Goal: Answer question/provide support: Share knowledge or assist other users

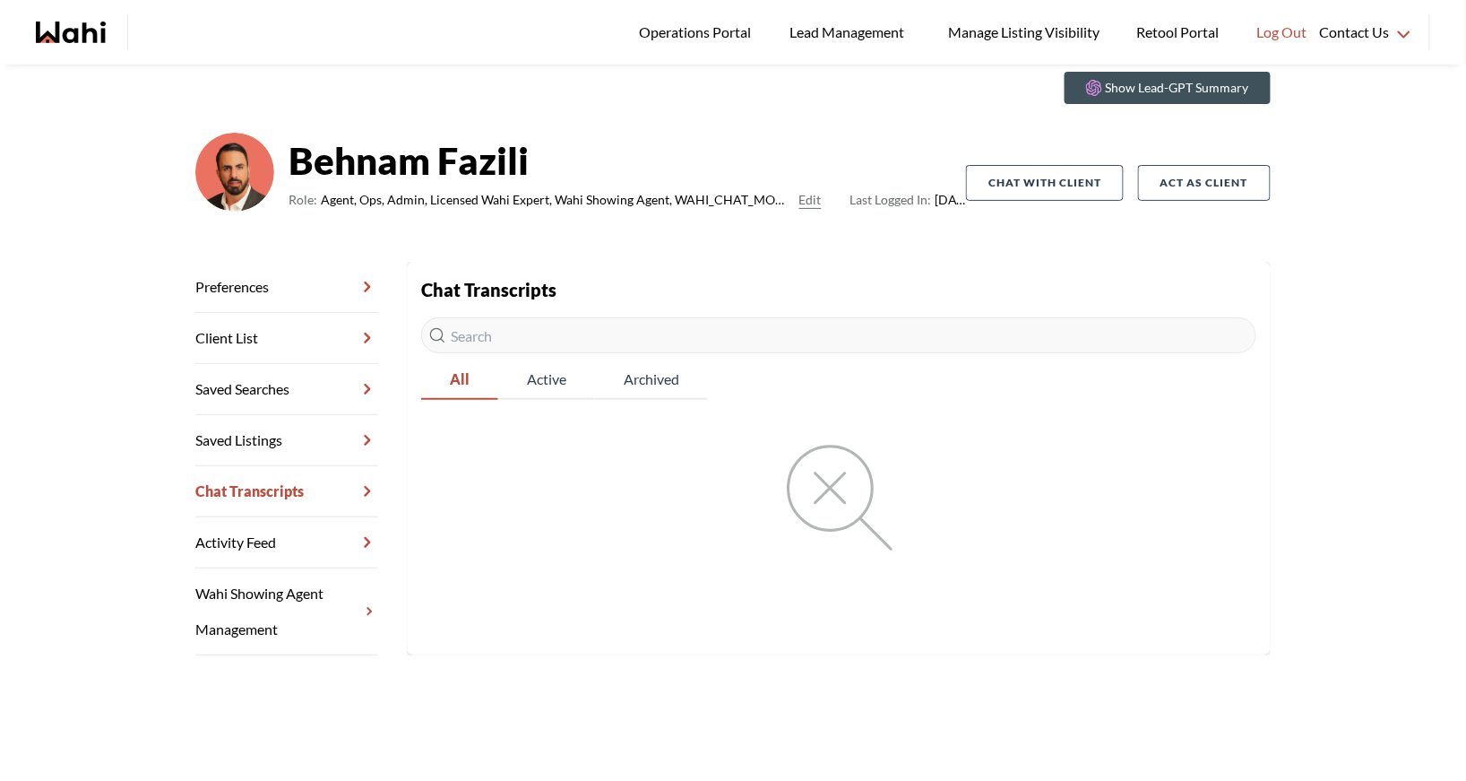
scroll to position [74, 0]
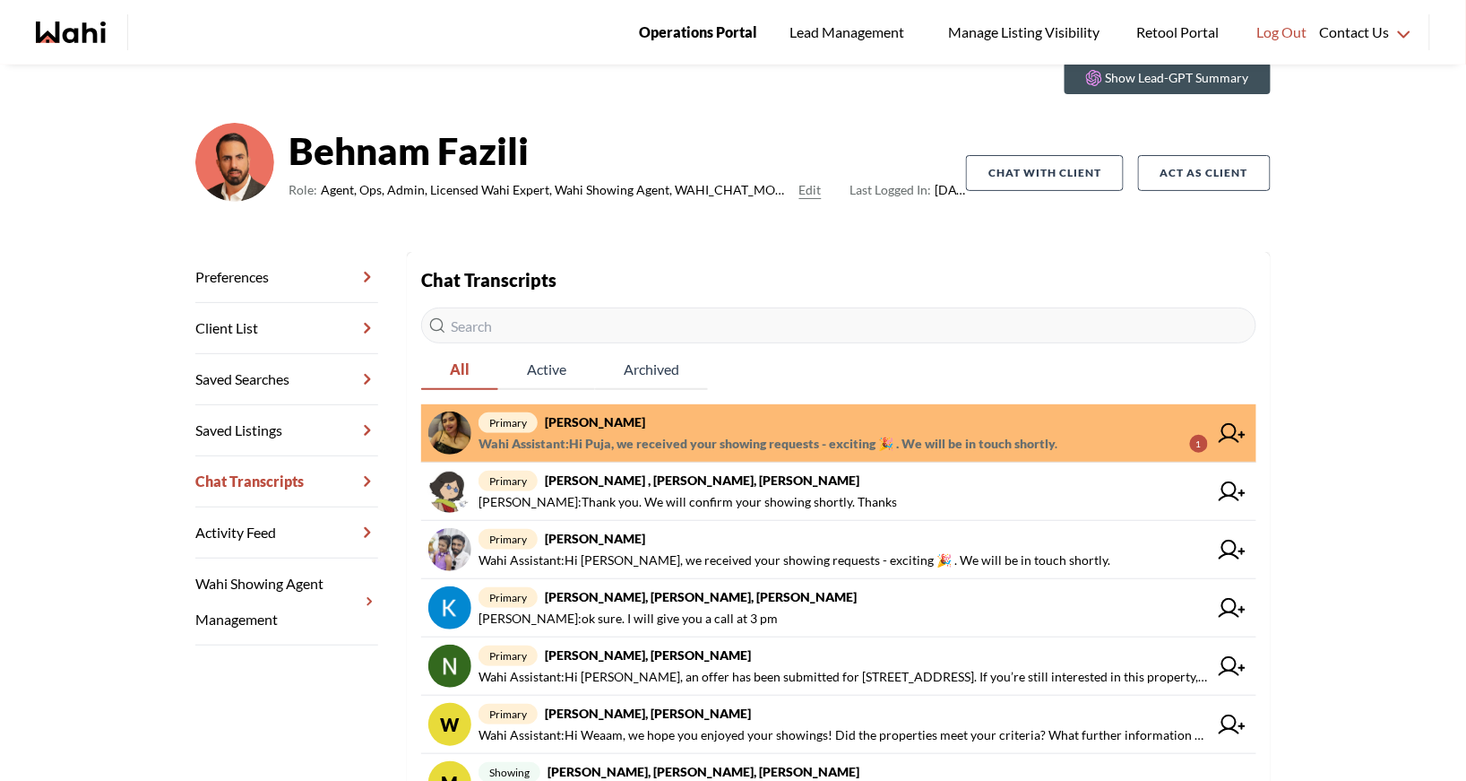
click at [680, 21] on span "Operations Portal" at bounding box center [698, 32] width 118 height 23
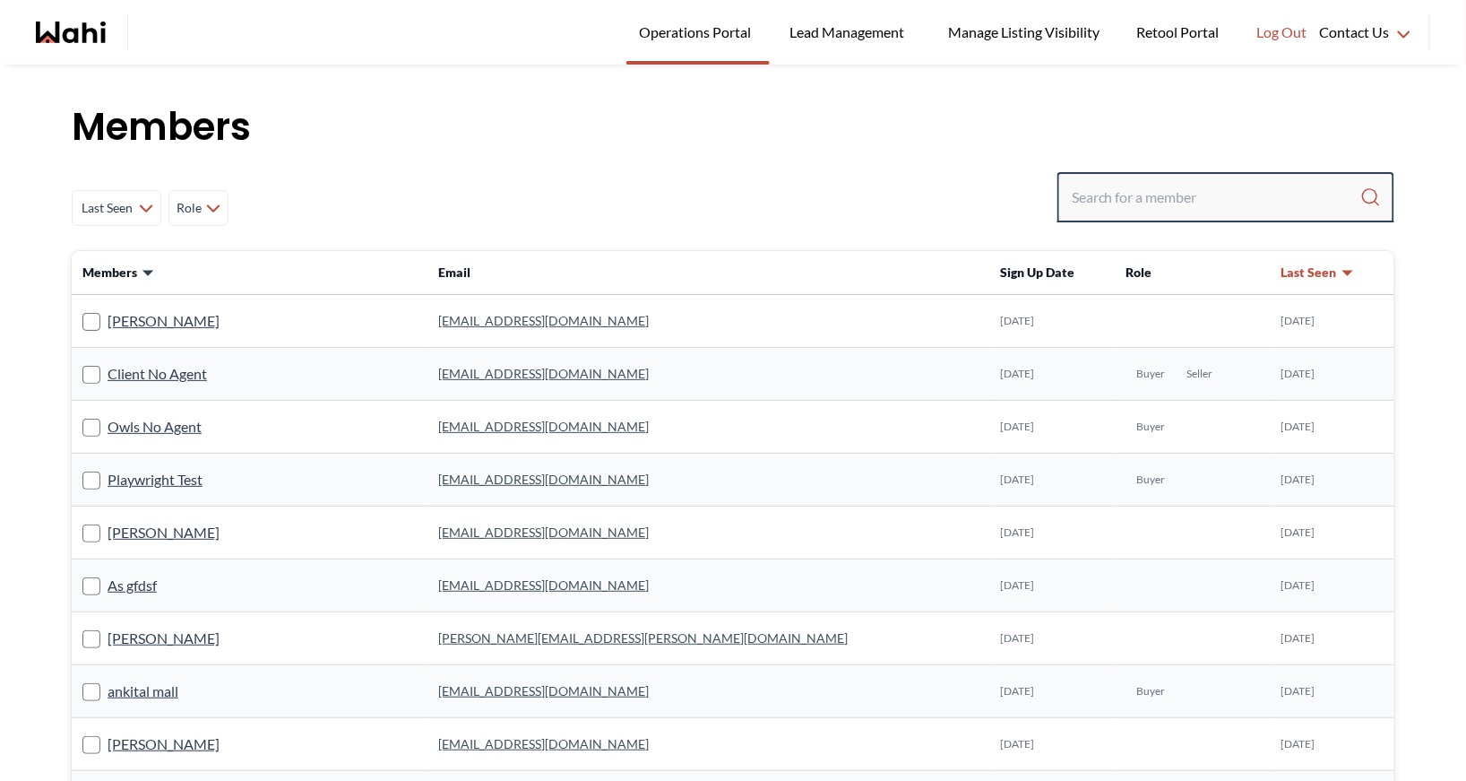
click at [1136, 200] on input "Search input" at bounding box center [1216, 197] width 289 height 32
type input "ryckman"
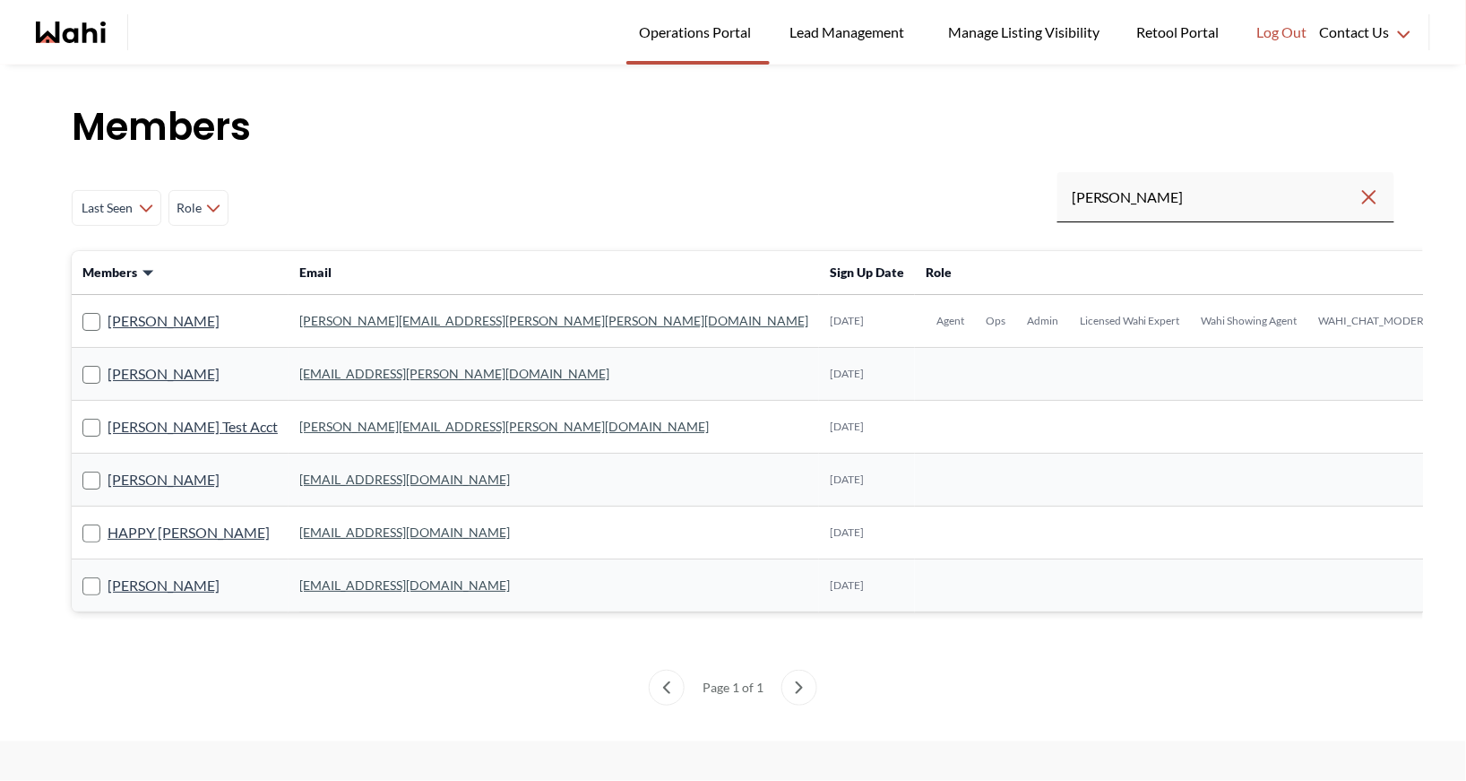
click at [352, 315] on link "michelle.williams@wahi.com" at bounding box center [553, 320] width 509 height 15
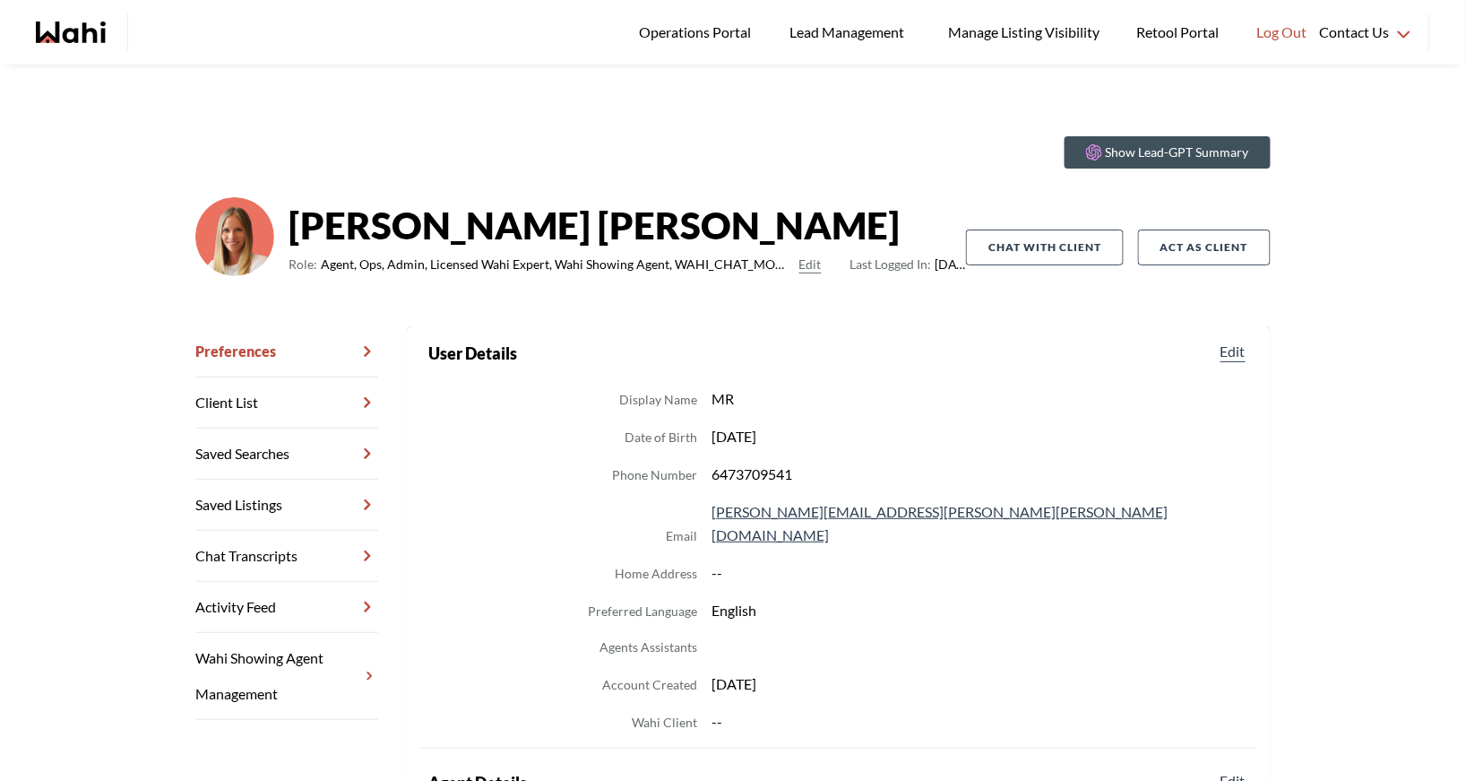
click at [291, 549] on link "Chat Transcripts" at bounding box center [286, 556] width 183 height 51
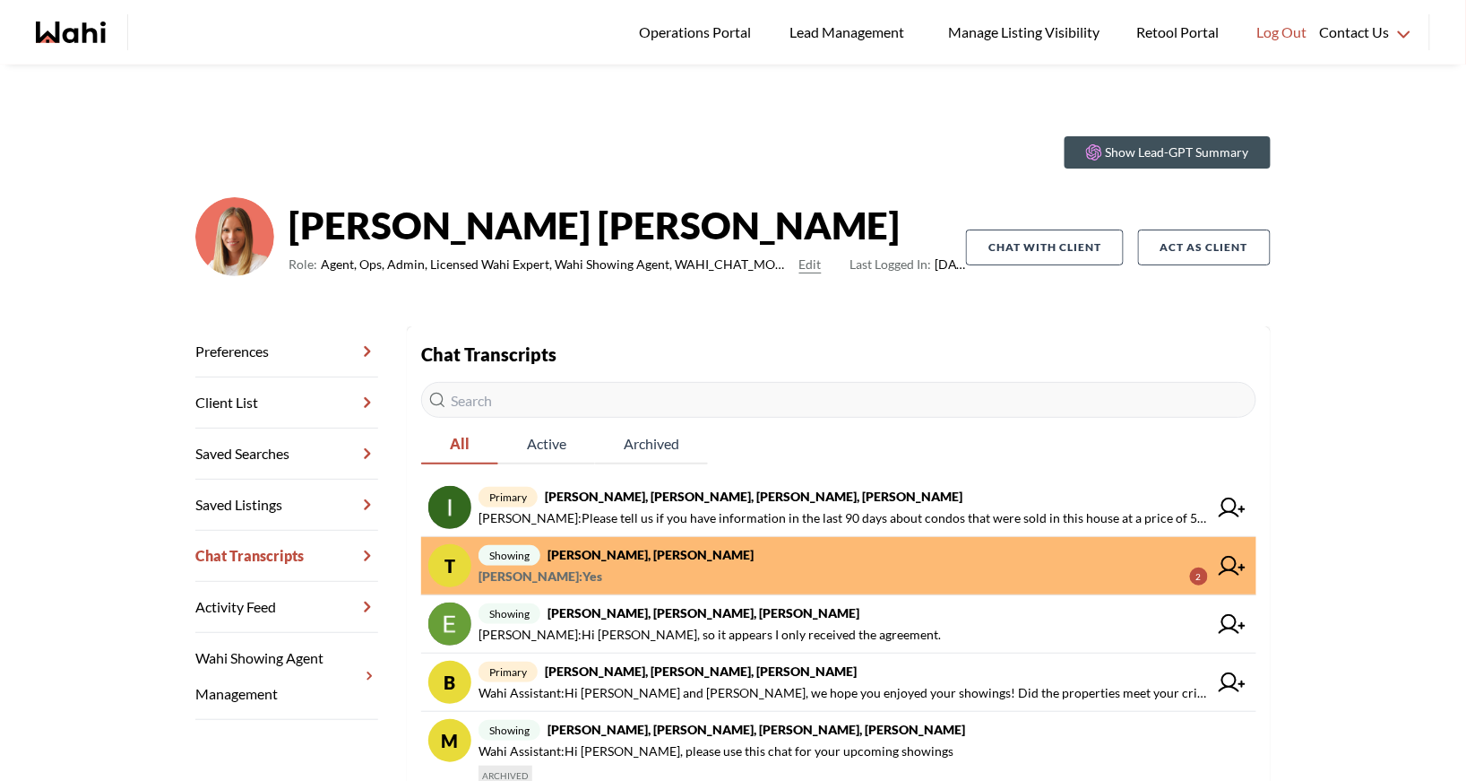
click at [636, 561] on span "showing Tanya Fita, Rohit, Michelle" at bounding box center [844, 555] width 730 height 22
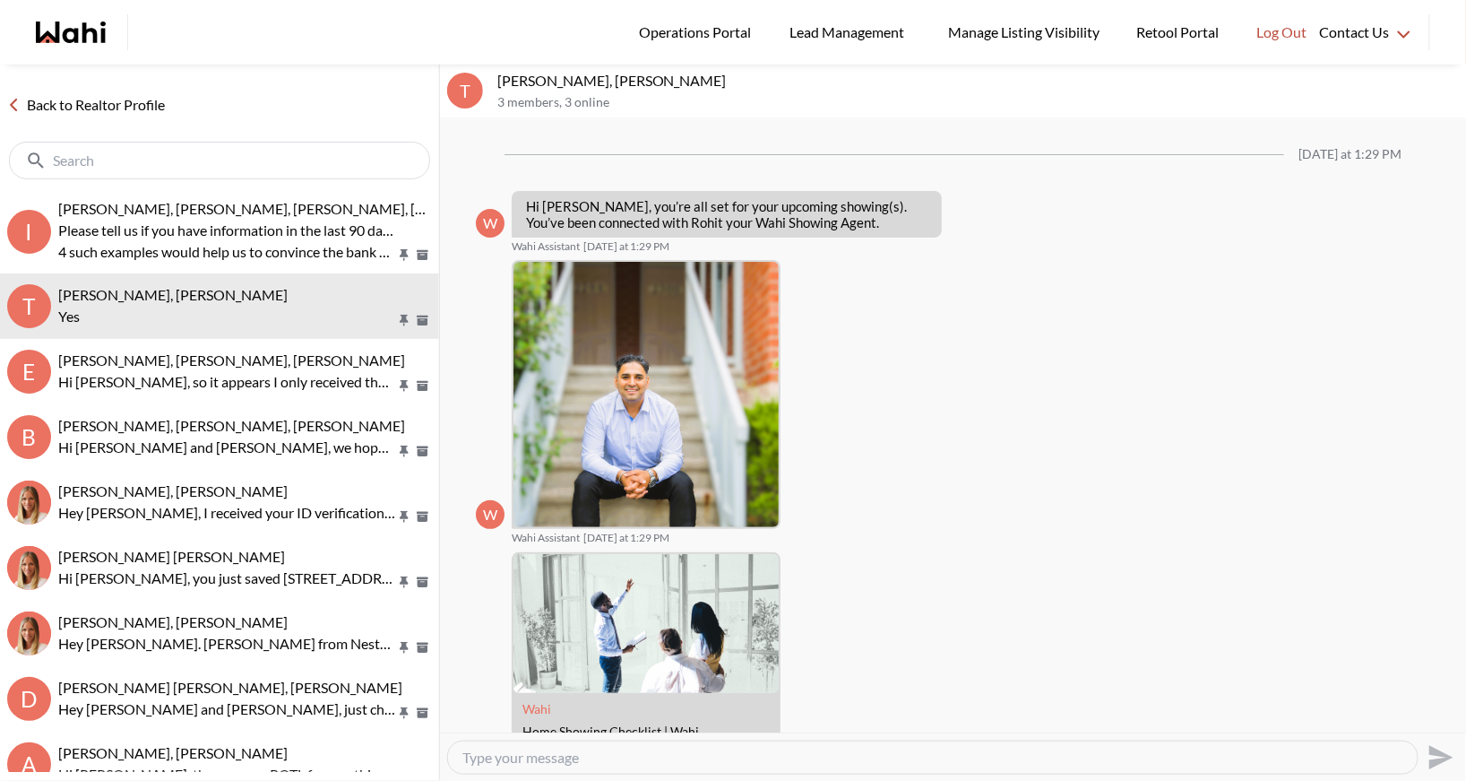
scroll to position [1886, 0]
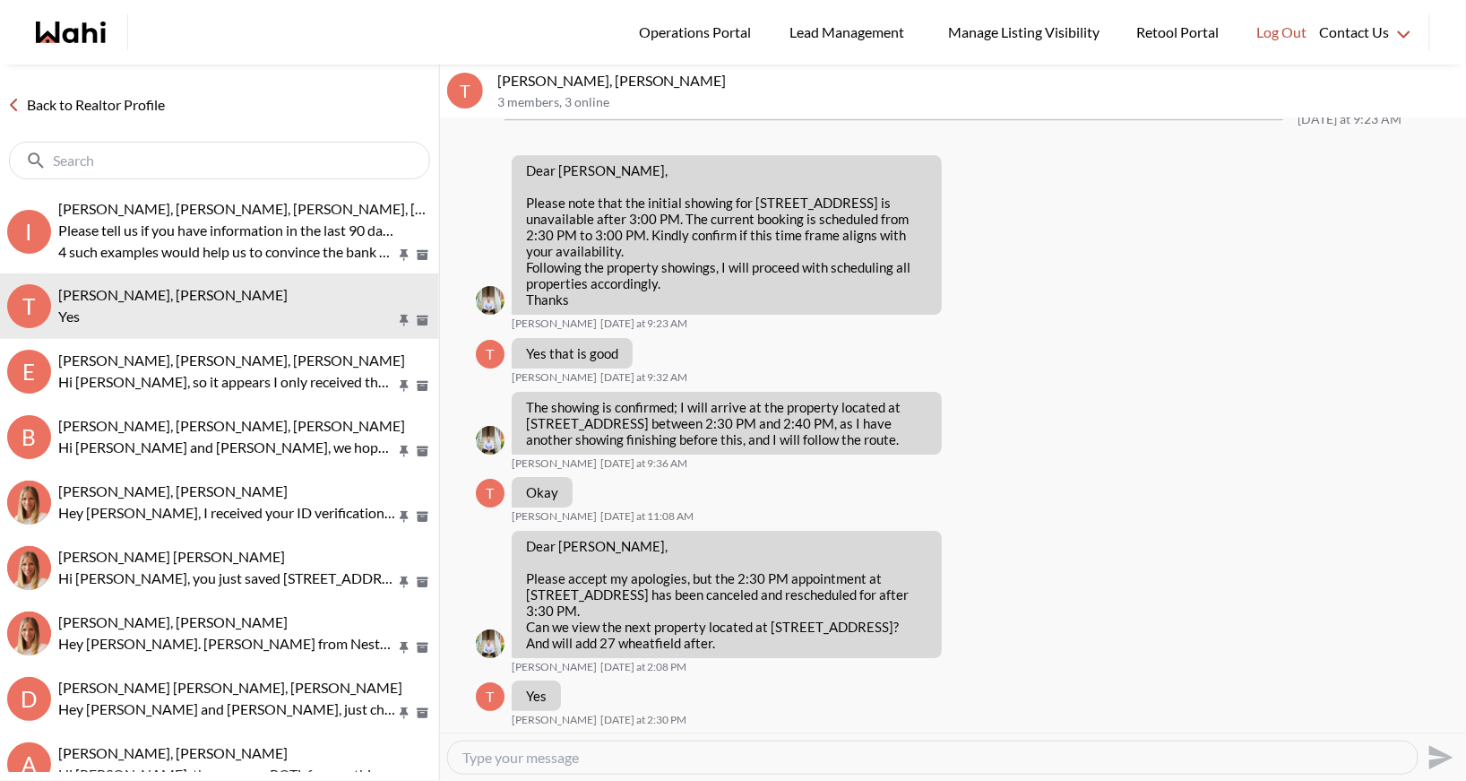
click at [95, 101] on link "Back to Realtor Profile" at bounding box center [86, 104] width 172 height 23
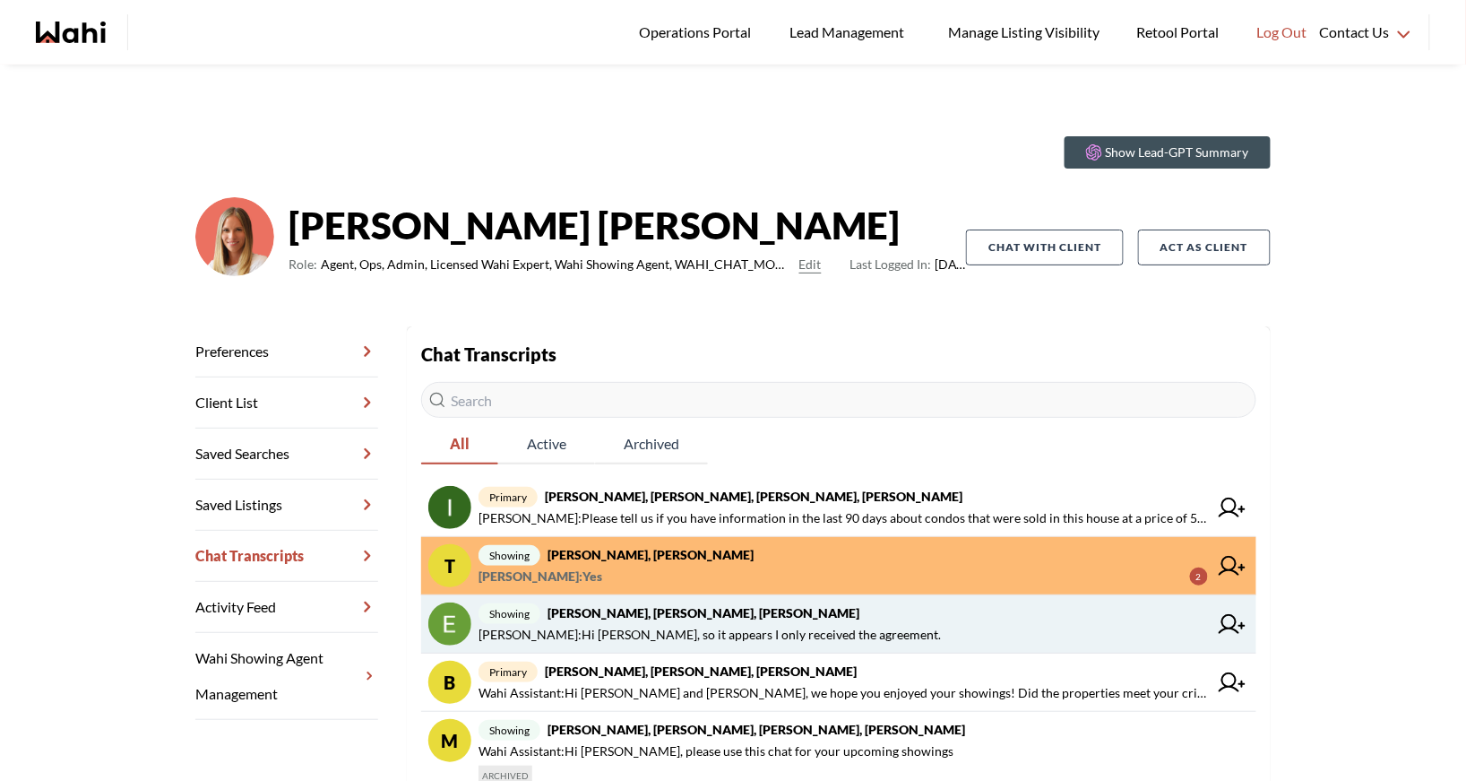
click at [813, 626] on span "Erik Odegaard : Hi Michelle, so it appears I only received the agreement." at bounding box center [710, 635] width 462 height 22
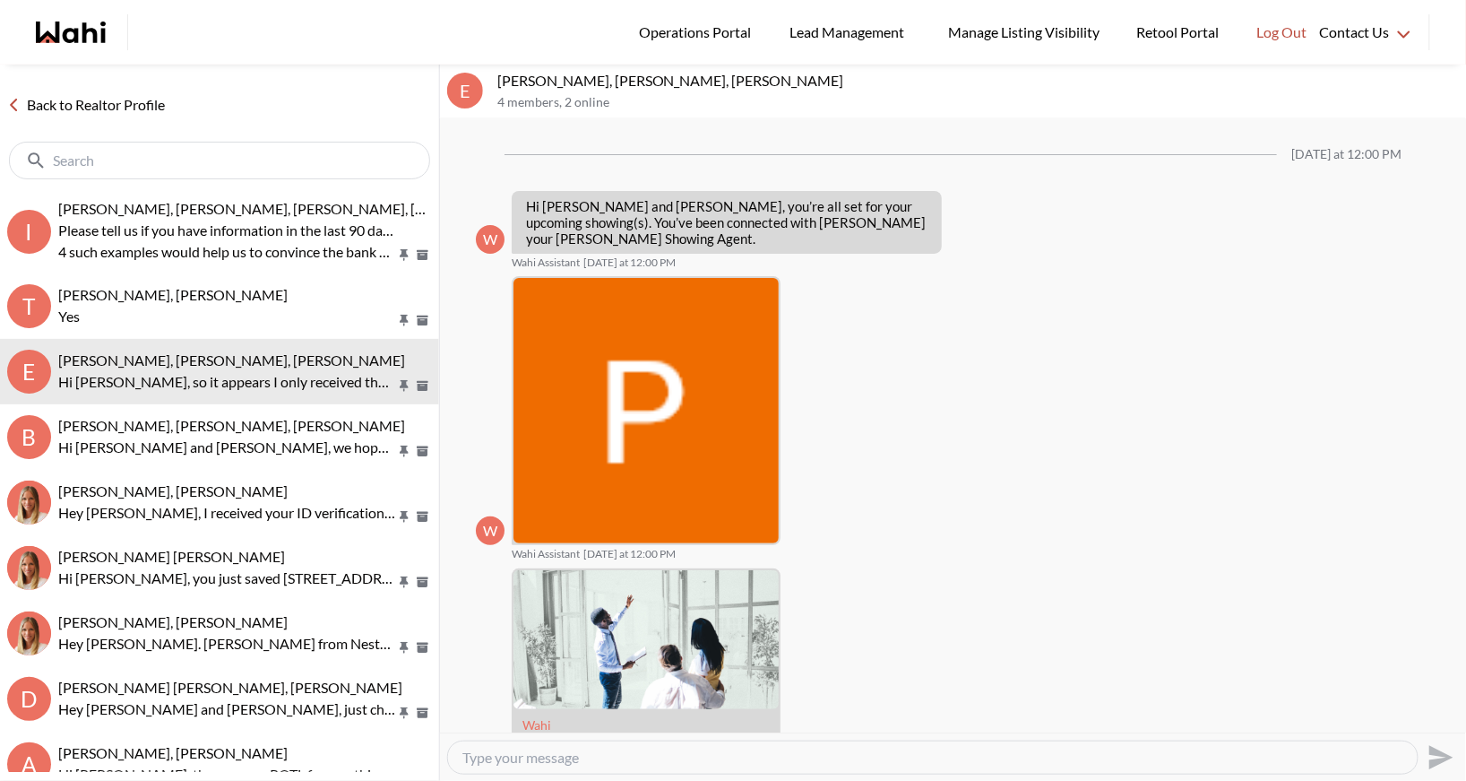
scroll to position [1488, 0]
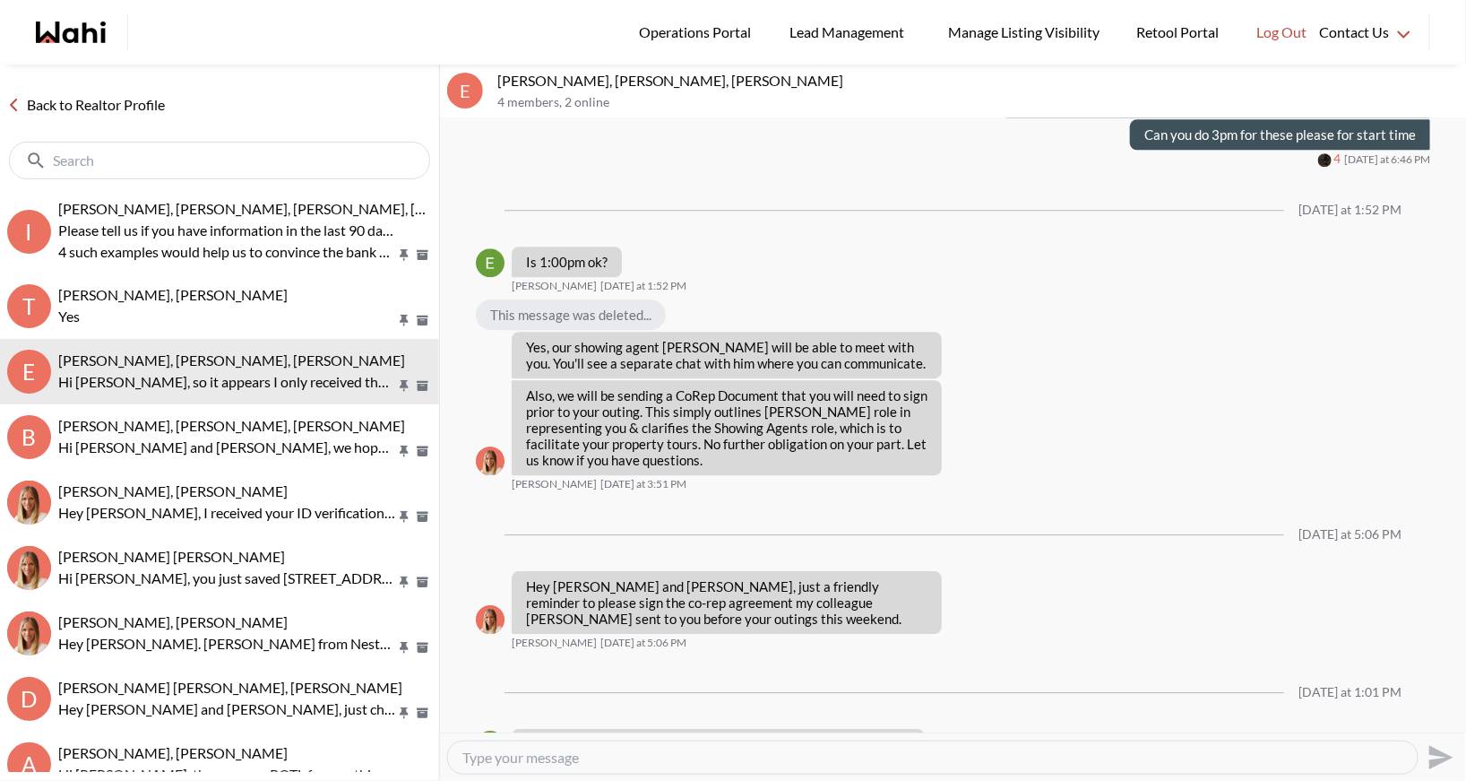
click at [573, 751] on textarea "Type your message" at bounding box center [932, 757] width 941 height 18
type textarea "We can add [PERSON_NAME] on to it for signing. But you are all set"
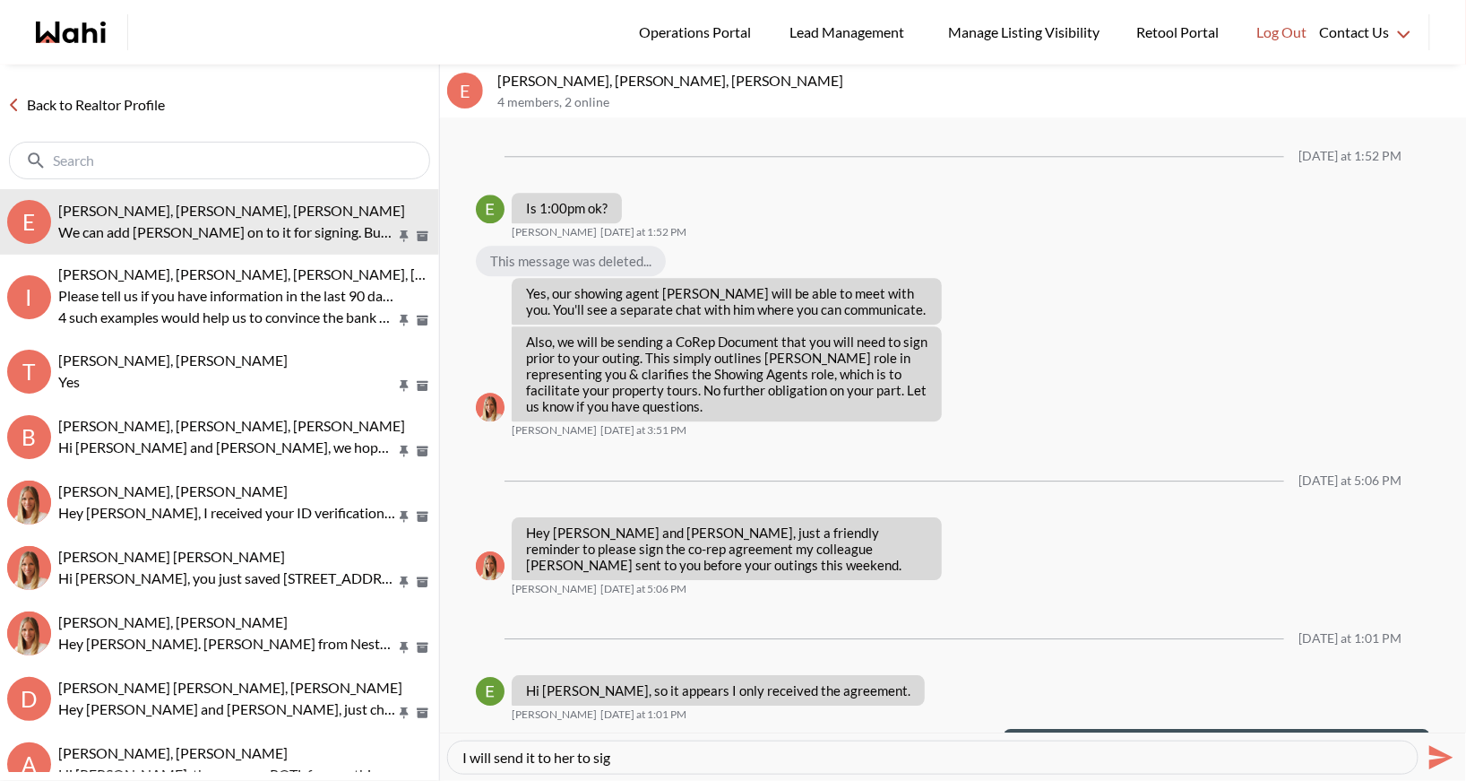
type textarea "I will send it to her to sign"
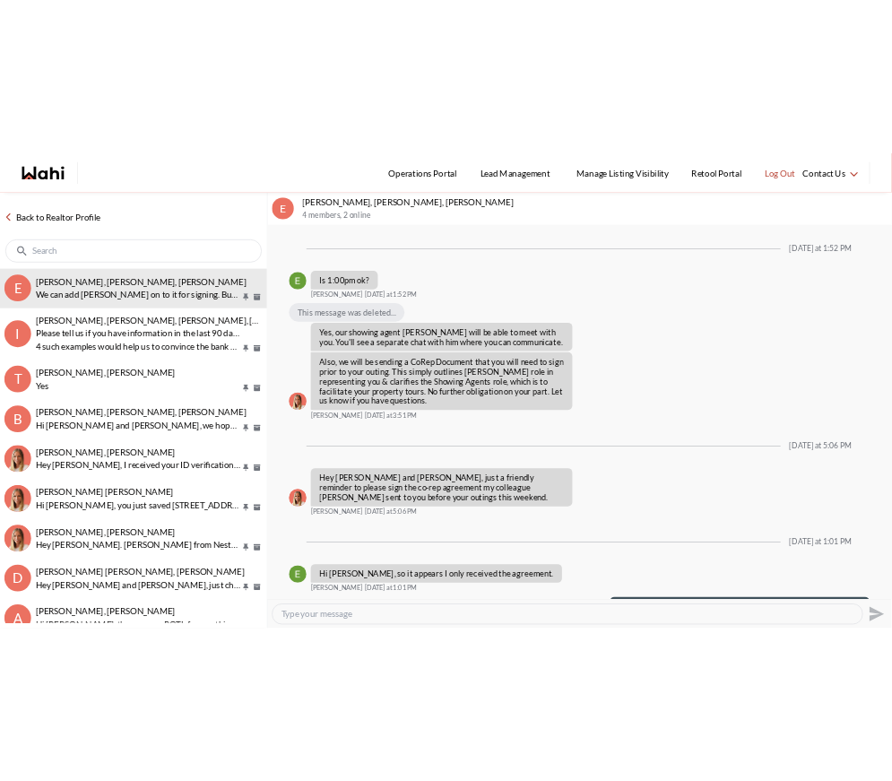
scroll to position [1573, 0]
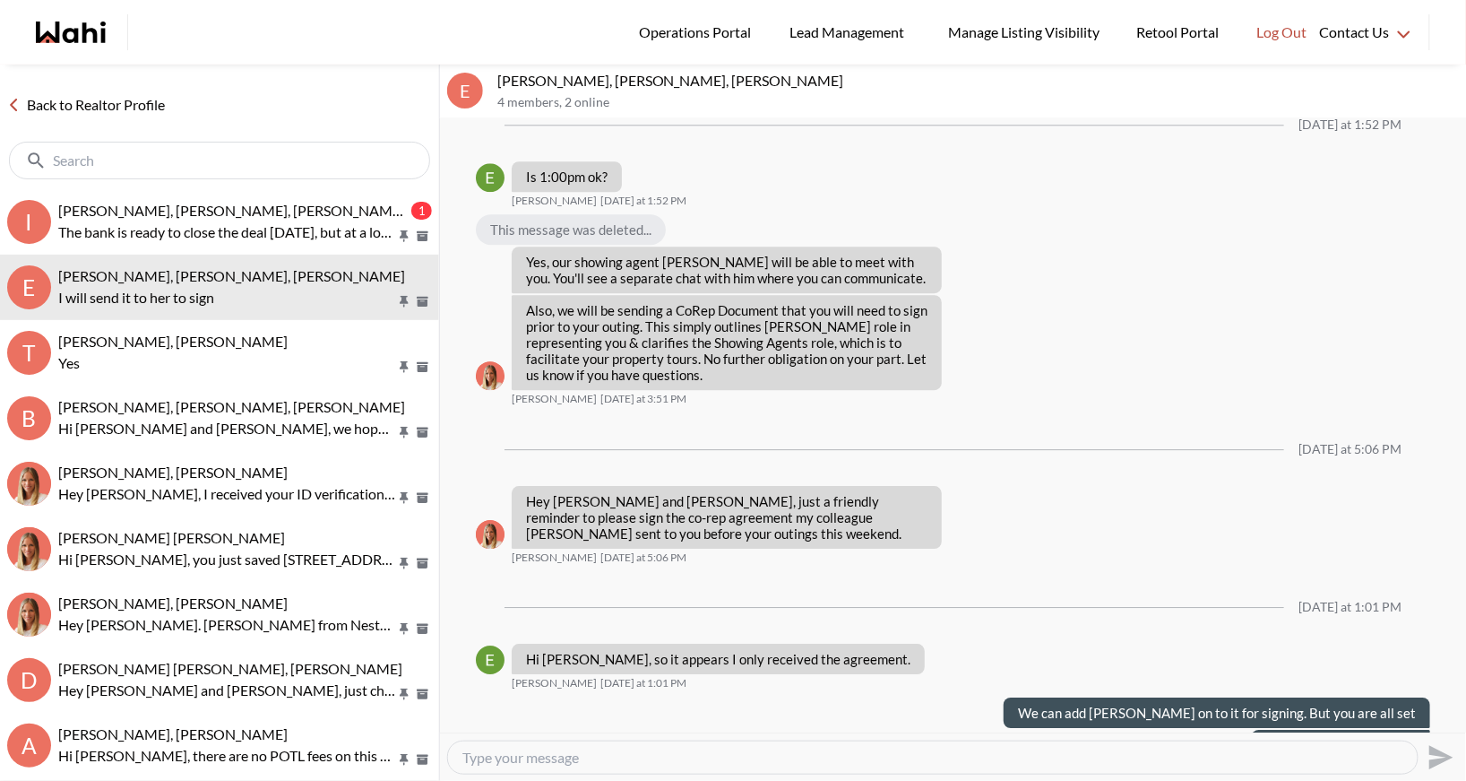
click at [96, 106] on link "Back to Realtor Profile" at bounding box center [86, 104] width 172 height 23
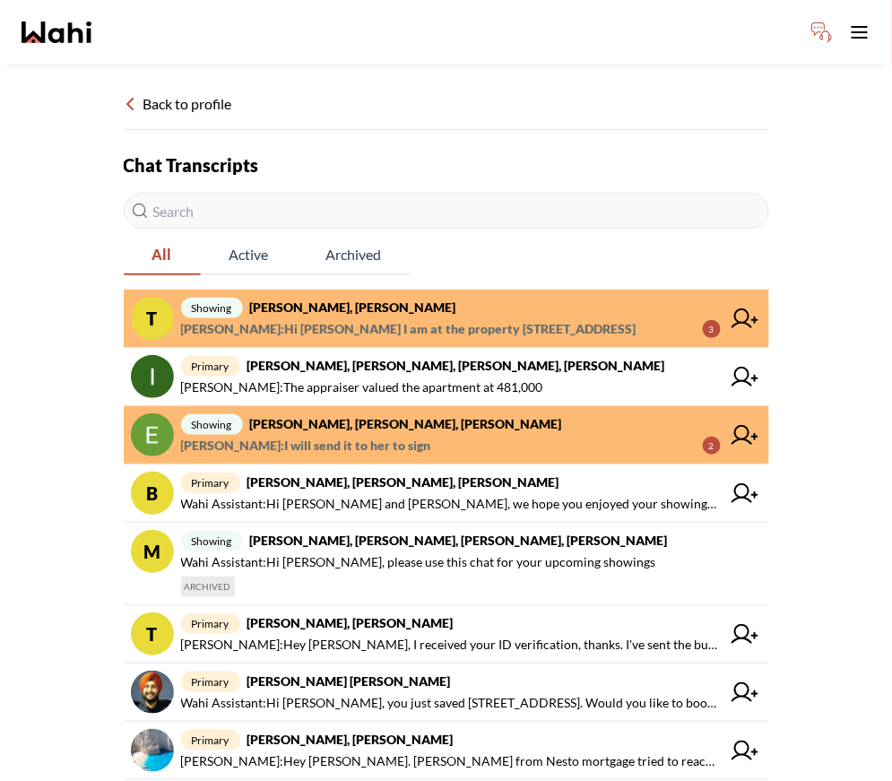
click at [380, 416] on strong "[PERSON_NAME], [PERSON_NAME], [PERSON_NAME]" at bounding box center [406, 423] width 312 height 15
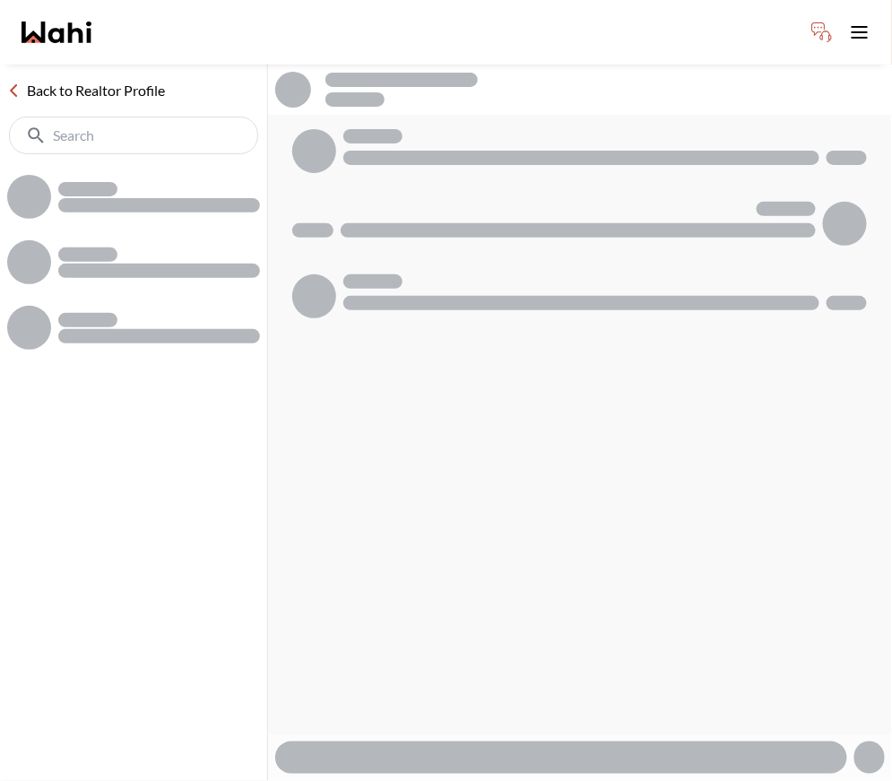
click at [380, 416] on div at bounding box center [580, 424] width 625 height 619
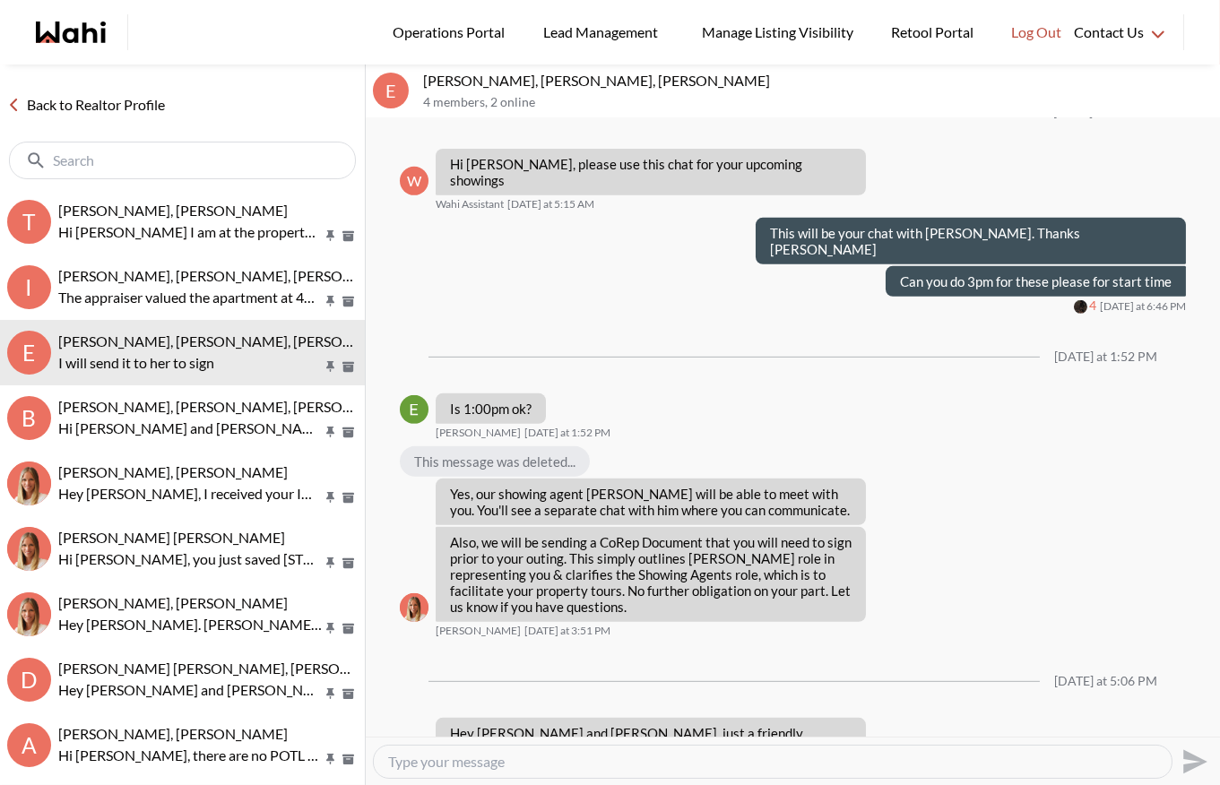
scroll to position [1568, 0]
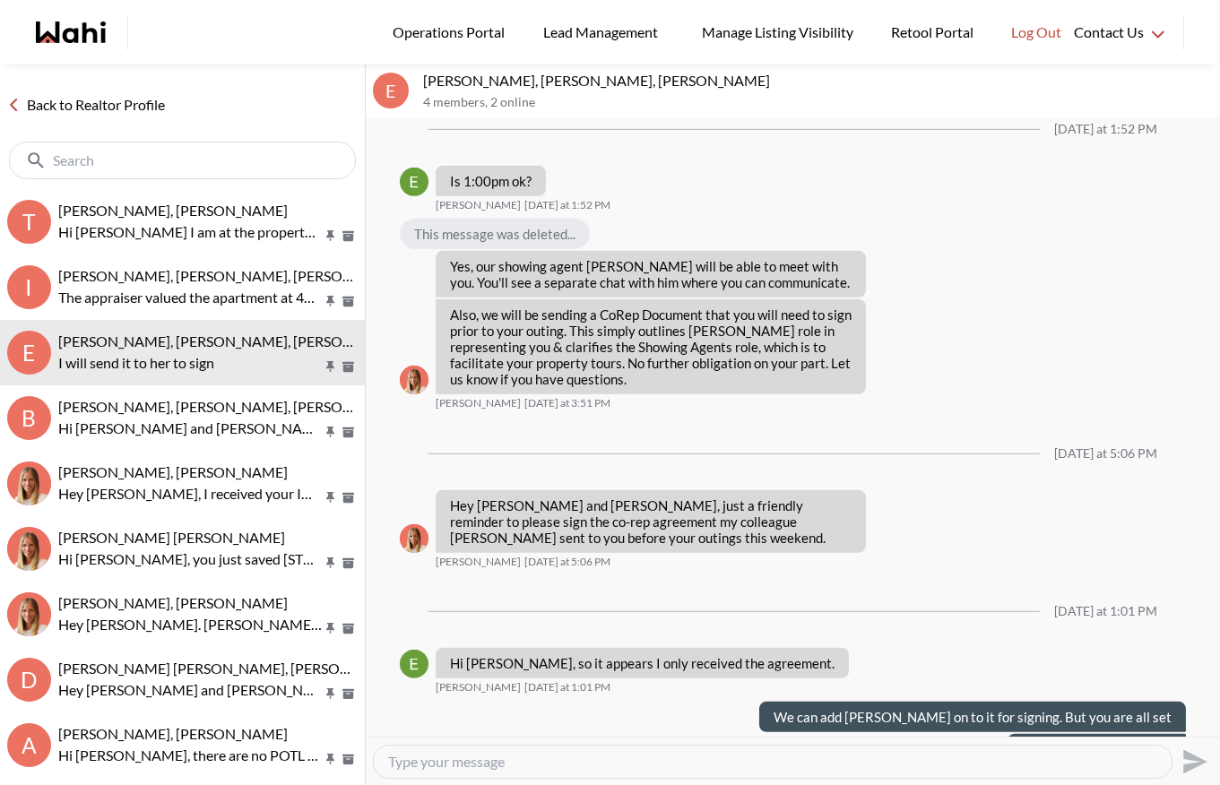
click at [446, 765] on textarea "Type your message" at bounding box center [772, 762] width 769 height 18
type textarea "I have sent to [PERSON_NAME] to sign as well"
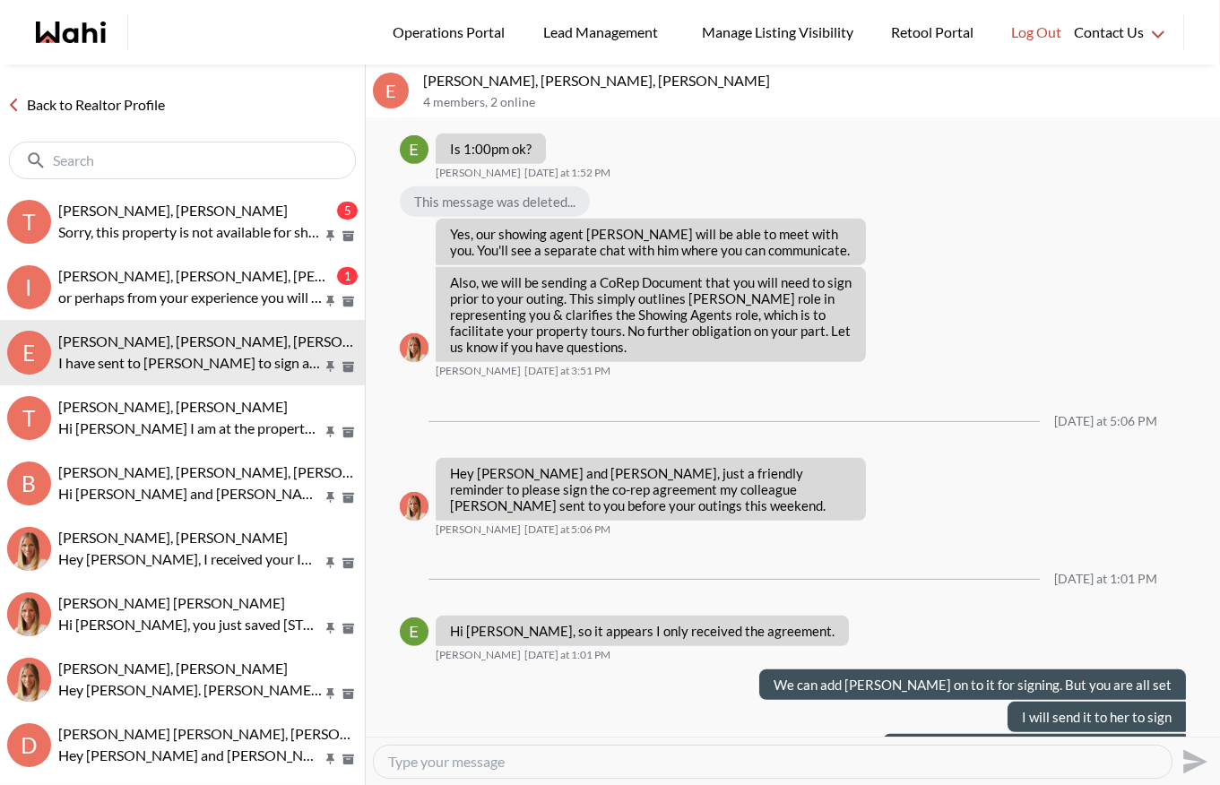
click at [82, 109] on link "Back to Realtor Profile" at bounding box center [86, 104] width 172 height 23
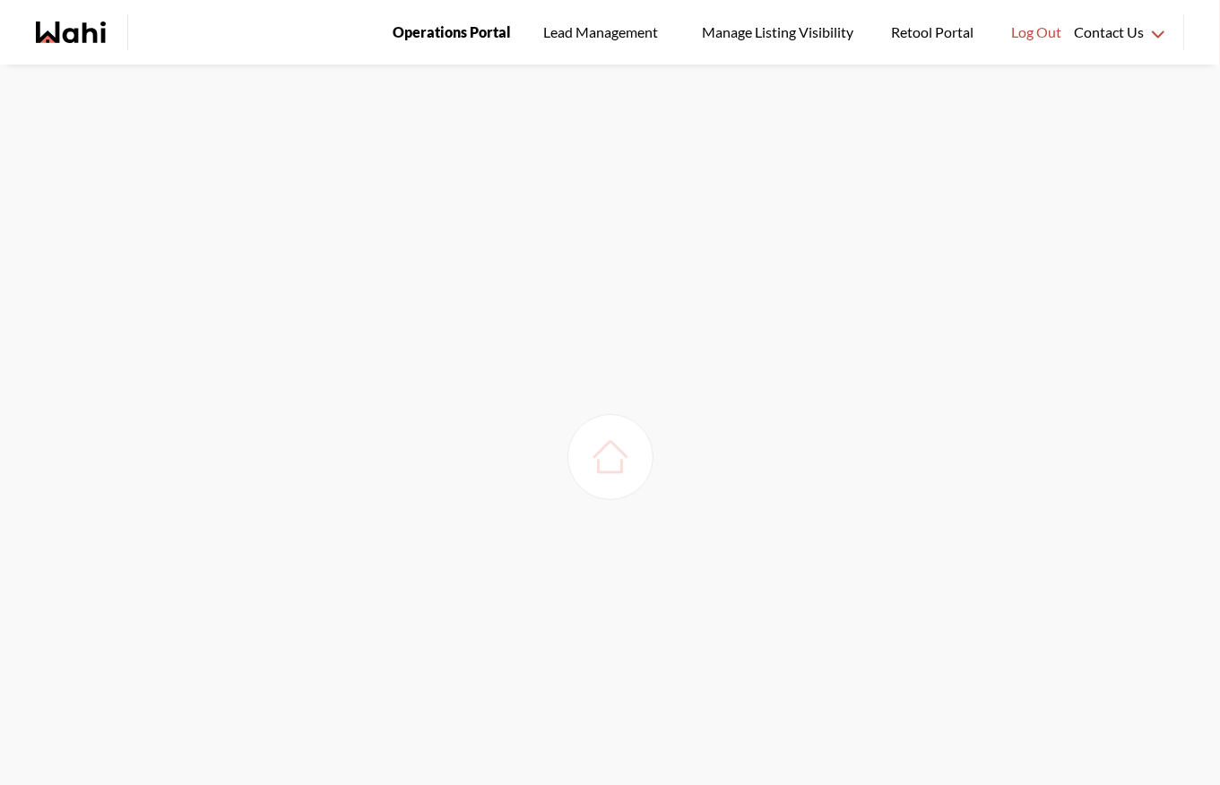
click at [449, 35] on span "Operations Portal" at bounding box center [452, 32] width 118 height 23
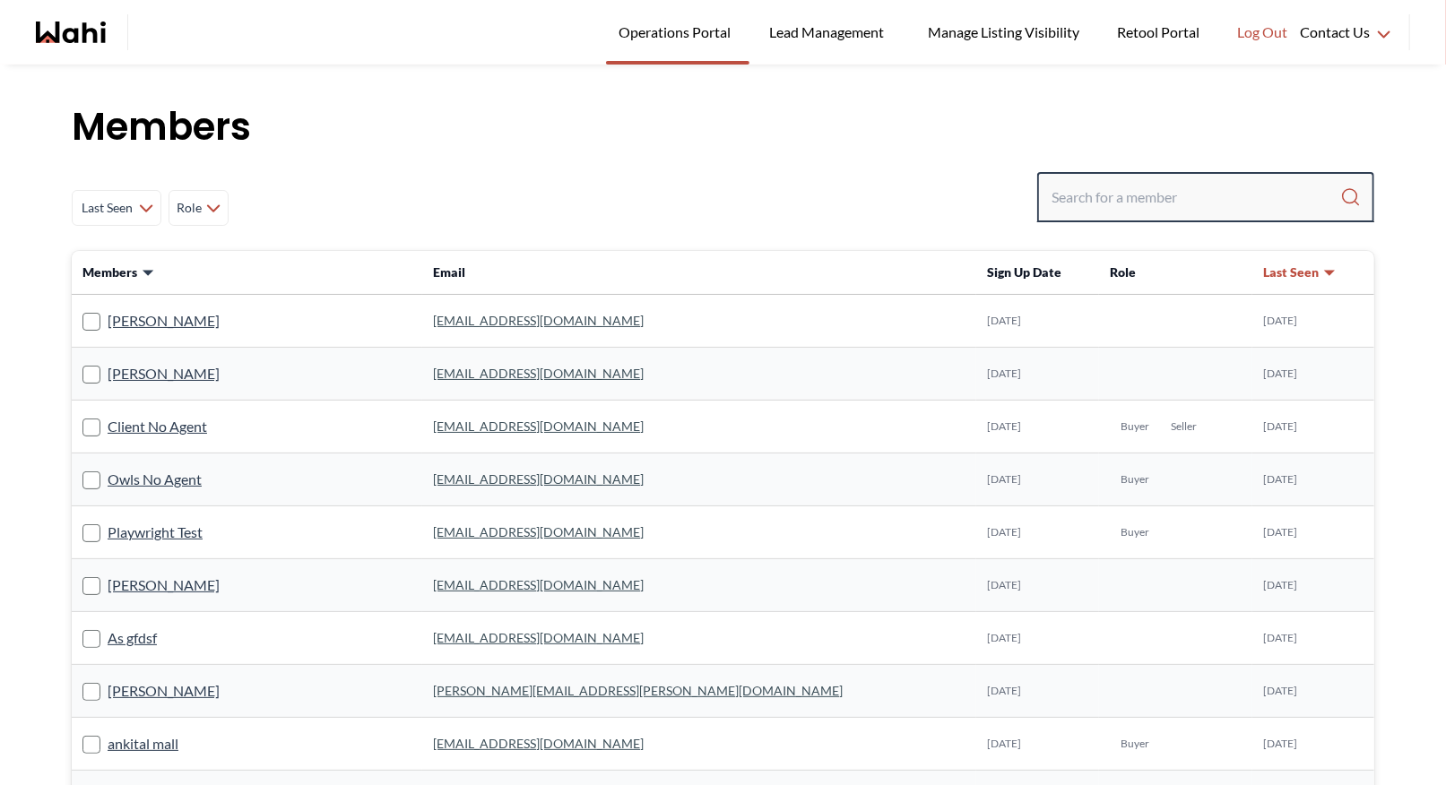
click at [1082, 192] on input "Search input" at bounding box center [1195, 197] width 289 height 32
paste input "[EMAIL_ADDRESS][DOMAIN_NAME]"
type input "[EMAIL_ADDRESS][DOMAIN_NAME]"
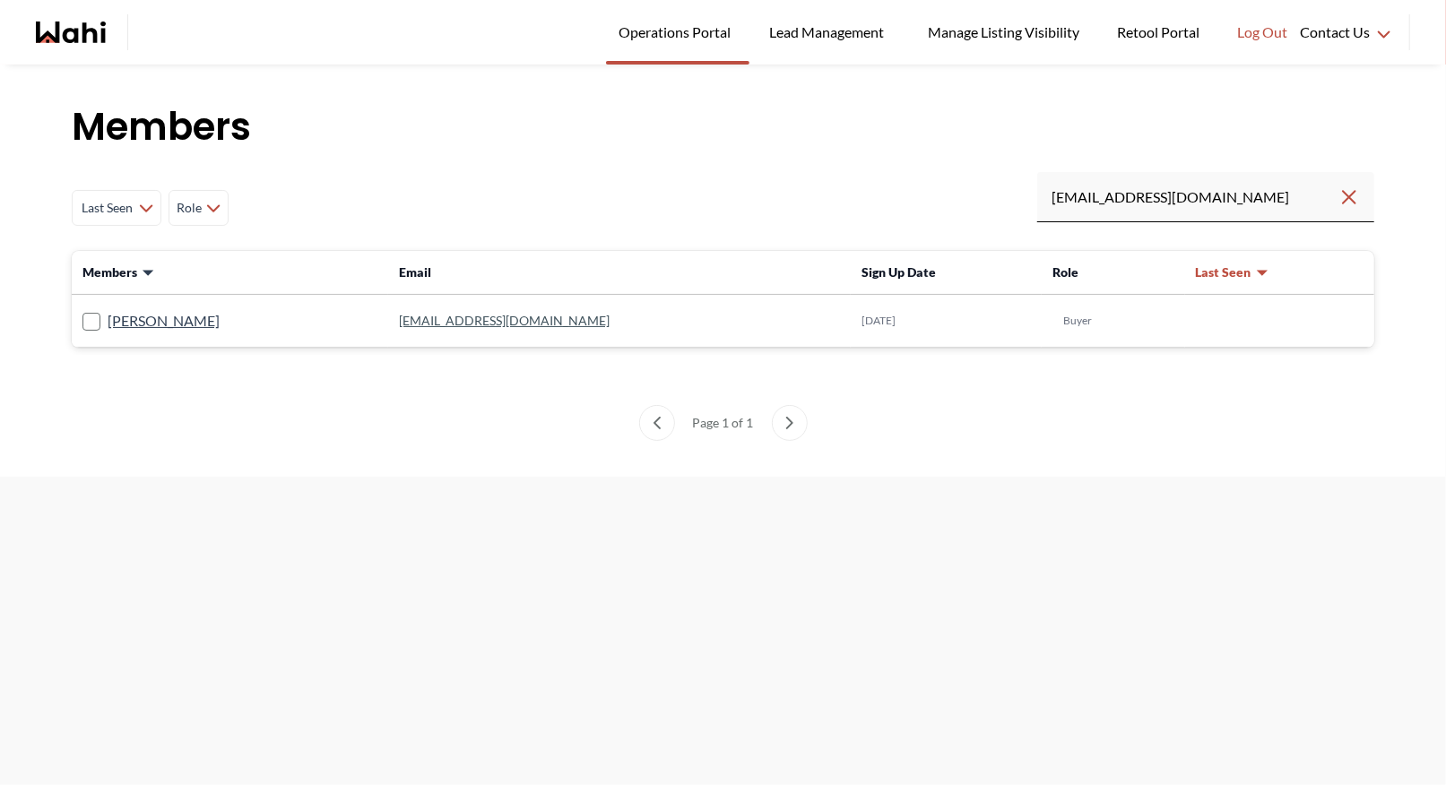
click at [425, 322] on link "[EMAIL_ADDRESS][DOMAIN_NAME]" at bounding box center [504, 320] width 211 height 15
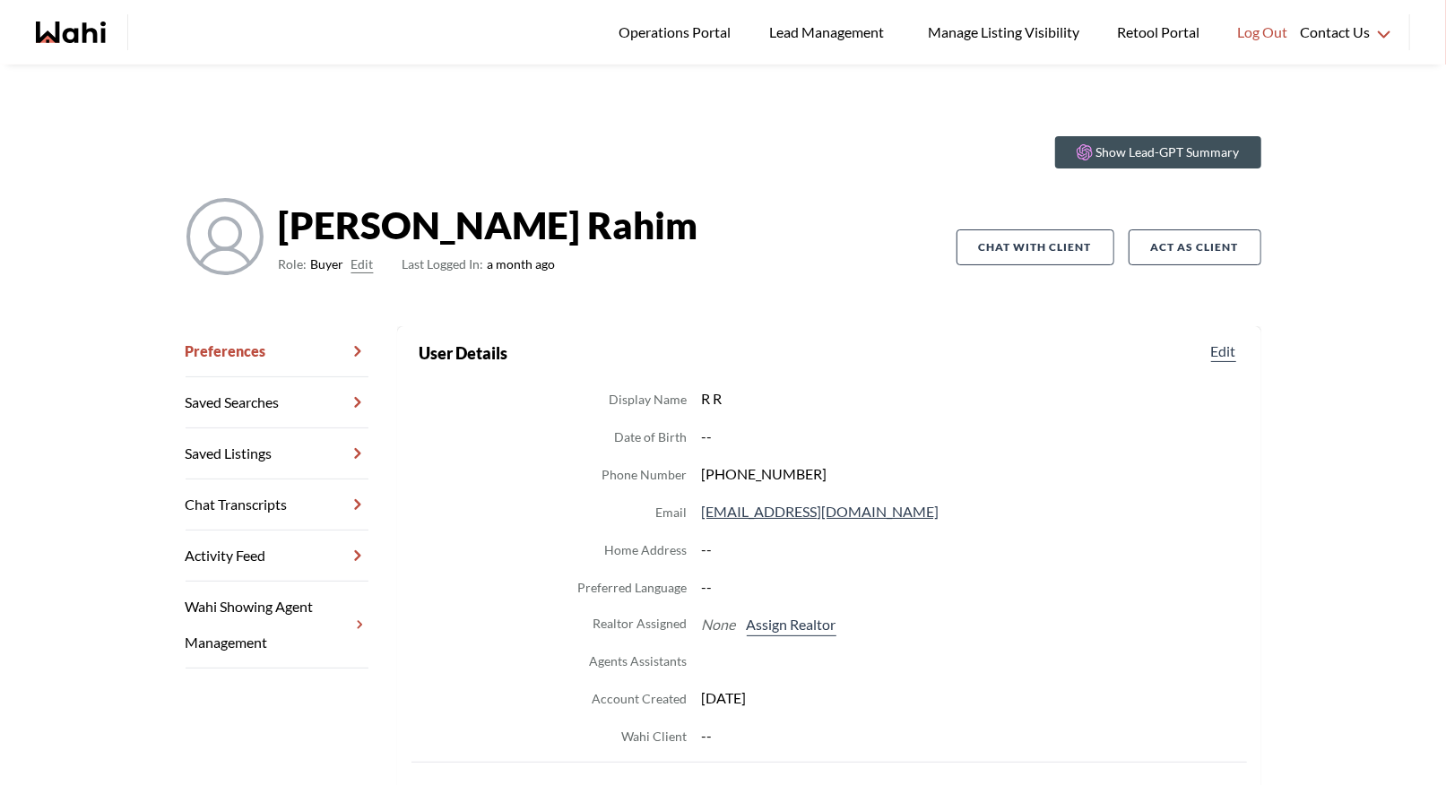
click at [266, 503] on link "Chat Transcripts" at bounding box center [277, 504] width 183 height 51
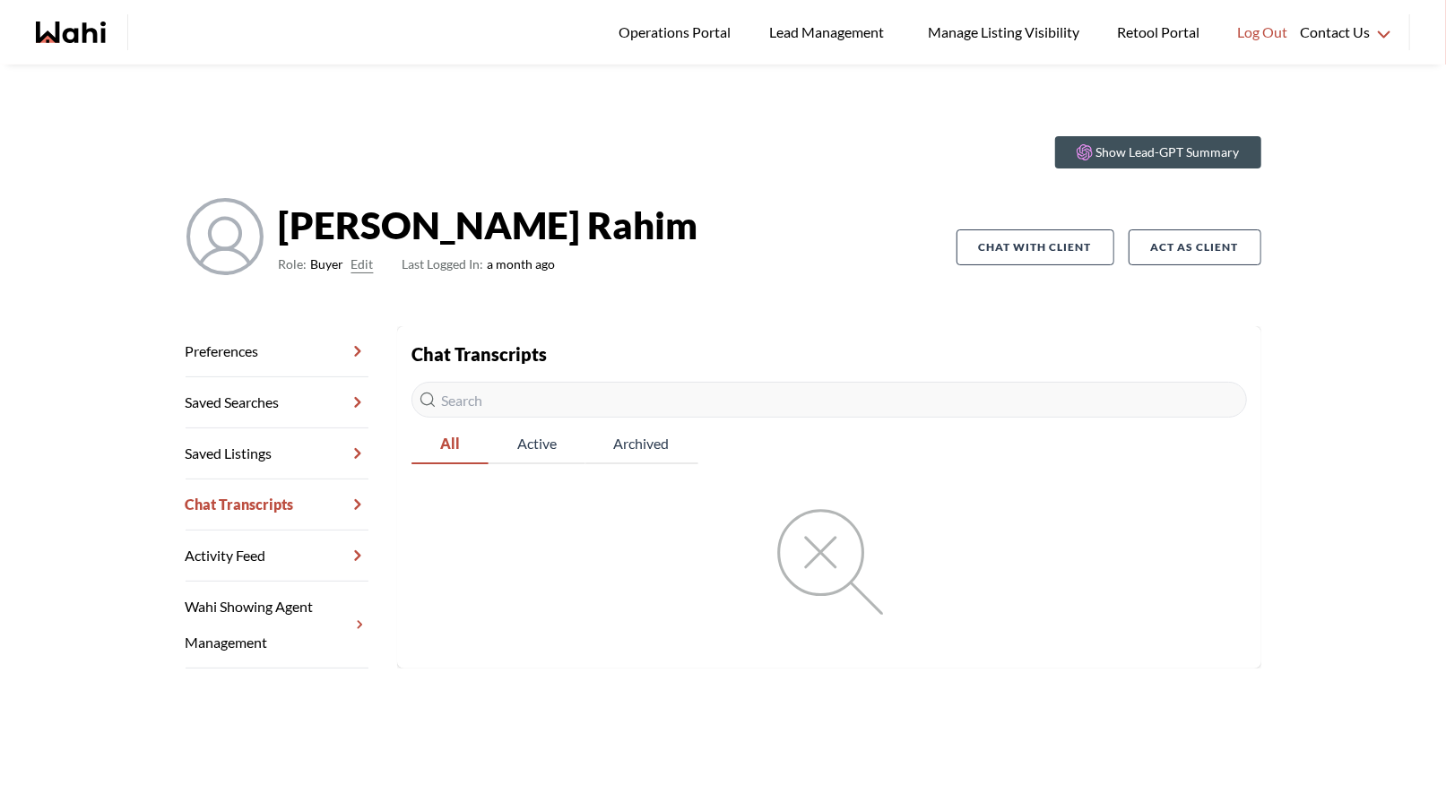
click at [244, 352] on link "Preferences" at bounding box center [277, 351] width 183 height 51
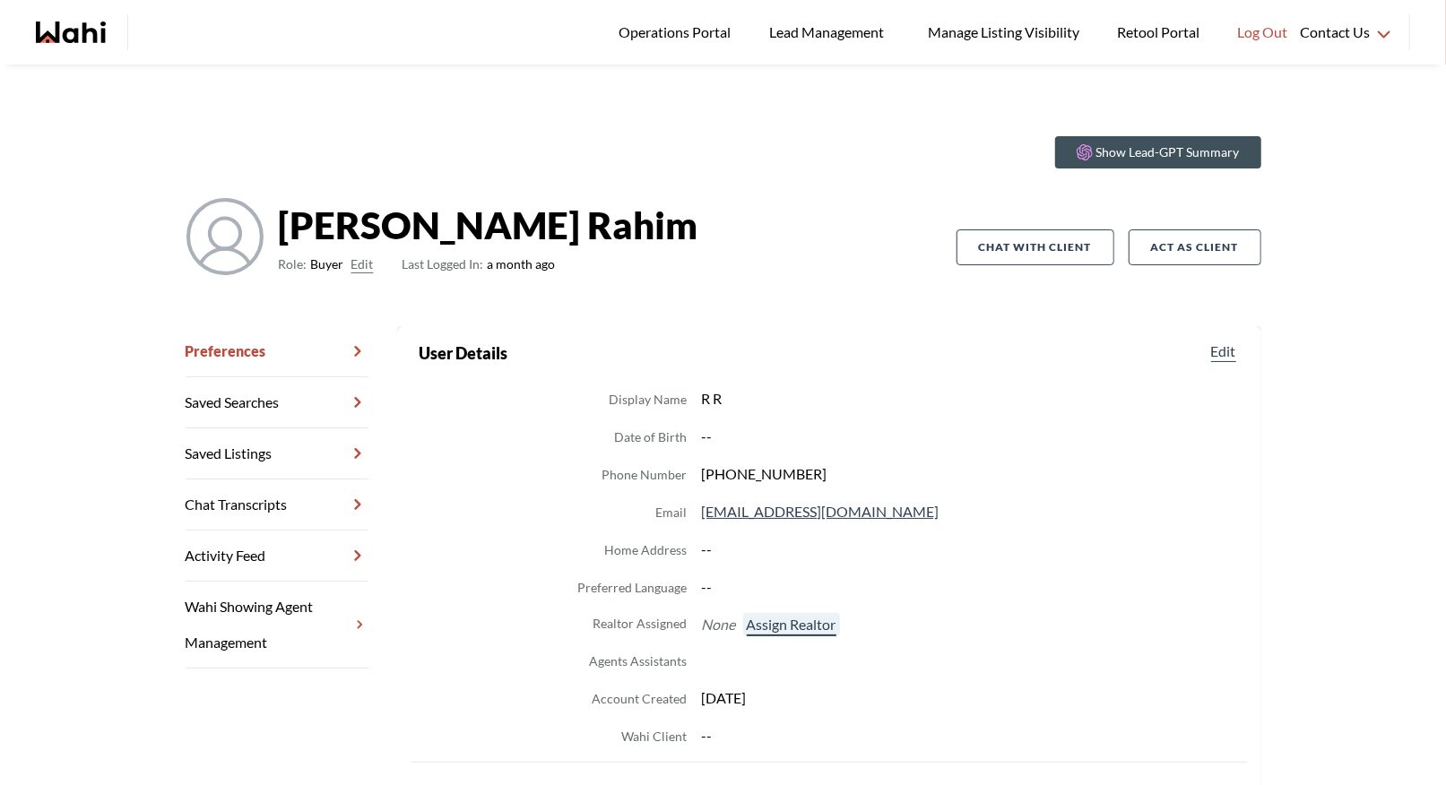
click at [803, 615] on button "Assign Realtor" at bounding box center [791, 624] width 97 height 23
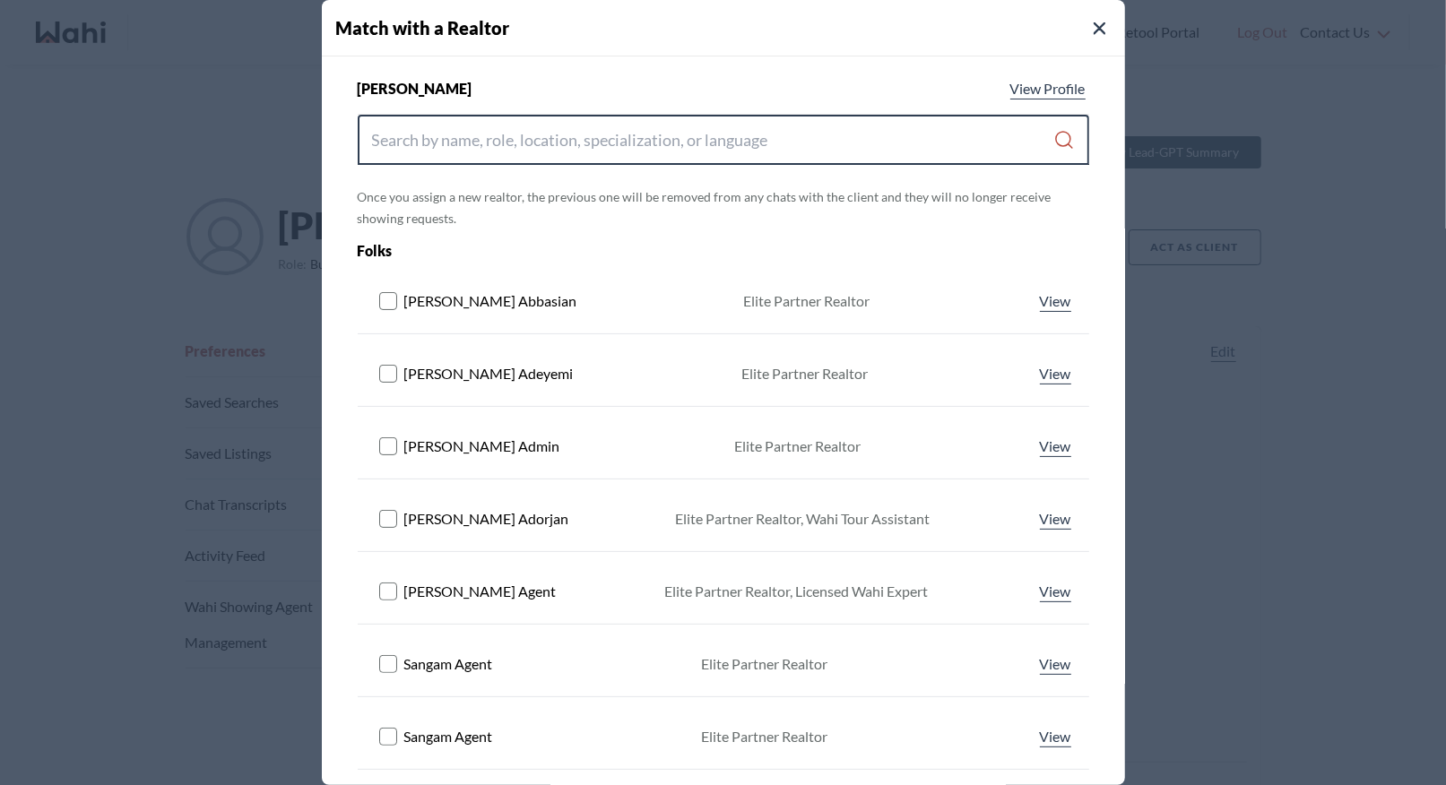
click at [419, 139] on input "Search input" at bounding box center [713, 140] width 682 height 32
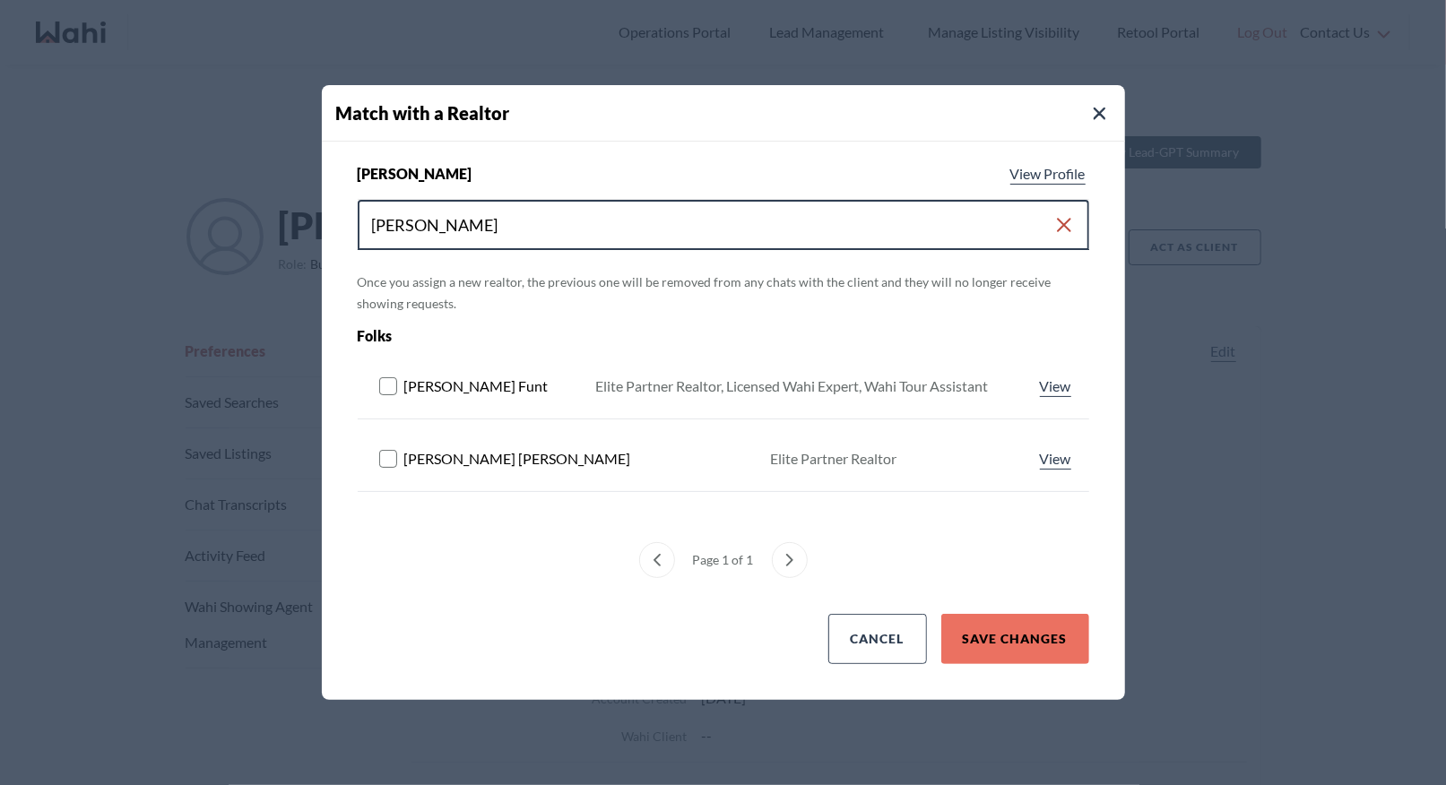
type input "barbara"
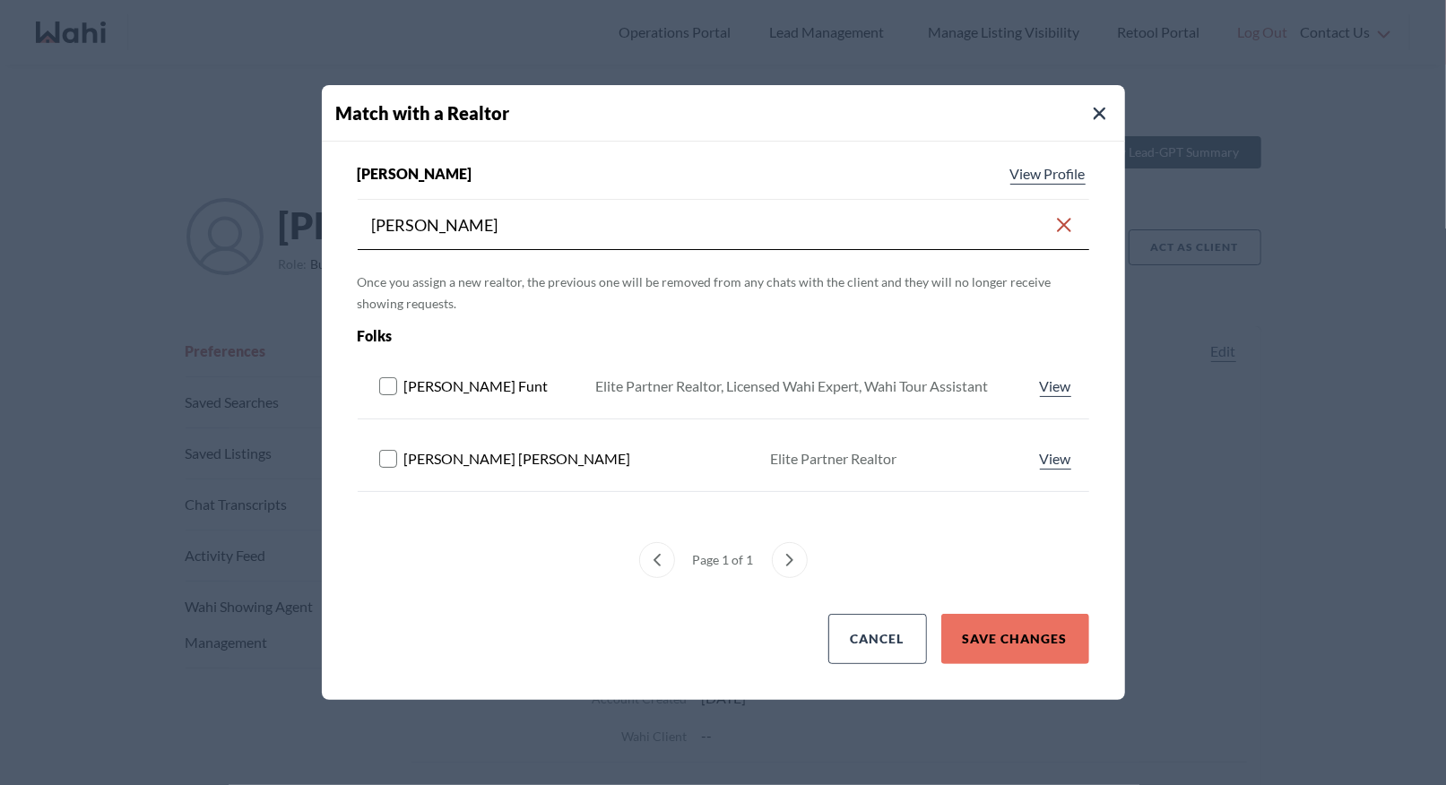
click at [380, 388] on rect at bounding box center [387, 386] width 17 height 17
click at [1002, 629] on button "Save Changes" at bounding box center [1015, 639] width 148 height 50
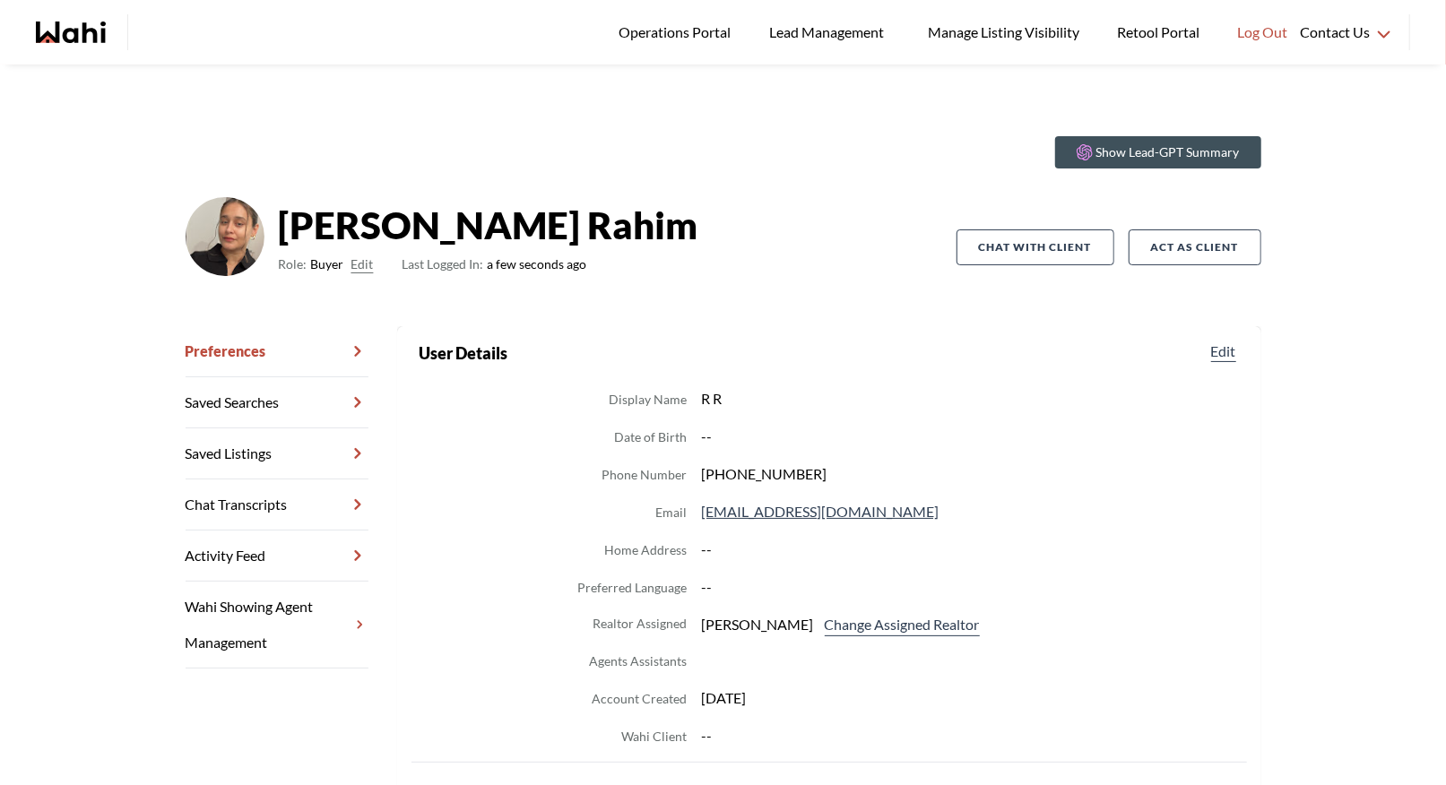
click at [405, 294] on div "Raisa Rahim Role: Buyer Edit Last Logged In: a few seconds ago" at bounding box center [571, 247] width 771 height 100
click at [272, 509] on link "Chat Transcripts" at bounding box center [277, 504] width 183 height 51
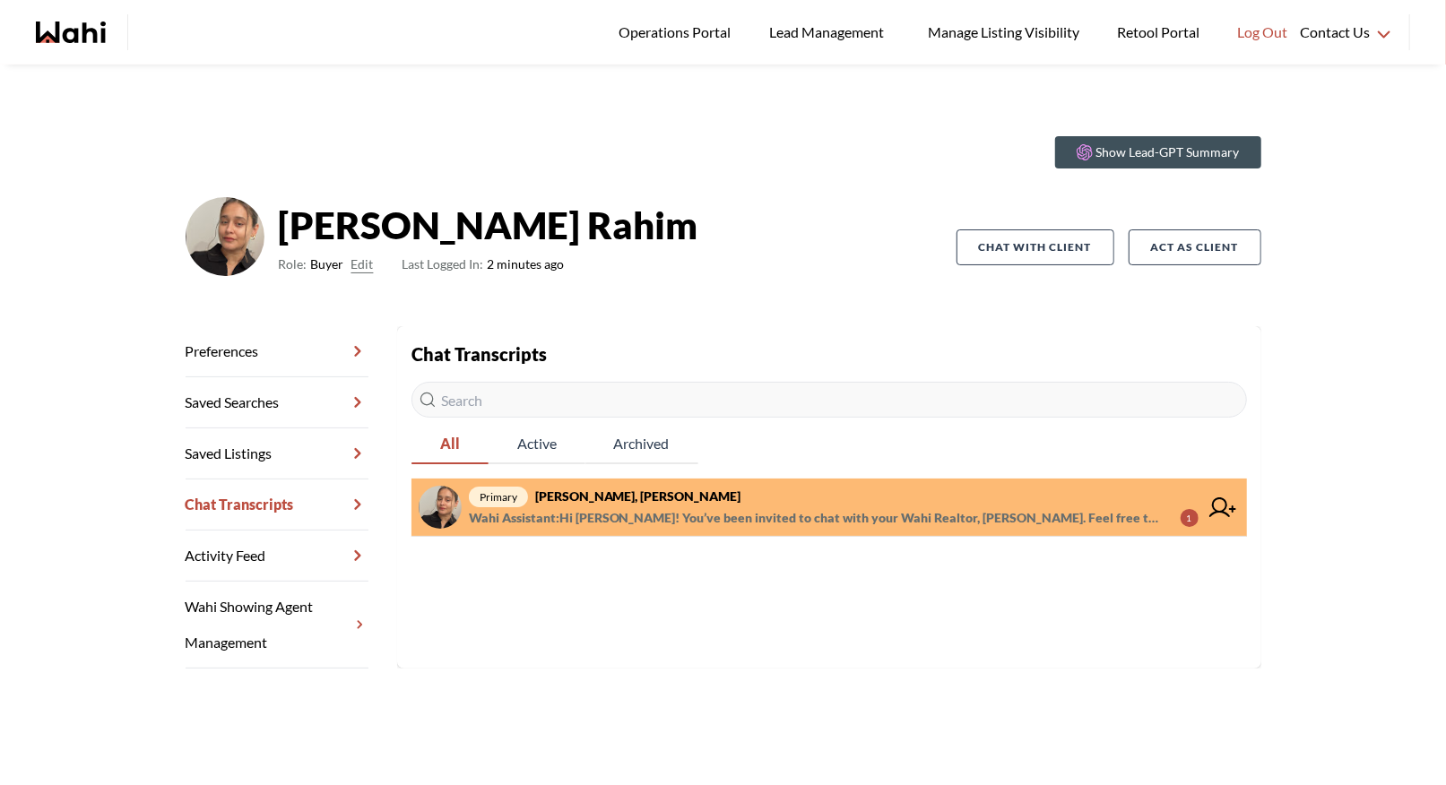
click at [655, 487] on span "primary Raisa Rahim, Barbara" at bounding box center [834, 497] width 730 height 22
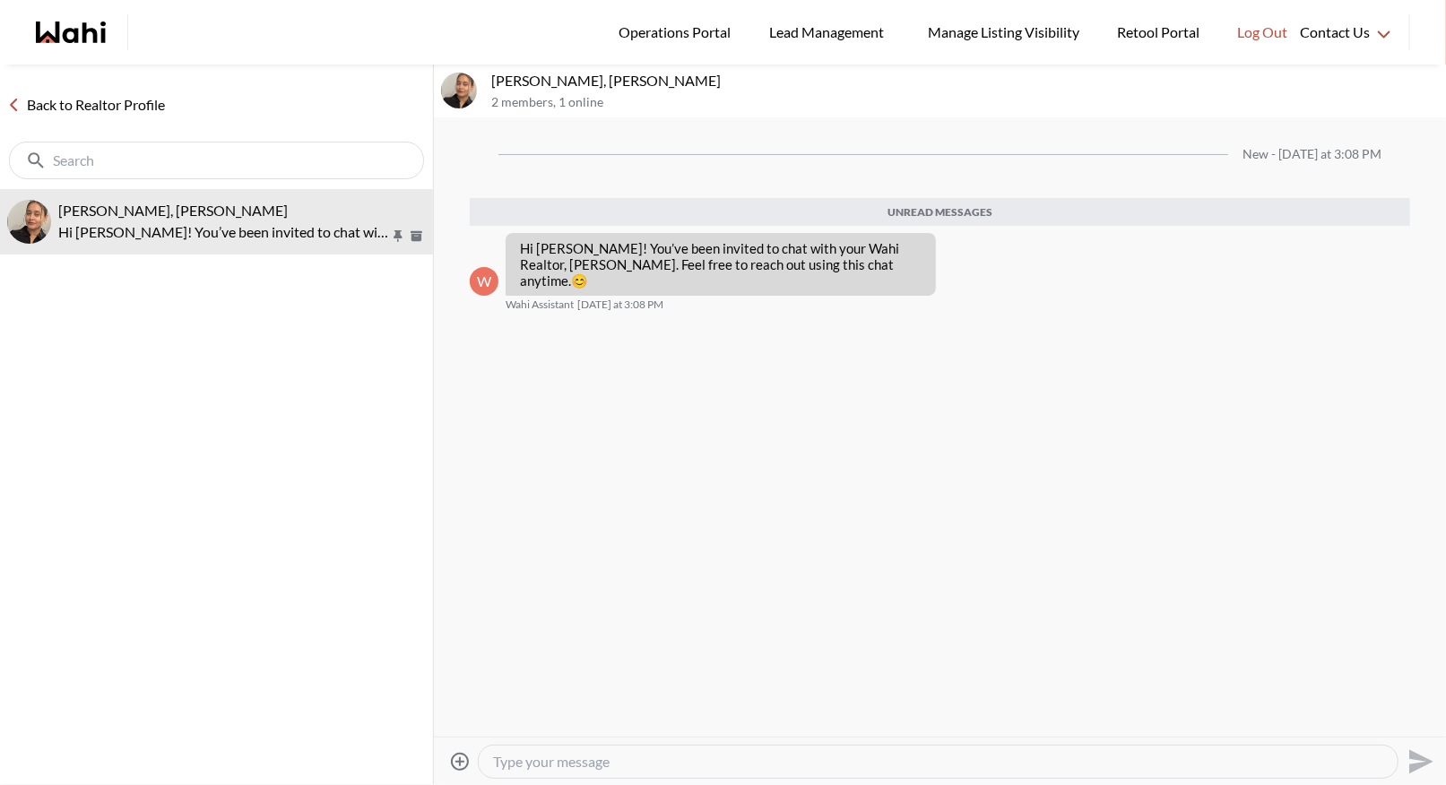
click at [506, 765] on textarea "Type your message" at bounding box center [938, 762] width 890 height 18
paste textarea "Hi there - here is the RECO Information Guide we discussed, you can also find i…"
type textarea "Hi there - here is the RECO Information Guide we discussed, you can also find i…"
click at [1420, 761] on icon "Send" at bounding box center [1418, 761] width 29 height 29
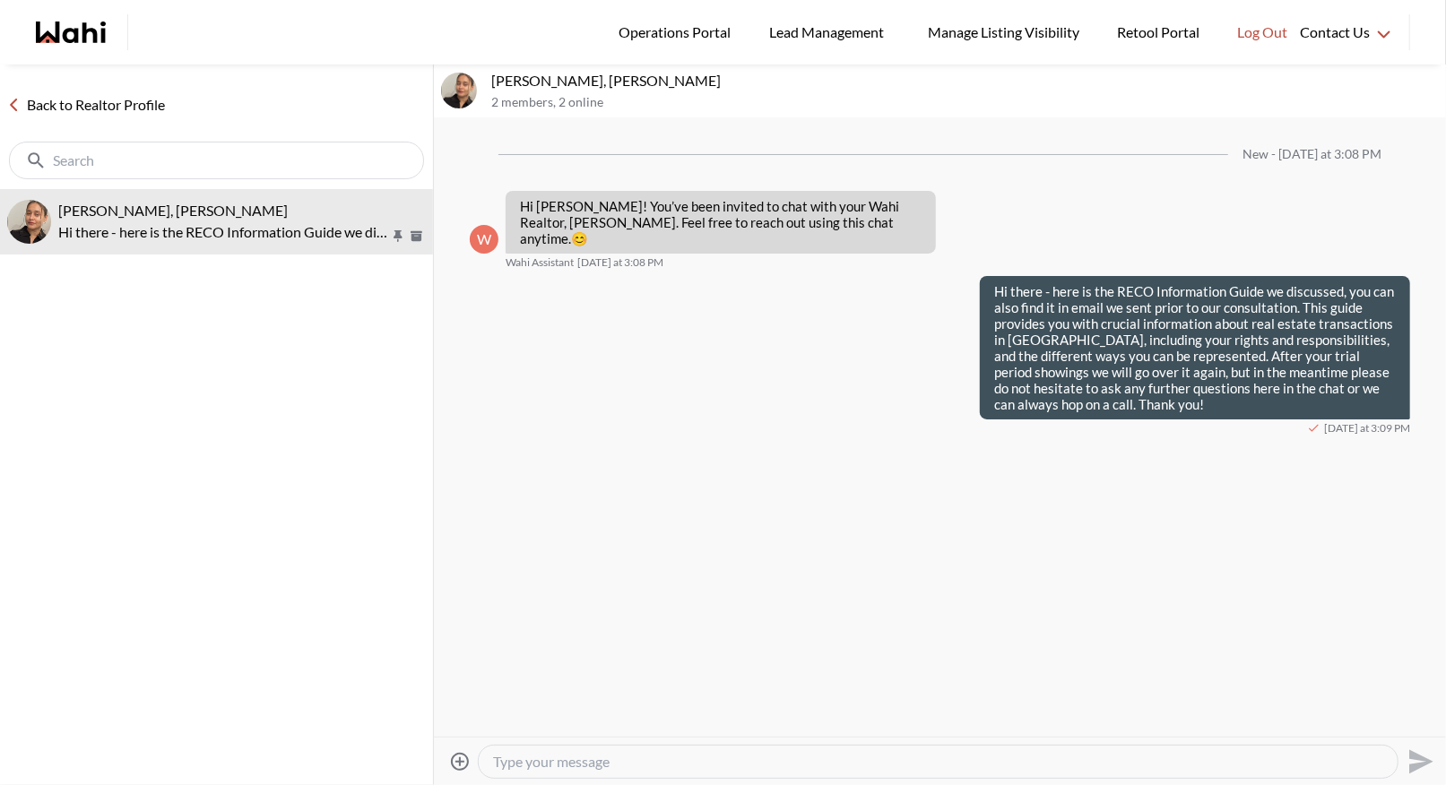
click at [458, 759] on icon "Attach files" at bounding box center [460, 762] width 22 height 22
click at [0, 0] on input "Attach files" at bounding box center [0, 0] width 0 height 0
click at [1419, 723] on icon "Send" at bounding box center [1421, 727] width 24 height 24
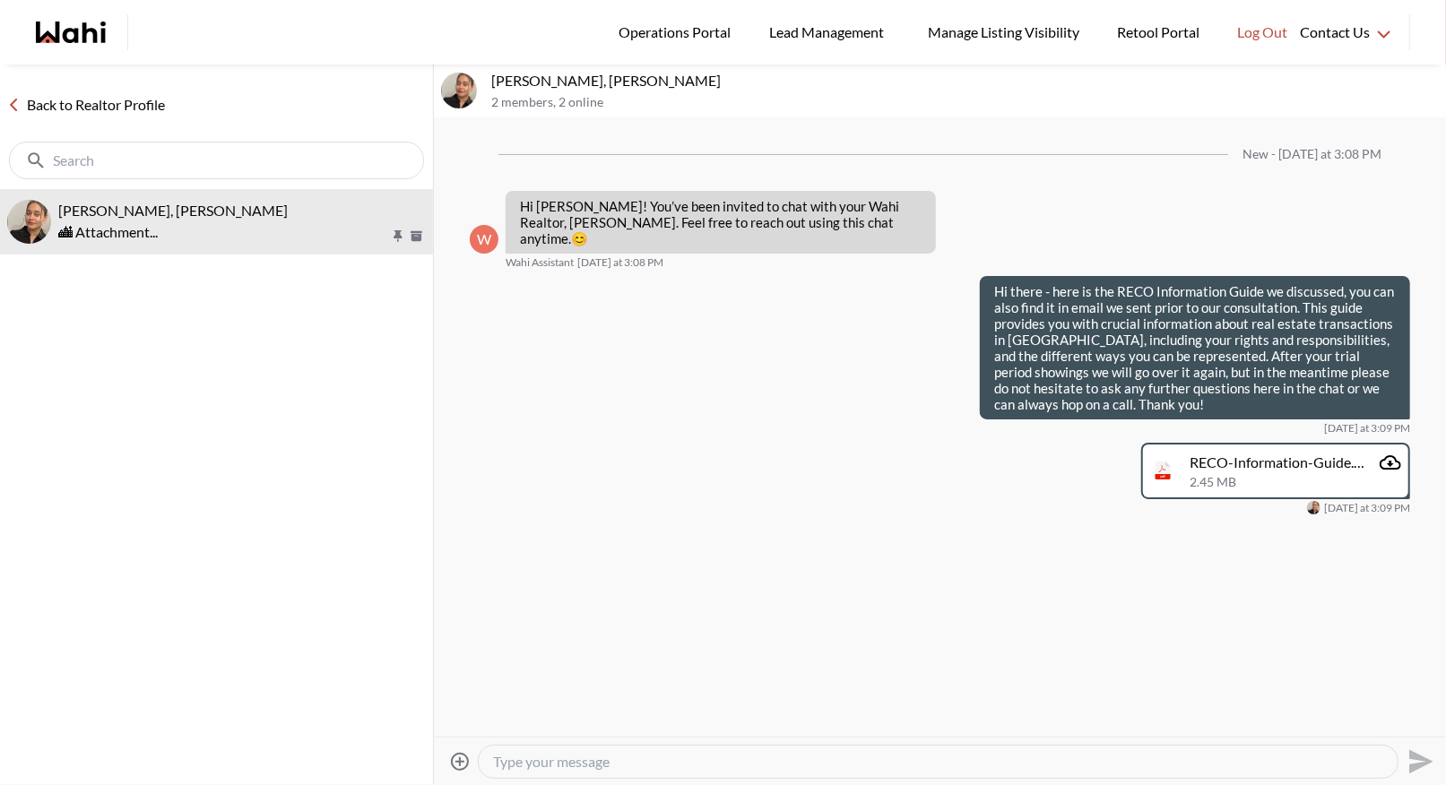
click at [515, 764] on textarea "Type your message" at bounding box center [938, 762] width 890 height 18
type textarea "b"
paste textarea "Here’s how to book a showing: https://www.loom.com/share/97a21afd93034776aed811…"
type textarea "Here’s how to book a showing: https://www.loom.com/share/97a21afd93034776aed811…"
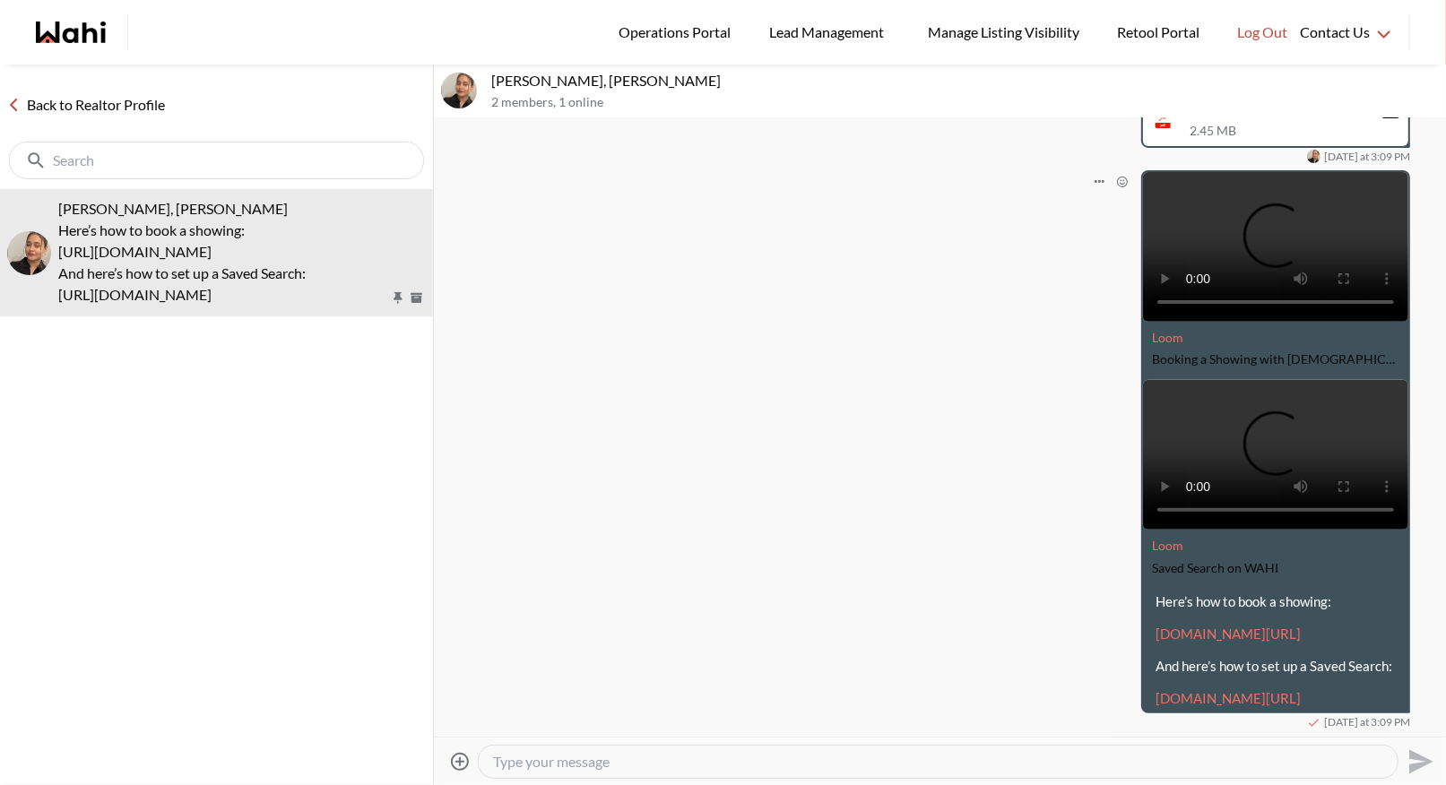
scroll to position [413, 0]
click at [76, 98] on link "Back to Realtor Profile" at bounding box center [86, 104] width 172 height 23
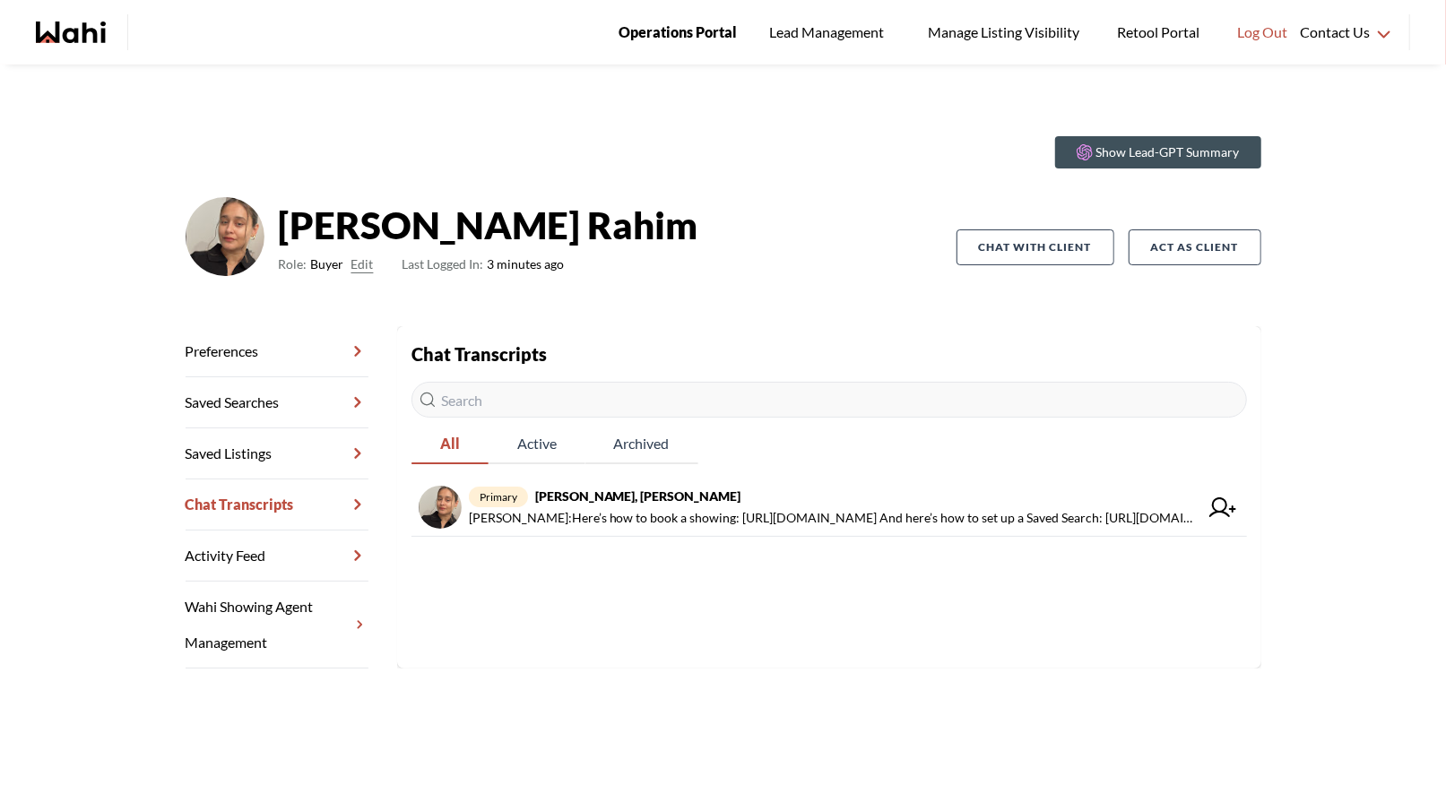
click at [650, 35] on span "Operations Portal" at bounding box center [677, 32] width 118 height 23
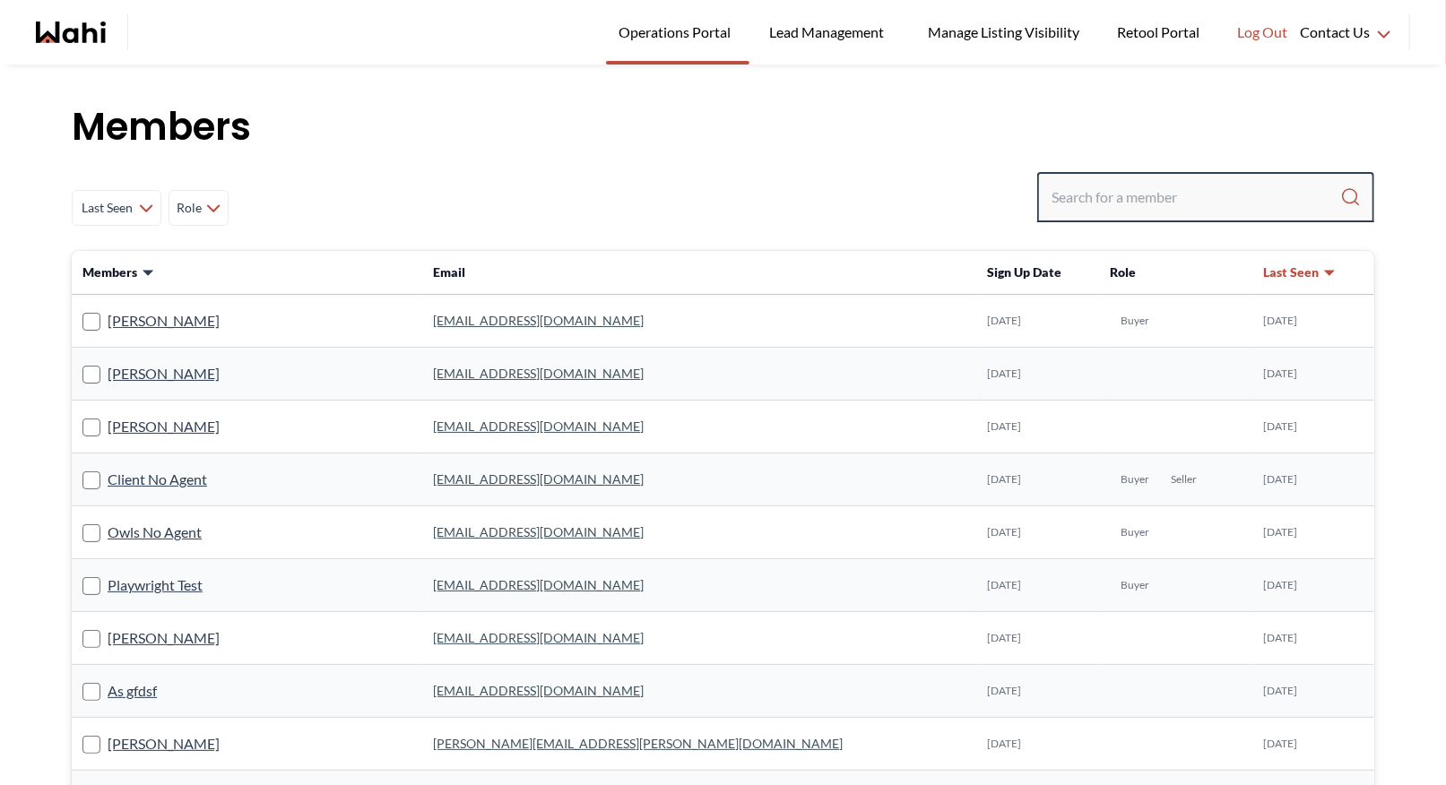
click at [1098, 188] on input "Search input" at bounding box center [1195, 197] width 289 height 32
click at [1087, 187] on input "Search input" at bounding box center [1195, 197] width 289 height 32
type input "barbara funt"
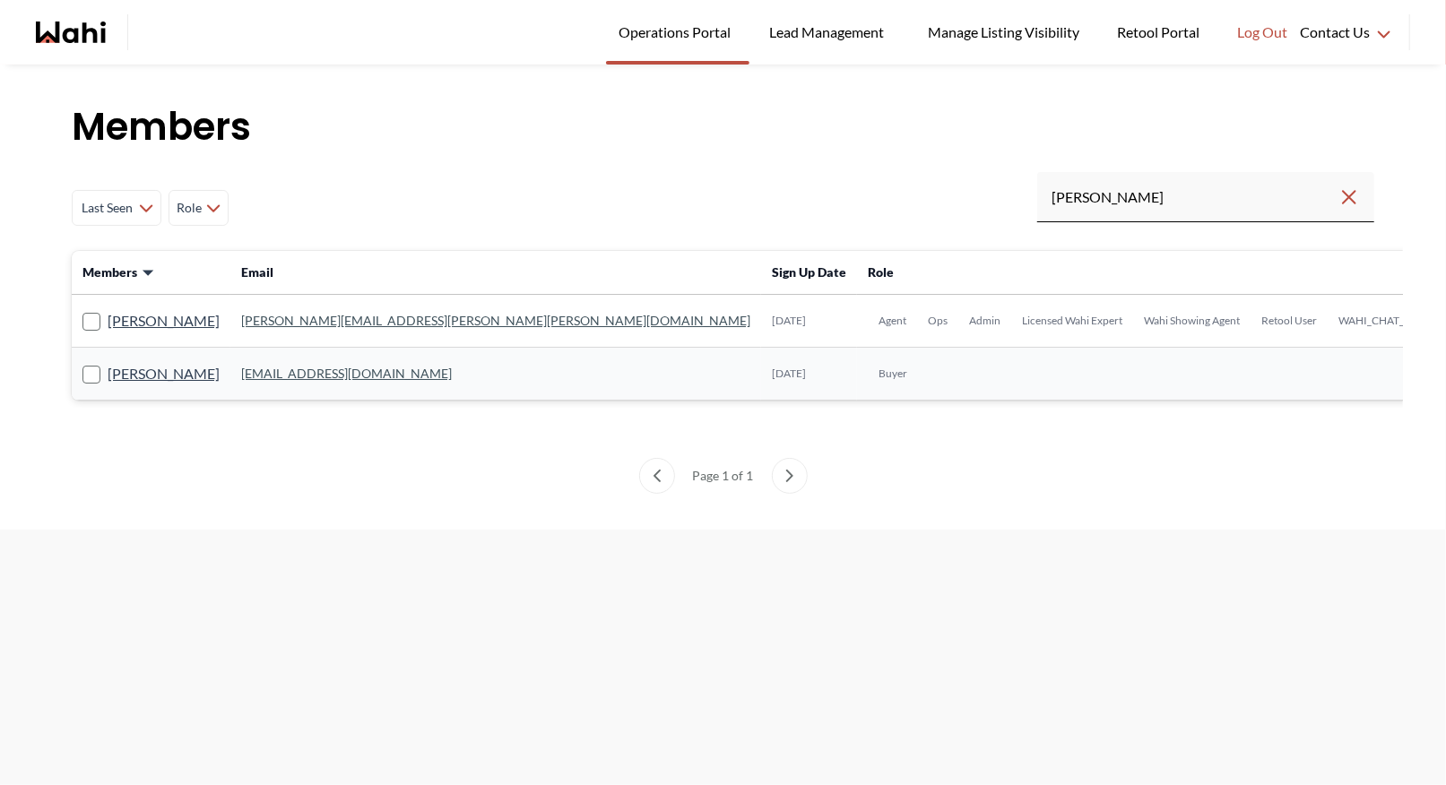
click at [289, 315] on link "barb.funt@wahi.com" at bounding box center [495, 320] width 509 height 15
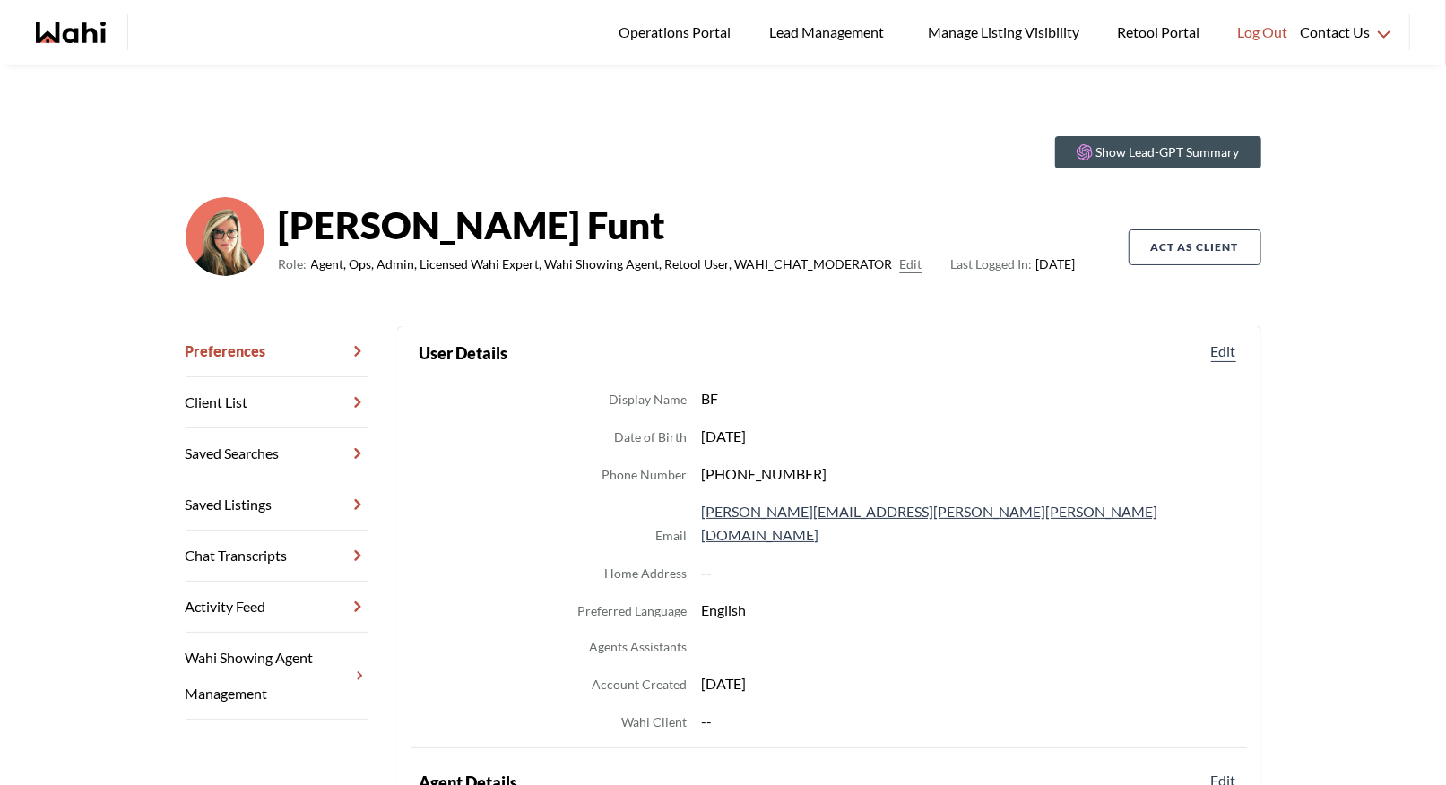
click at [251, 562] on link "Chat Transcripts" at bounding box center [277, 556] width 183 height 51
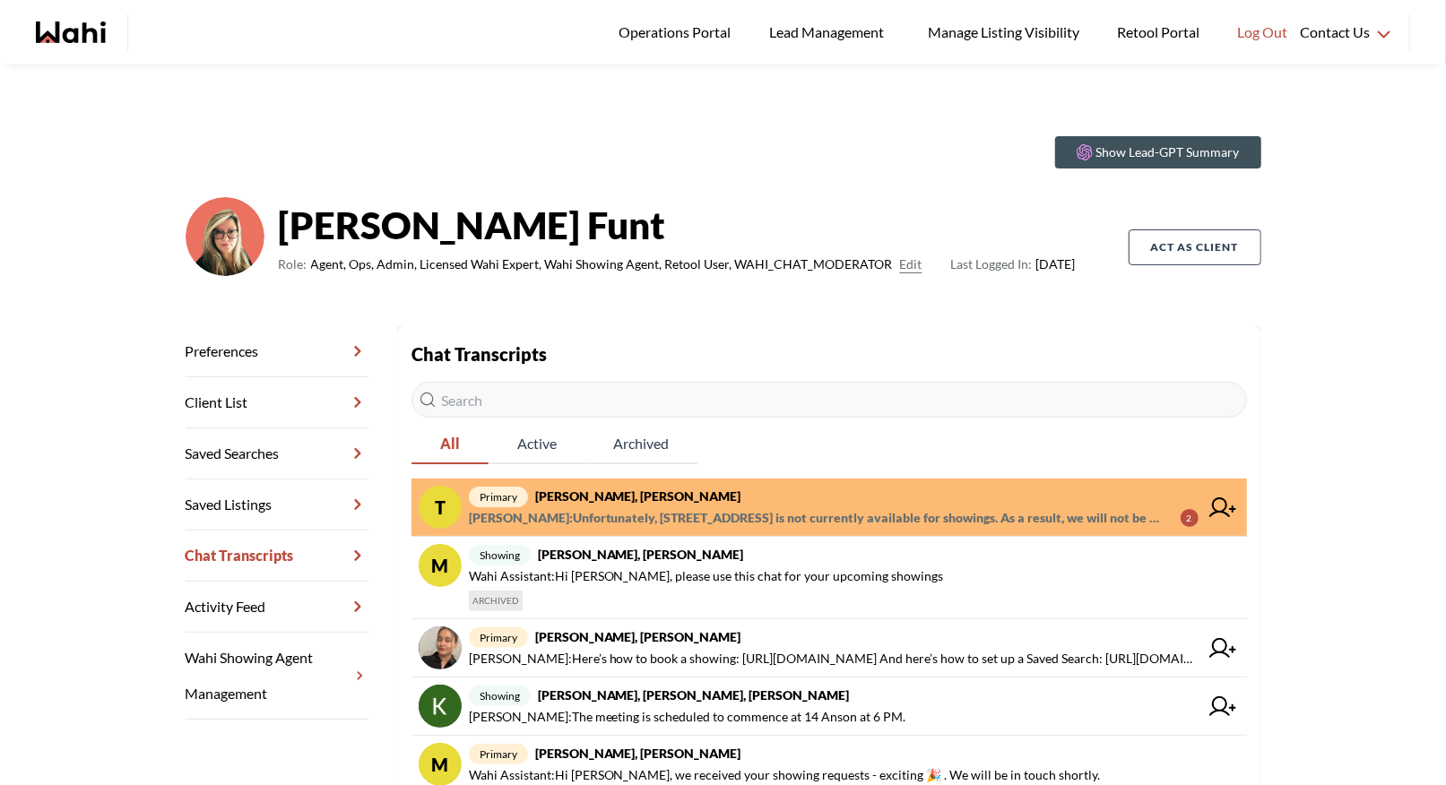
click at [713, 502] on span "primary tom smith, Barbara" at bounding box center [834, 497] width 730 height 22
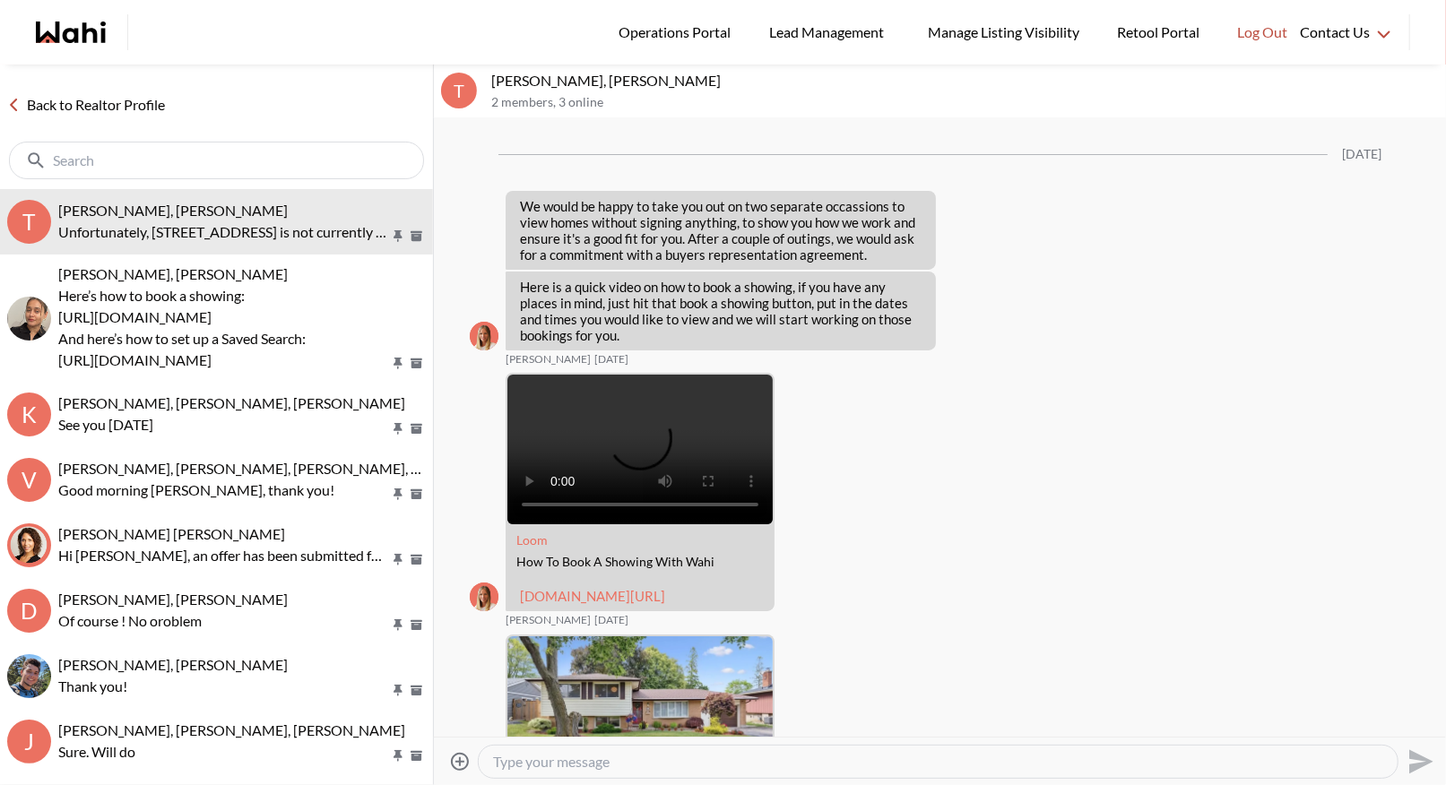
scroll to position [2568, 0]
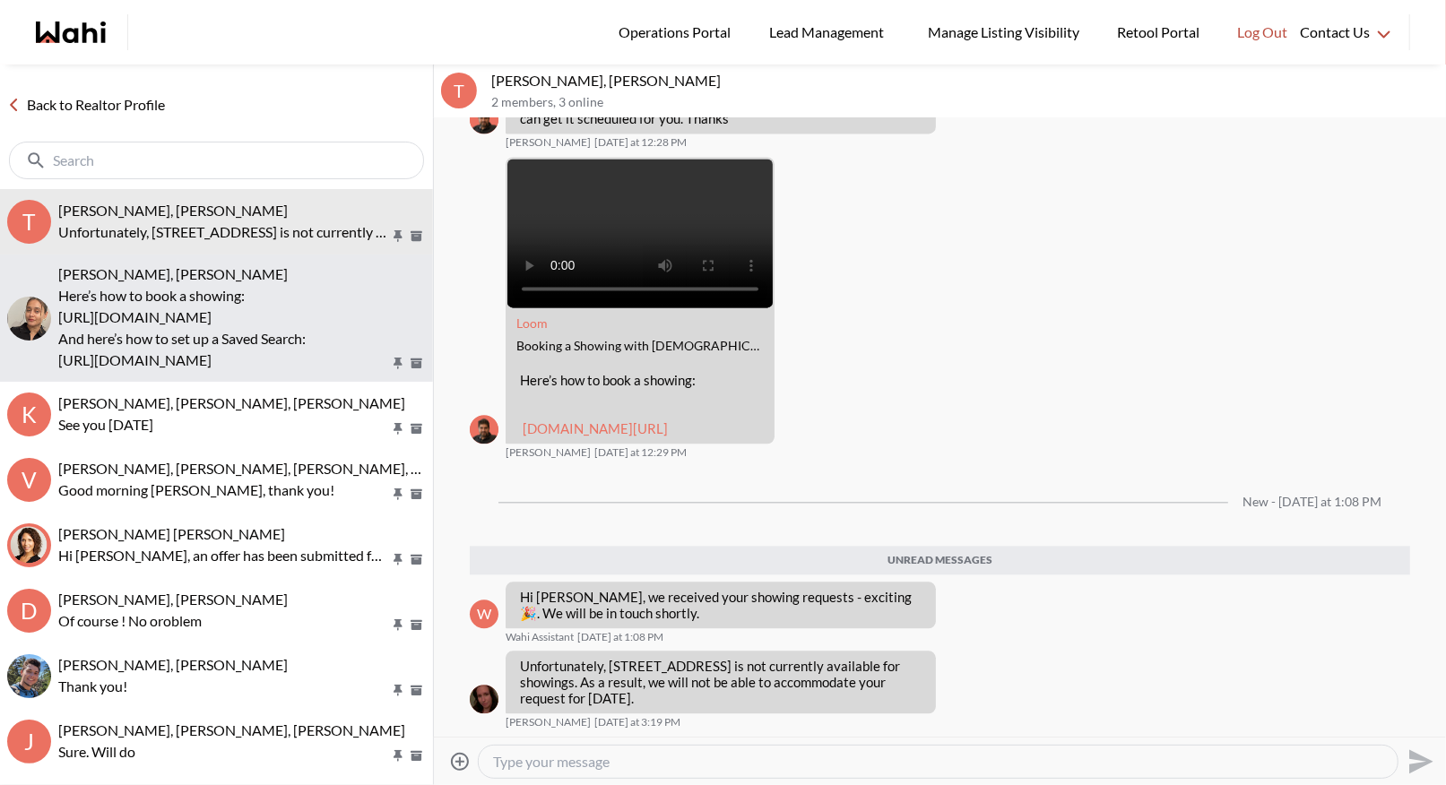
click at [218, 298] on p "Here’s how to book a showing:" at bounding box center [224, 296] width 332 height 22
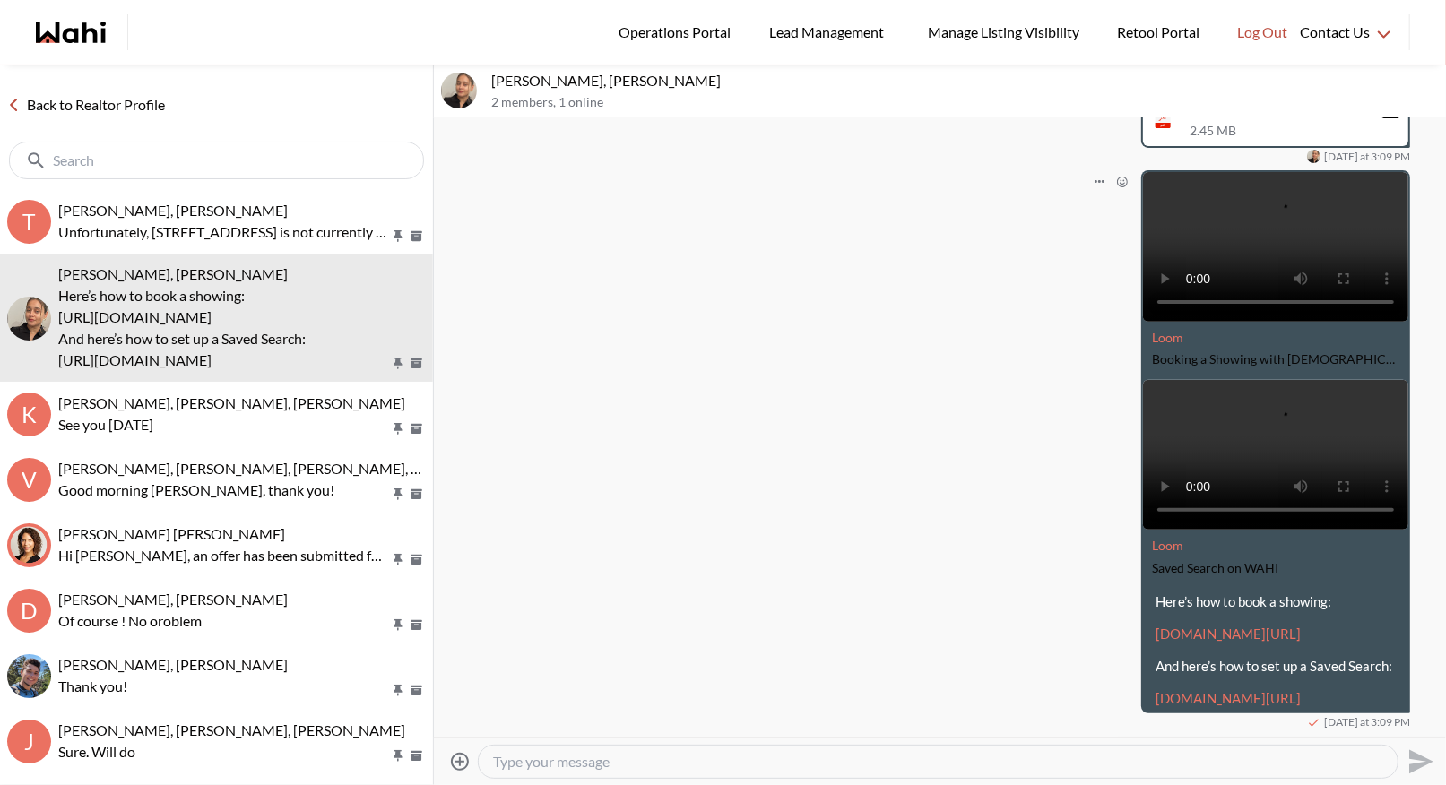
scroll to position [413, 0]
click at [531, 760] on textarea "Type your message" at bounding box center [938, 762] width 890 height 18
type textarea "I sent off the ID verification by text for you to complete"
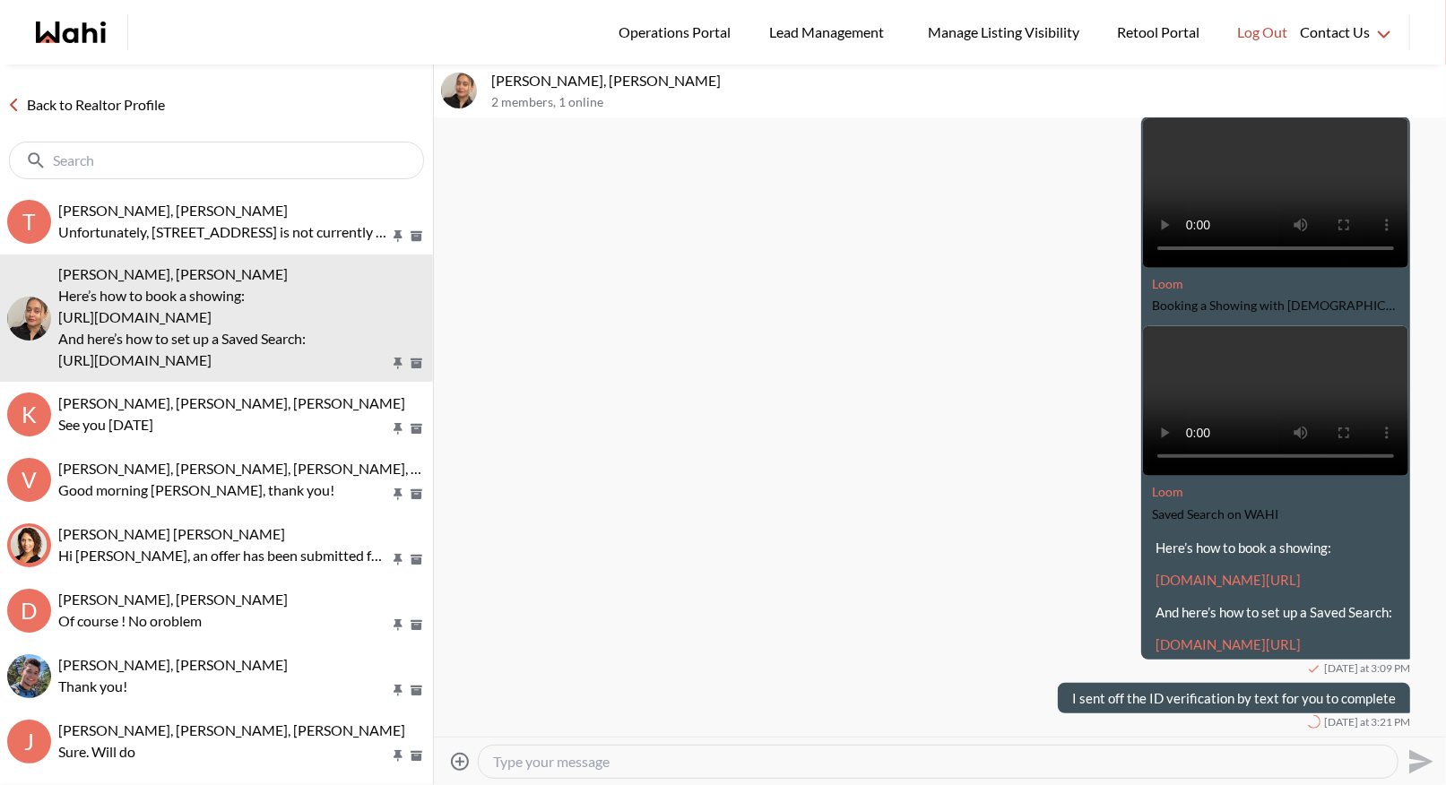
scroll to position [467, 0]
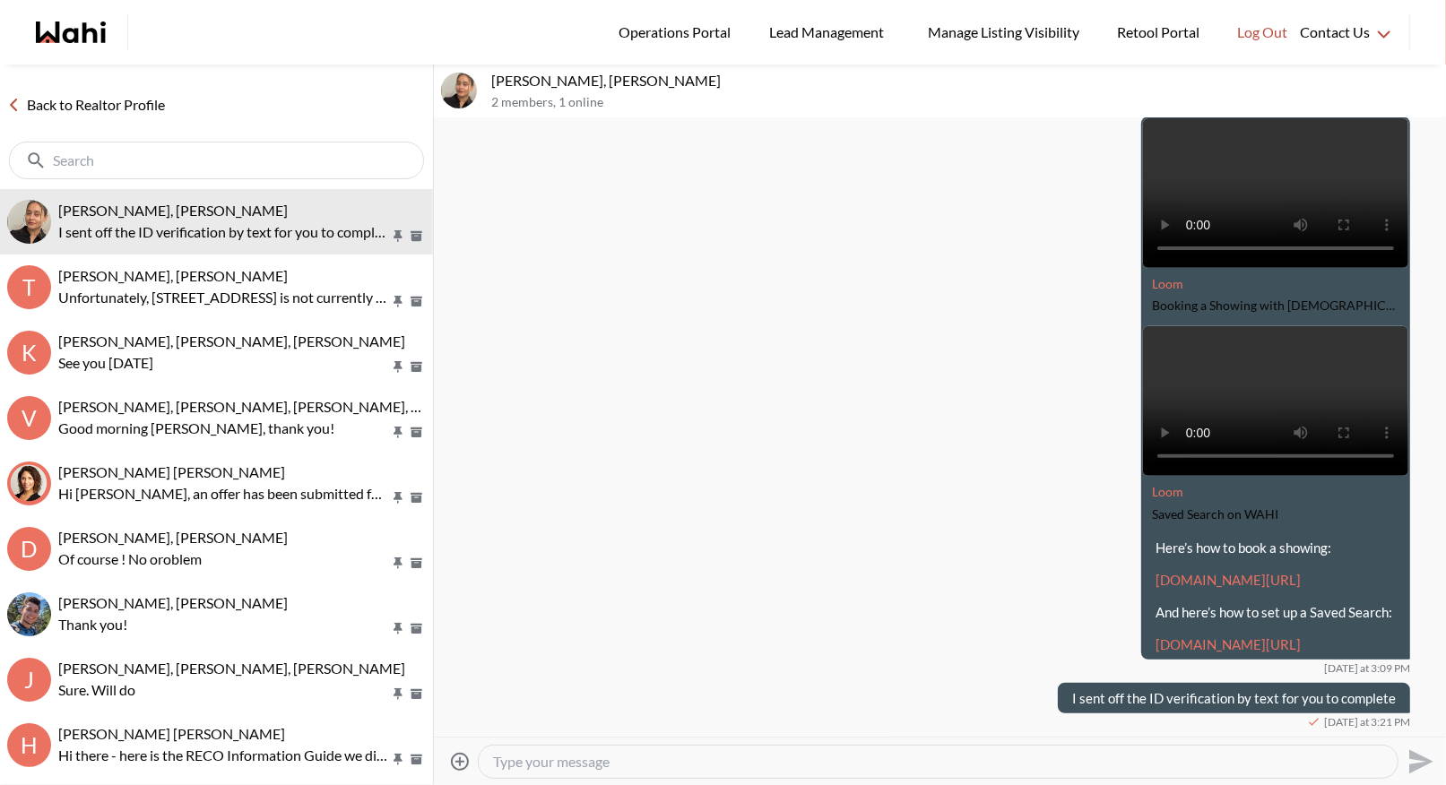
click at [531, 764] on textarea "Type your message" at bounding box center [938, 762] width 890 height 18
type textarea "It was great chatting with you"
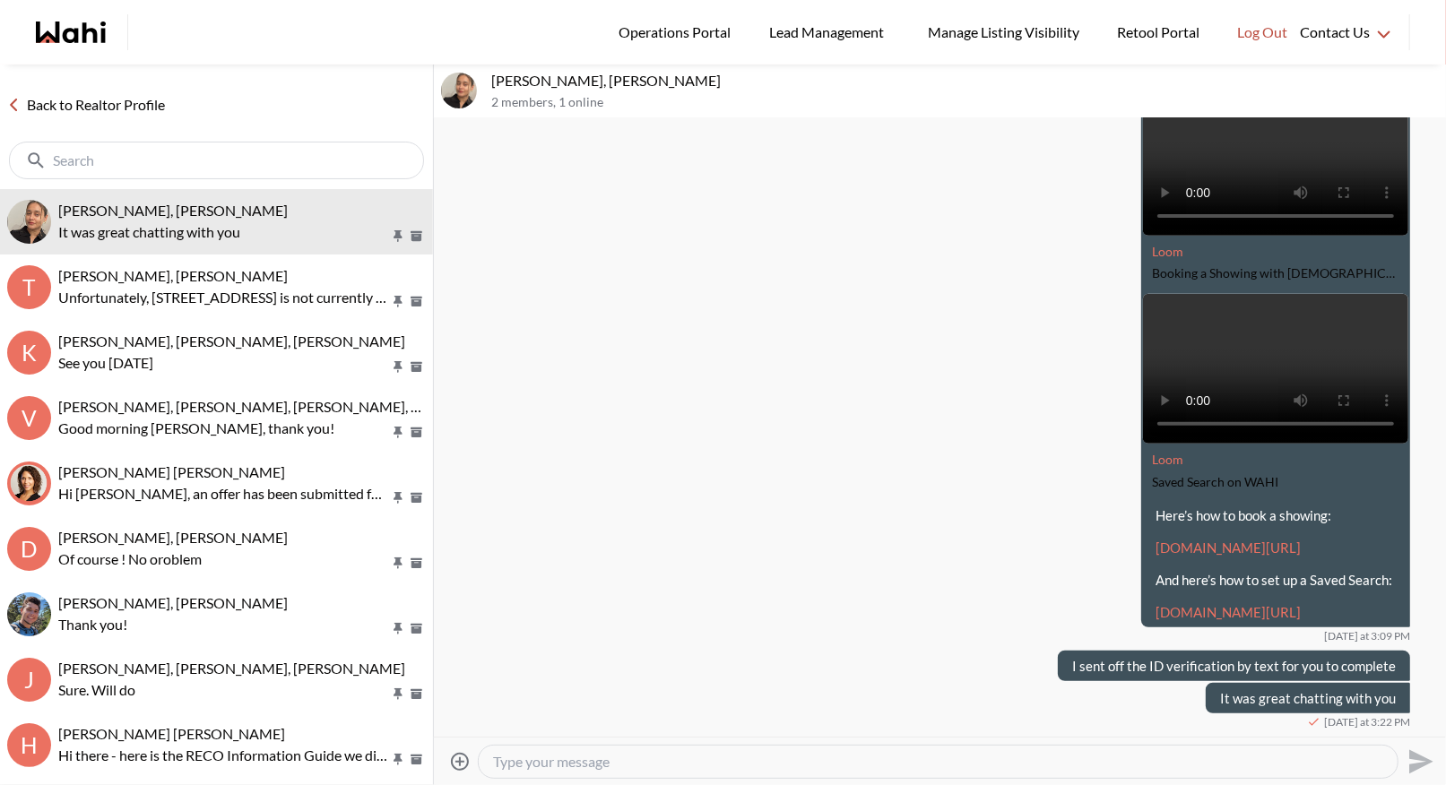
click at [85, 107] on link "Back to Realtor Profile" at bounding box center [86, 104] width 172 height 23
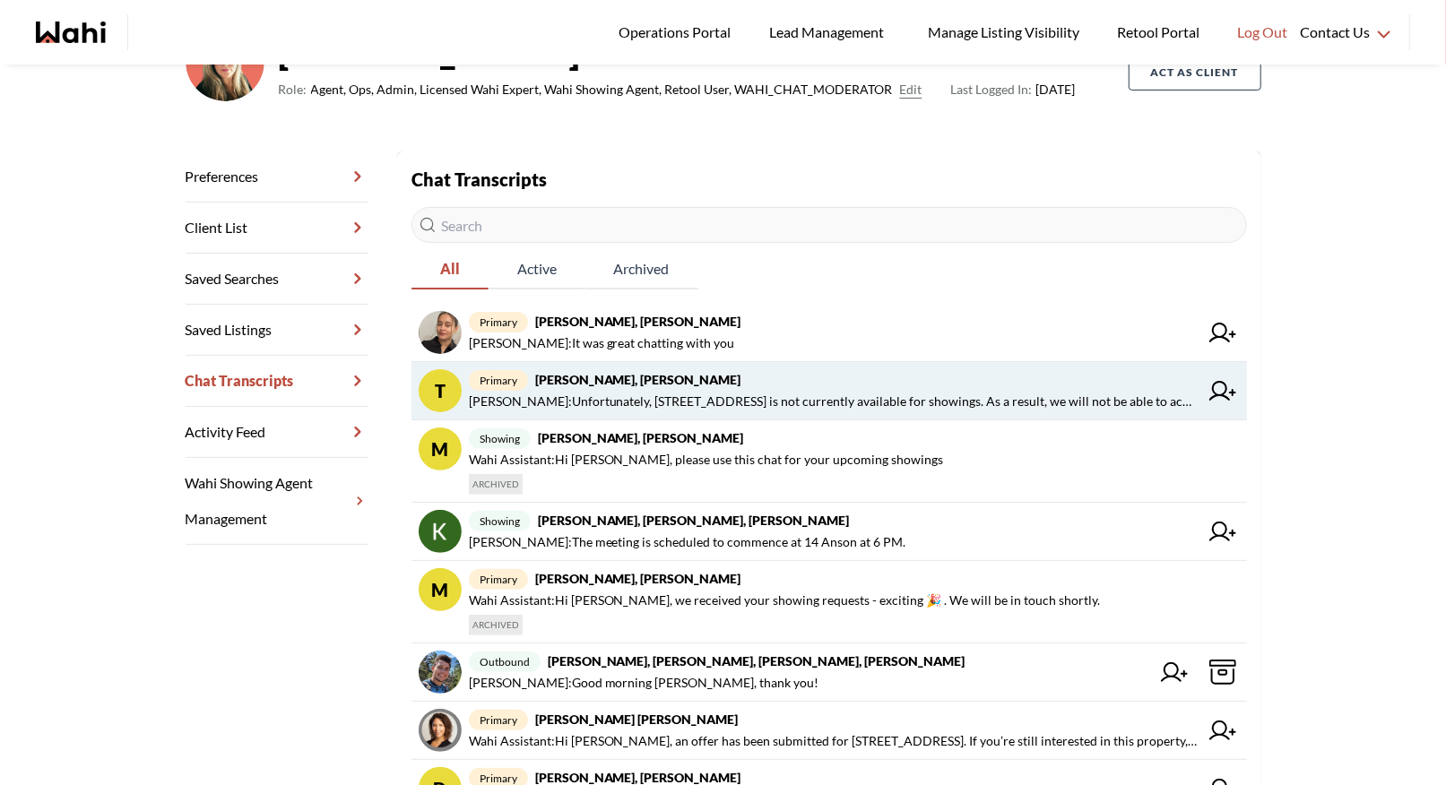
scroll to position [186, 0]
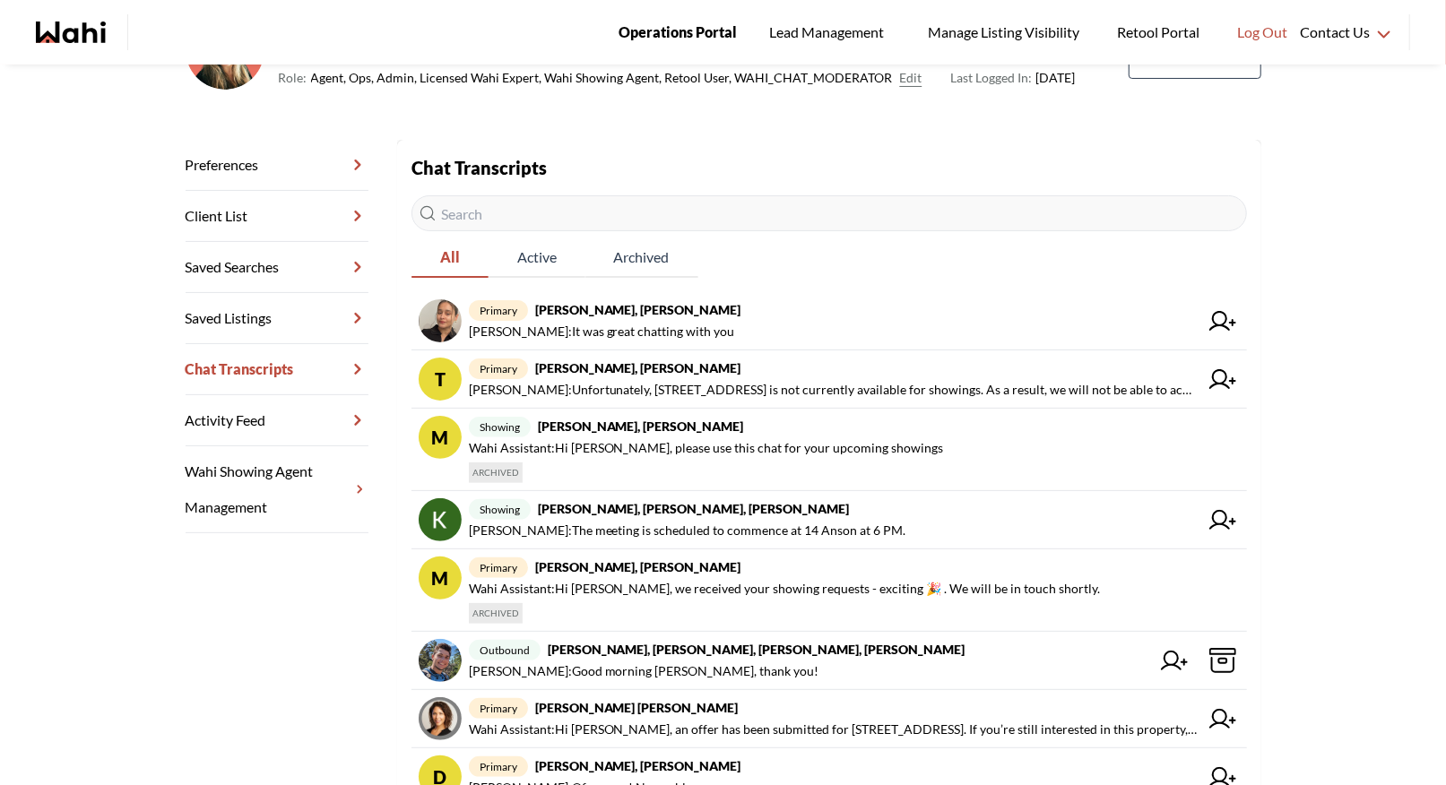
click at [661, 39] on span "Operations Portal" at bounding box center [677, 32] width 118 height 23
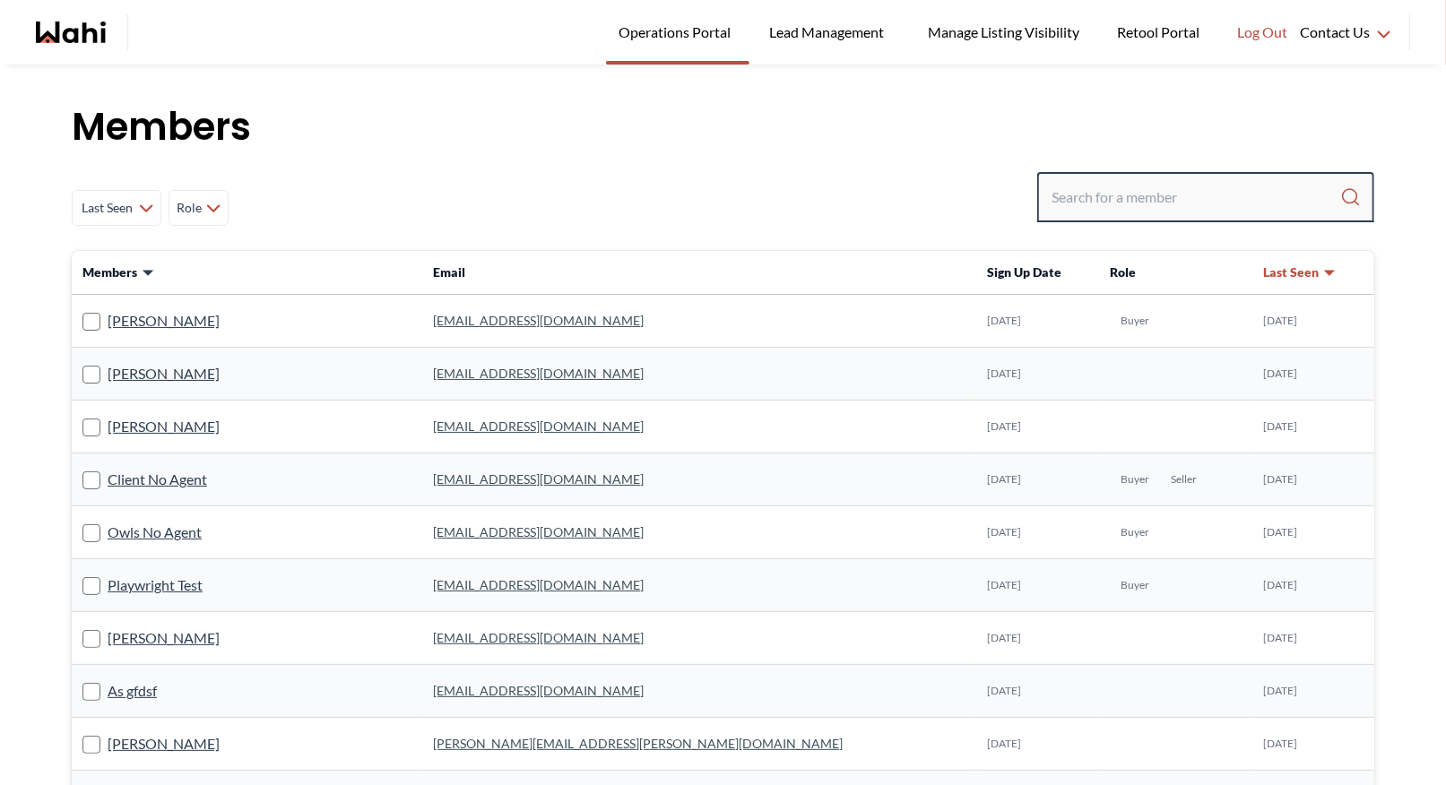
click at [1103, 190] on input "Search input" at bounding box center [1195, 197] width 289 height 32
click at [1083, 185] on input "Search input" at bounding box center [1195, 197] width 289 height 32
type input "[PERSON_NAME]"
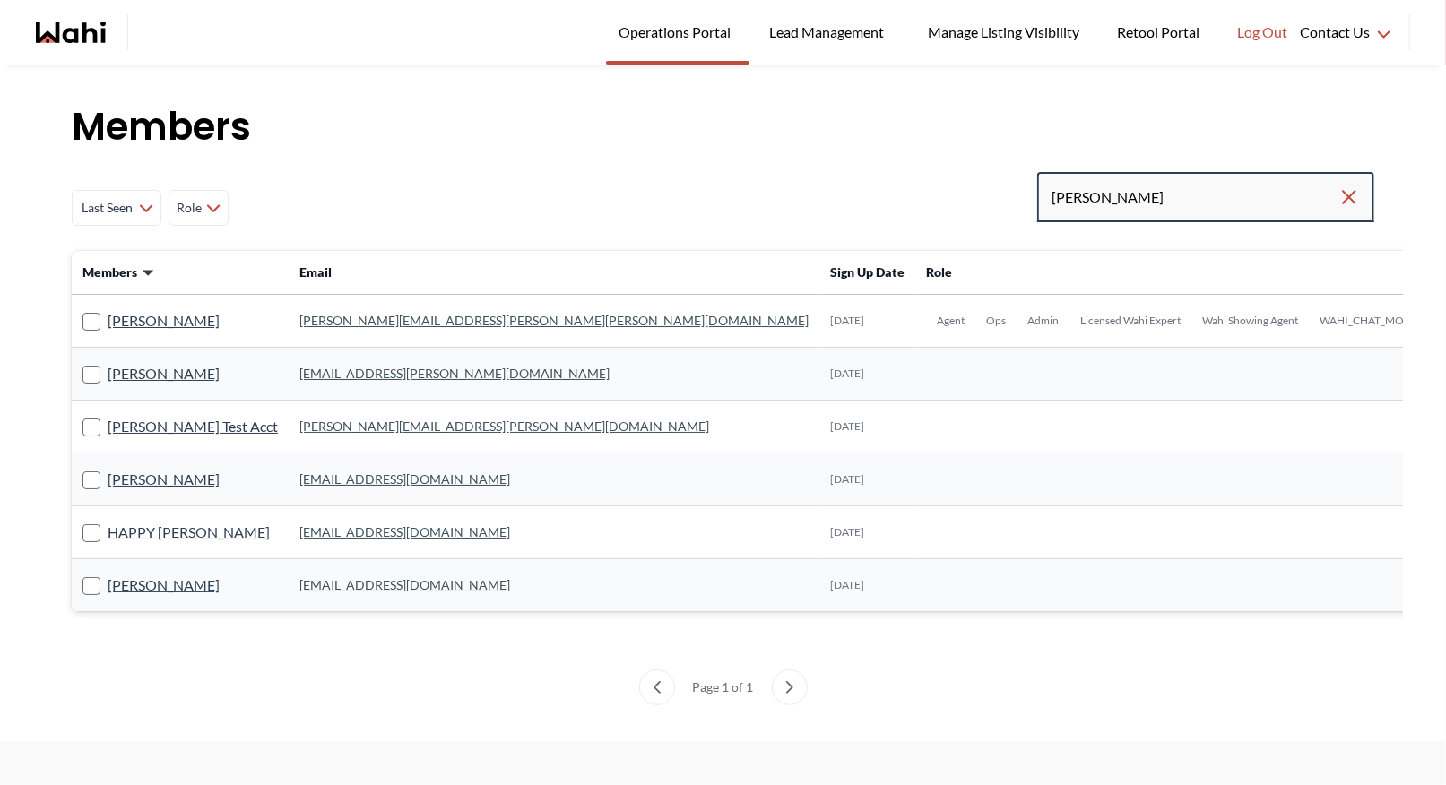
click at [1117, 200] on input "[PERSON_NAME]" at bounding box center [1194, 197] width 287 height 32
click at [330, 320] on link "[PERSON_NAME][EMAIL_ADDRESS][PERSON_NAME][PERSON_NAME][DOMAIN_NAME]" at bounding box center [553, 320] width 509 height 15
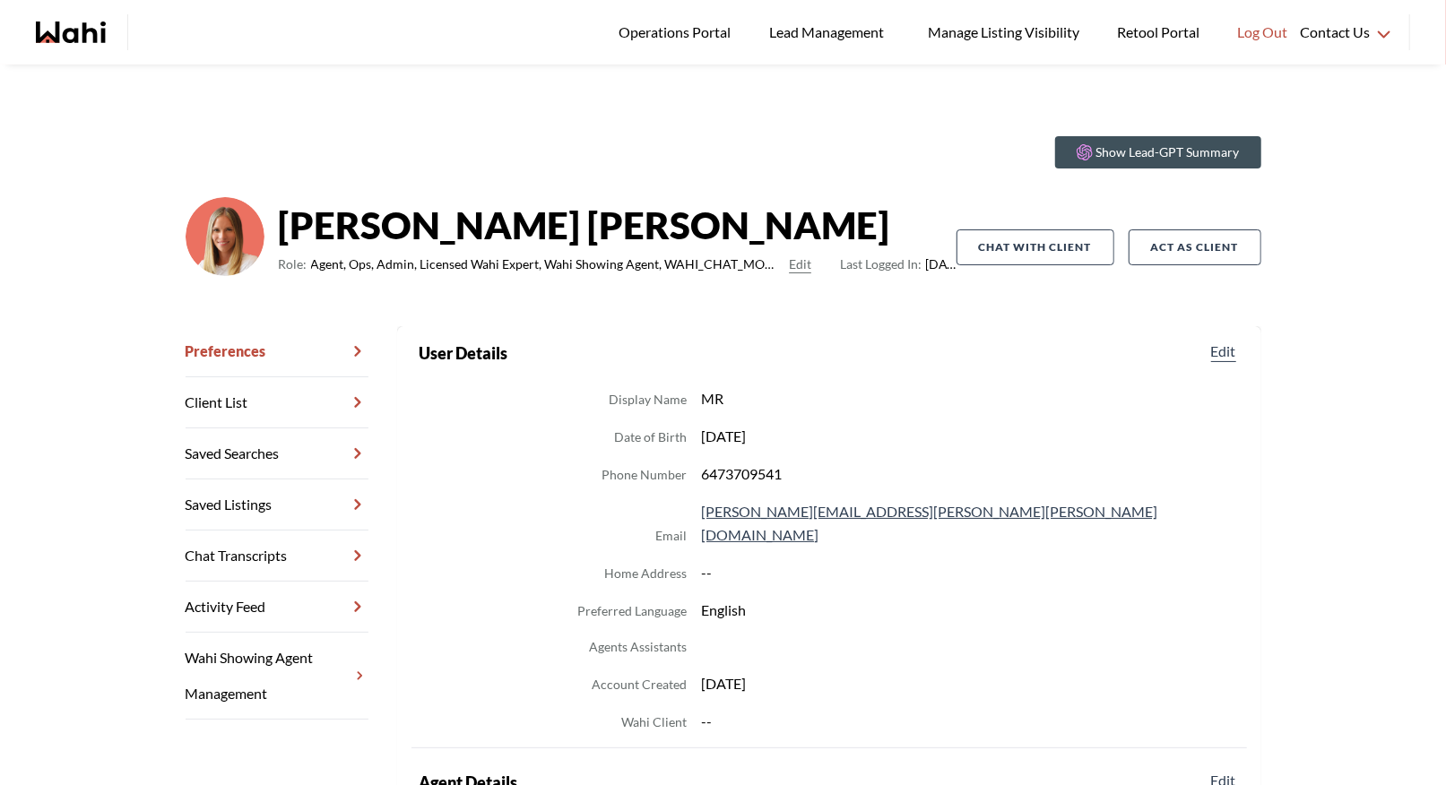
click at [259, 550] on link "Chat Transcripts" at bounding box center [277, 556] width 183 height 51
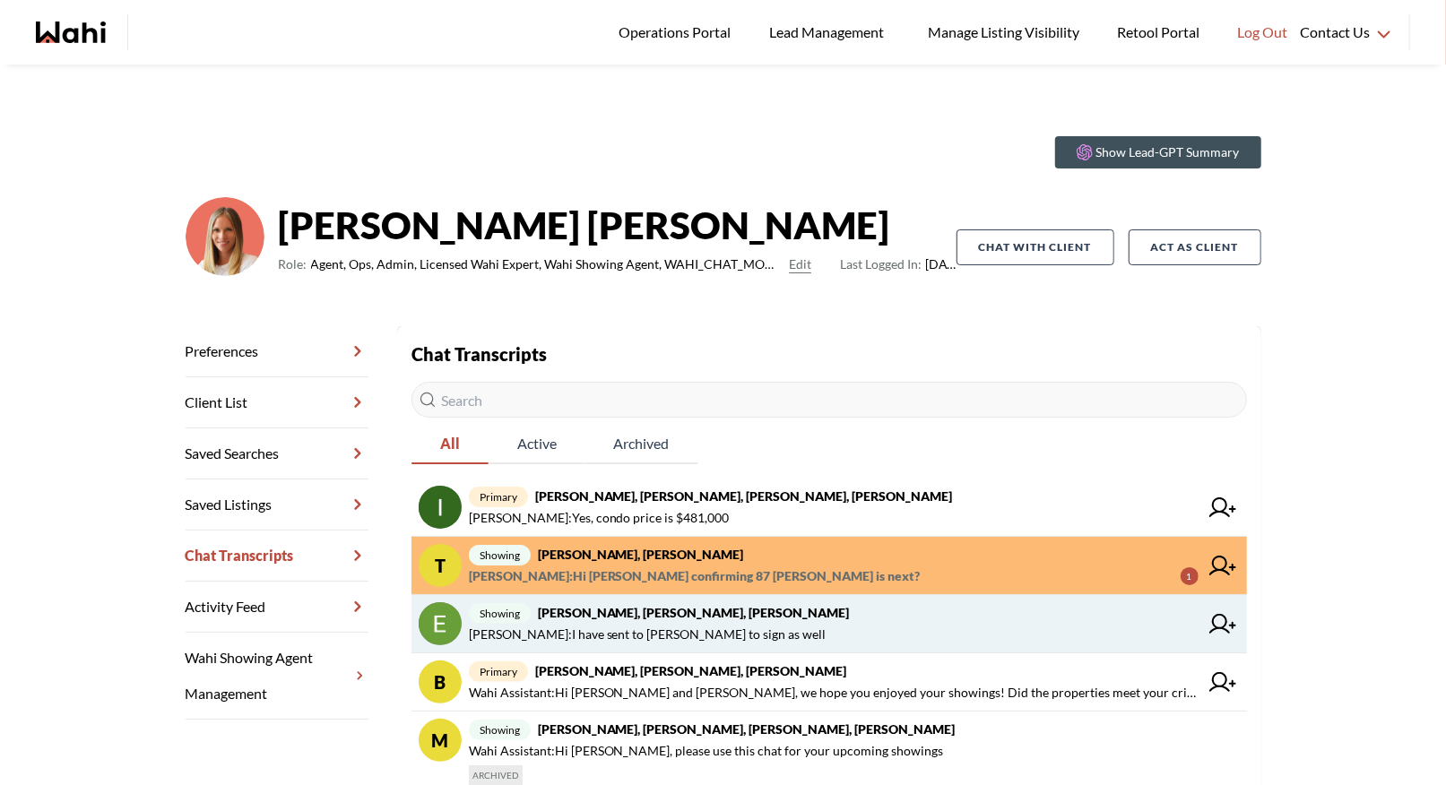
click at [721, 628] on span "[PERSON_NAME] : I have sent to [PERSON_NAME] to sign as well" at bounding box center [648, 635] width 358 height 22
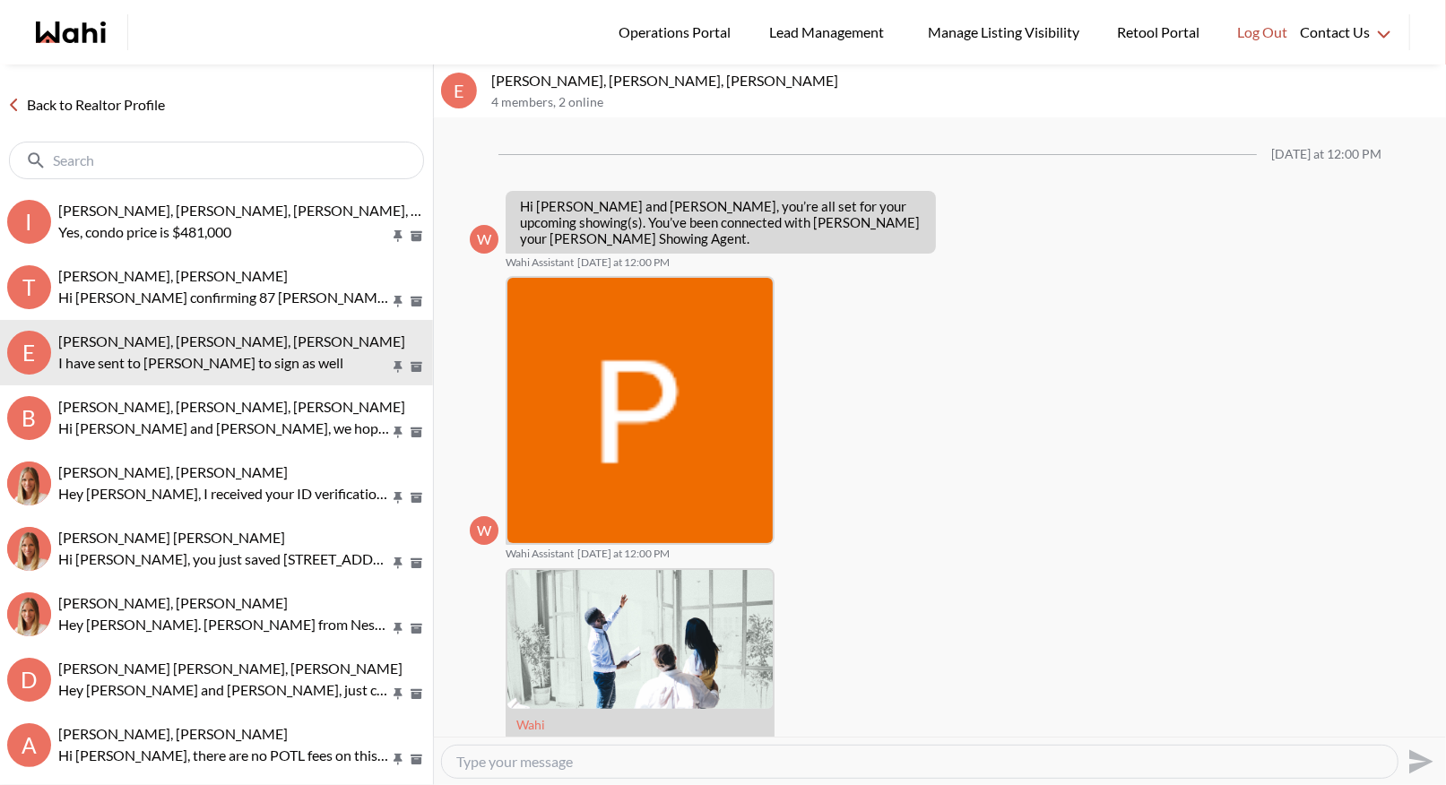
scroll to position [1601, 0]
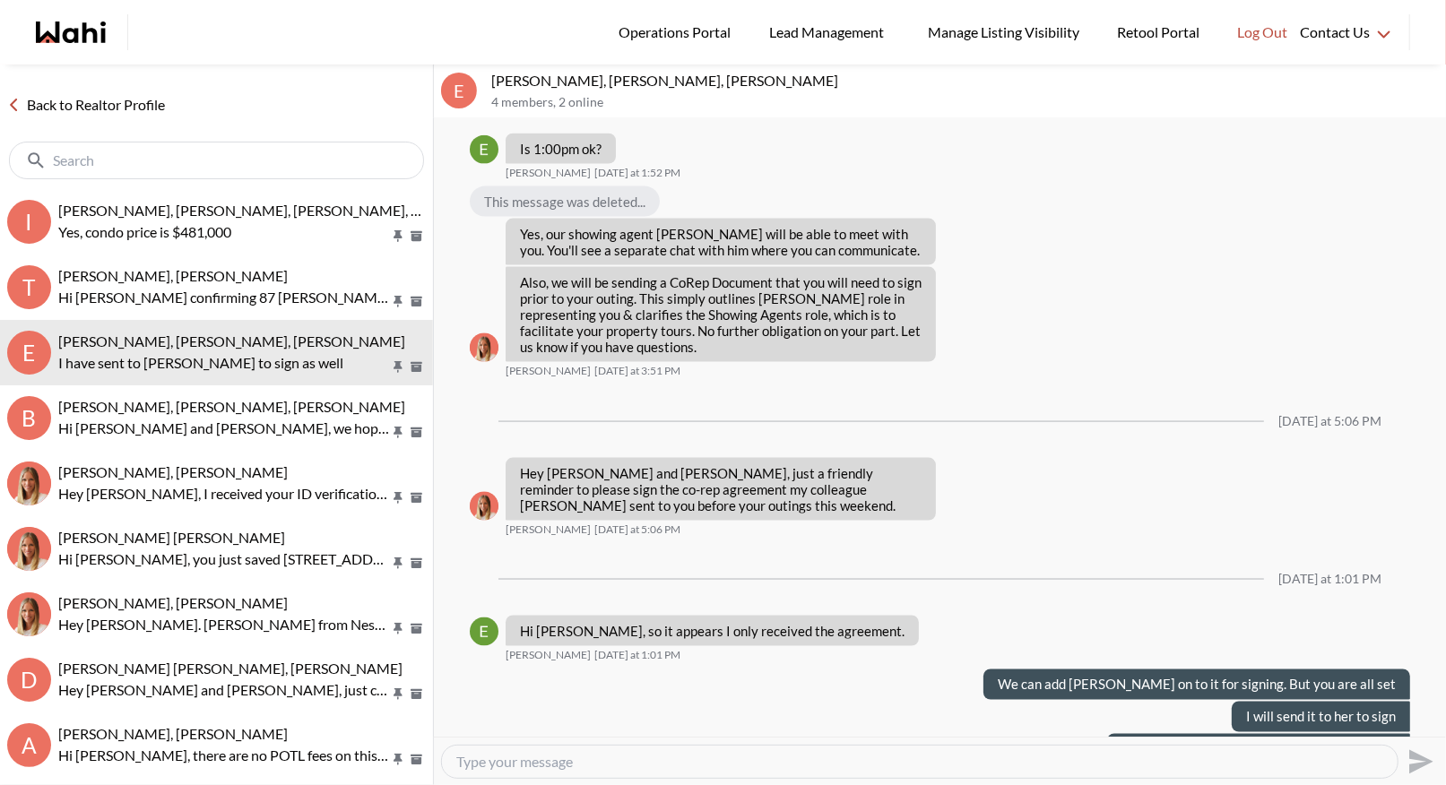
click at [542, 756] on textarea "Type your message" at bounding box center [919, 762] width 927 height 18
type textarea "got it back. Thank you"
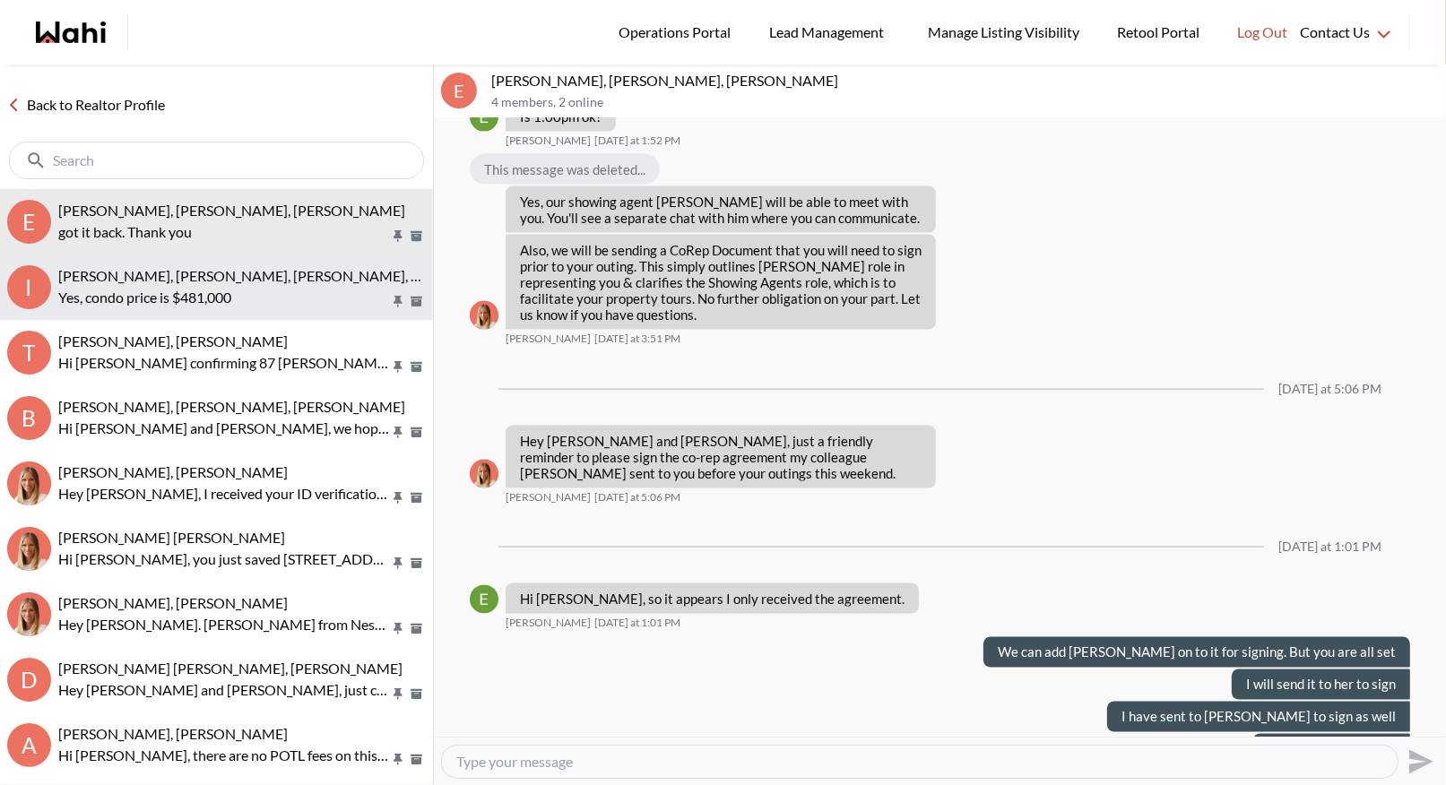
click at [212, 296] on p "Yes, condo price is $481,000" at bounding box center [224, 298] width 332 height 22
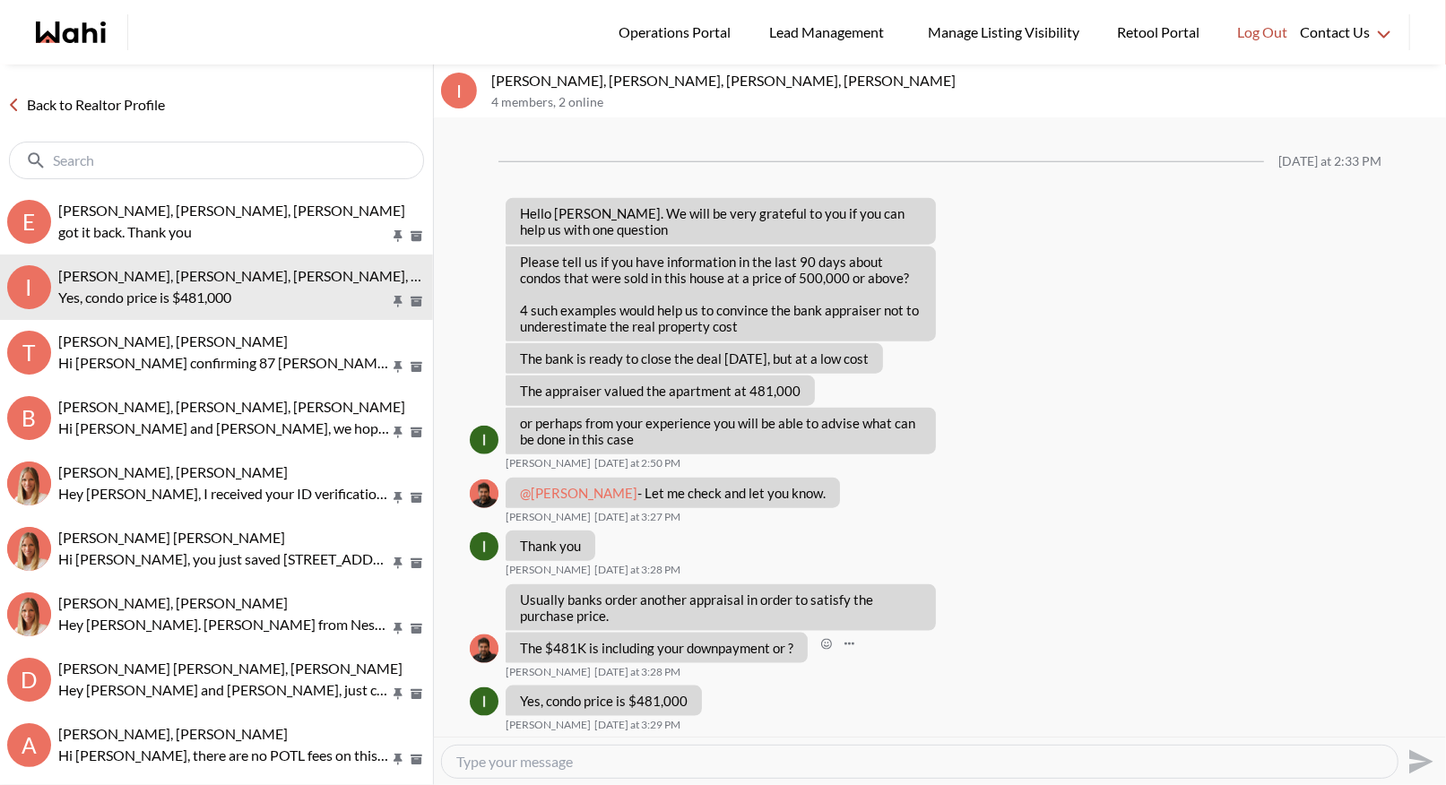
scroll to position [1153, 0]
click at [485, 761] on textarea "Type your message" at bounding box center [919, 762] width 927 height 18
type textarea "Hi Irina - you would have to have the bank do another appraisal, we don't have …"
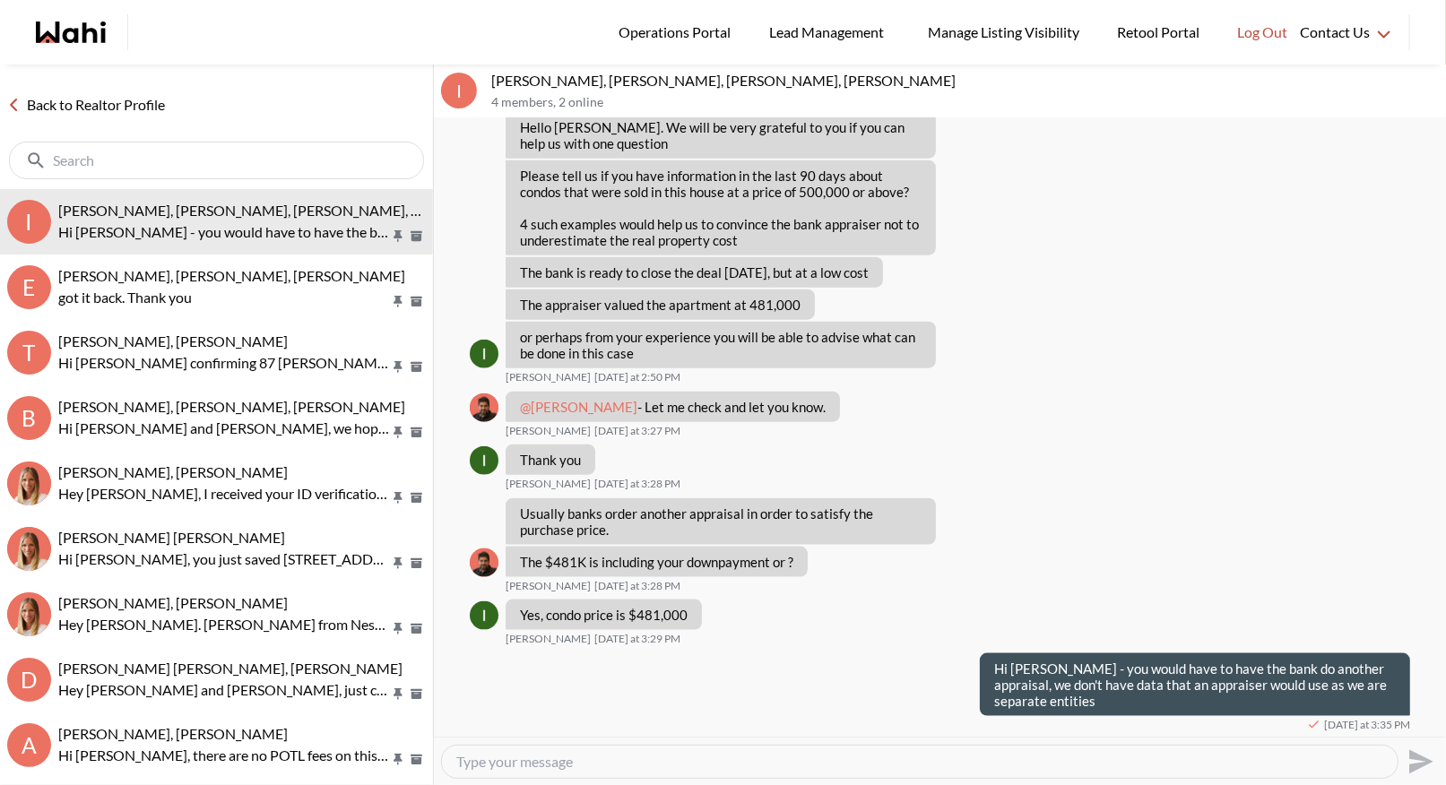
click at [70, 96] on link "Back to Realtor Profile" at bounding box center [86, 104] width 172 height 23
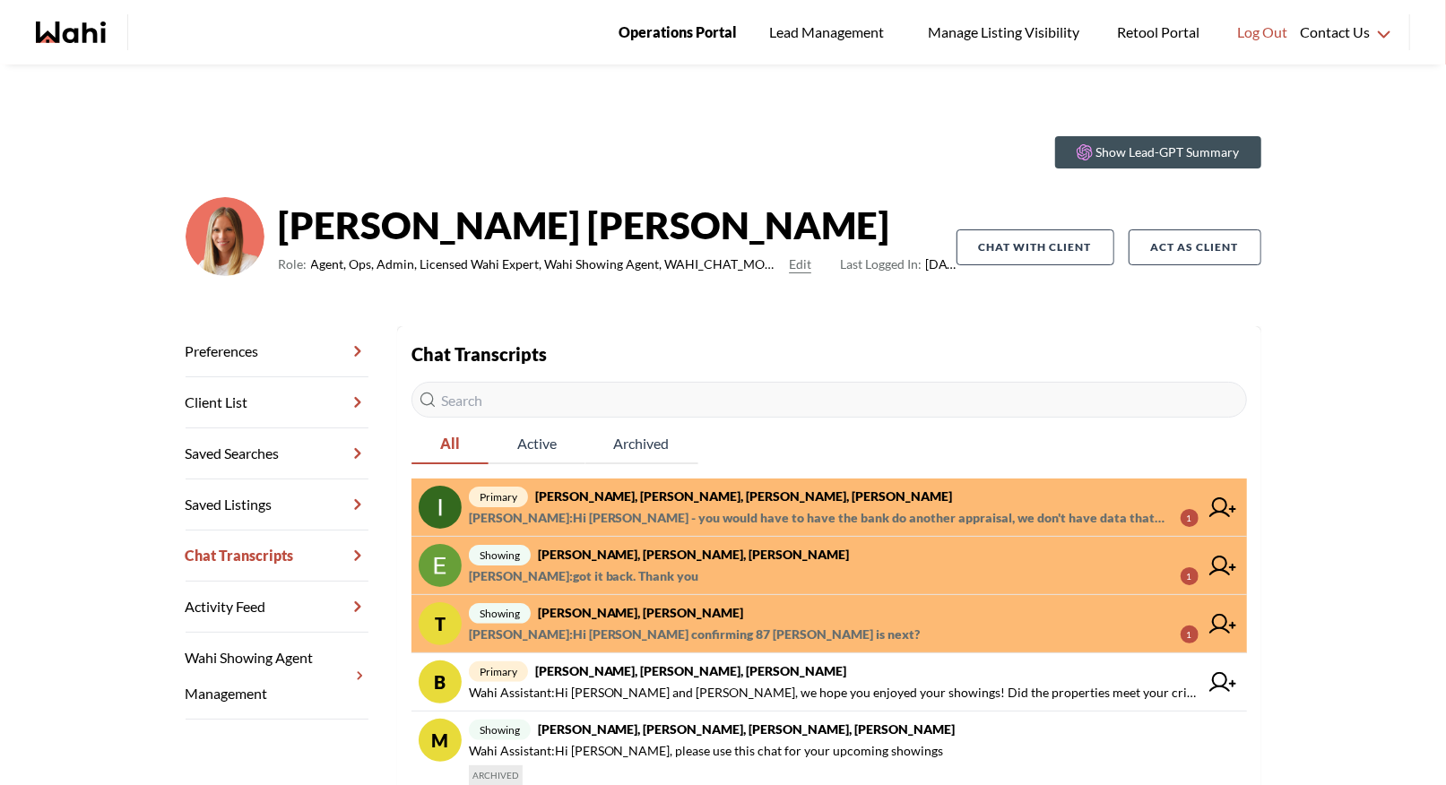
click at [652, 39] on span "Operations Portal" at bounding box center [677, 32] width 118 height 23
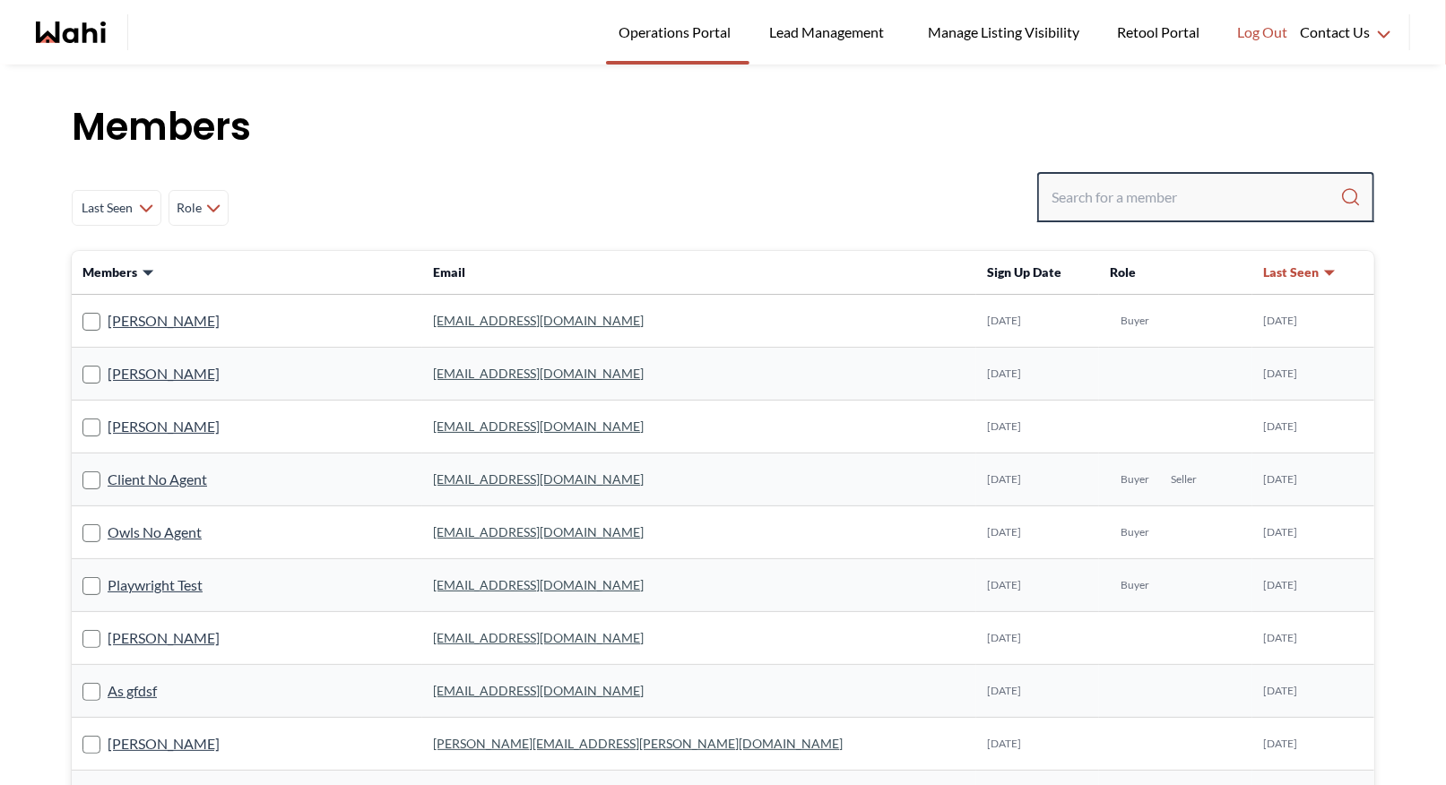
click at [1086, 211] on input "Search input" at bounding box center [1195, 197] width 289 height 32
type input "[PERSON_NAME]"
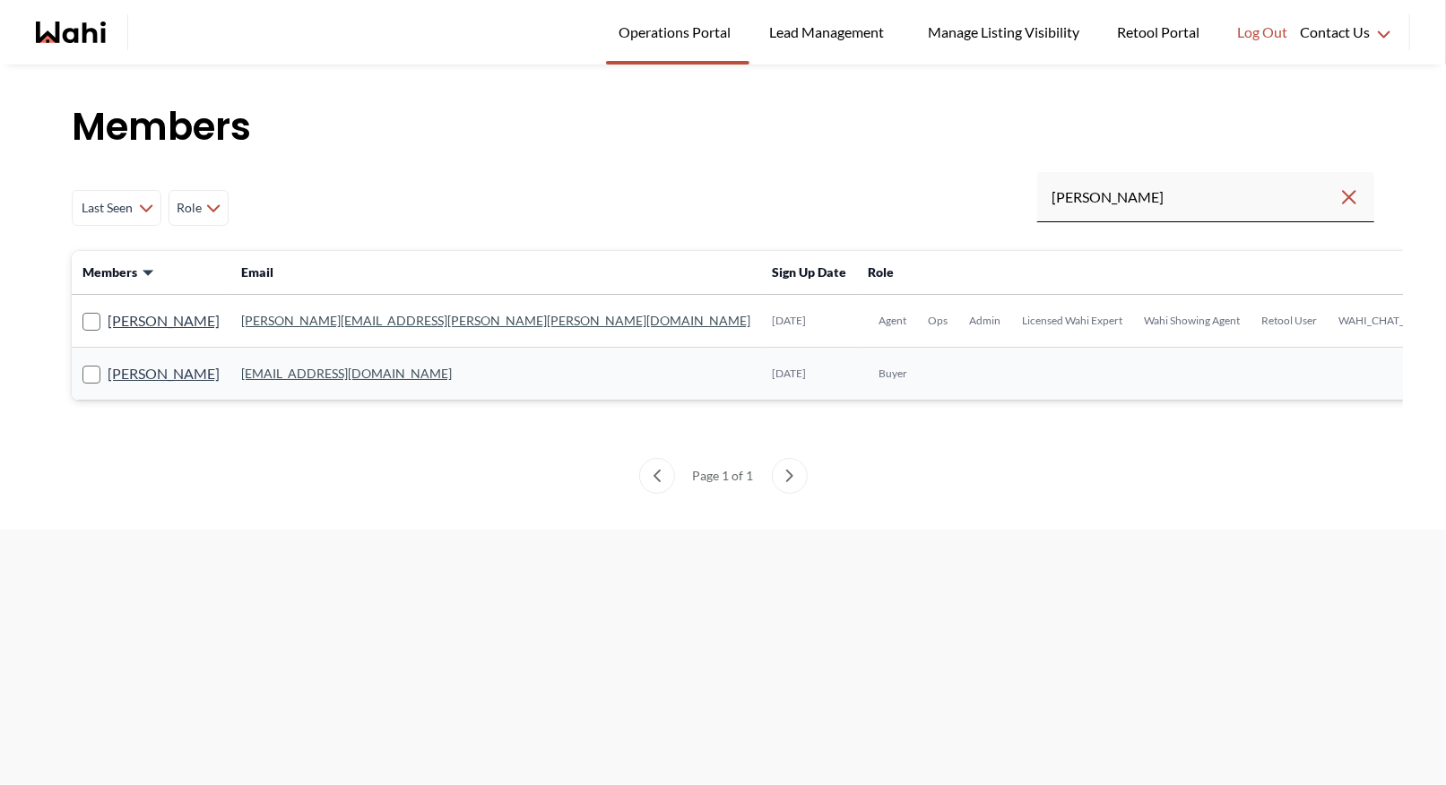
click at [285, 325] on link "[PERSON_NAME][EMAIL_ADDRESS][PERSON_NAME][PERSON_NAME][DOMAIN_NAME]" at bounding box center [495, 320] width 509 height 15
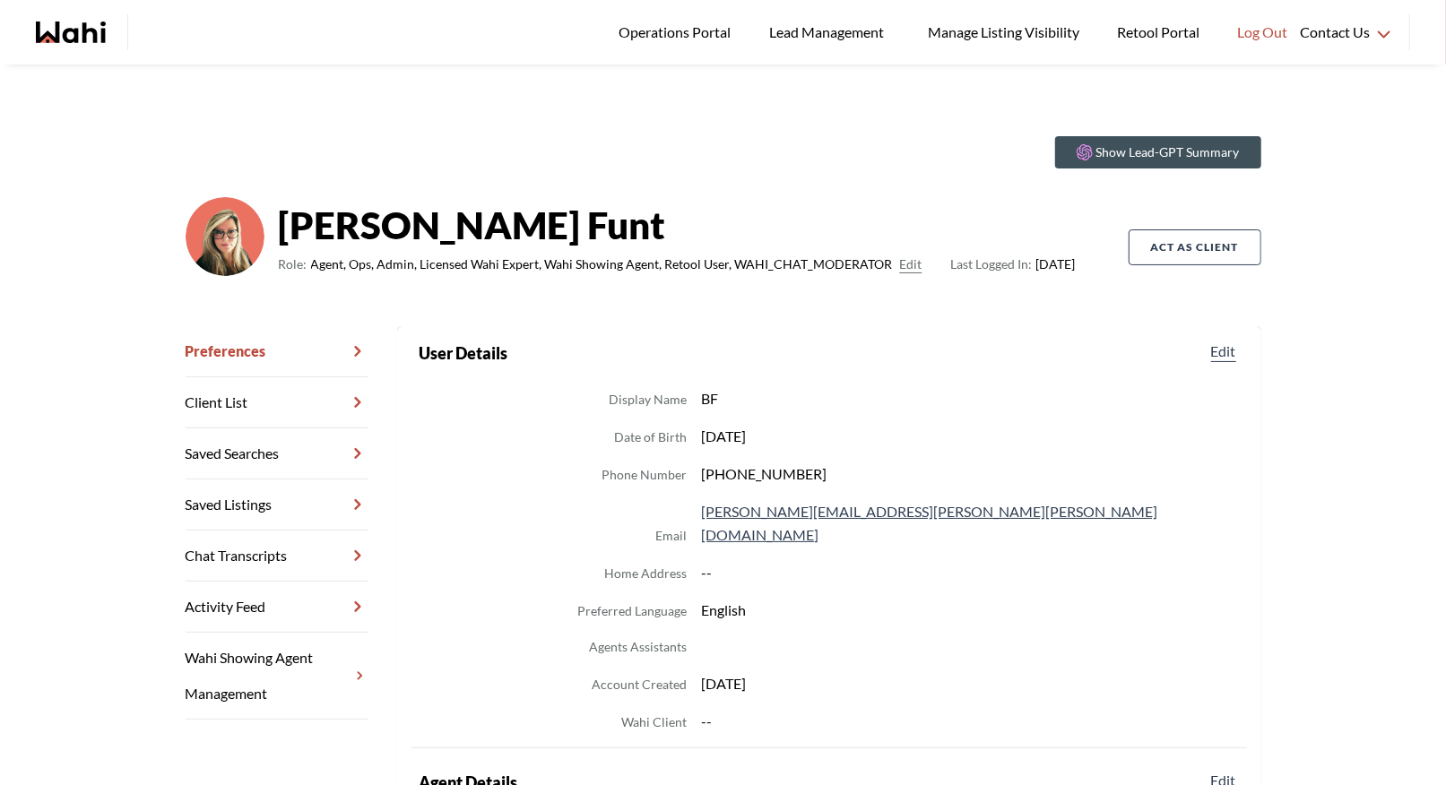
click at [233, 555] on link "Chat Transcripts" at bounding box center [277, 556] width 183 height 51
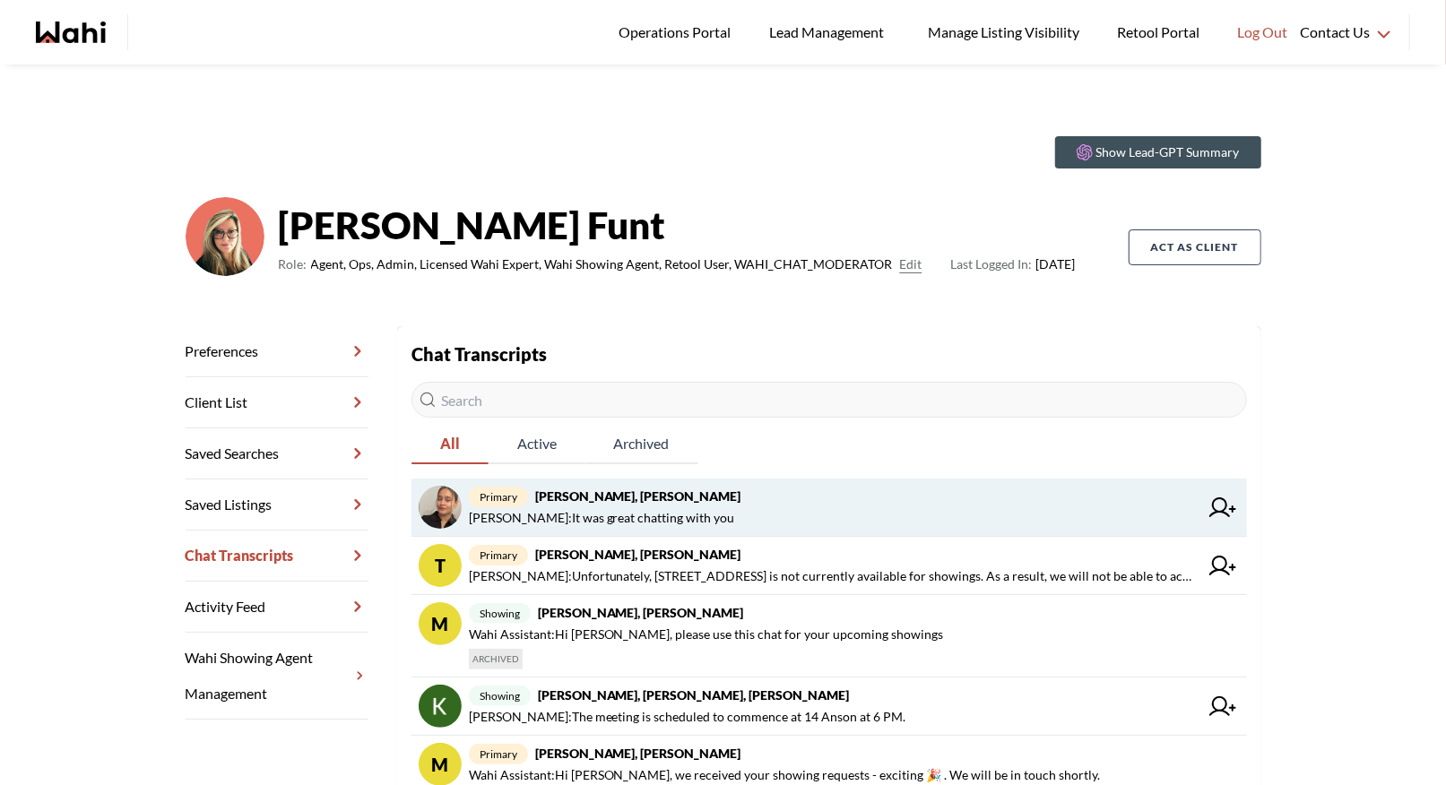
click at [609, 509] on span "Barbara Funt : It was great chatting with you" at bounding box center [602, 518] width 266 height 22
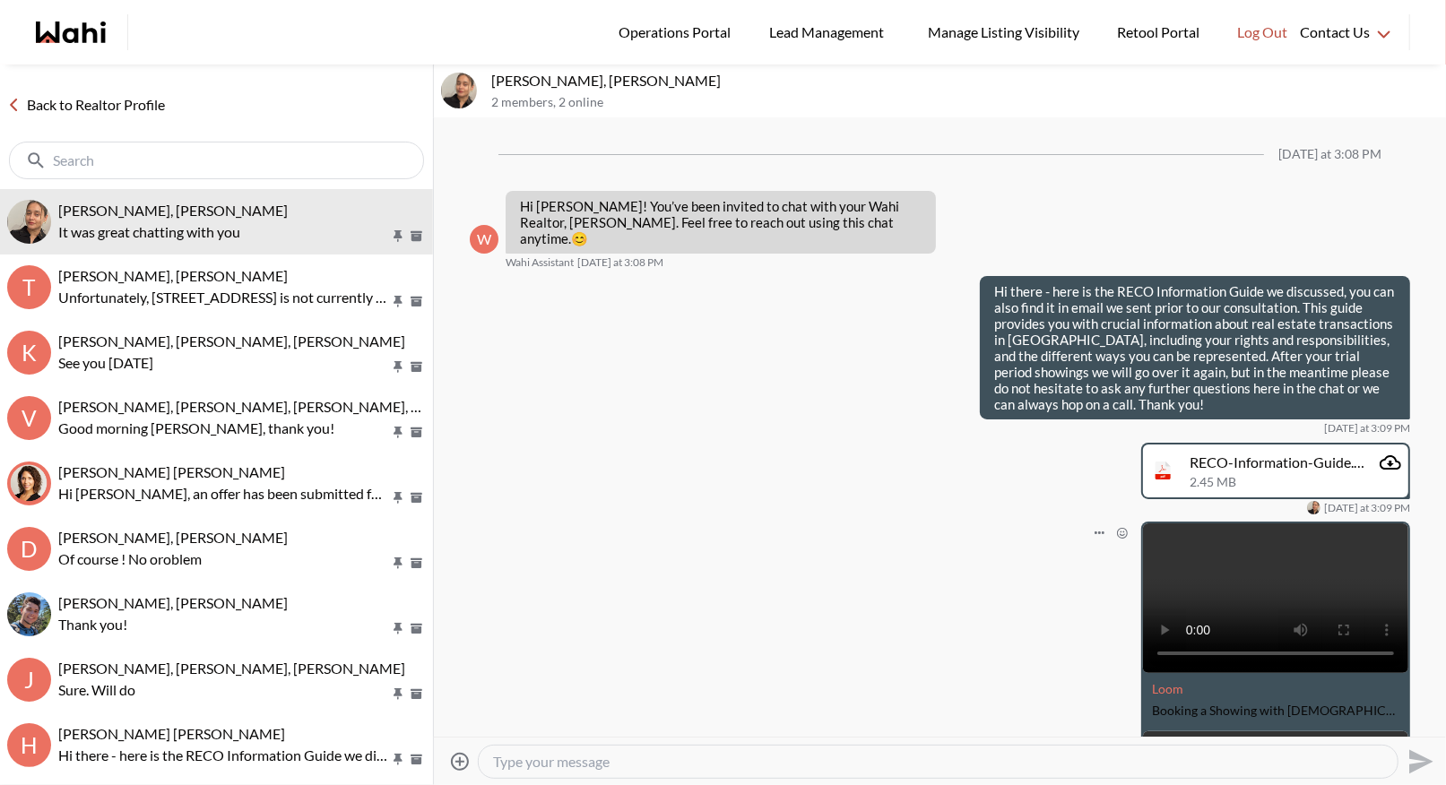
scroll to position [499, 0]
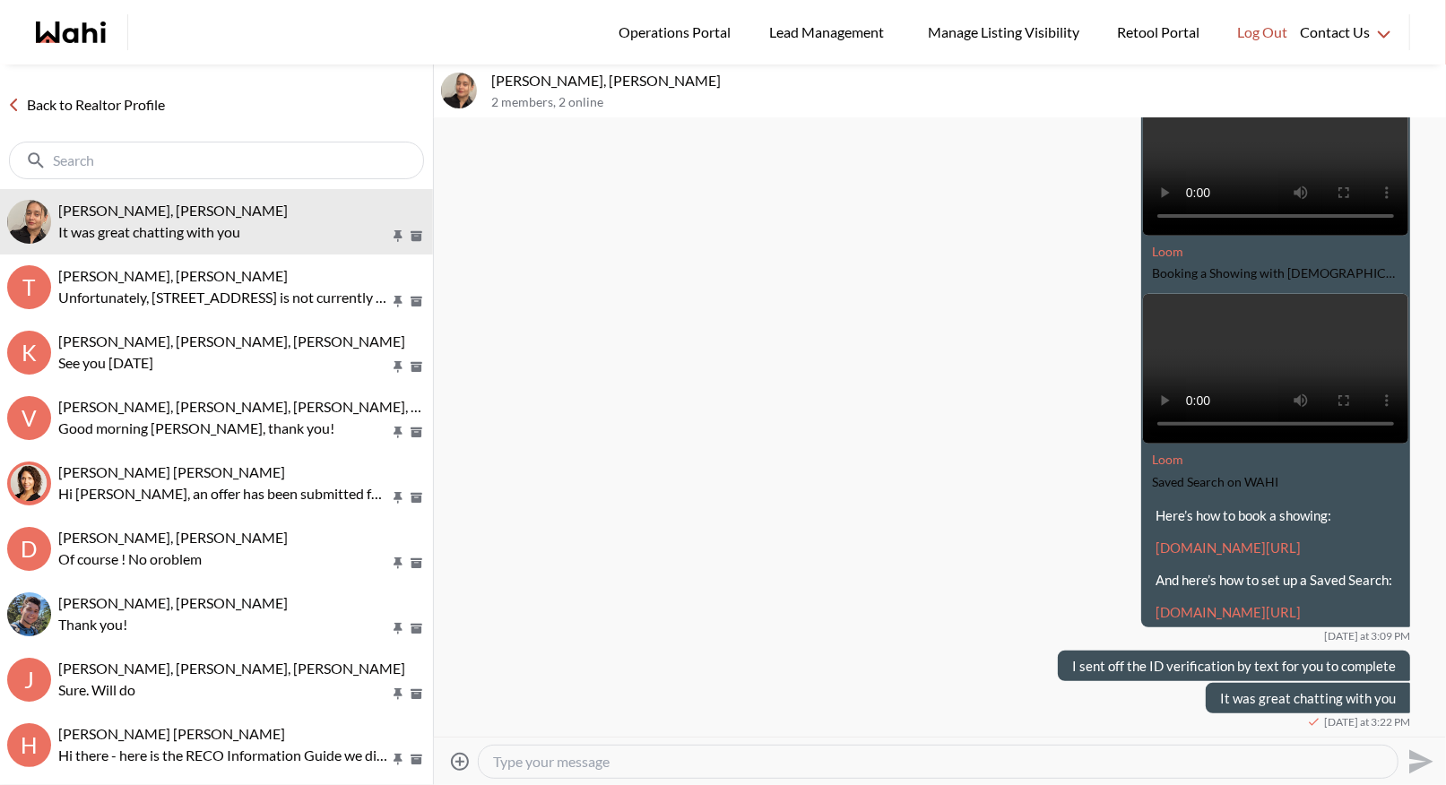
click at [101, 102] on link "Back to Realtor Profile" at bounding box center [86, 104] width 172 height 23
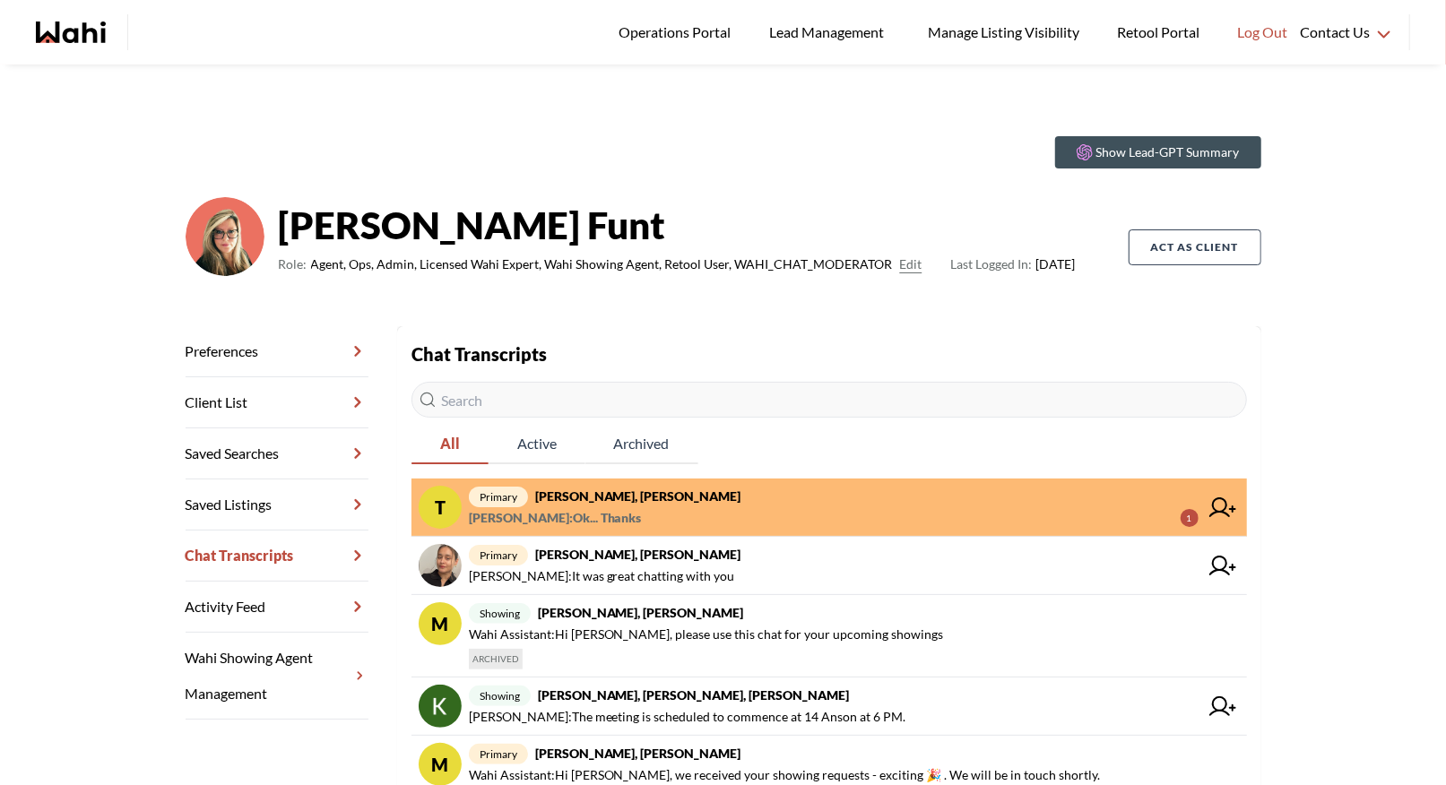
click at [600, 507] on span "tom smith : Ok... Thanks" at bounding box center [555, 518] width 173 height 22
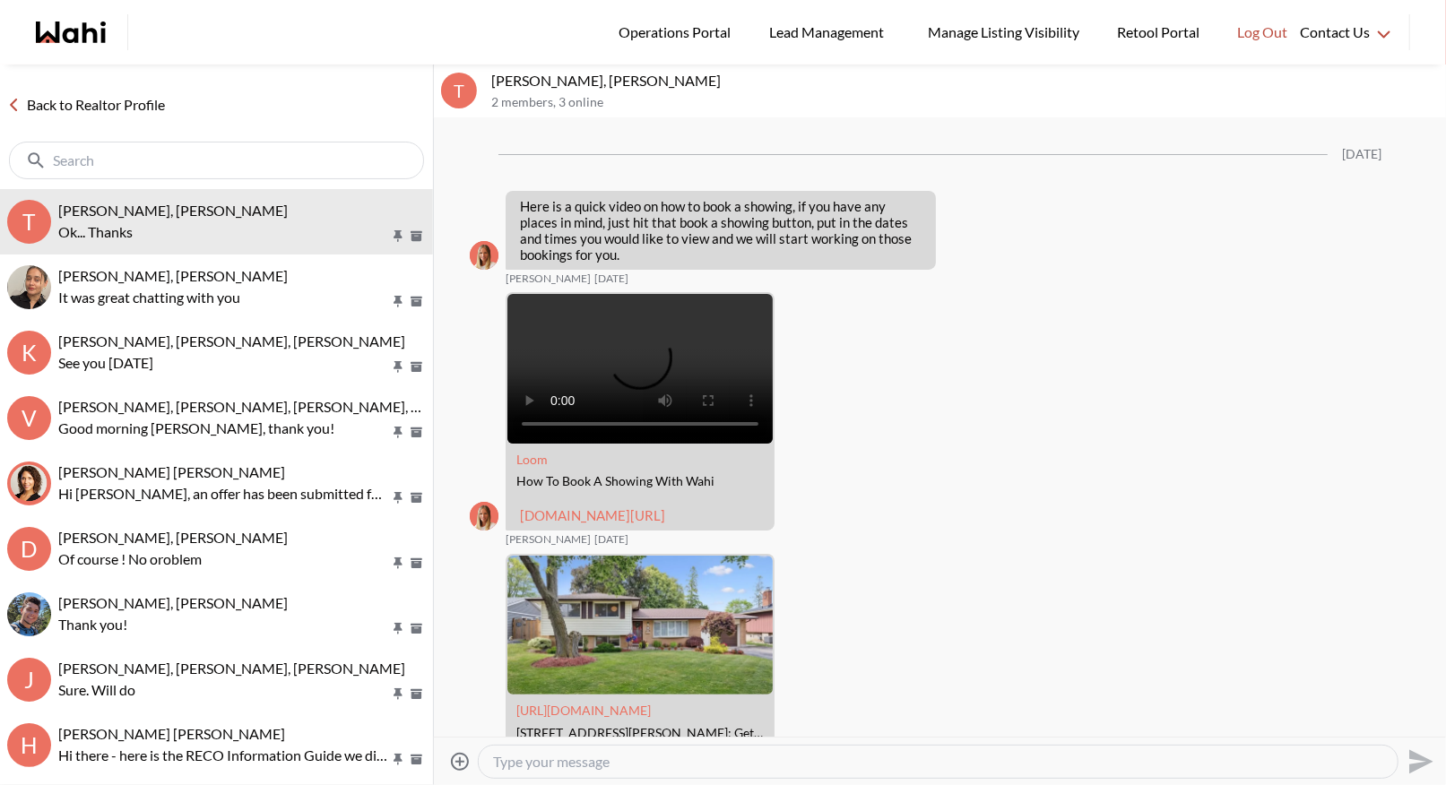
scroll to position [2541, 0]
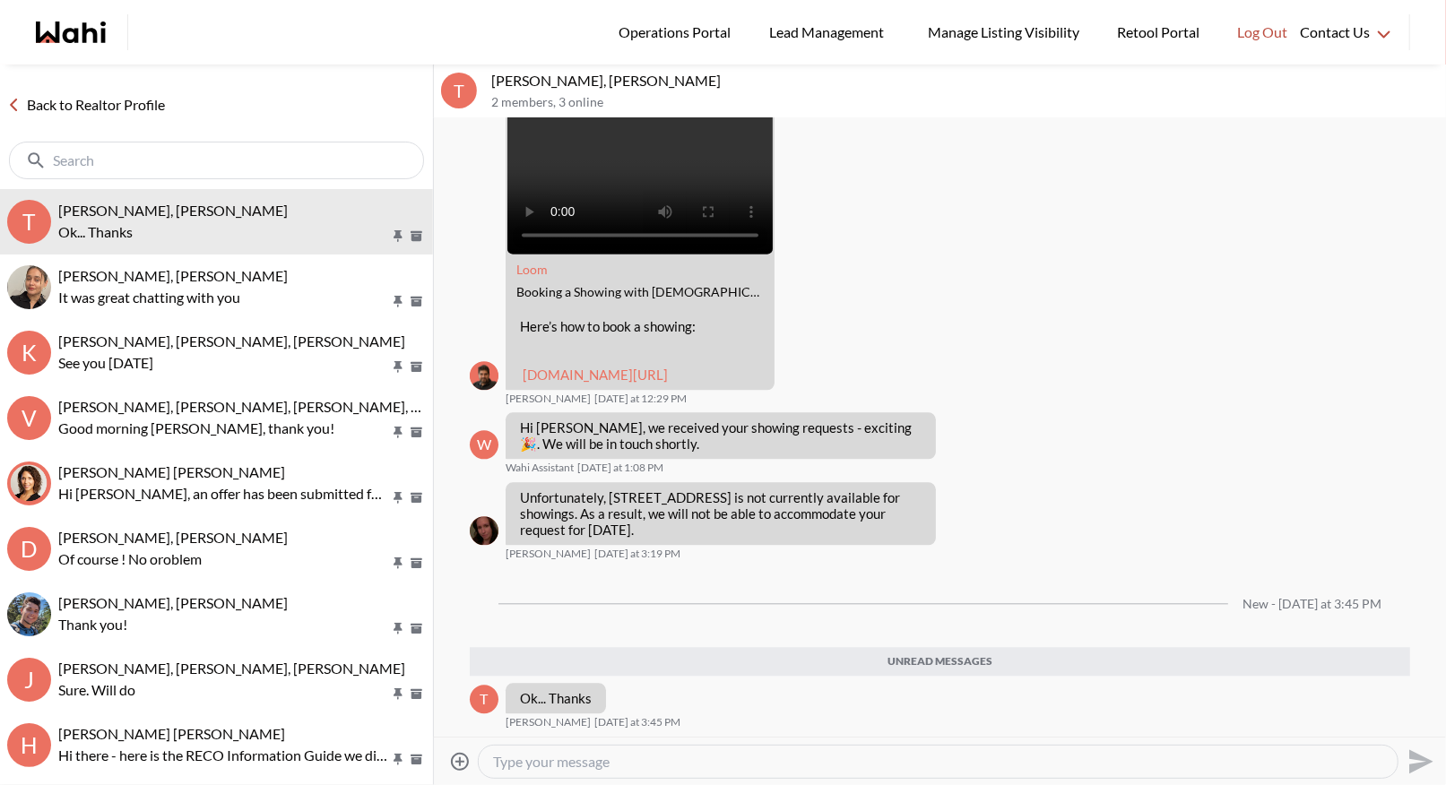
click at [499, 764] on textarea "Type your message" at bounding box center [938, 762] width 890 height 18
type textarea "It appears it is no longer on the market"
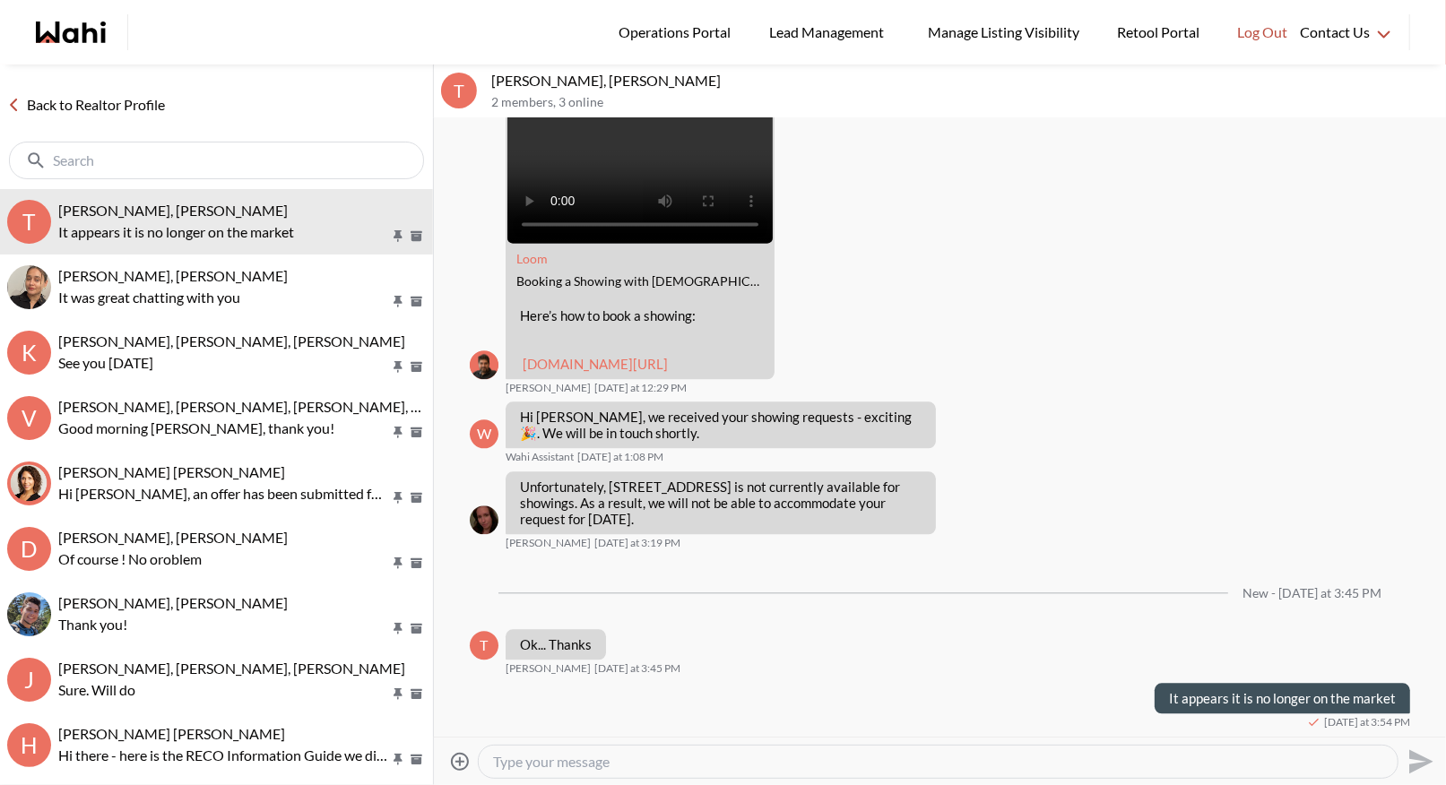
scroll to position [2552, 0]
click at [96, 105] on link "Back to Realtor Profile" at bounding box center [86, 104] width 172 height 23
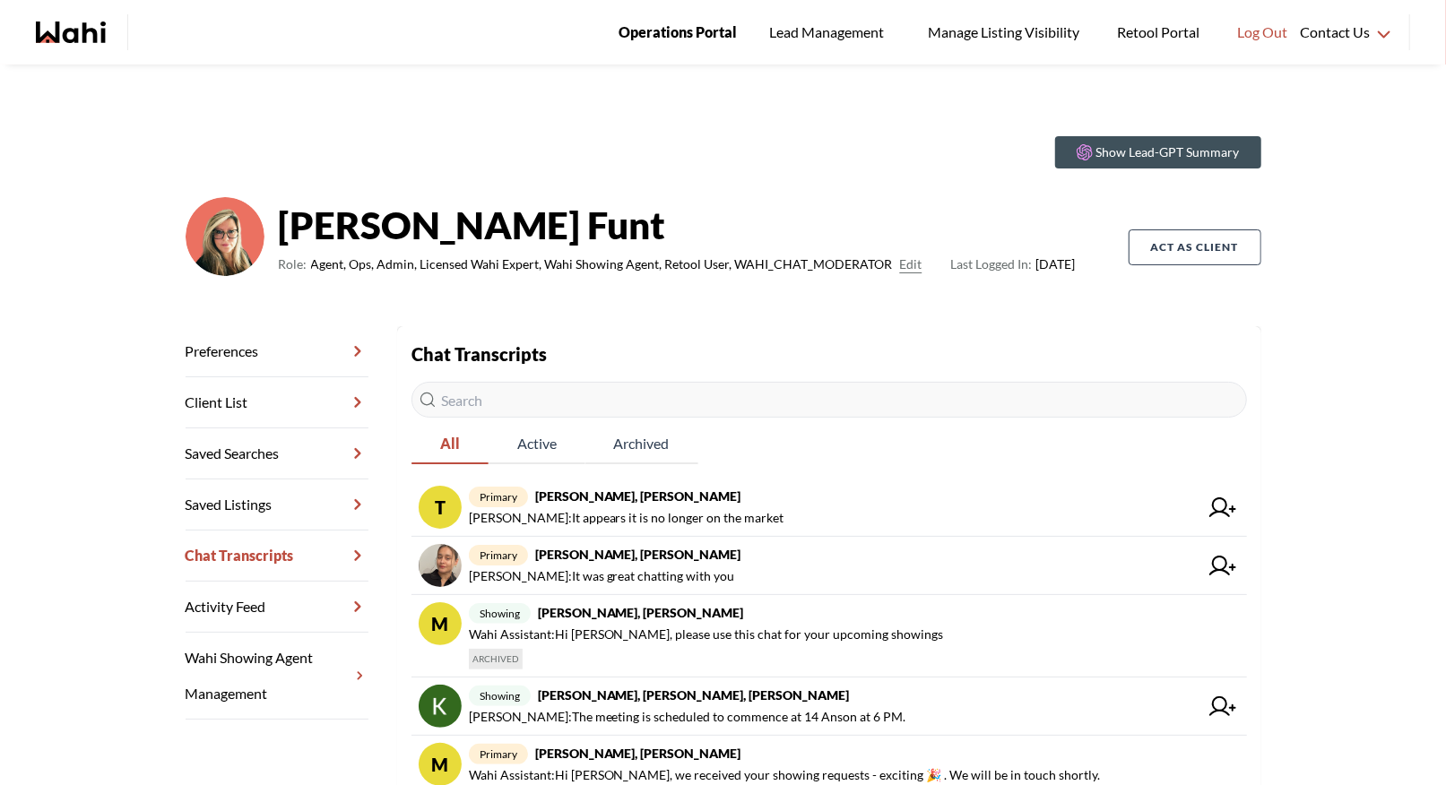
click at [645, 28] on span "Operations Portal" at bounding box center [677, 32] width 118 height 23
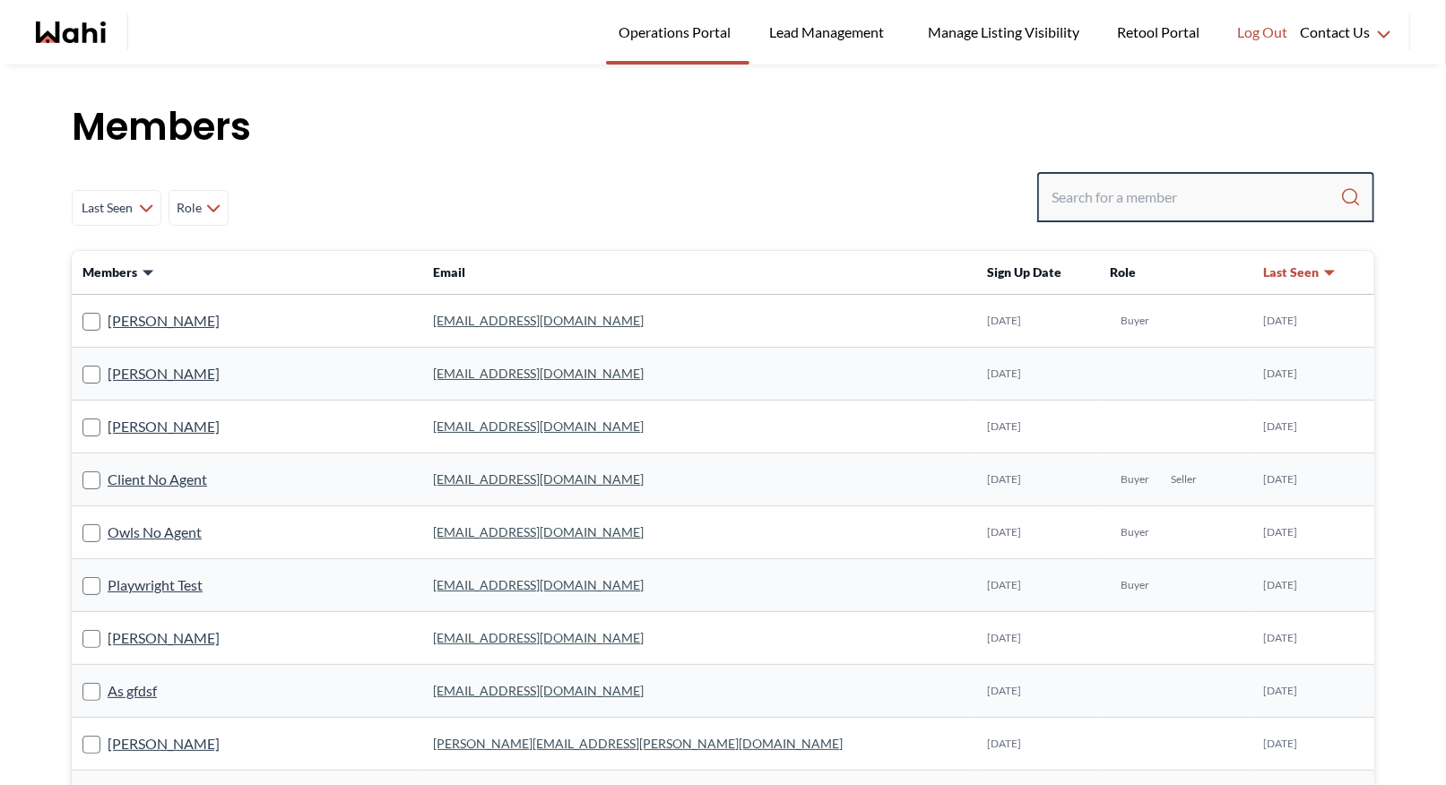
click at [1092, 187] on input "Search input" at bounding box center [1195, 197] width 289 height 32
type input "[PERSON_NAME]"
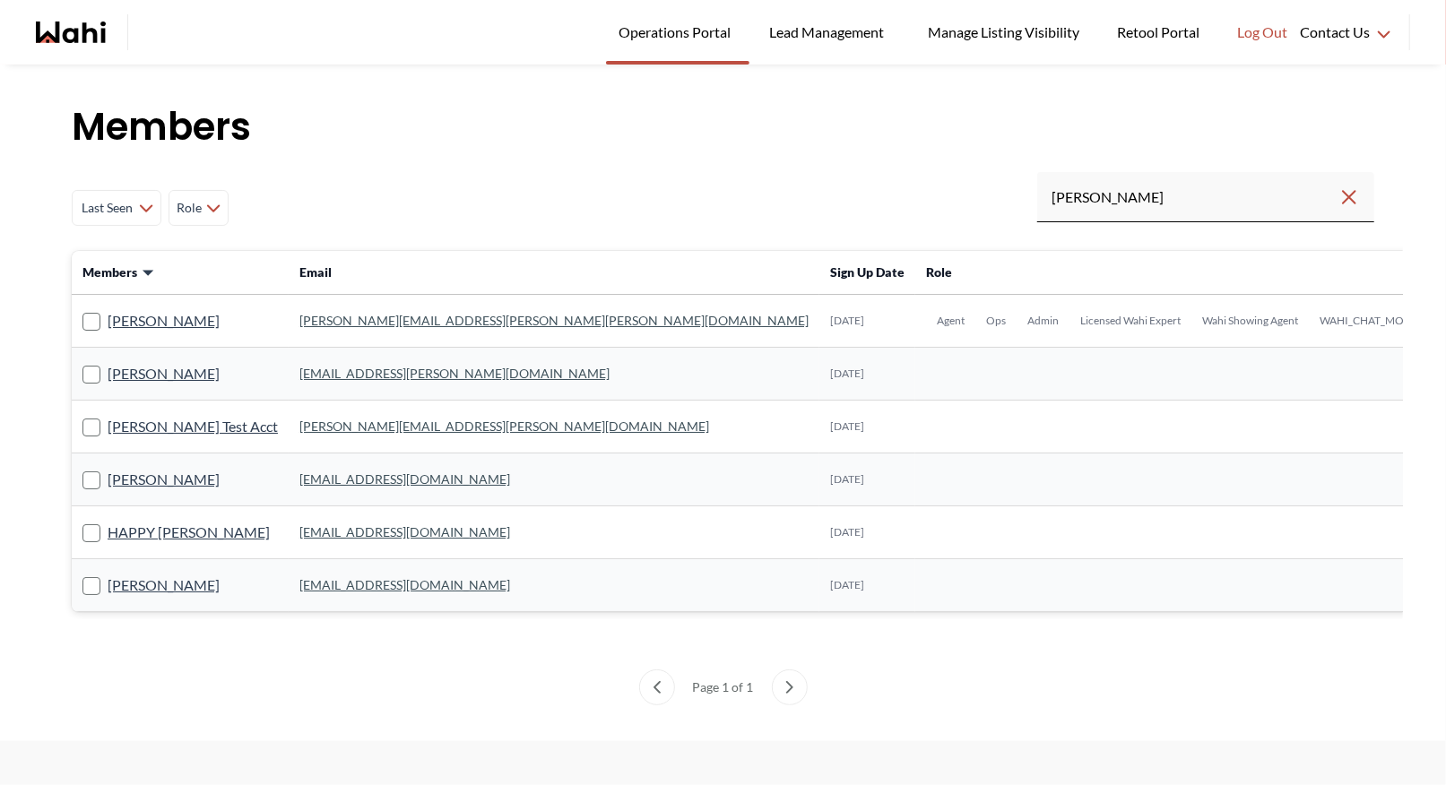
click at [315, 315] on link "[PERSON_NAME][EMAIL_ADDRESS][PERSON_NAME][PERSON_NAME][DOMAIN_NAME]" at bounding box center [553, 320] width 509 height 15
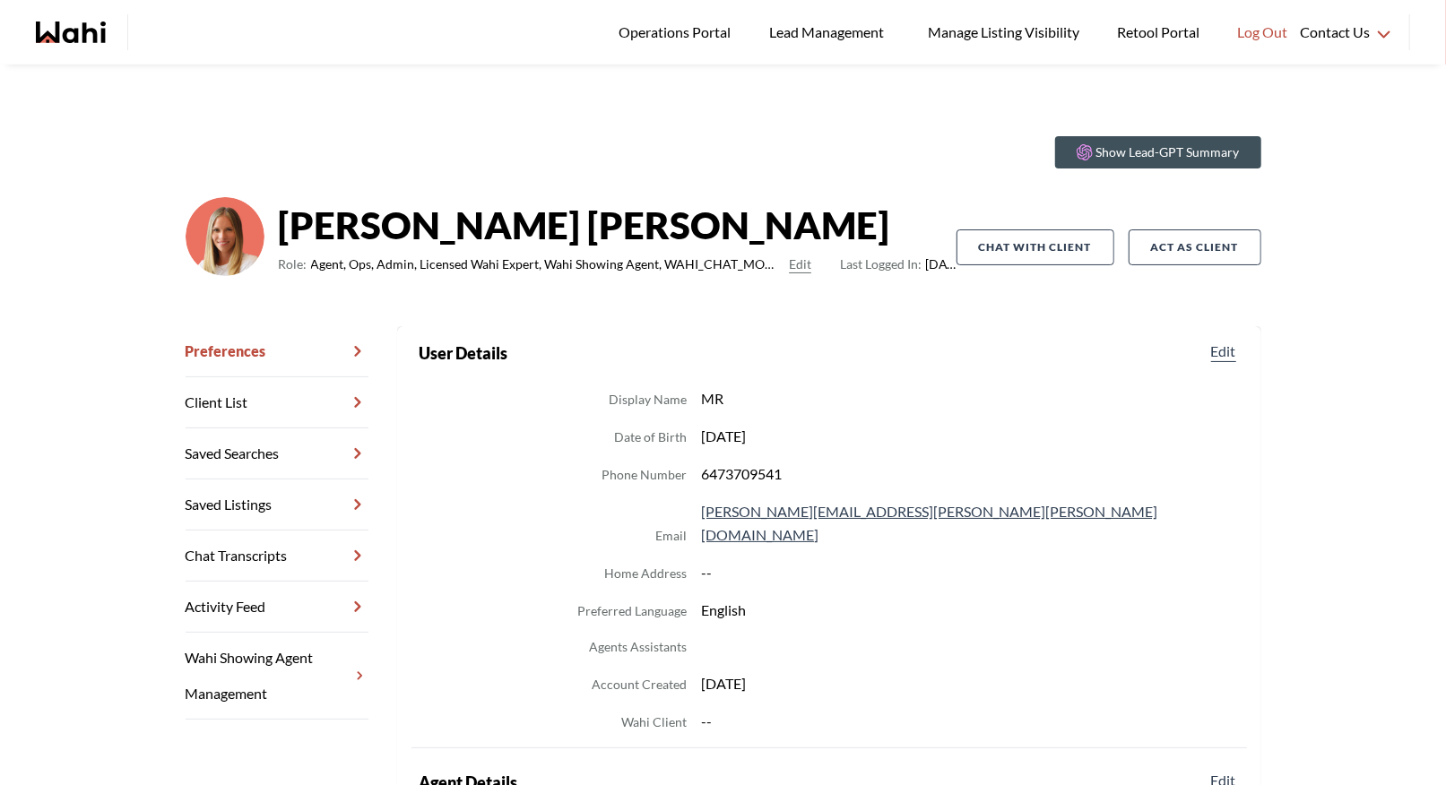
click at [272, 556] on link "Chat Transcripts" at bounding box center [277, 556] width 183 height 51
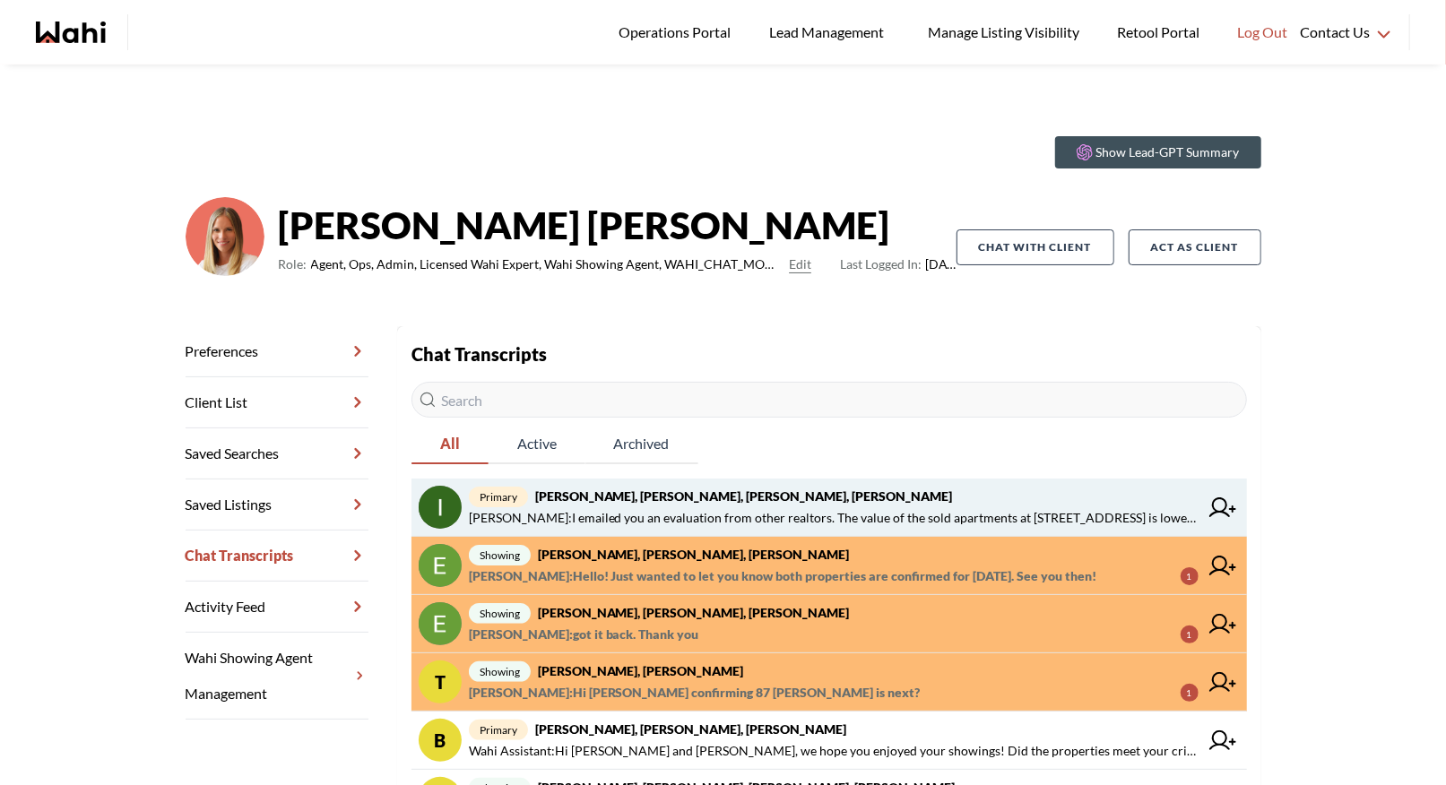
click at [697, 505] on span "primary [PERSON_NAME], [PERSON_NAME], [PERSON_NAME], [PERSON_NAME]" at bounding box center [834, 497] width 730 height 22
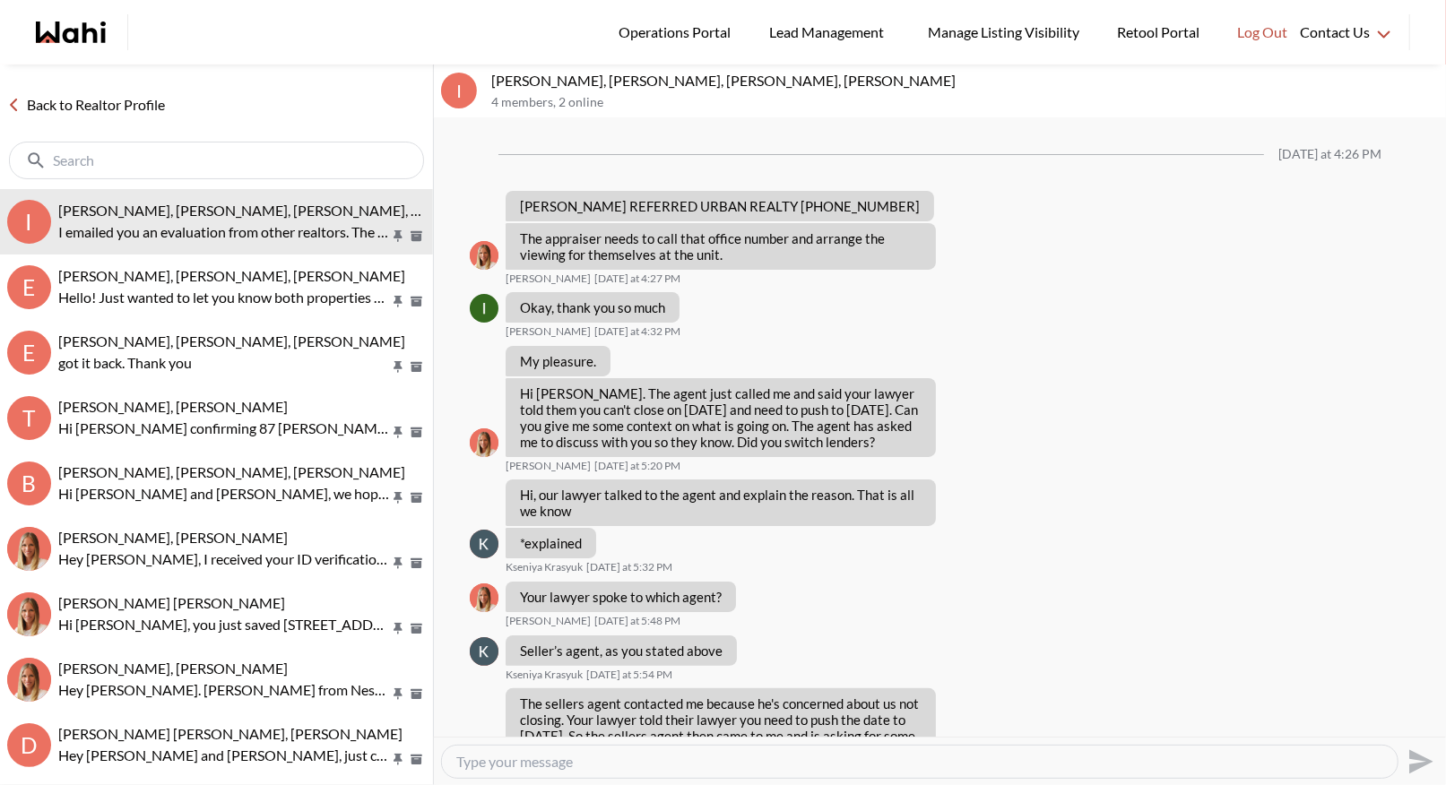
scroll to position [1105, 0]
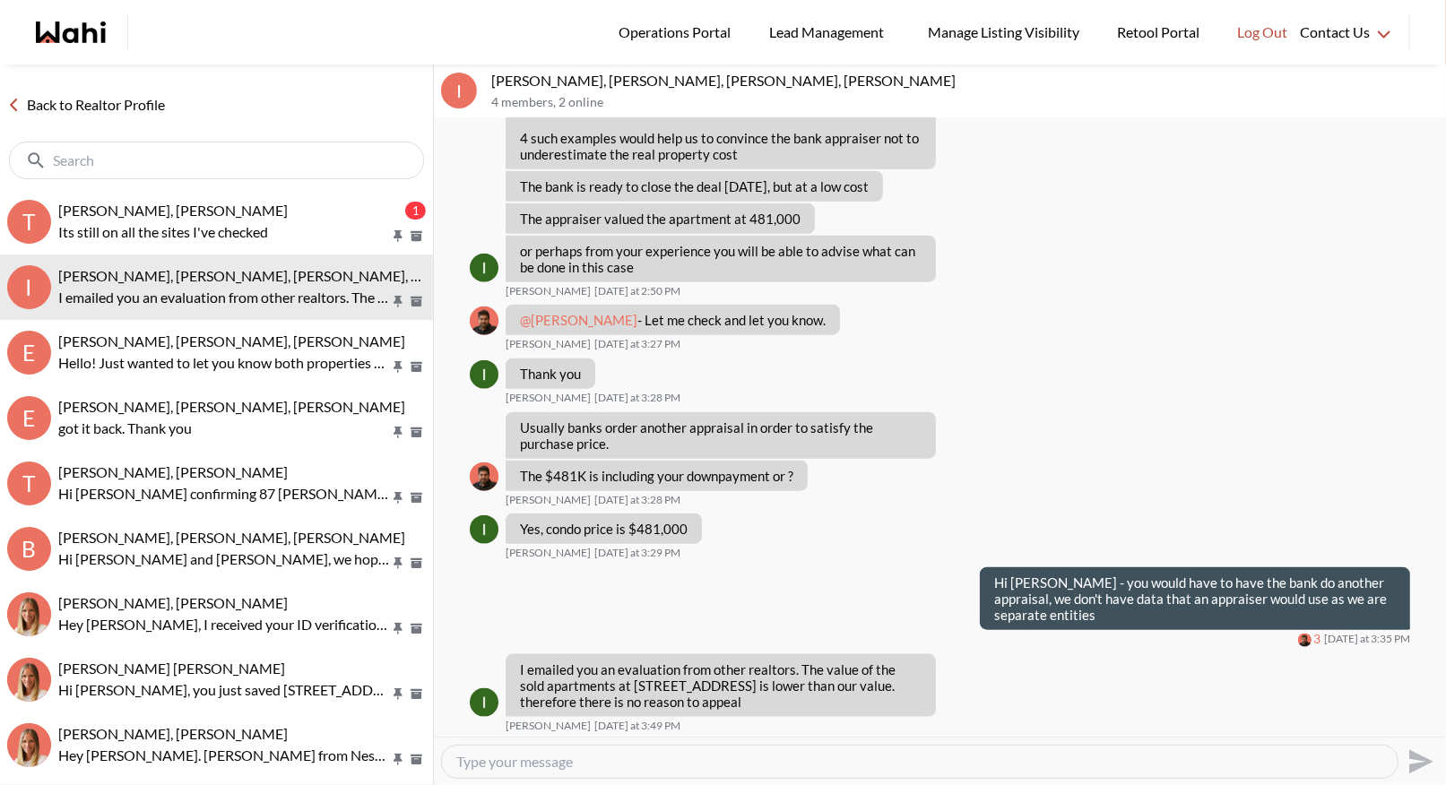
click at [495, 756] on textarea "Type your message" at bounding box center [919, 762] width 927 height 18
type textarea "H"
type textarea "What is the discrepancy in terms of what you paid versus the appraisers value?"
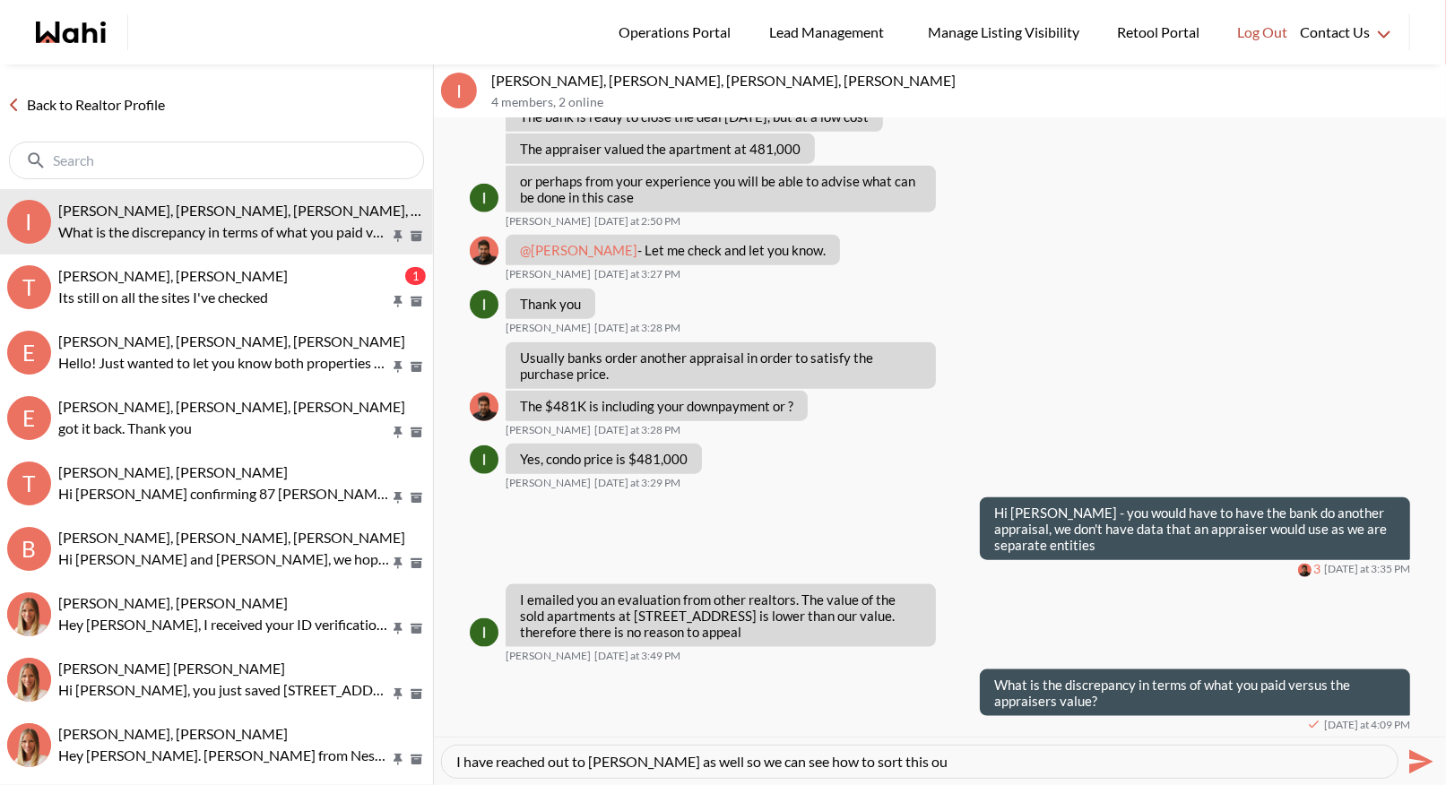
type textarea "I have reached out to [PERSON_NAME] as well so we can see how to sort this out"
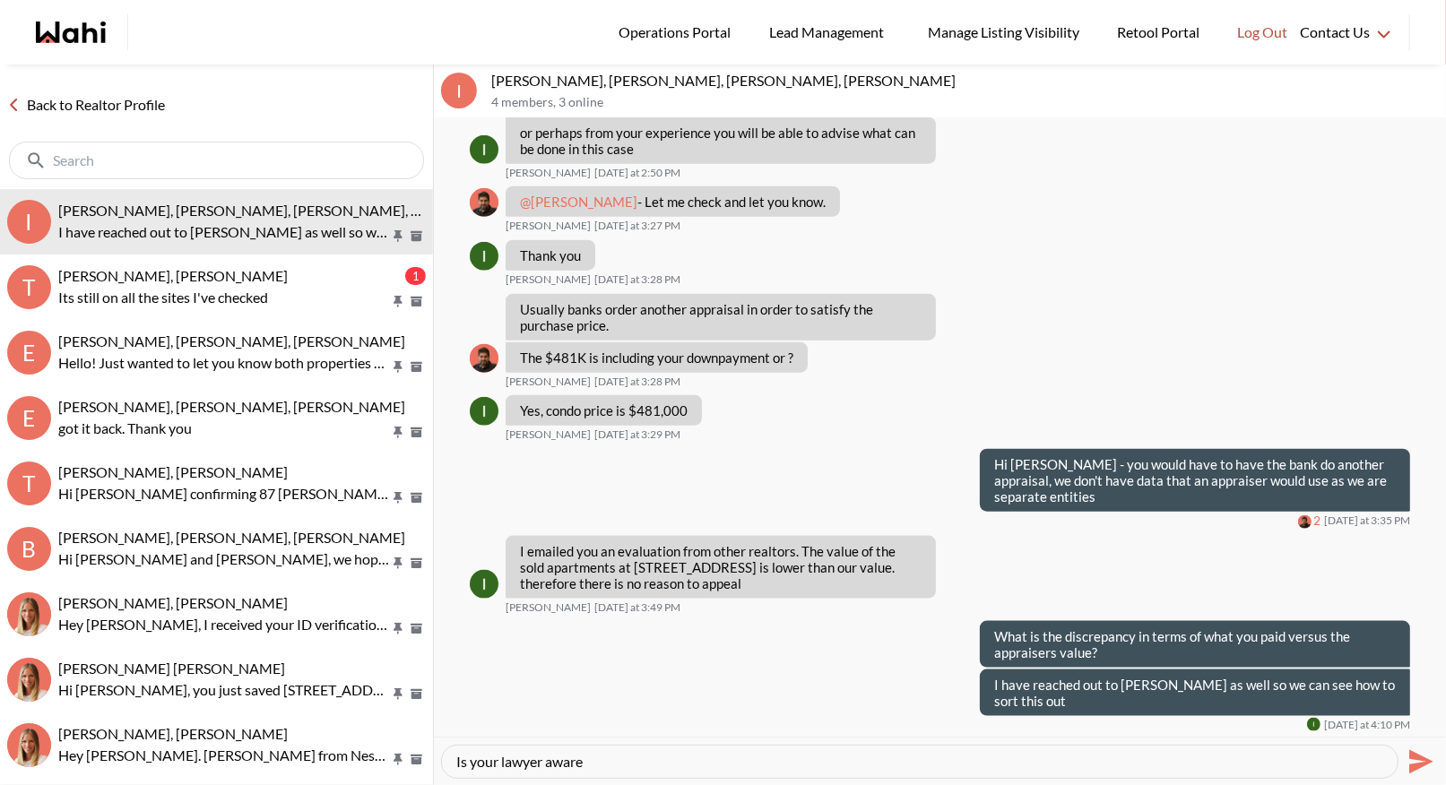
type textarea "Is your lawyer aware?"
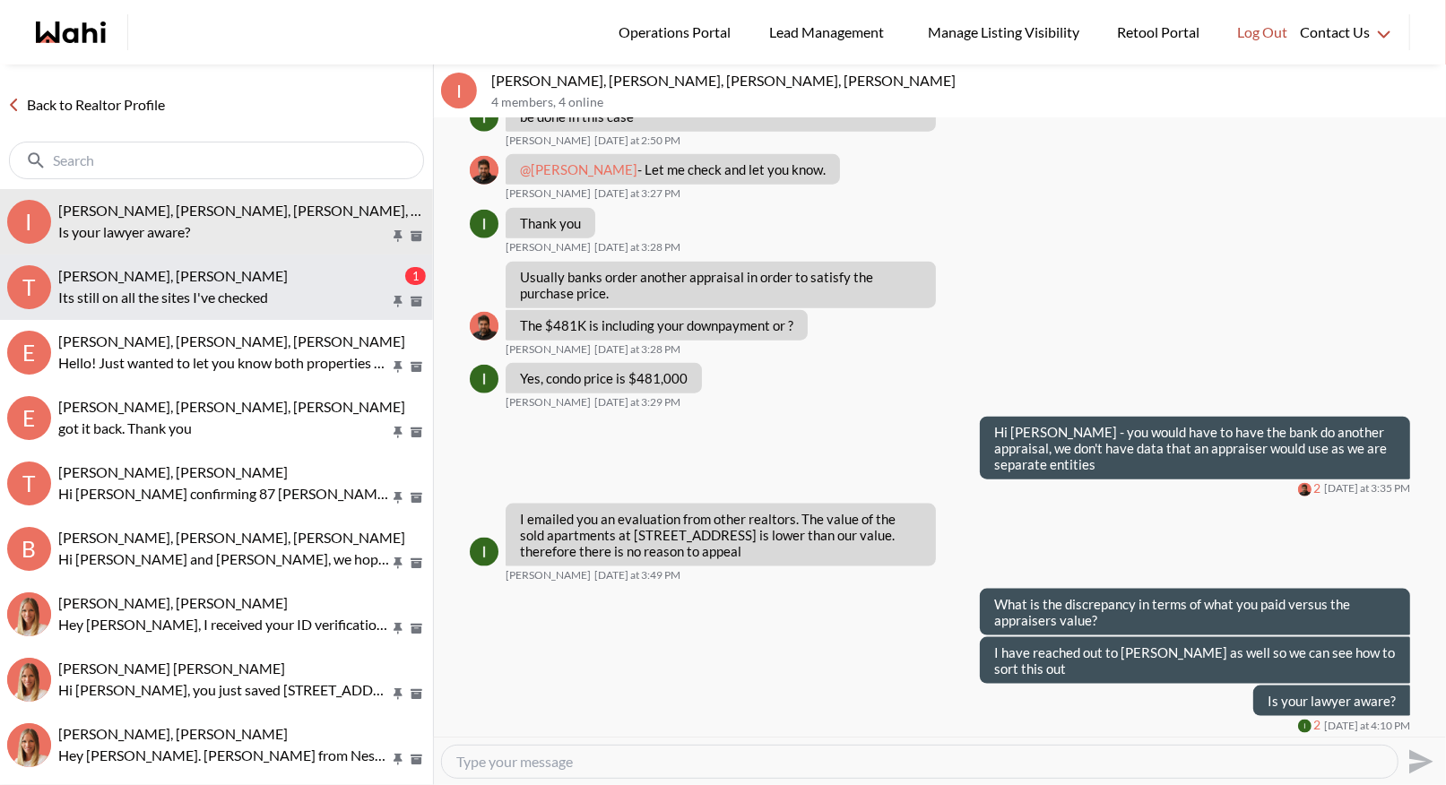
click at [207, 292] on p "Its still on all the sites I've checked" at bounding box center [224, 298] width 332 height 22
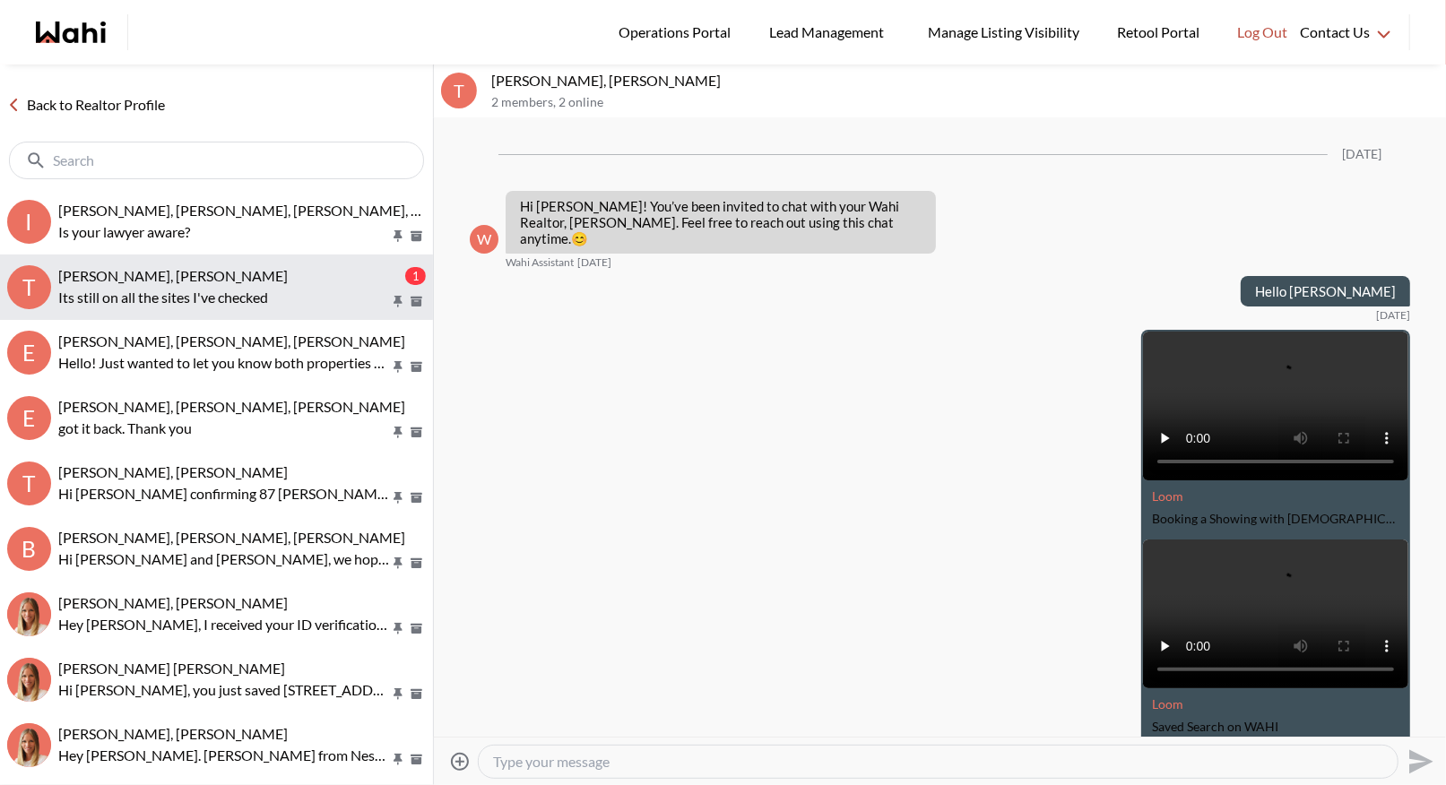
scroll to position [4300, 0]
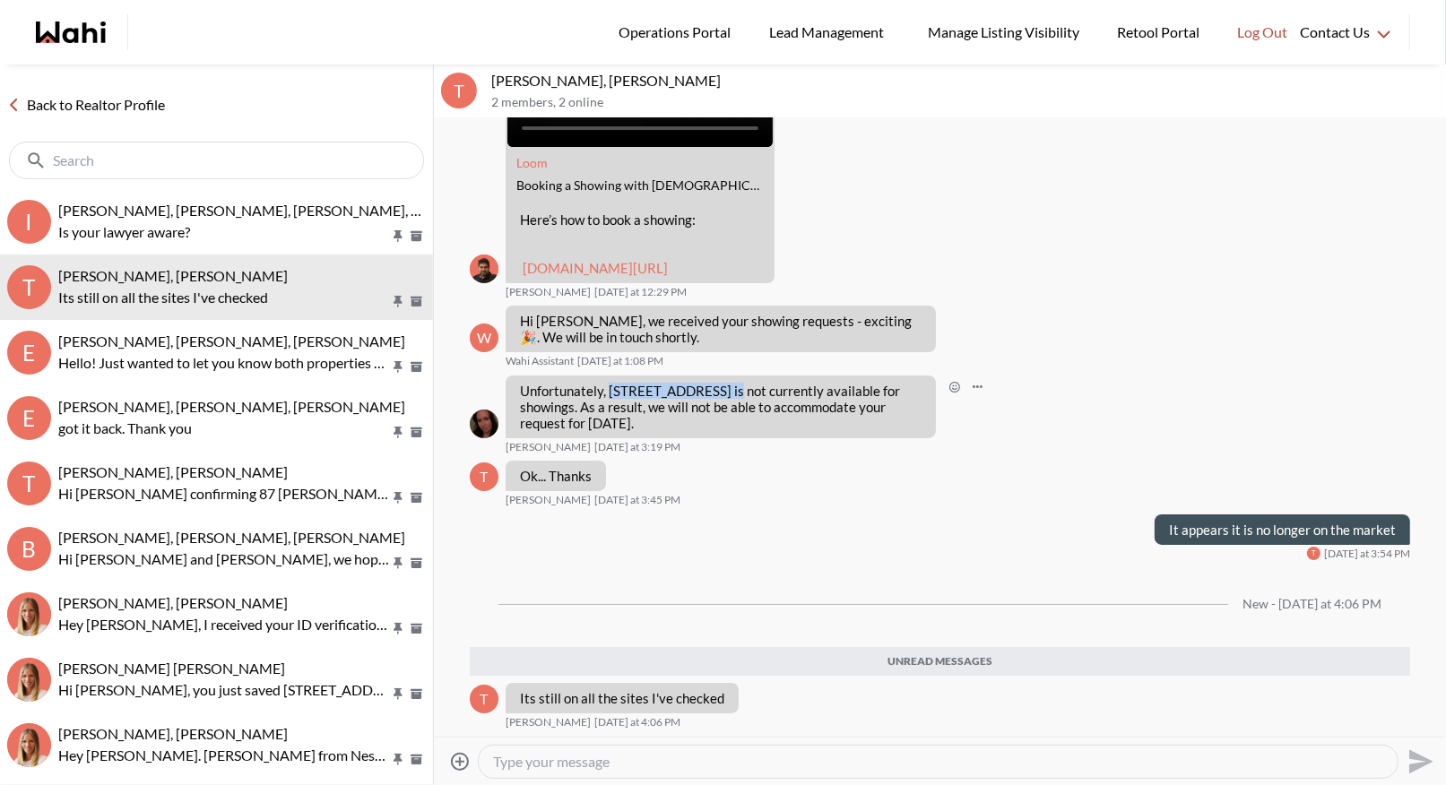
drag, startPoint x: 733, startPoint y: 389, endPoint x: 611, endPoint y: 389, distance: 121.9
click at [610, 389] on p "Unfortunately, 85 Bankside Dr #C17, Kitchener is not currently available for sh…" at bounding box center [721, 407] width 402 height 48
copy p "85 Bankside Dr #C17"
click at [565, 765] on textarea "Type your message" at bounding box center [938, 762] width 890 height 18
type textarea "I am looking further into this now"
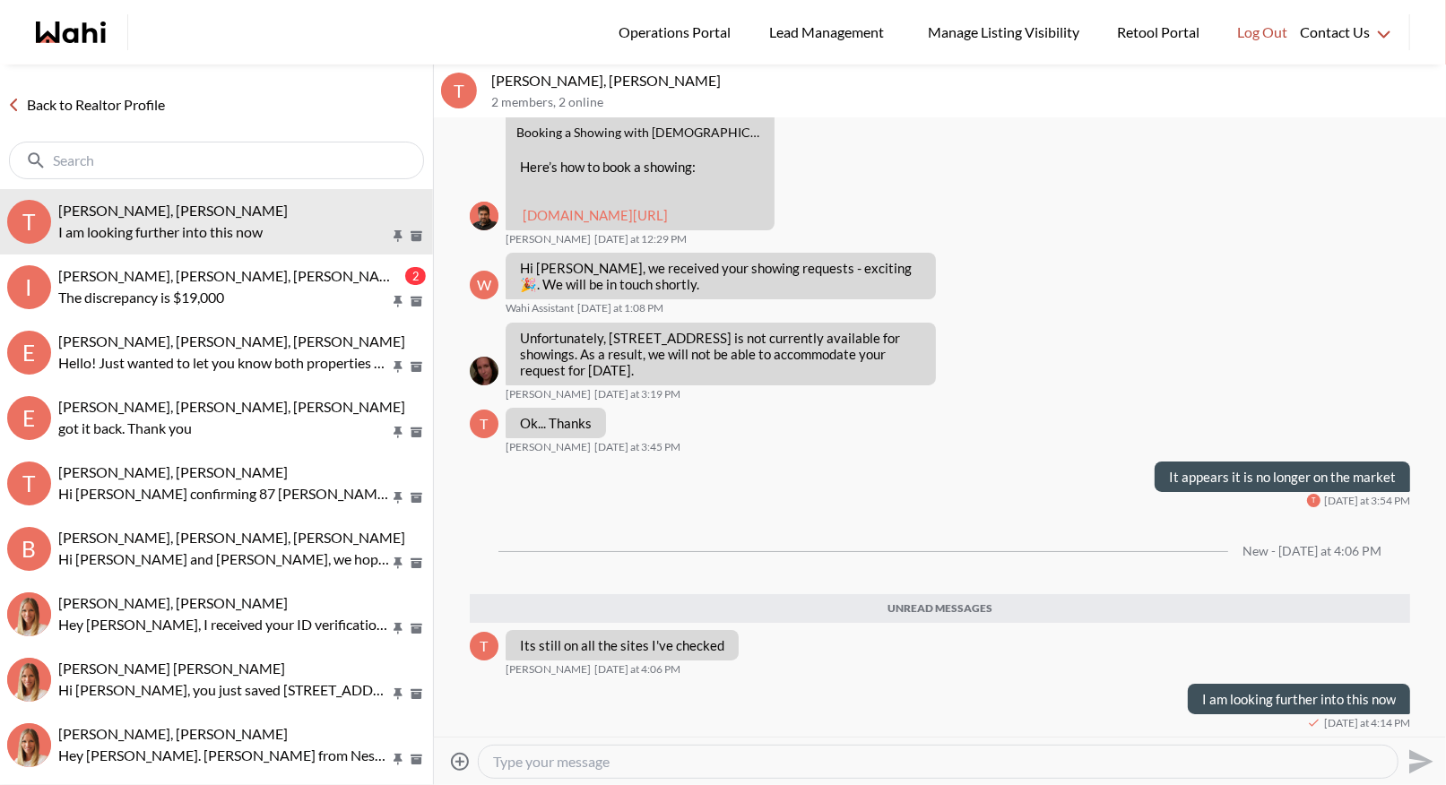
scroll to position [4311, 0]
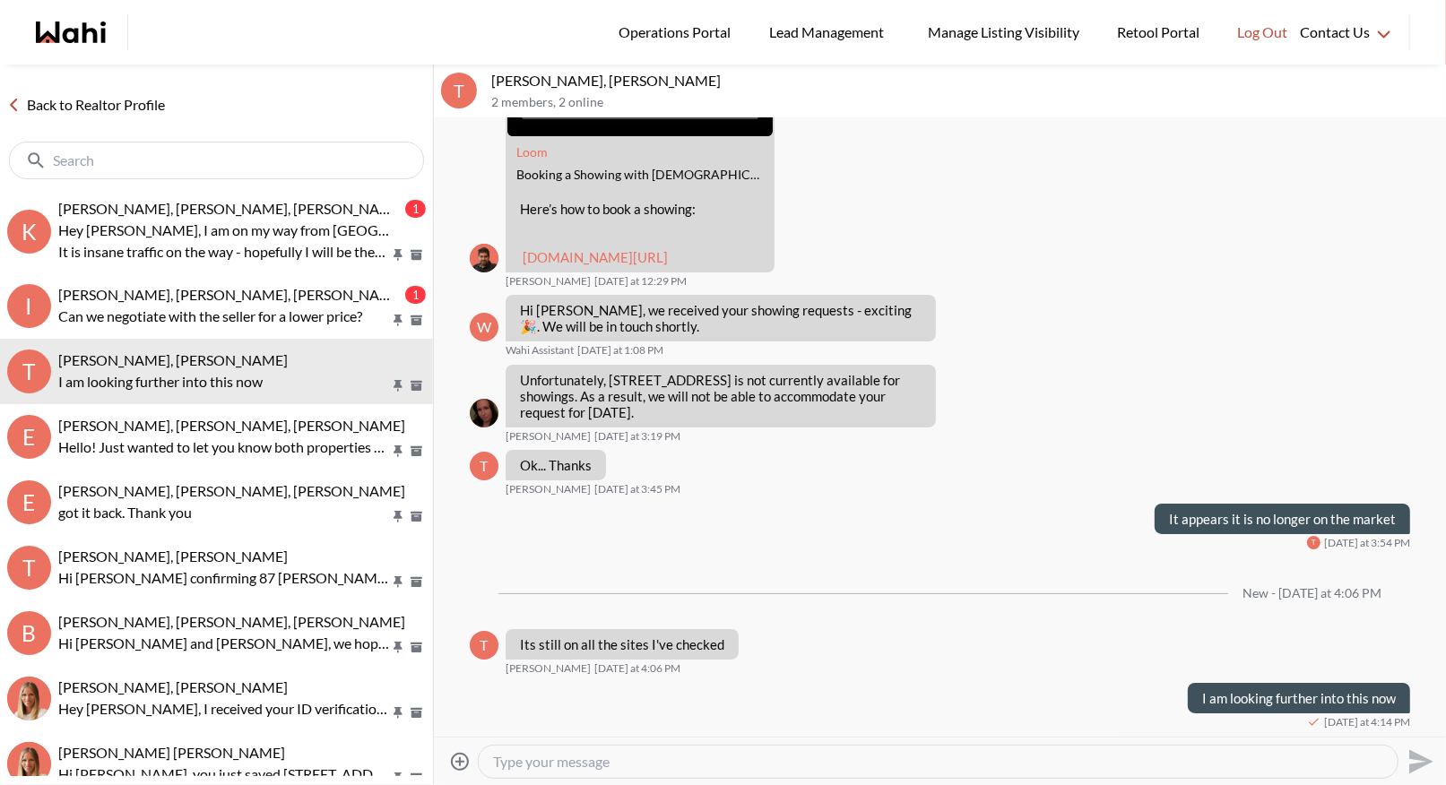
click at [531, 758] on textarea "Type your message" at bounding box center [938, 762] width 890 height 18
type textarea "Hi [PERSON_NAME] - it is on a different board - I will book it back in and set …"
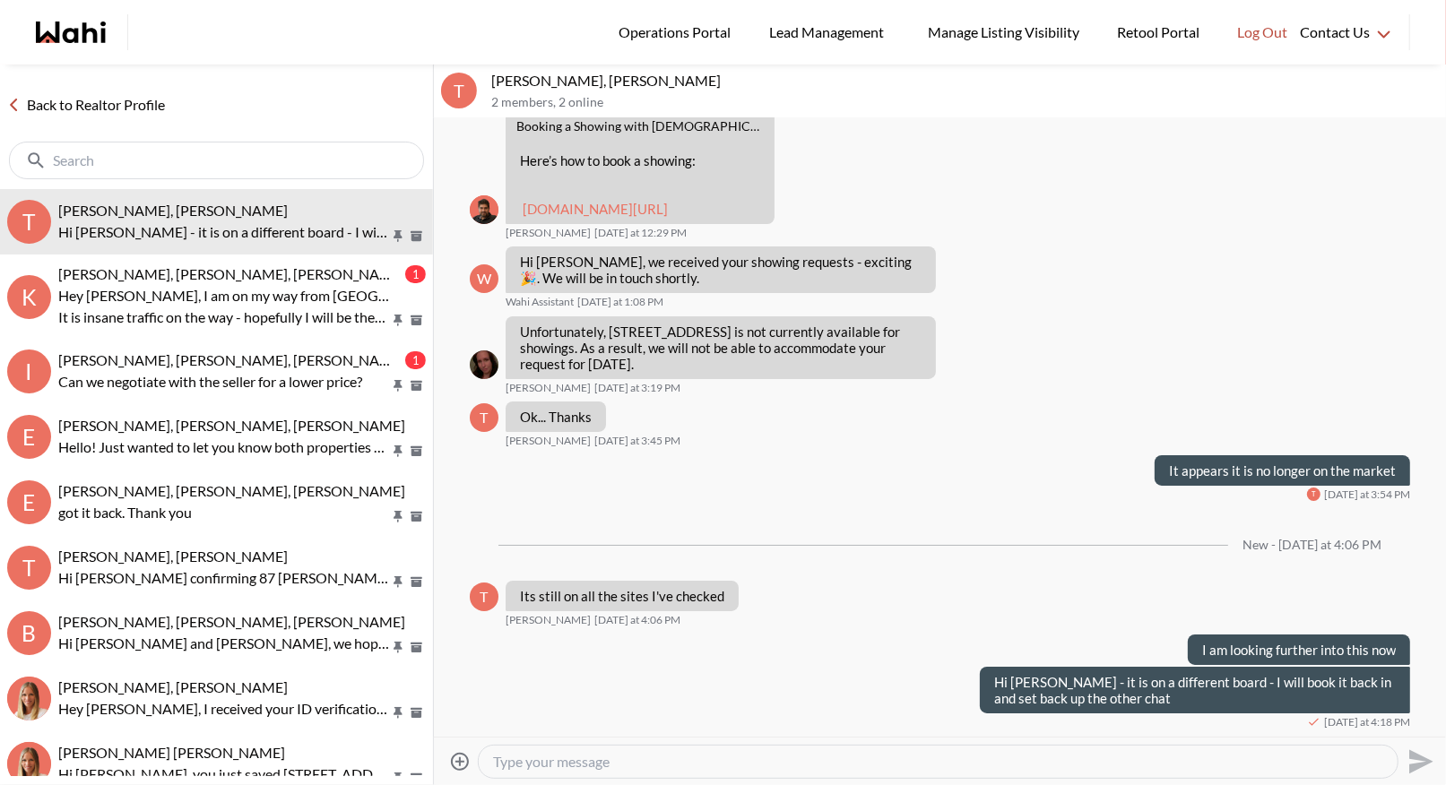
scroll to position [4359, 0]
click at [95, 94] on link "Back to Realtor Profile" at bounding box center [86, 104] width 172 height 23
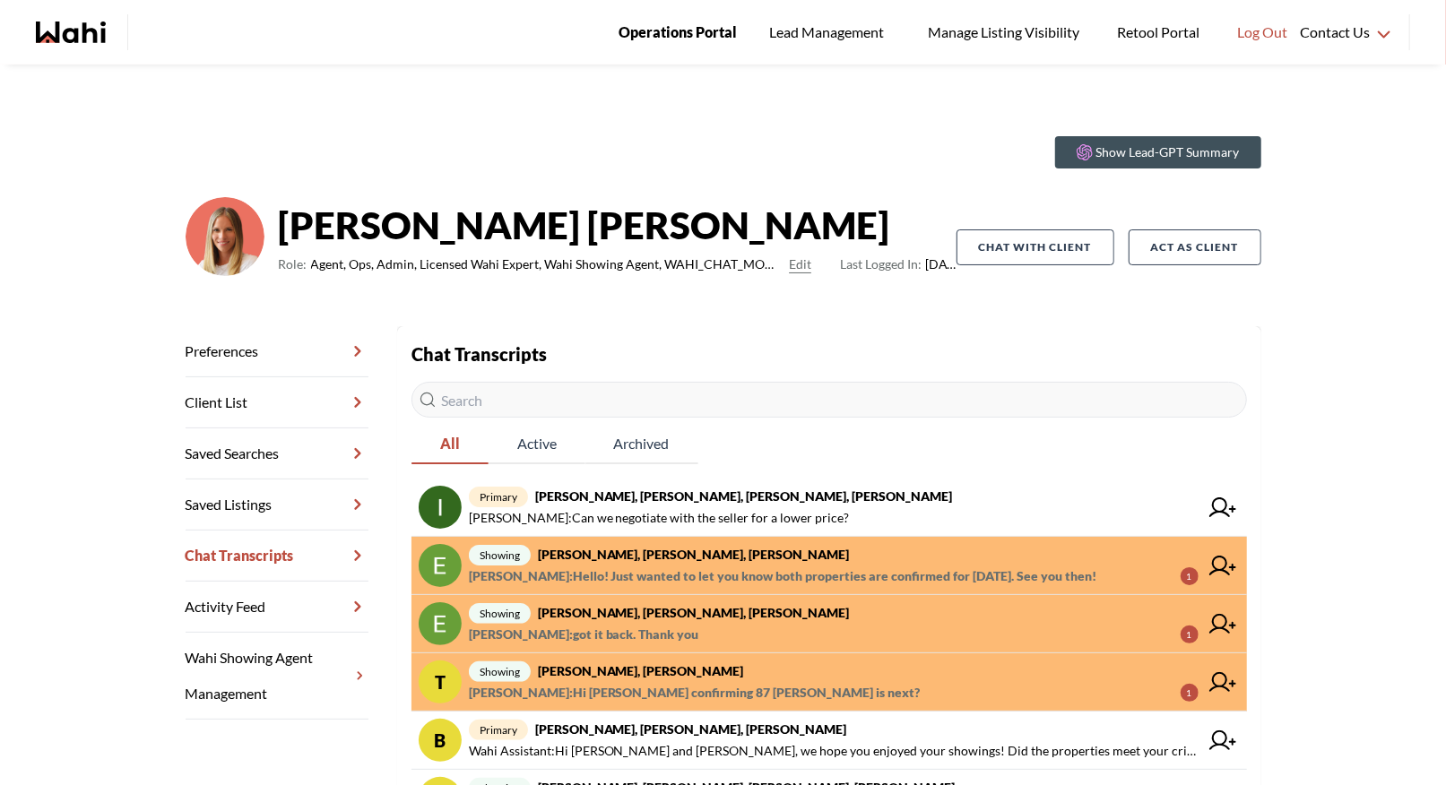
click at [668, 31] on span "Operations Portal" at bounding box center [677, 32] width 118 height 23
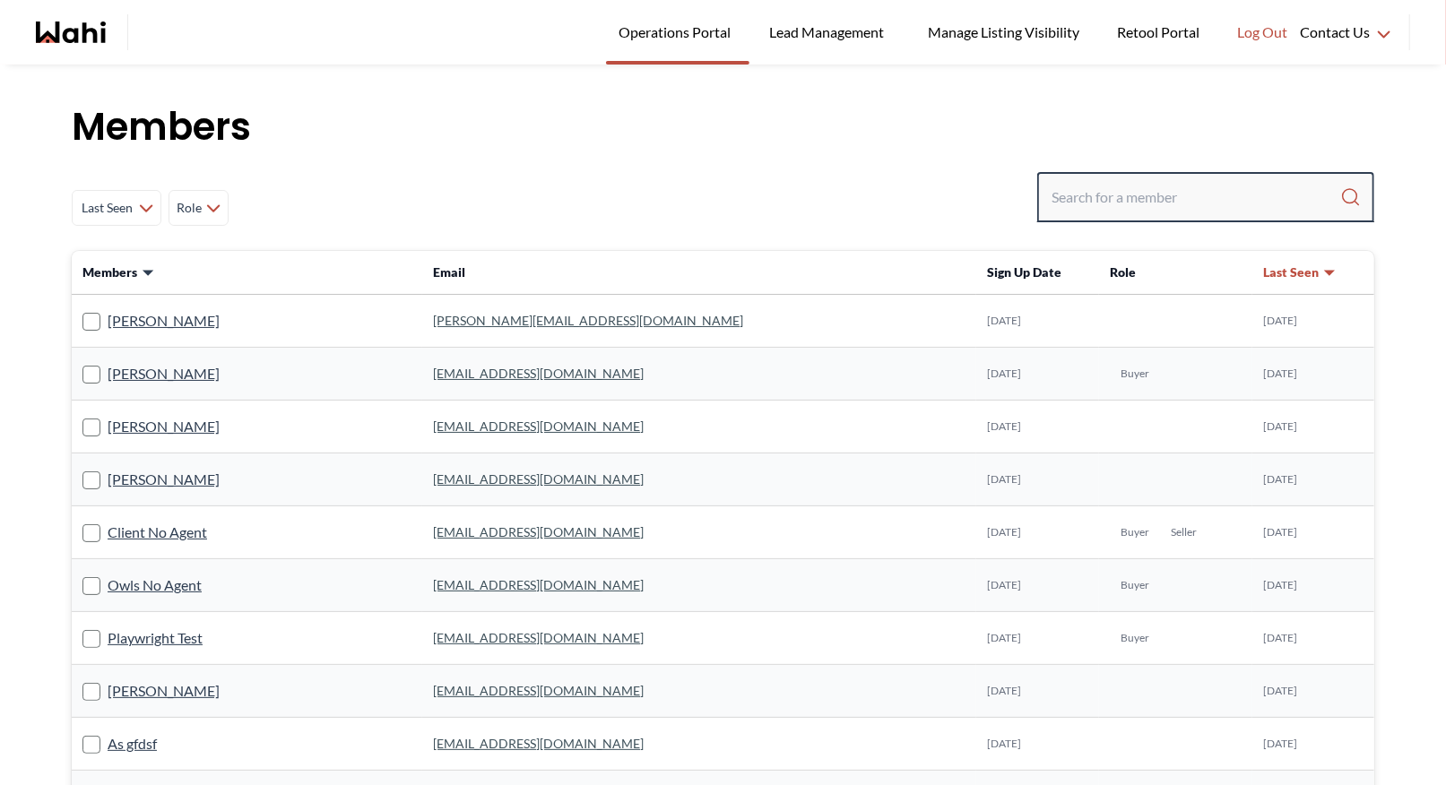
click at [1131, 196] on input "Search input" at bounding box center [1195, 197] width 289 height 32
type input "[PERSON_NAME]"
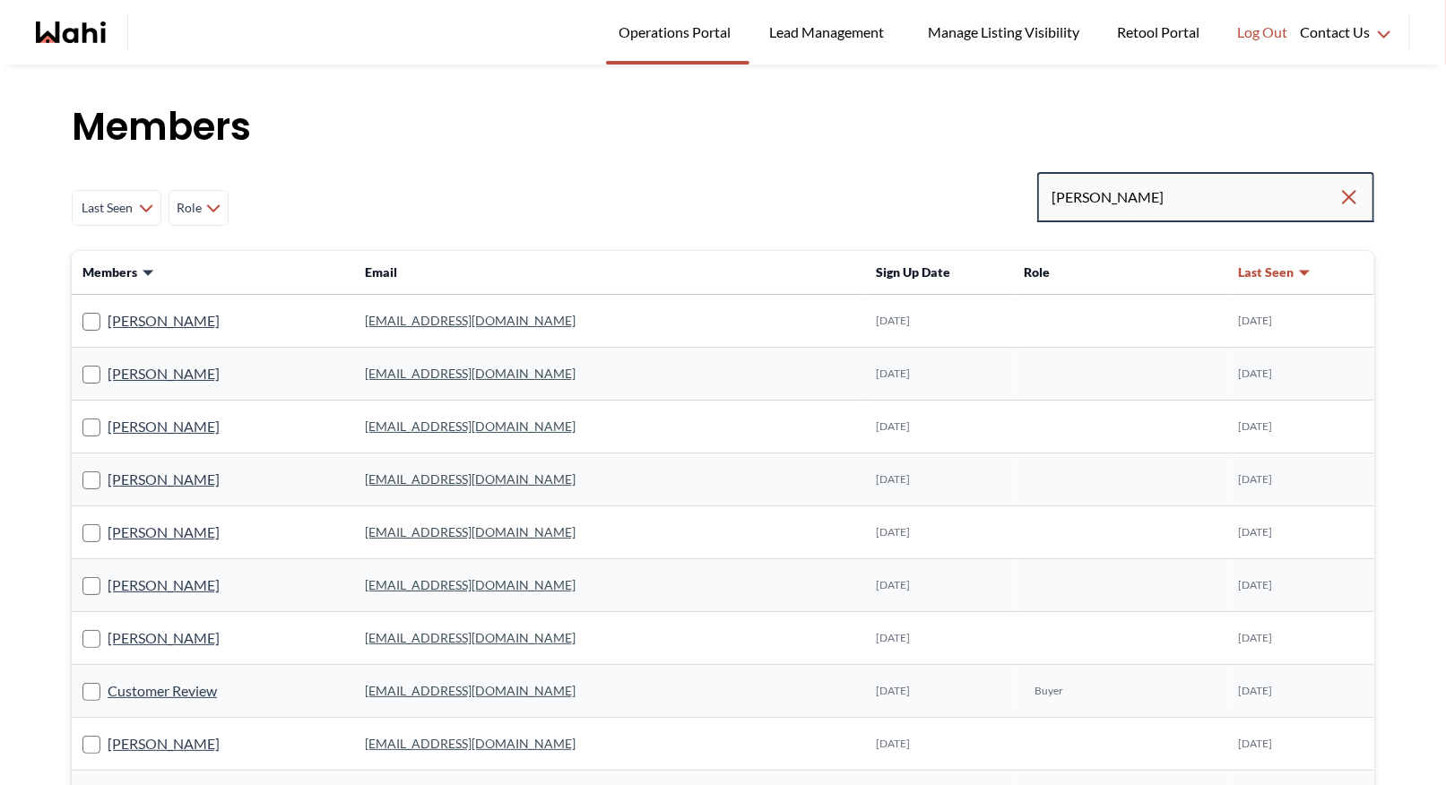
click at [1115, 212] on input "[PERSON_NAME]" at bounding box center [1194, 197] width 287 height 32
click at [1093, 184] on input "[PERSON_NAME]" at bounding box center [1194, 197] width 287 height 32
drag, startPoint x: 1090, startPoint y: 211, endPoint x: 1028, endPoint y: 195, distance: 63.7
click at [1028, 195] on div "Last Seen Less day than [DATE] [DATE] - [DATE] [DATE] - [DATE] [DATE] - [DATE] …" at bounding box center [723, 208] width 1302 height 72
type input "\"
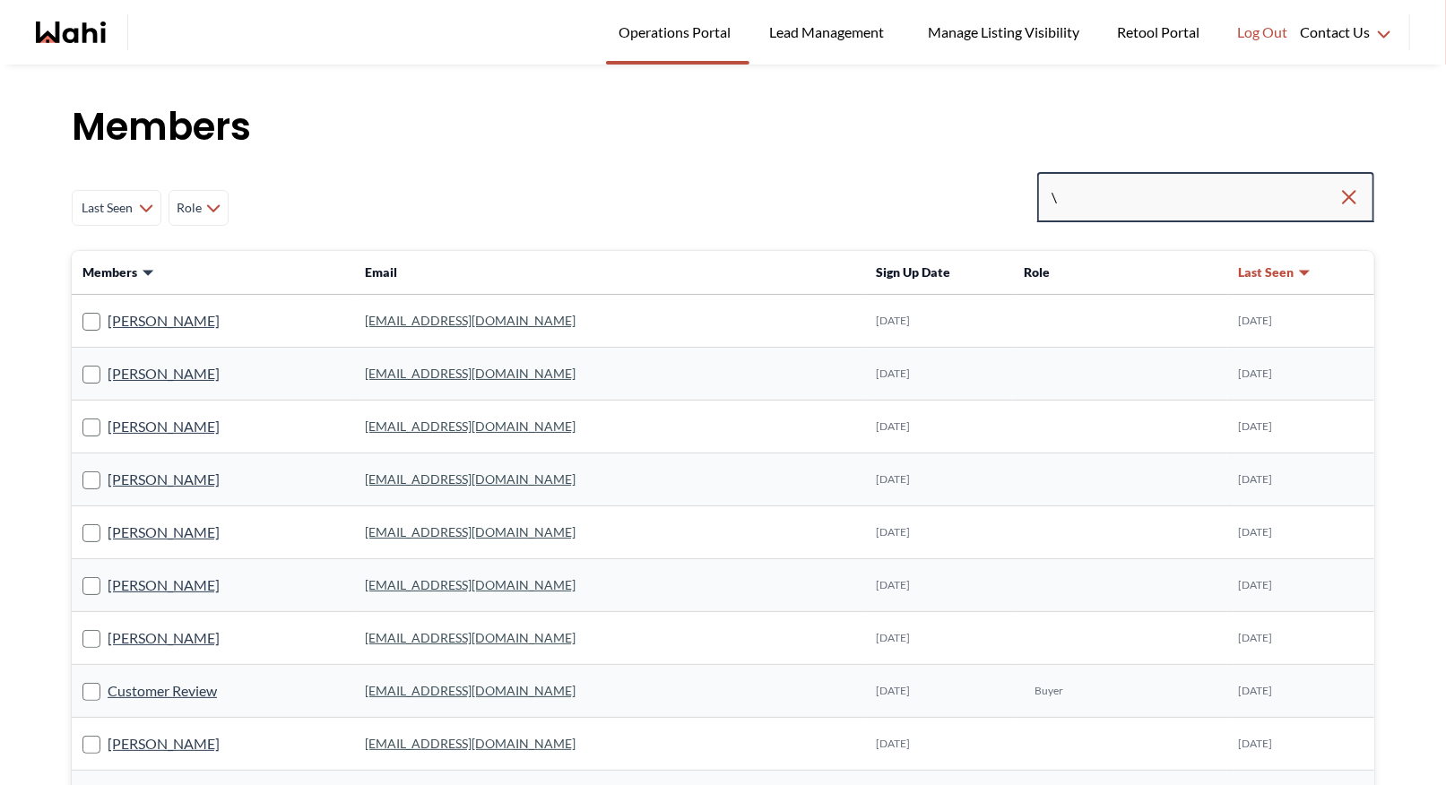
click at [1101, 211] on input "\" at bounding box center [1194, 197] width 287 height 32
type input "[PERSON_NAME]"
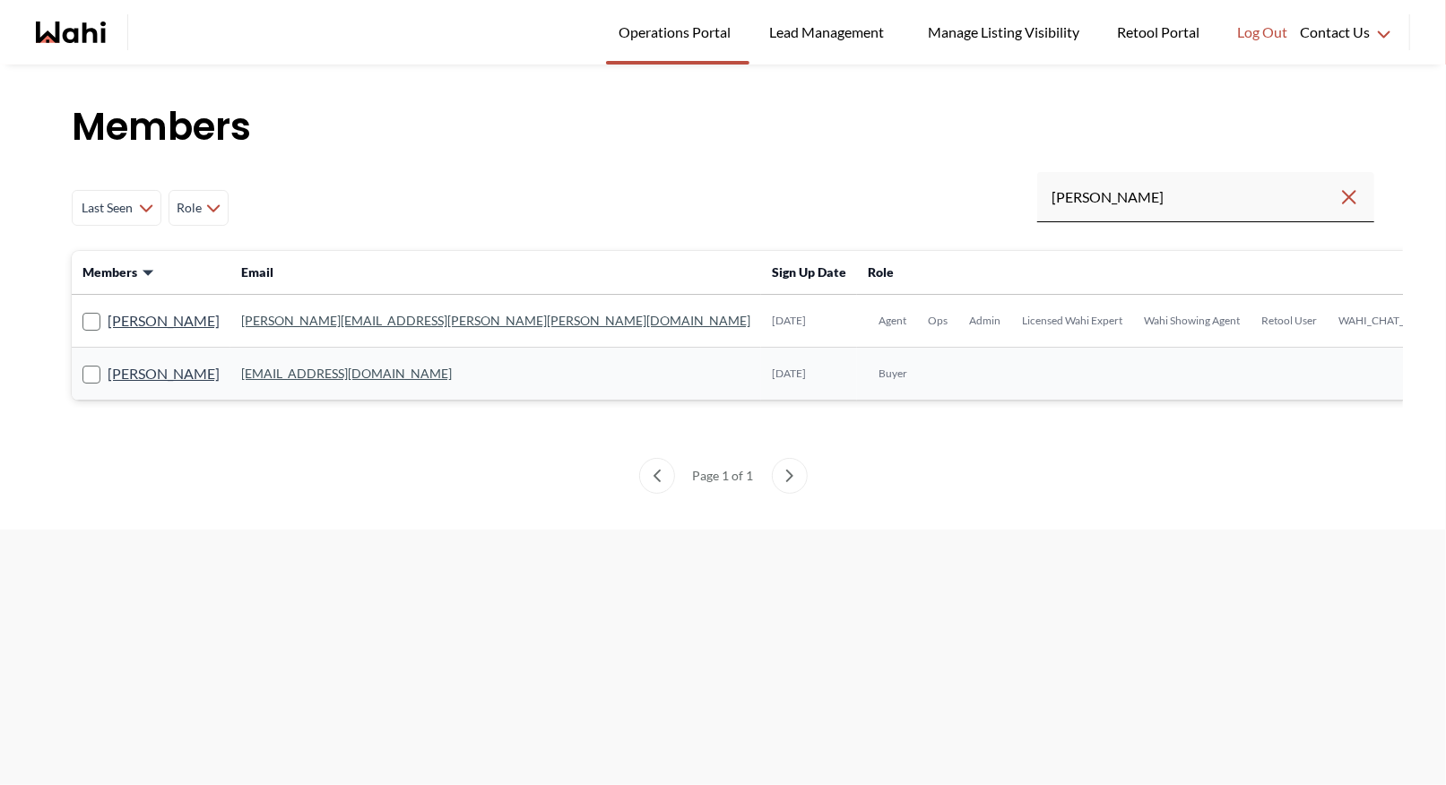
click at [327, 324] on link "[PERSON_NAME][EMAIL_ADDRESS][PERSON_NAME][PERSON_NAME][DOMAIN_NAME]" at bounding box center [495, 320] width 509 height 15
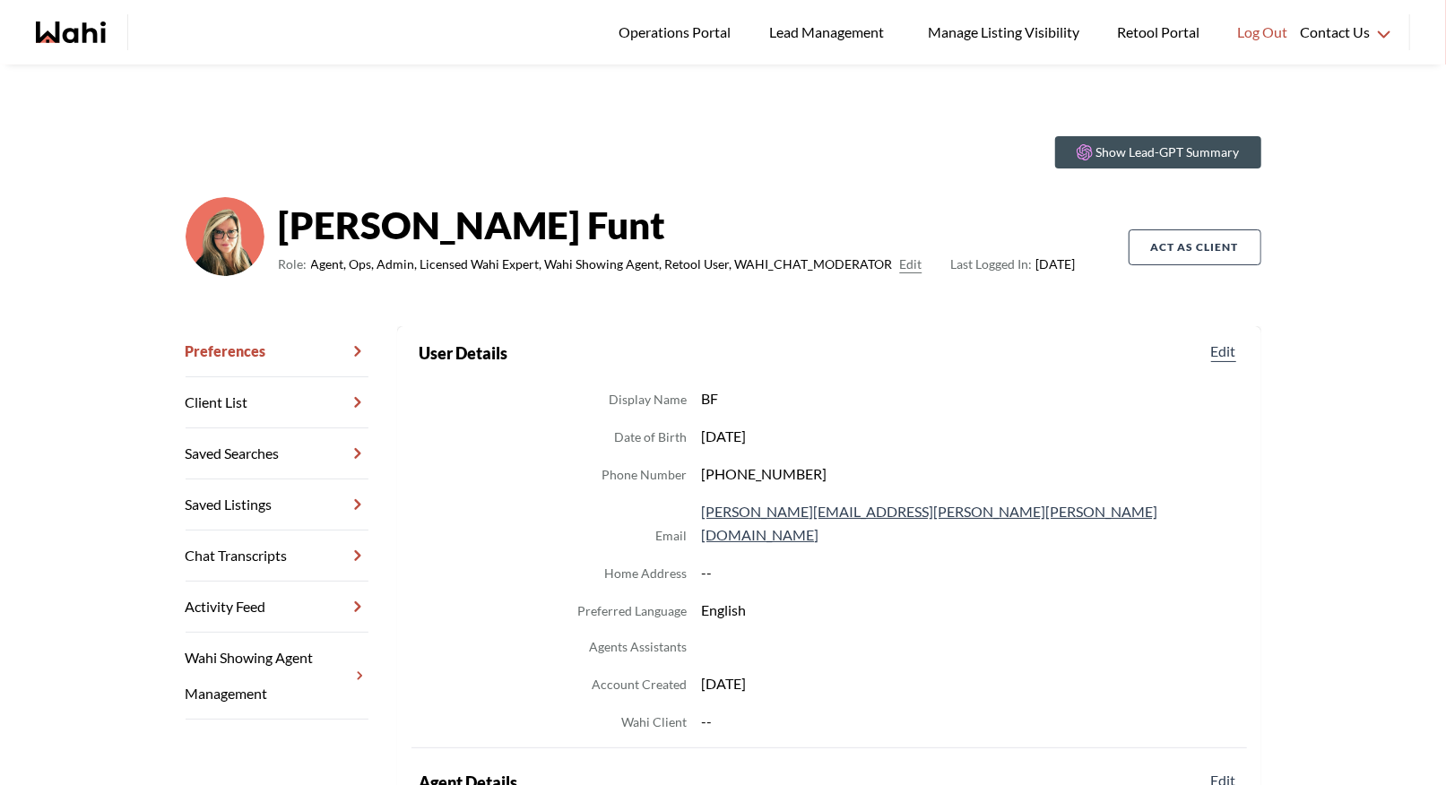
click at [276, 552] on link "Chat Transcripts" at bounding box center [277, 556] width 183 height 51
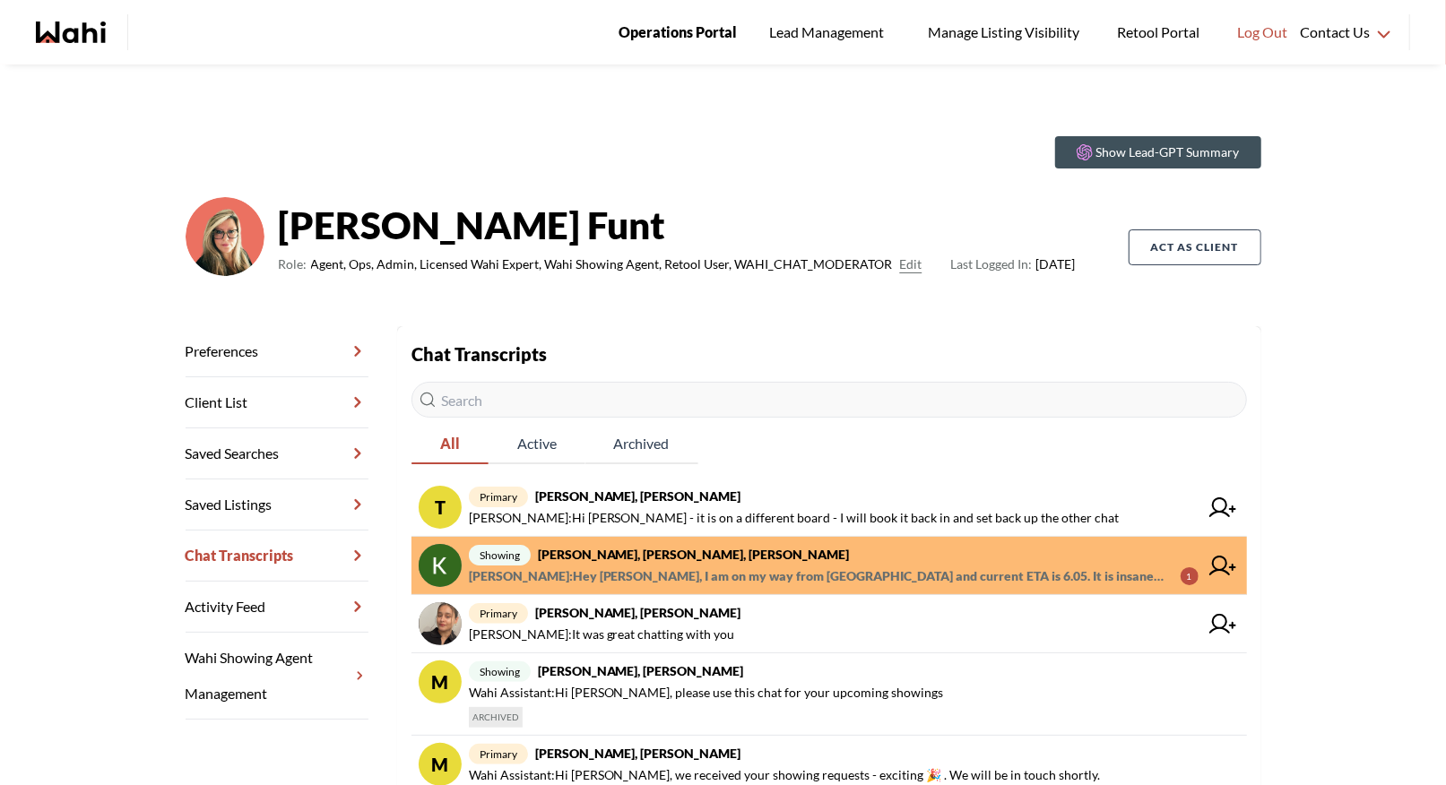
click at [662, 44] on link "Operations Portal" at bounding box center [677, 32] width 143 height 65
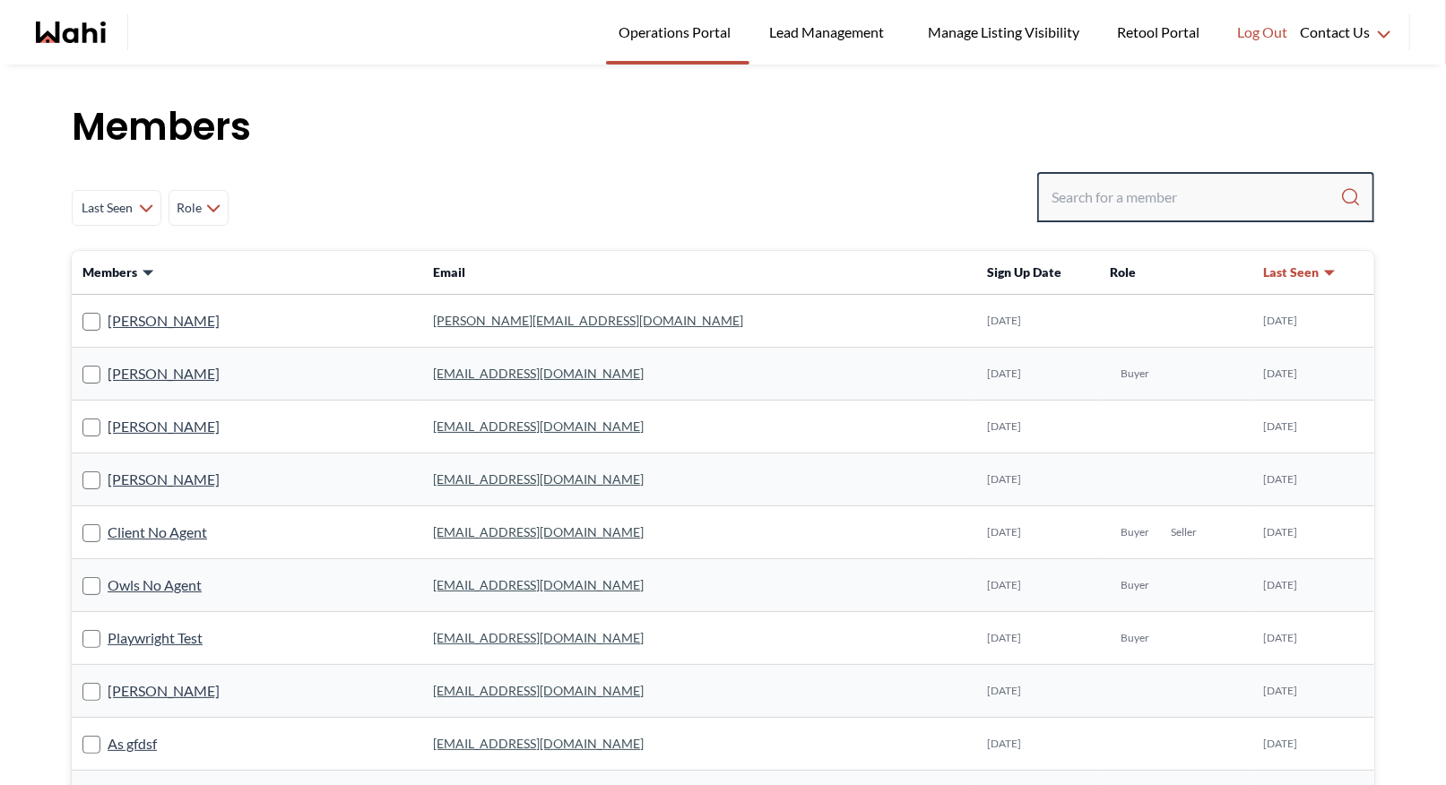
click at [1086, 190] on input "Search input" at bounding box center [1195, 197] width 289 height 32
type input "tom smith"
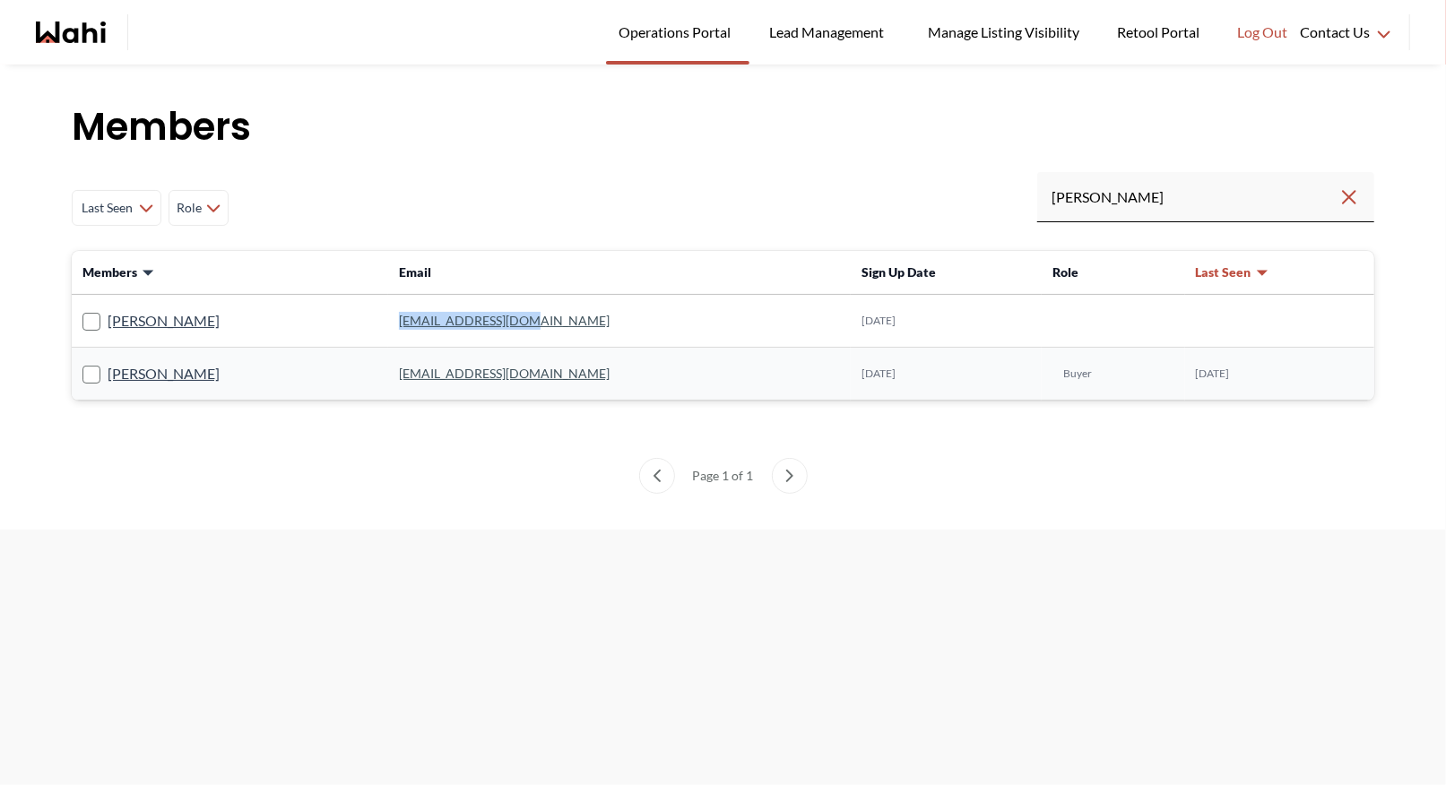
click at [407, 373] on link "wraith064@gmail.com" at bounding box center [504, 373] width 211 height 15
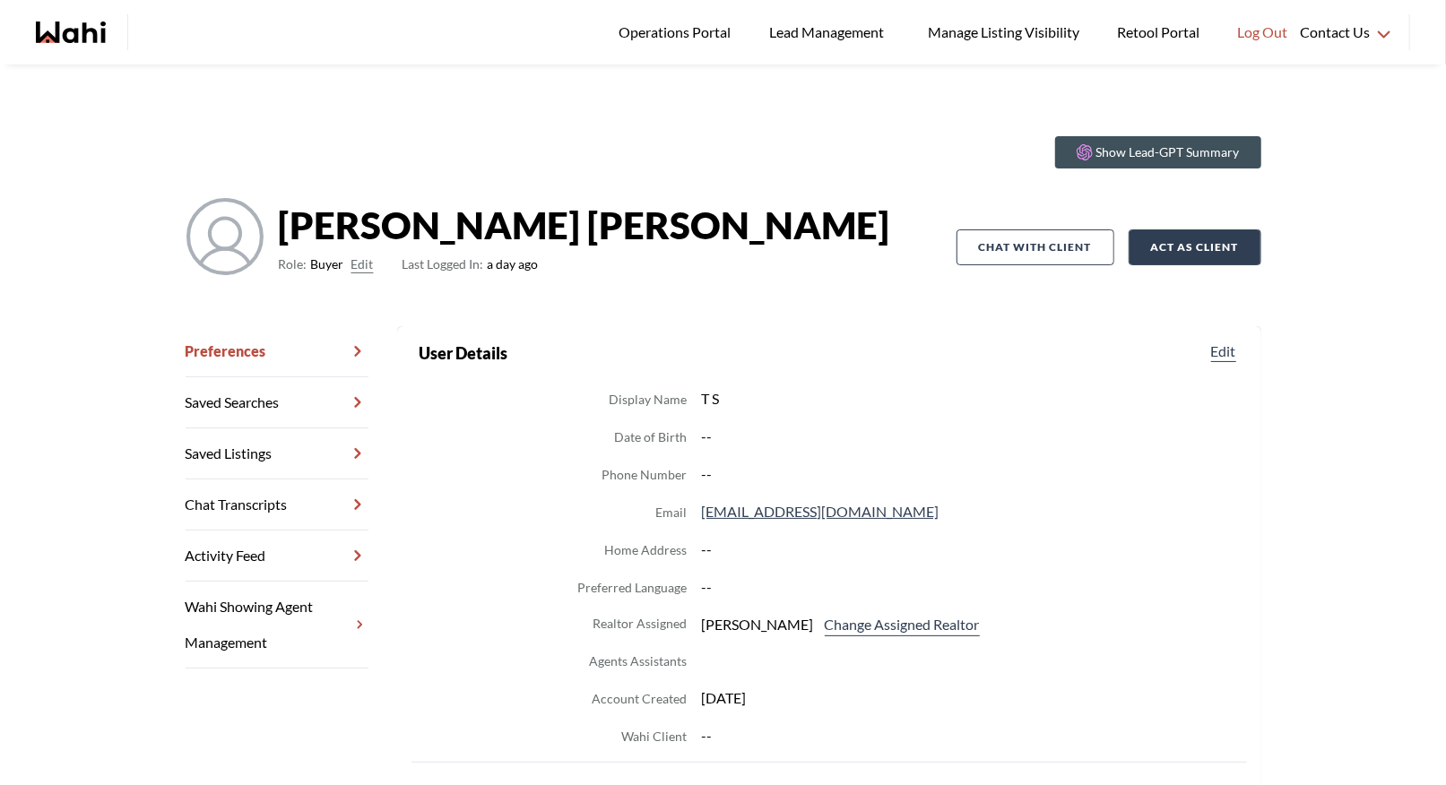
click at [1203, 243] on button "Act as Client" at bounding box center [1194, 247] width 133 height 36
click at [256, 503] on link "Chat Transcripts" at bounding box center [277, 504] width 183 height 51
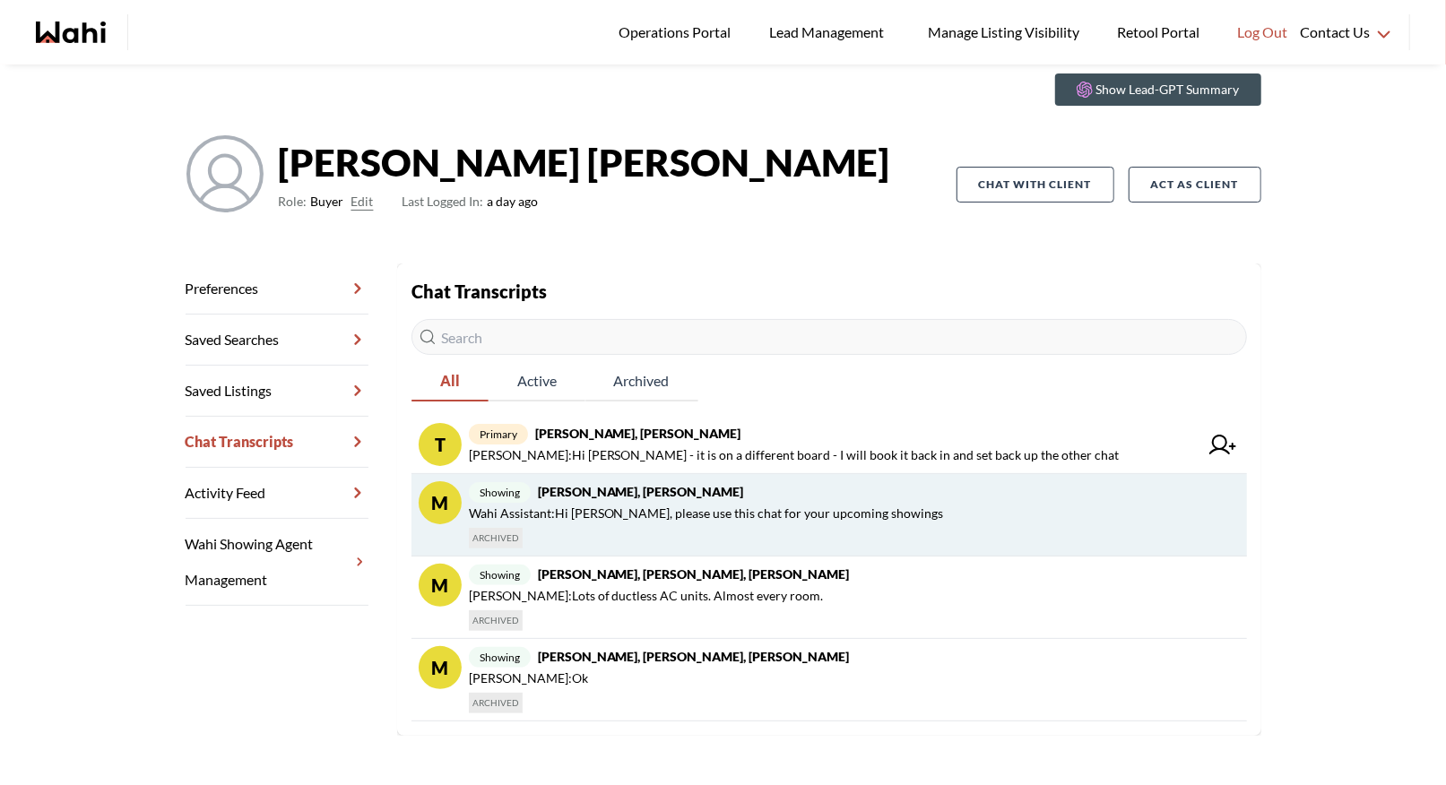
scroll to position [68, 0]
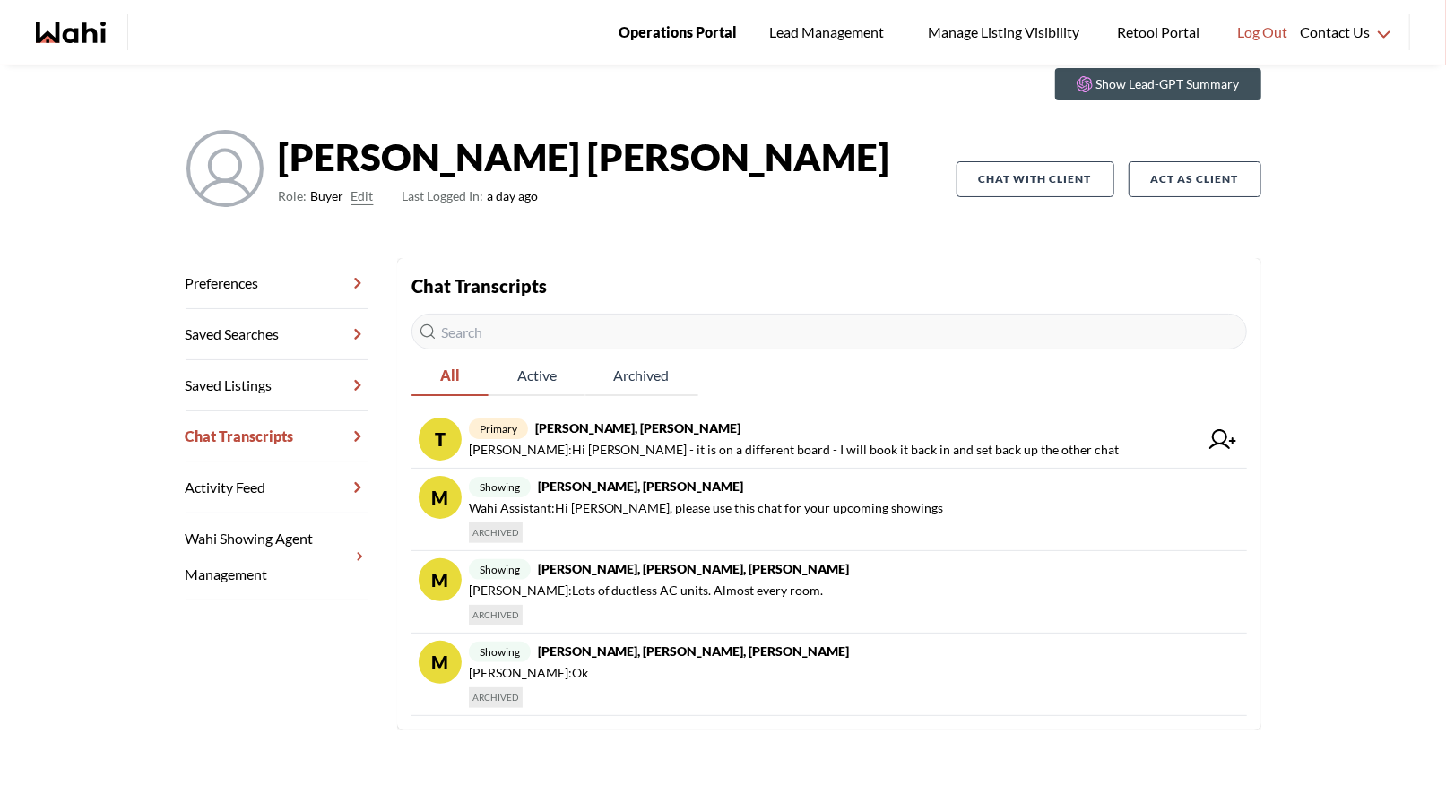
click at [672, 35] on span "Operations Portal" at bounding box center [677, 32] width 118 height 23
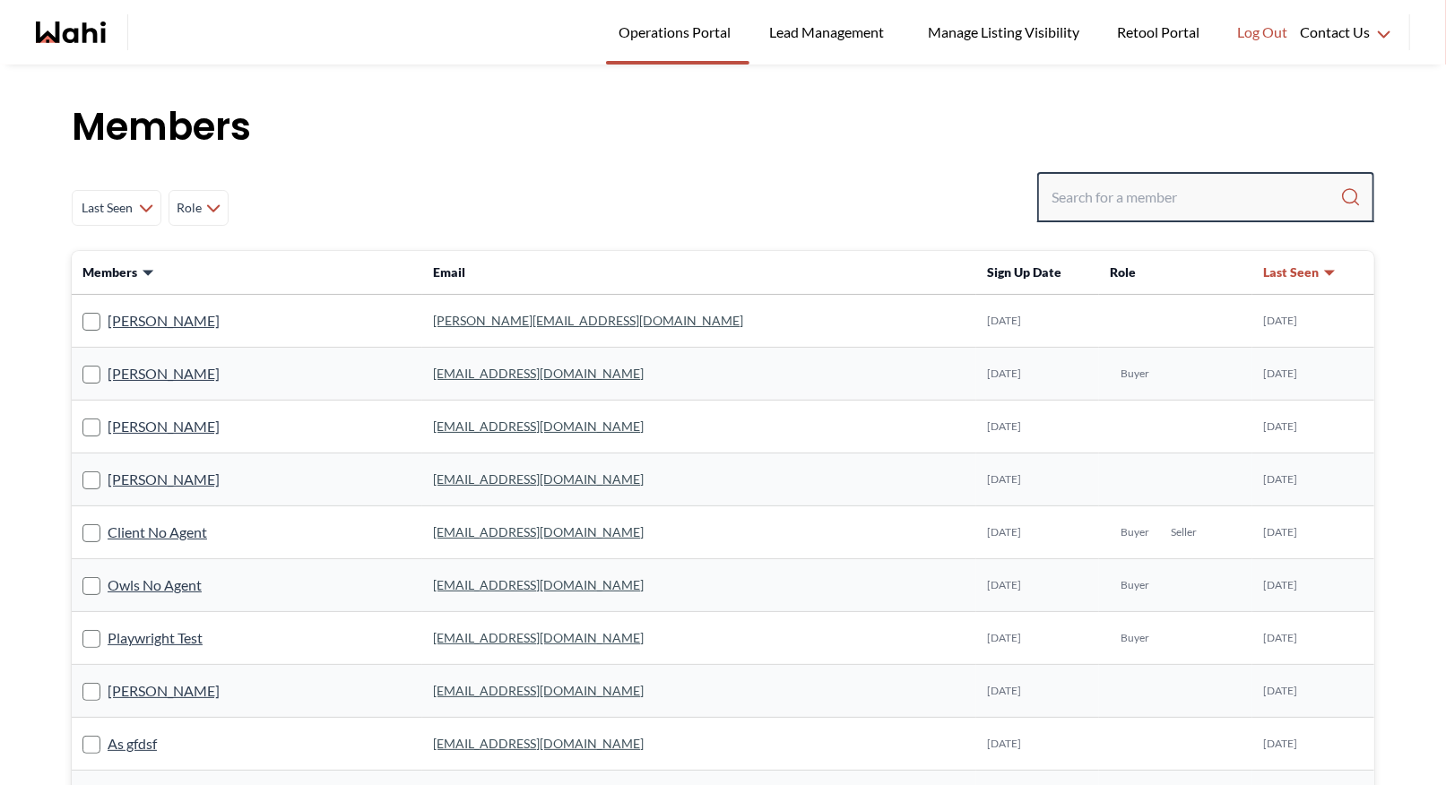
click at [1127, 206] on input "Search input" at bounding box center [1195, 197] width 289 height 32
type input "[PERSON_NAME]"
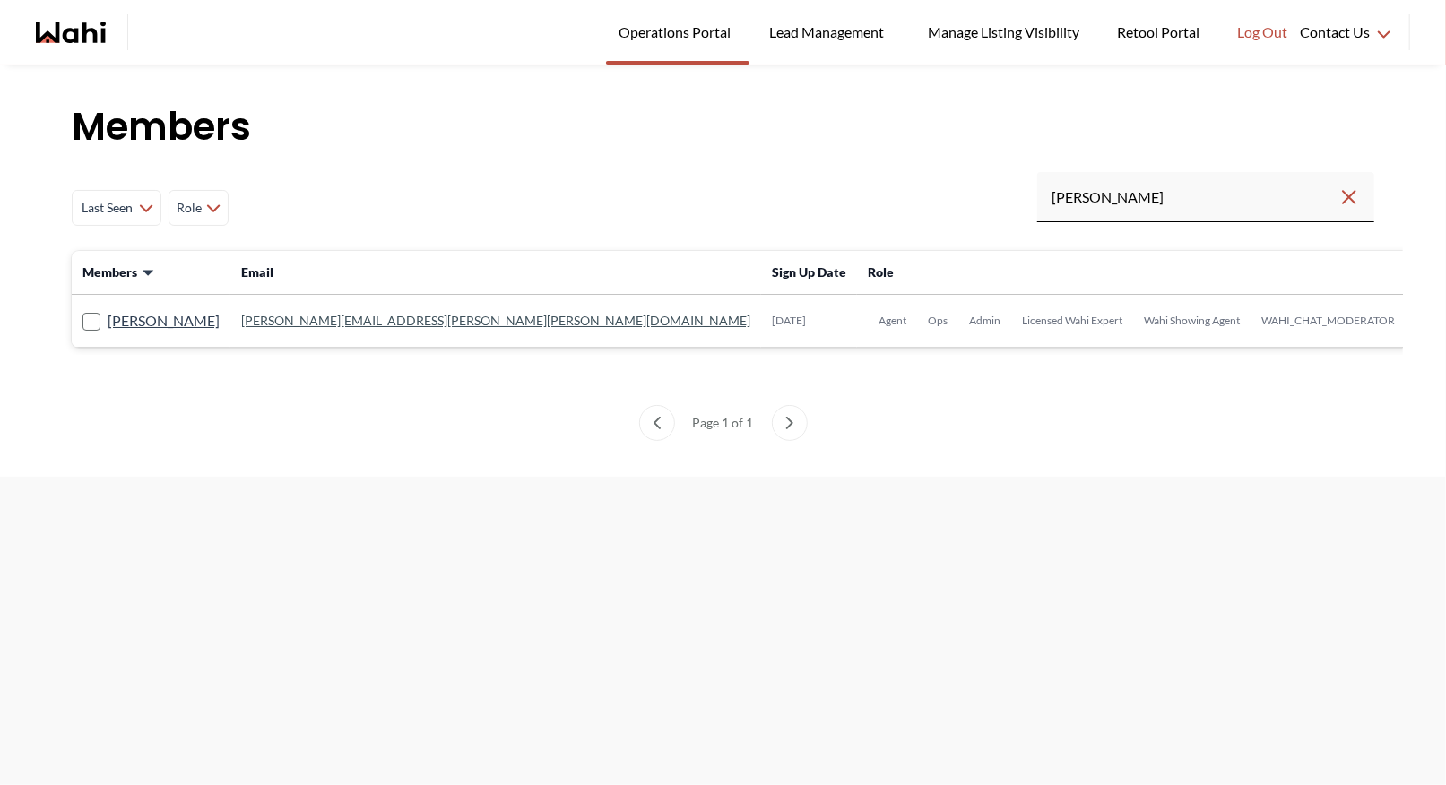
click at [396, 324] on link "[PERSON_NAME][EMAIL_ADDRESS][PERSON_NAME][PERSON_NAME][DOMAIN_NAME]" at bounding box center [495, 320] width 509 height 15
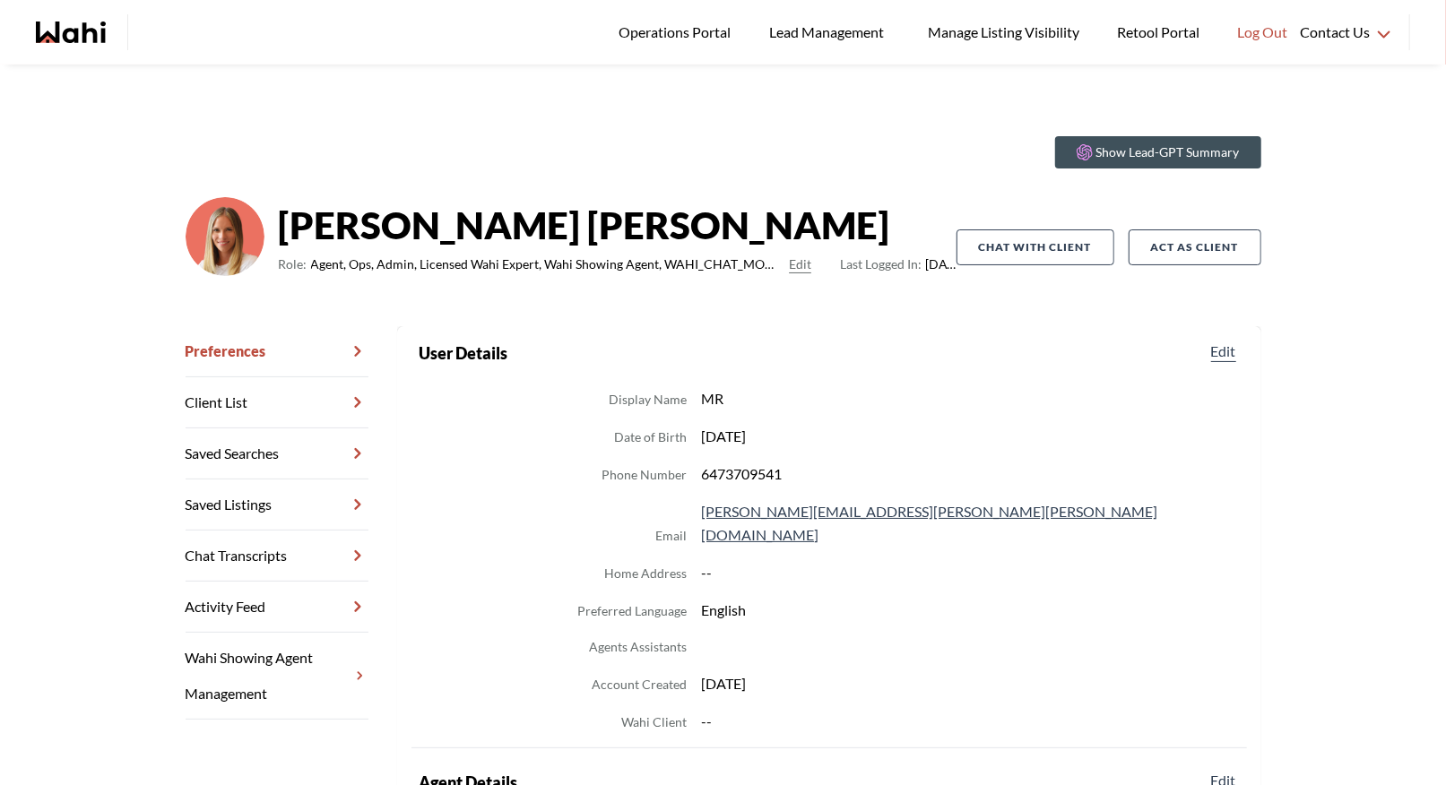
click at [230, 556] on link "Chat Transcripts" at bounding box center [277, 556] width 183 height 51
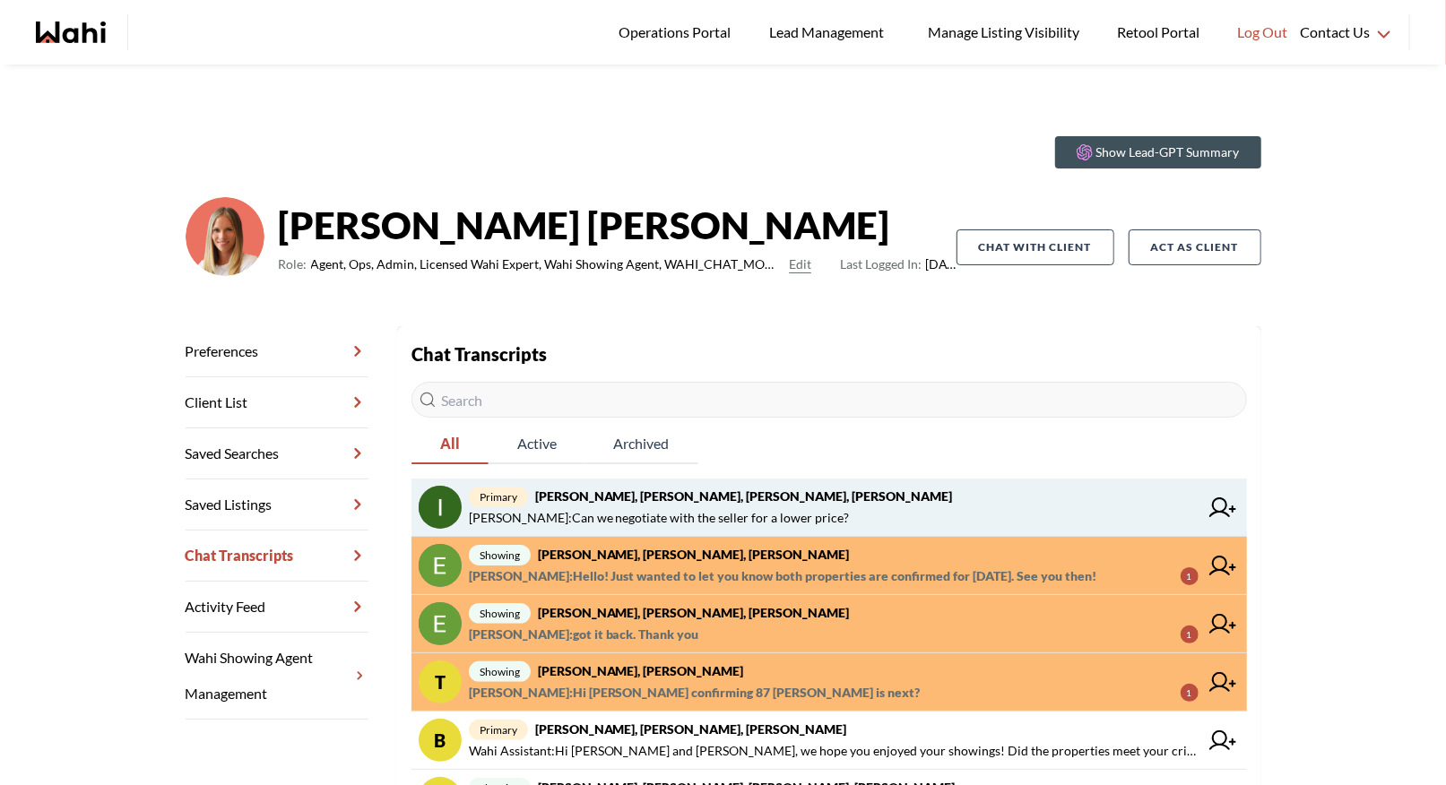
click at [648, 499] on strong "[PERSON_NAME], [PERSON_NAME], [PERSON_NAME], [PERSON_NAME]" at bounding box center [744, 495] width 418 height 15
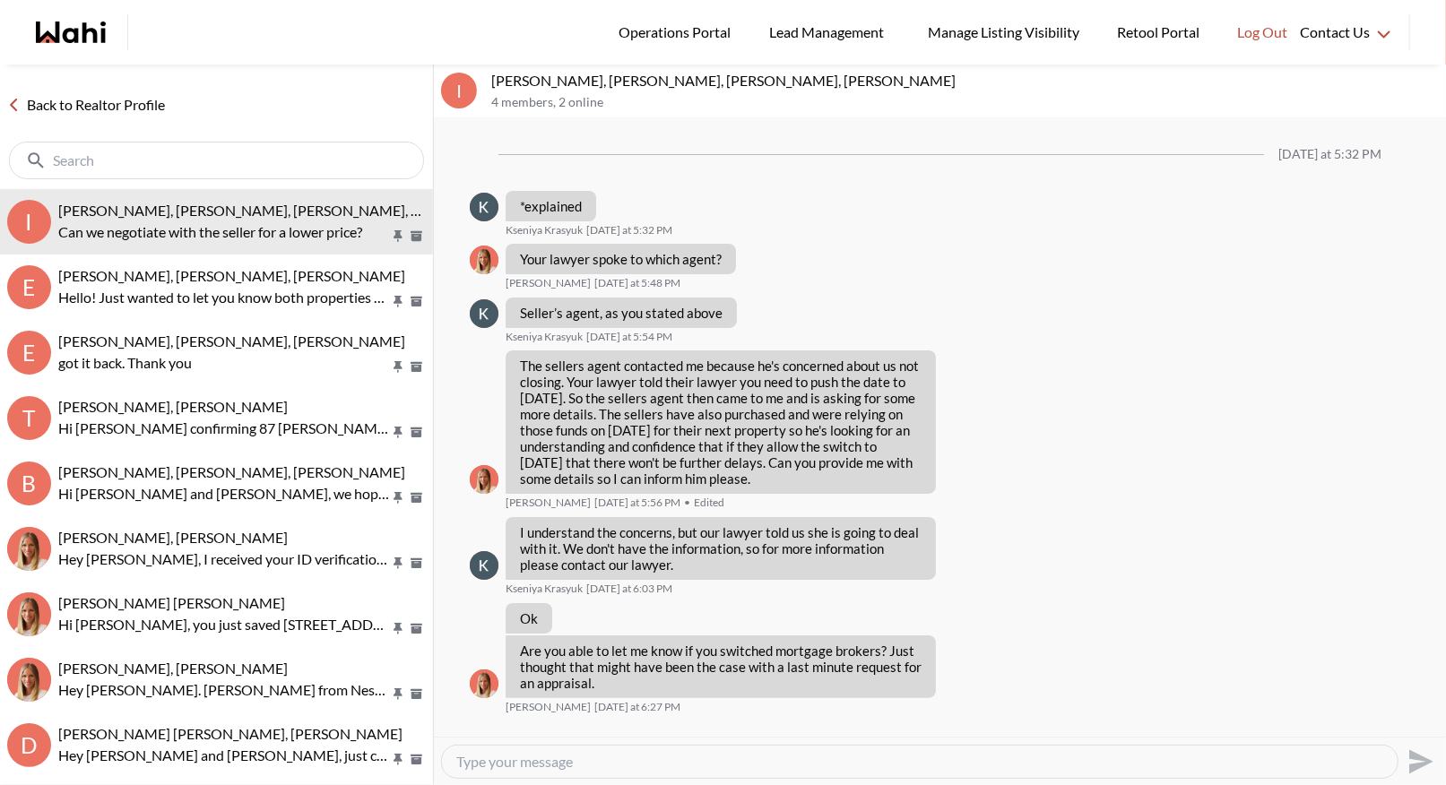
scroll to position [1036, 0]
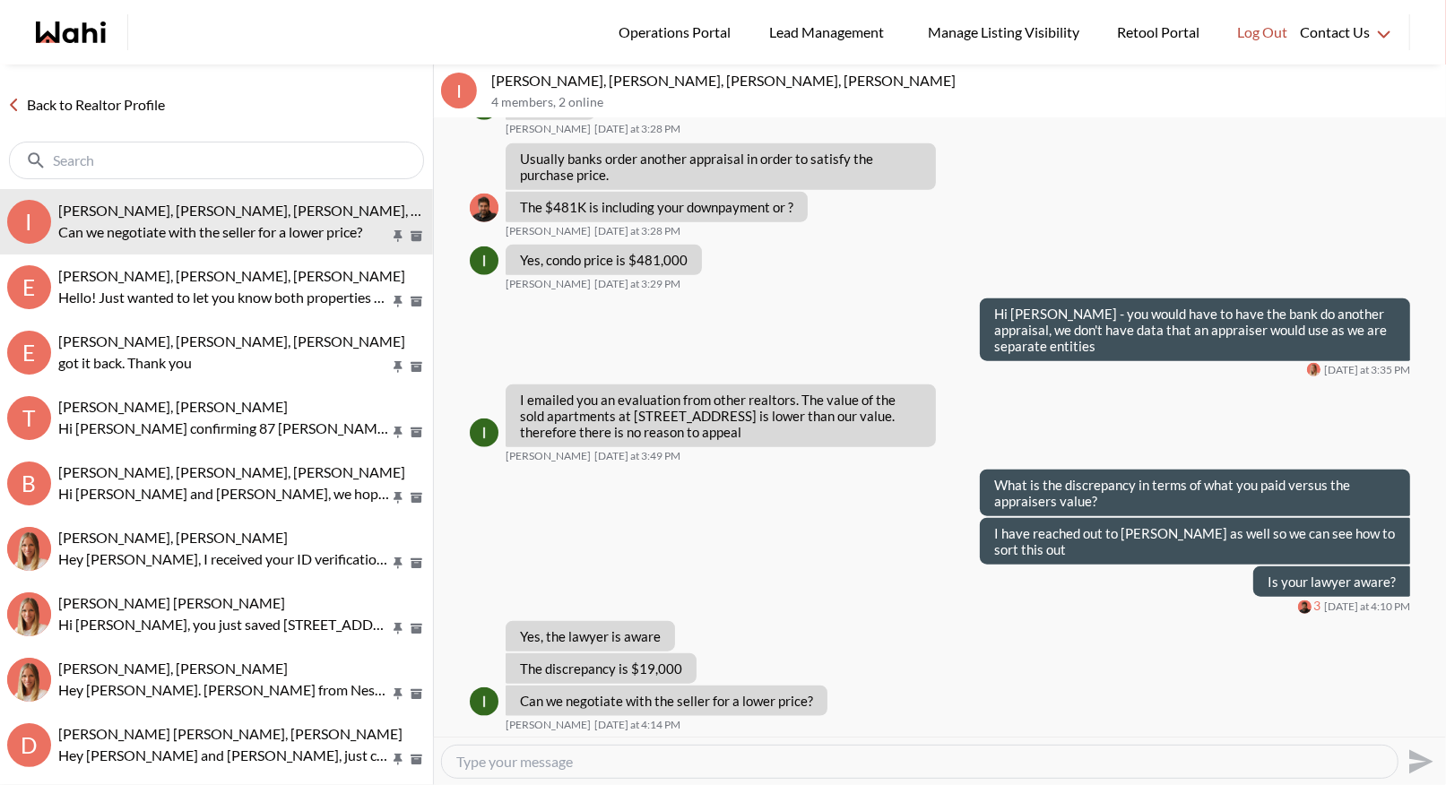
click at [477, 762] on textarea "Type your message" at bounding box center [919, 762] width 927 height 18
click at [512, 762] on textarea "Type your message" at bounding box center [919, 762] width 927 height 18
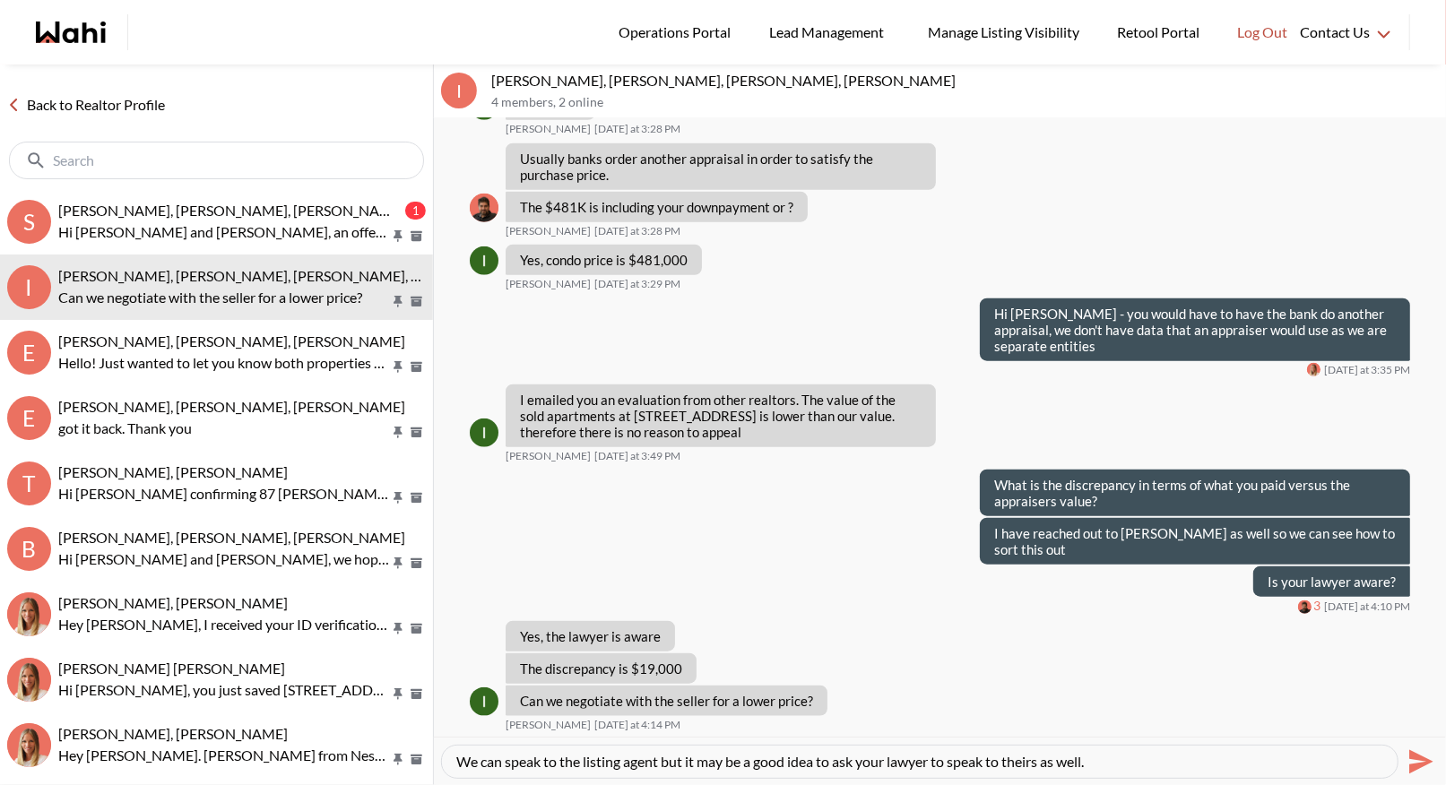
type textarea "We can speak to the listing agent but it may be a good idea to ask your lawyer …"
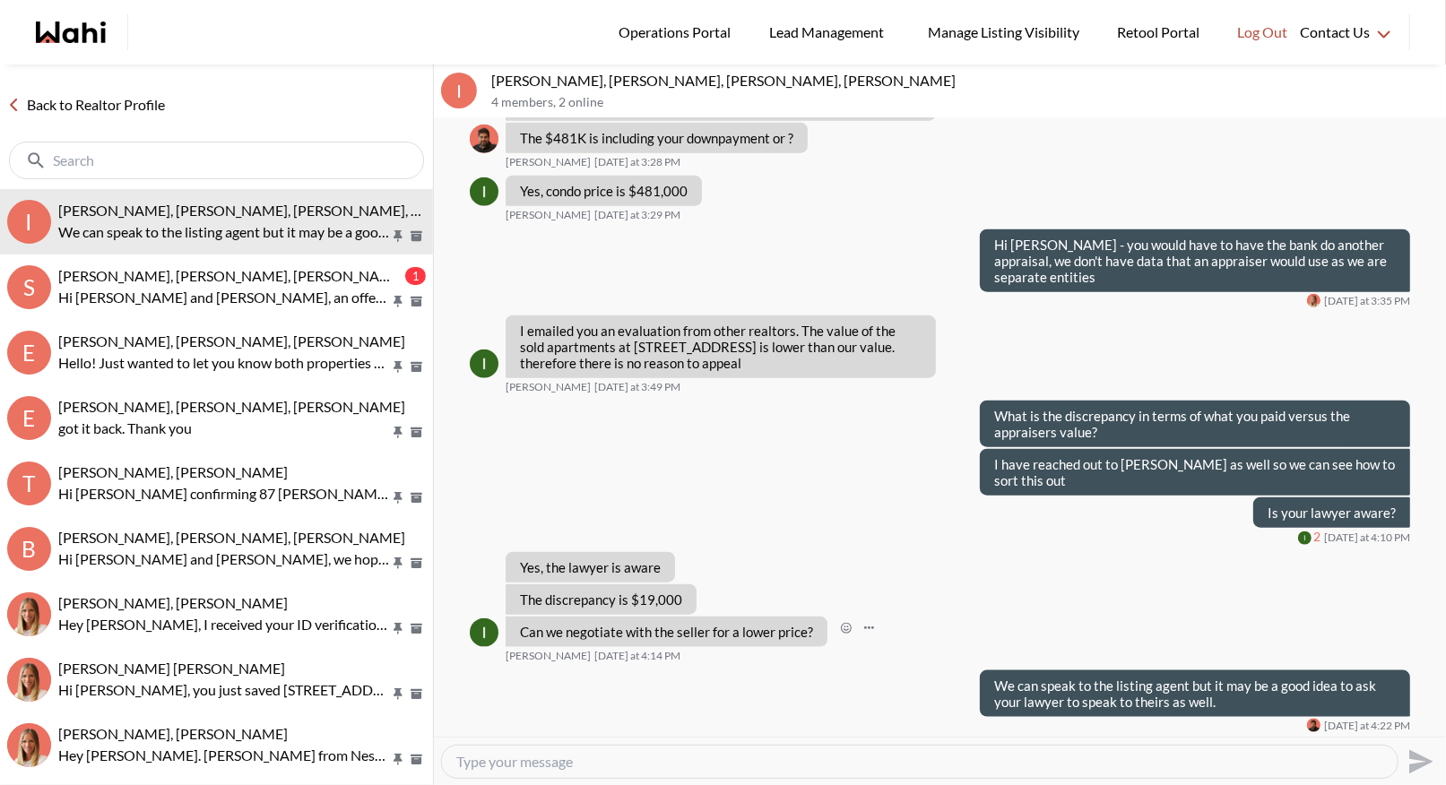
scroll to position [1105, 0]
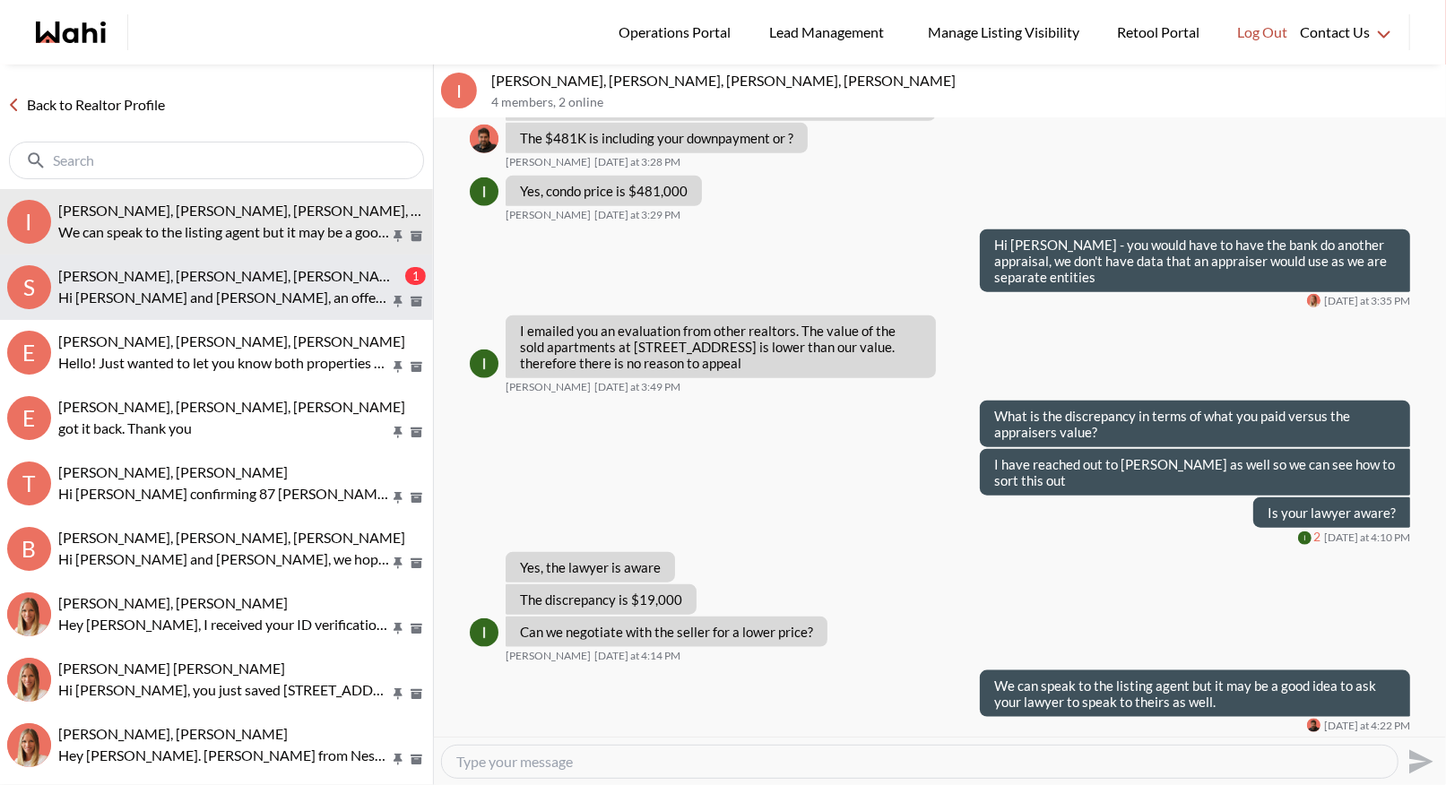
click at [228, 287] on p "Hi Sourav and Kirti, an offer has been submitted for 20 Bruyeres Mews #2908, To…" at bounding box center [224, 298] width 332 height 22
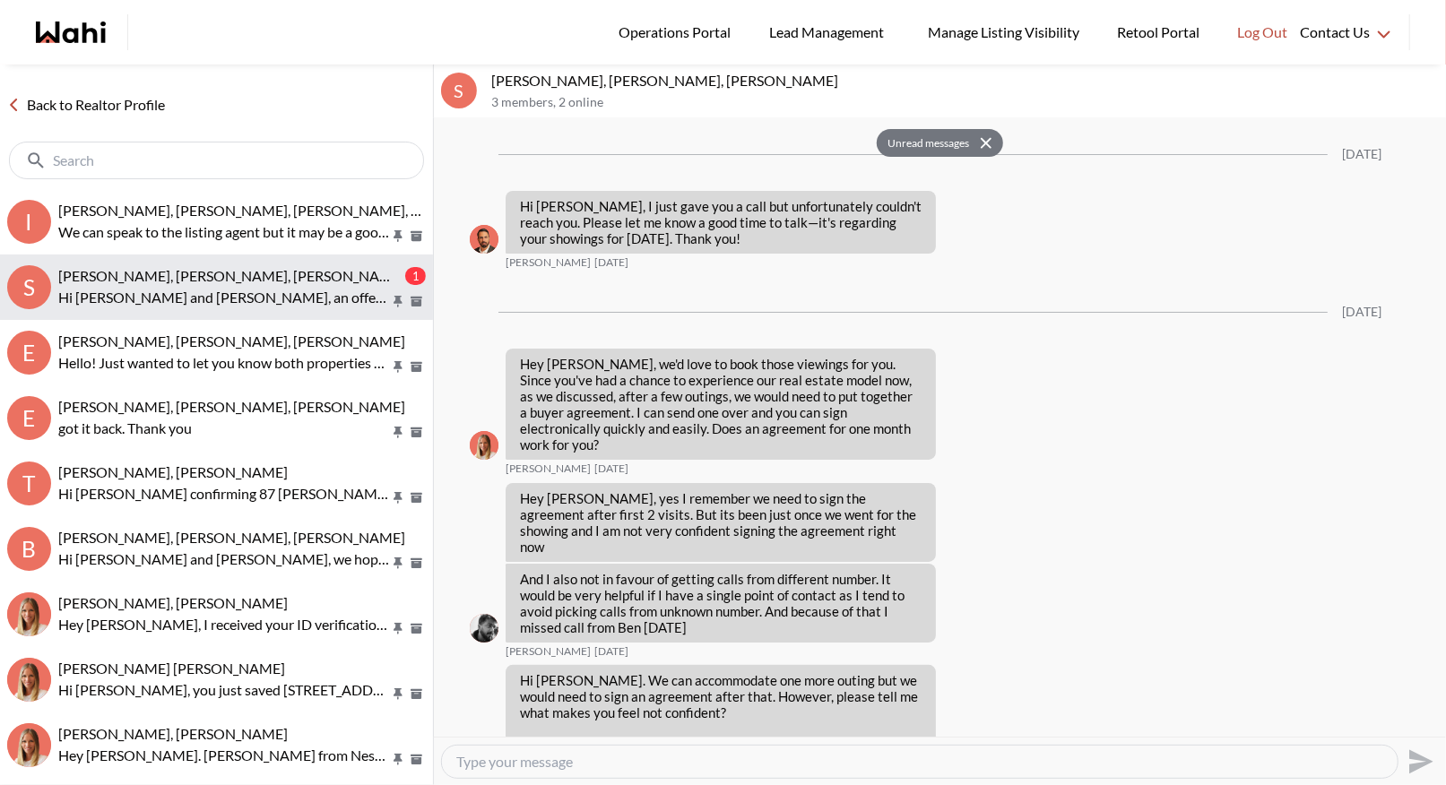
scroll to position [3605, 0]
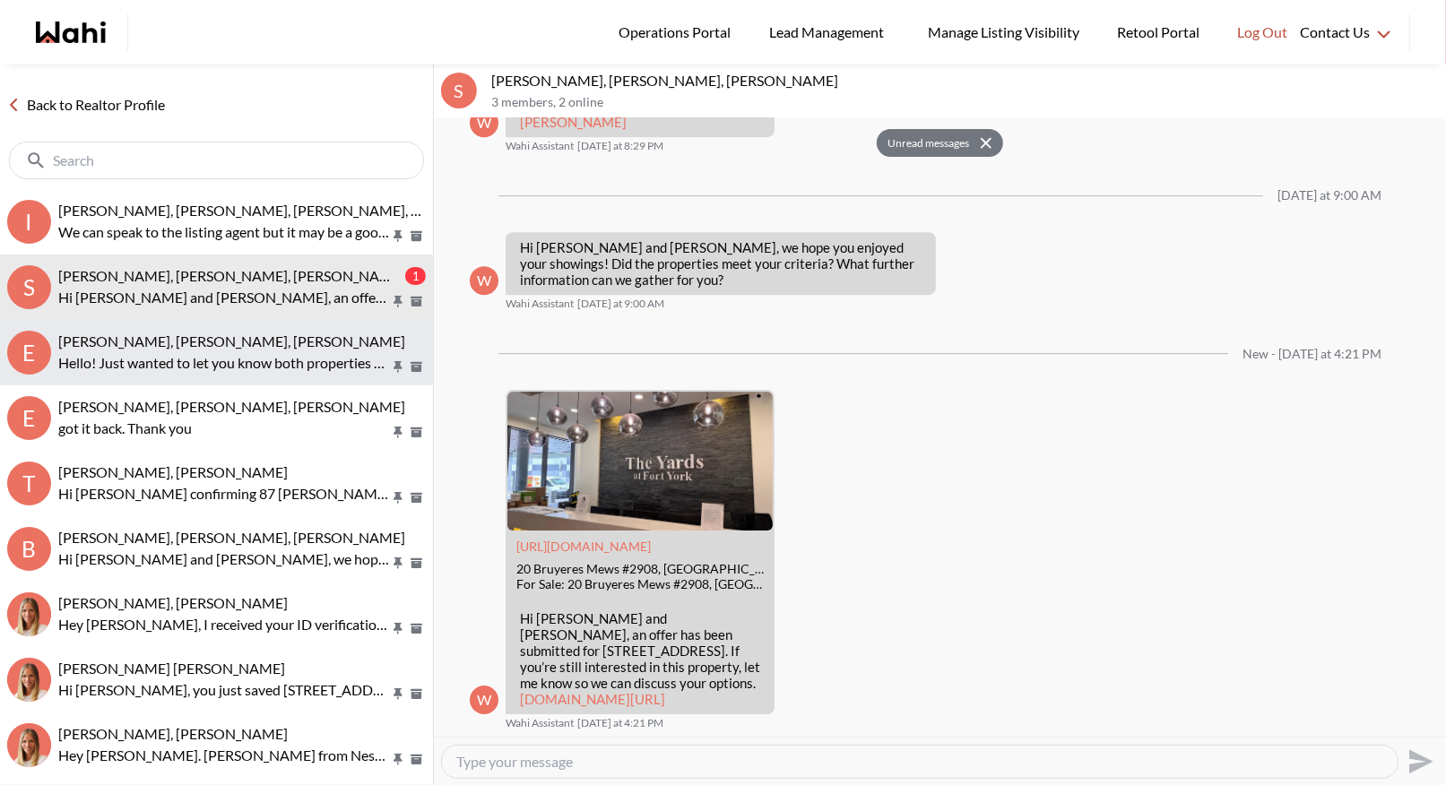
click at [160, 352] on p "Hello! Just wanted to let you know both properties are confirmed for tomorrow. …" at bounding box center [224, 363] width 332 height 22
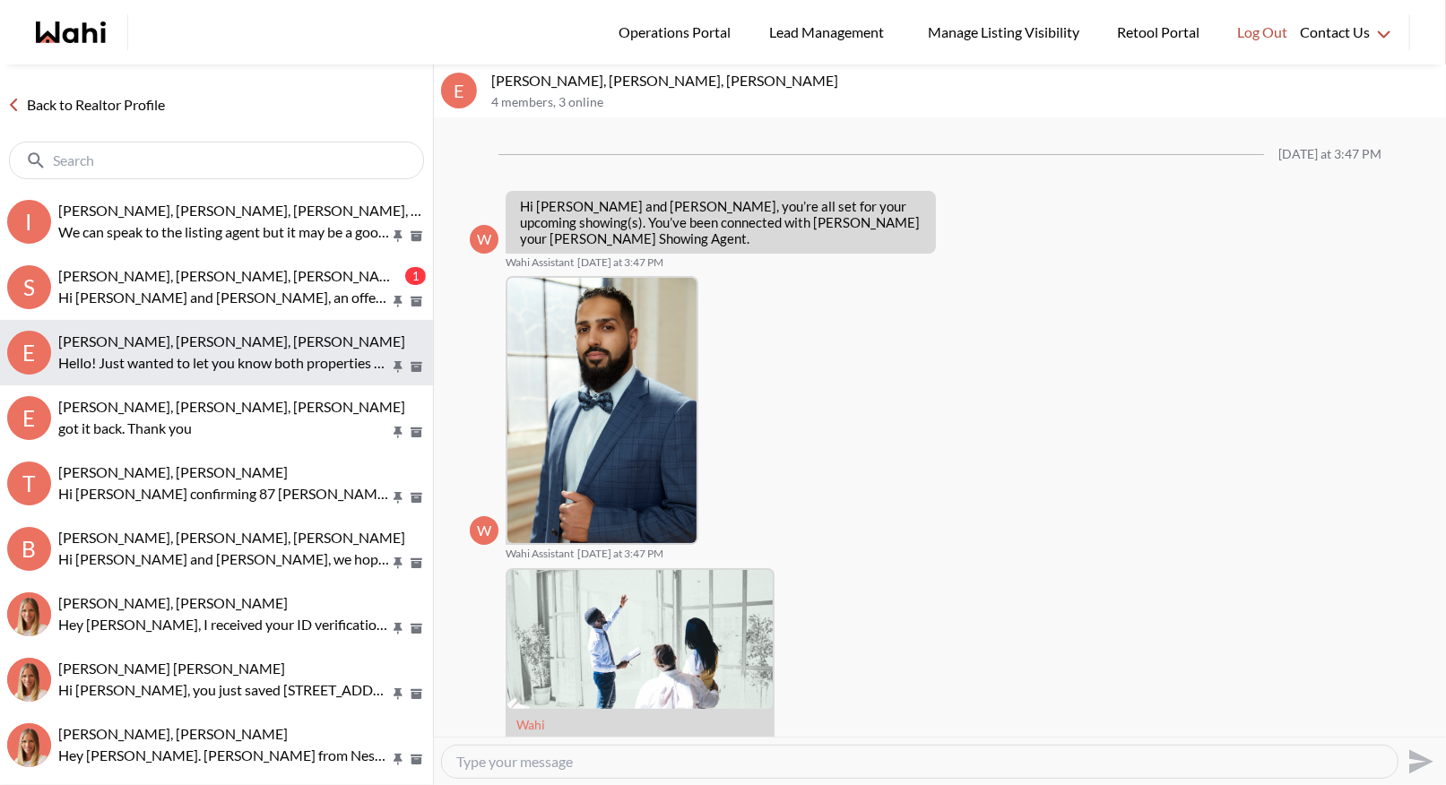
scroll to position [404, 0]
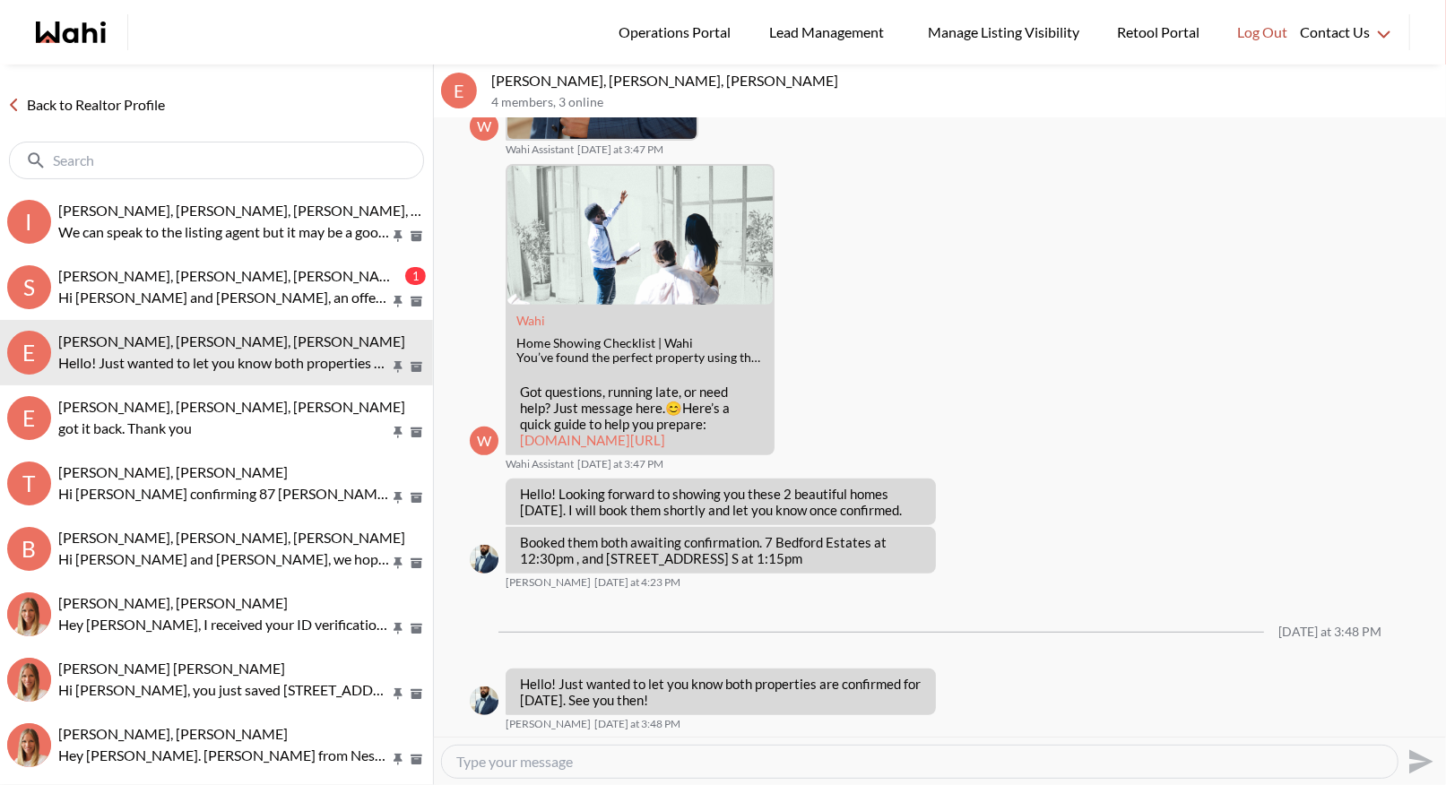
click at [105, 103] on link "Back to Realtor Profile" at bounding box center [86, 104] width 172 height 23
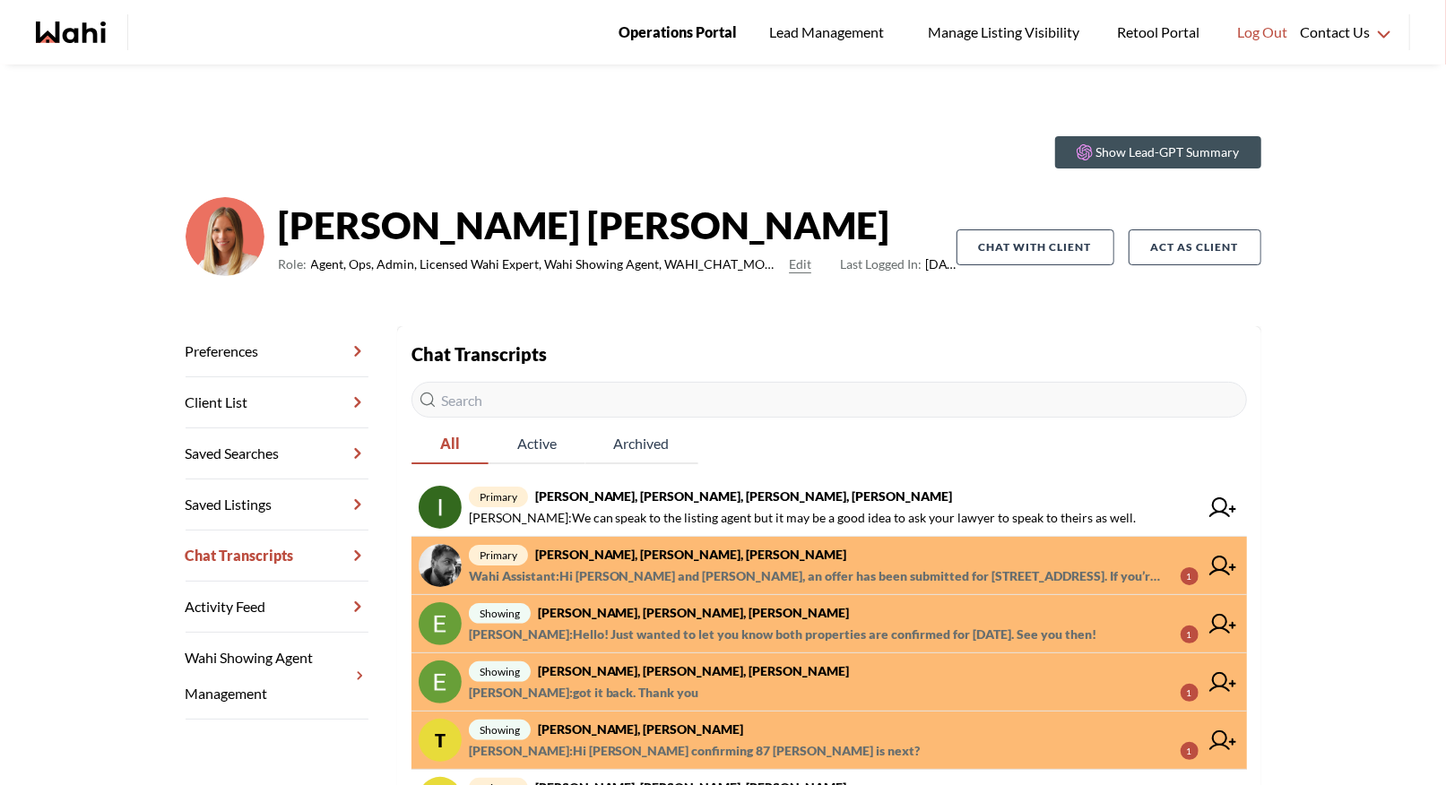
click at [691, 41] on span "Operations Portal" at bounding box center [677, 32] width 118 height 23
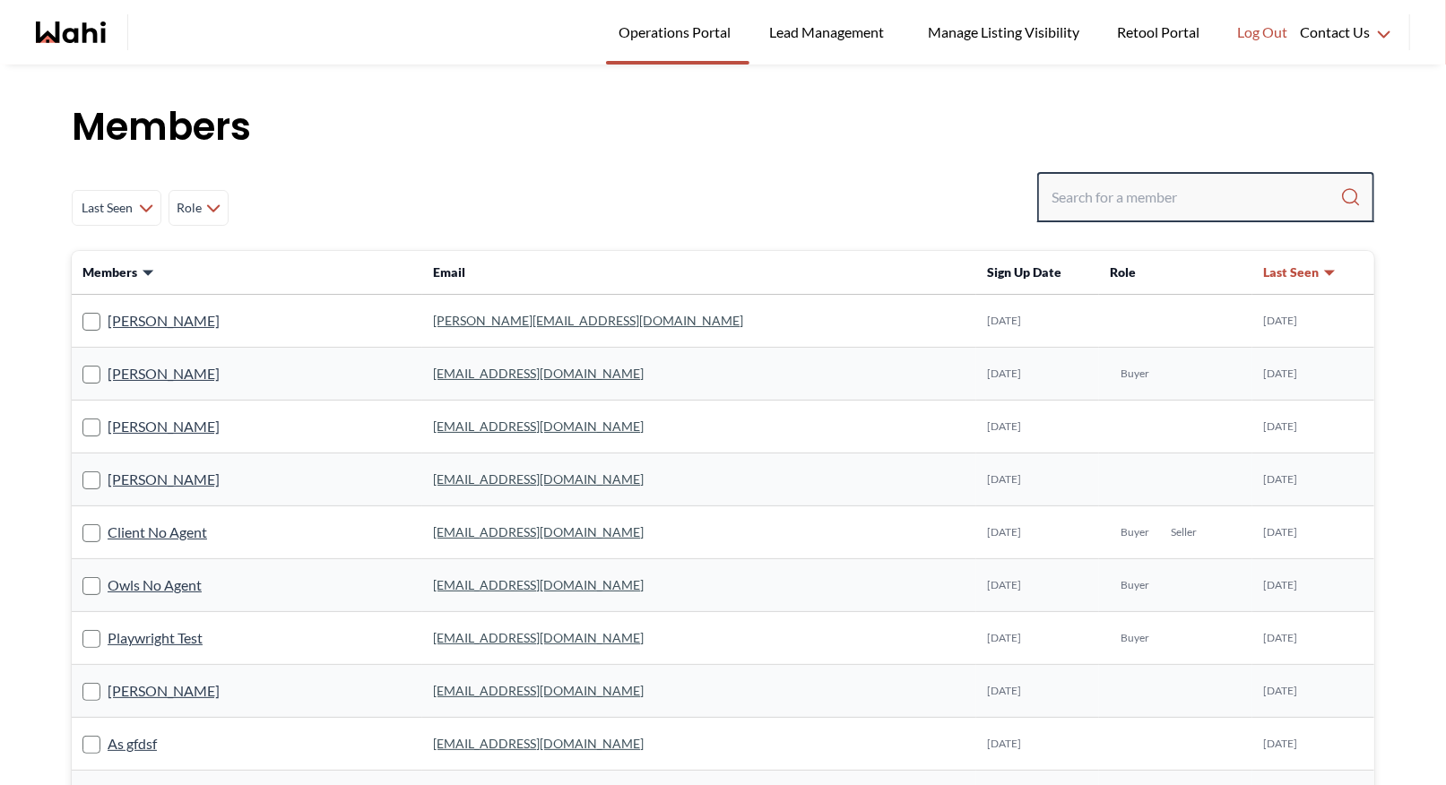
click at [1107, 204] on input "Search input" at bounding box center [1195, 197] width 289 height 32
type input "[PERSON_NAME]"
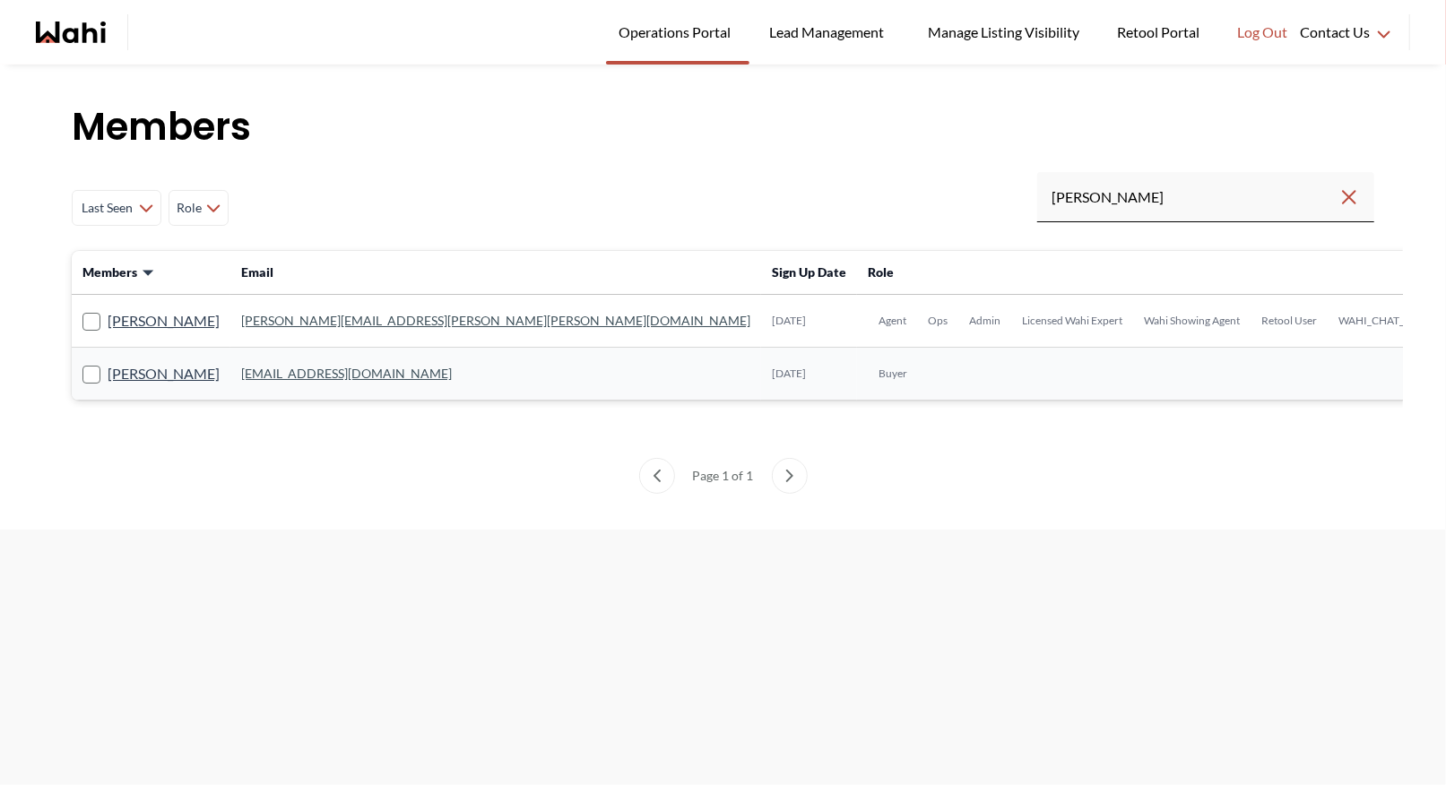
click at [326, 323] on link "[PERSON_NAME][EMAIL_ADDRESS][PERSON_NAME][PERSON_NAME][DOMAIN_NAME]" at bounding box center [495, 320] width 509 height 15
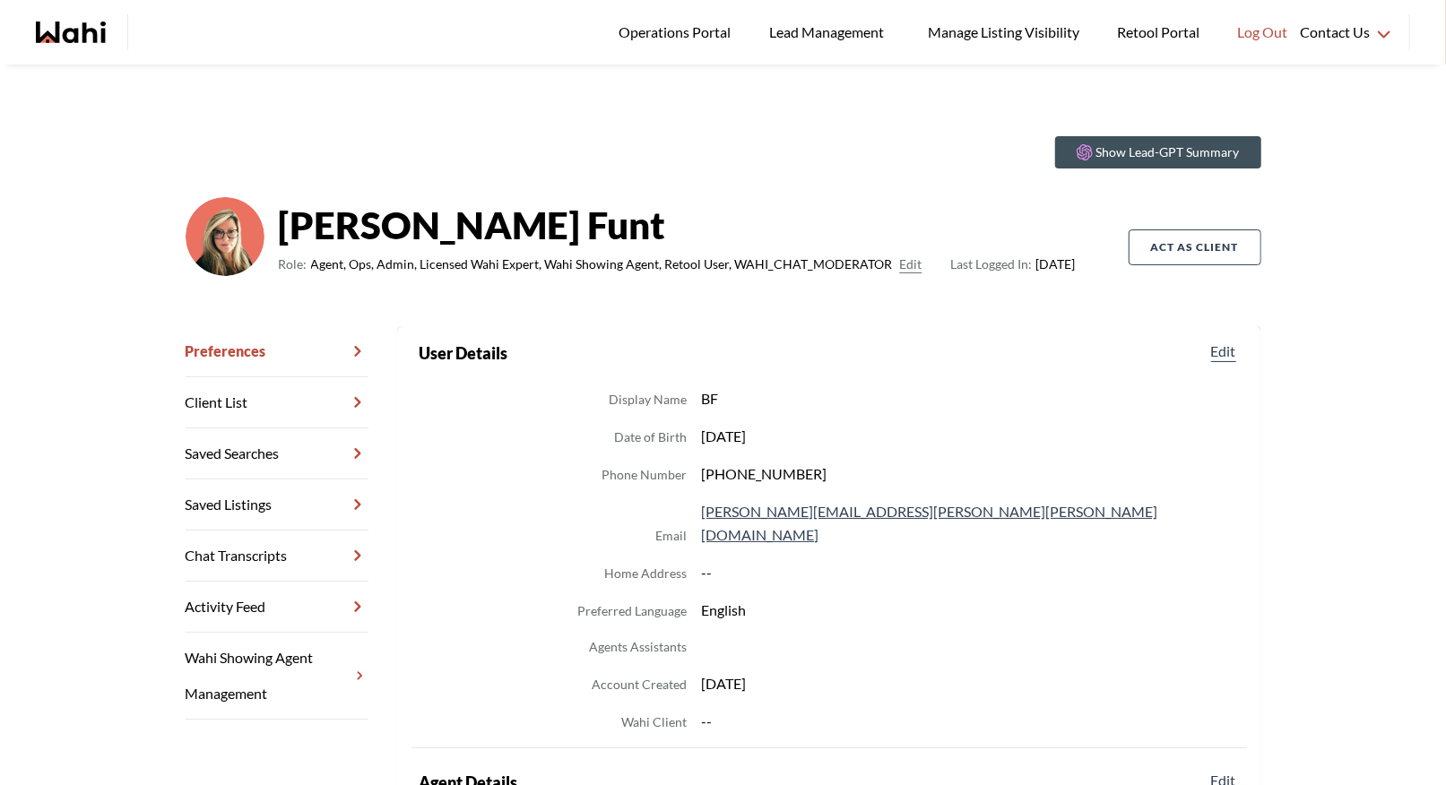
click at [242, 547] on link "Chat Transcripts" at bounding box center [277, 556] width 183 height 51
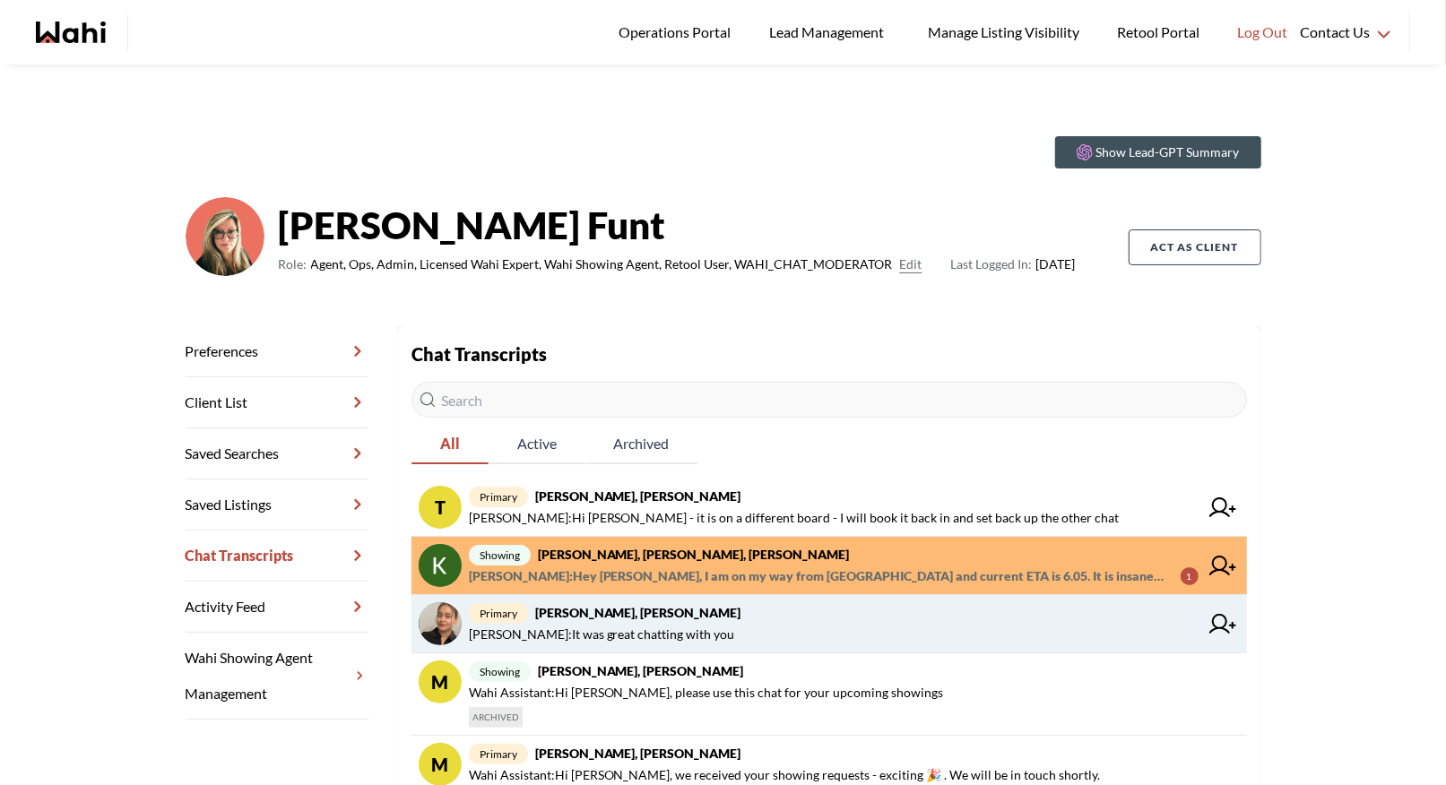
click at [611, 620] on span "primary [PERSON_NAME], [PERSON_NAME]" at bounding box center [834, 613] width 730 height 22
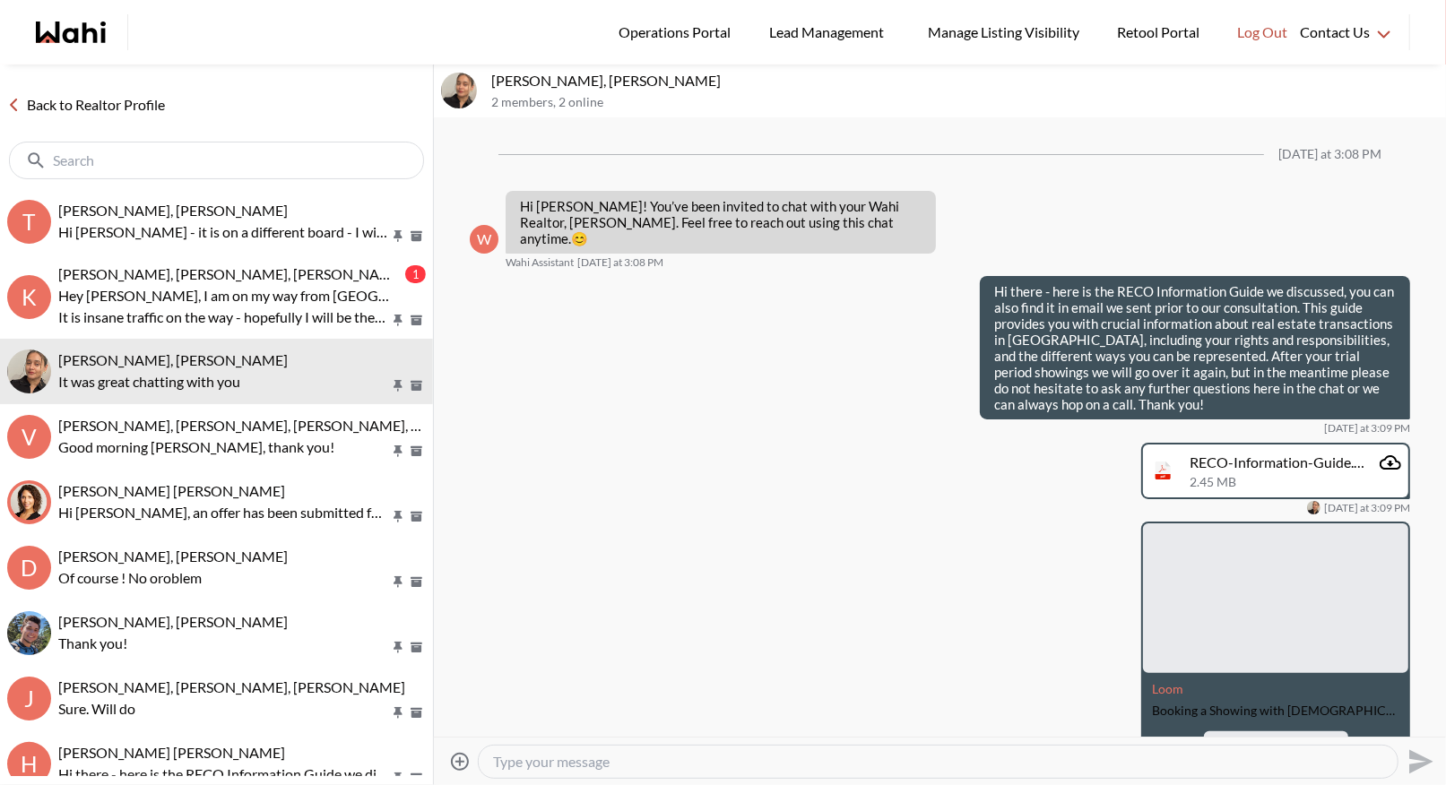
scroll to position [499, 0]
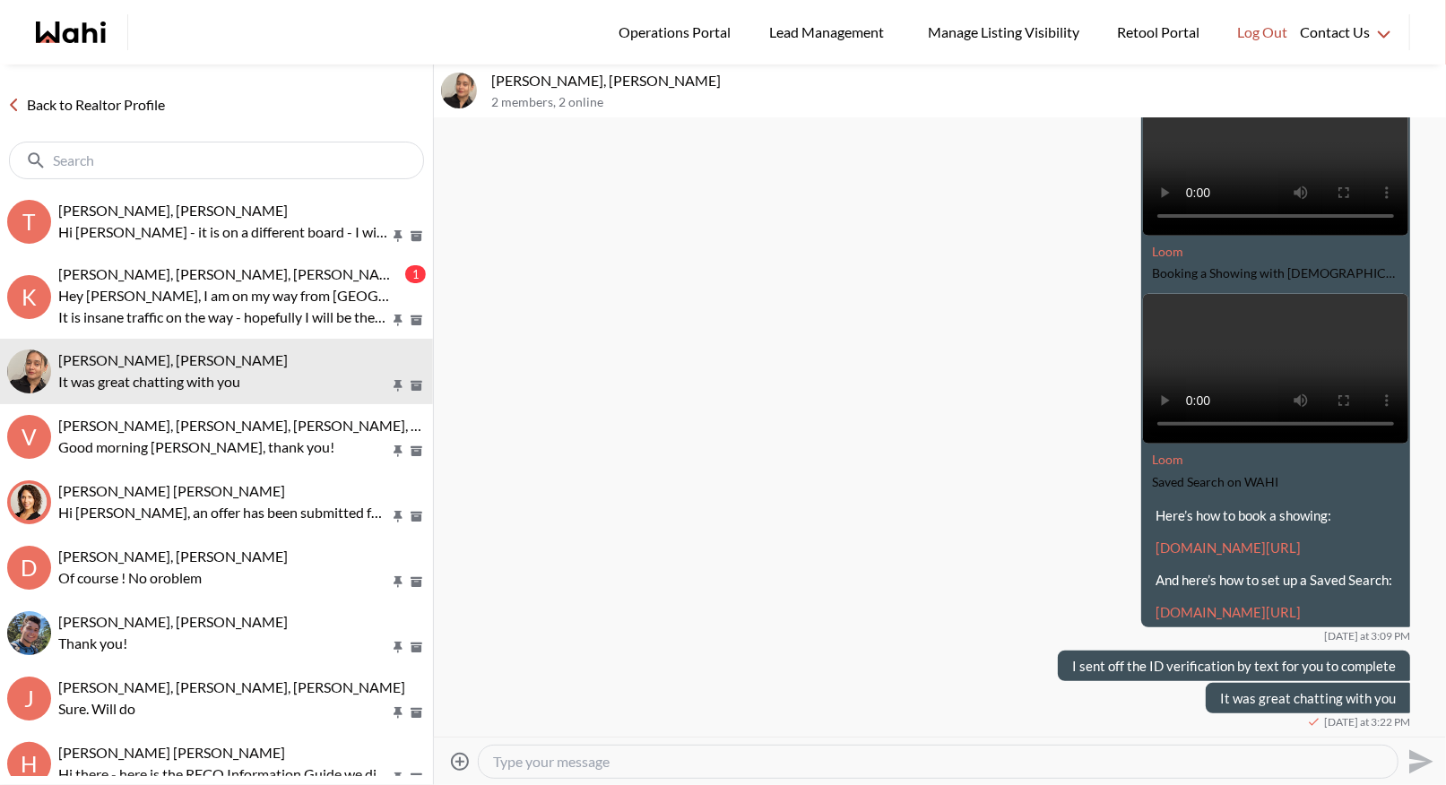
click at [602, 754] on textarea "Type your message" at bounding box center [938, 762] width 890 height 18
type textarea "Let me know if the ID works okay - otherwise I can get you to show me your lice…"
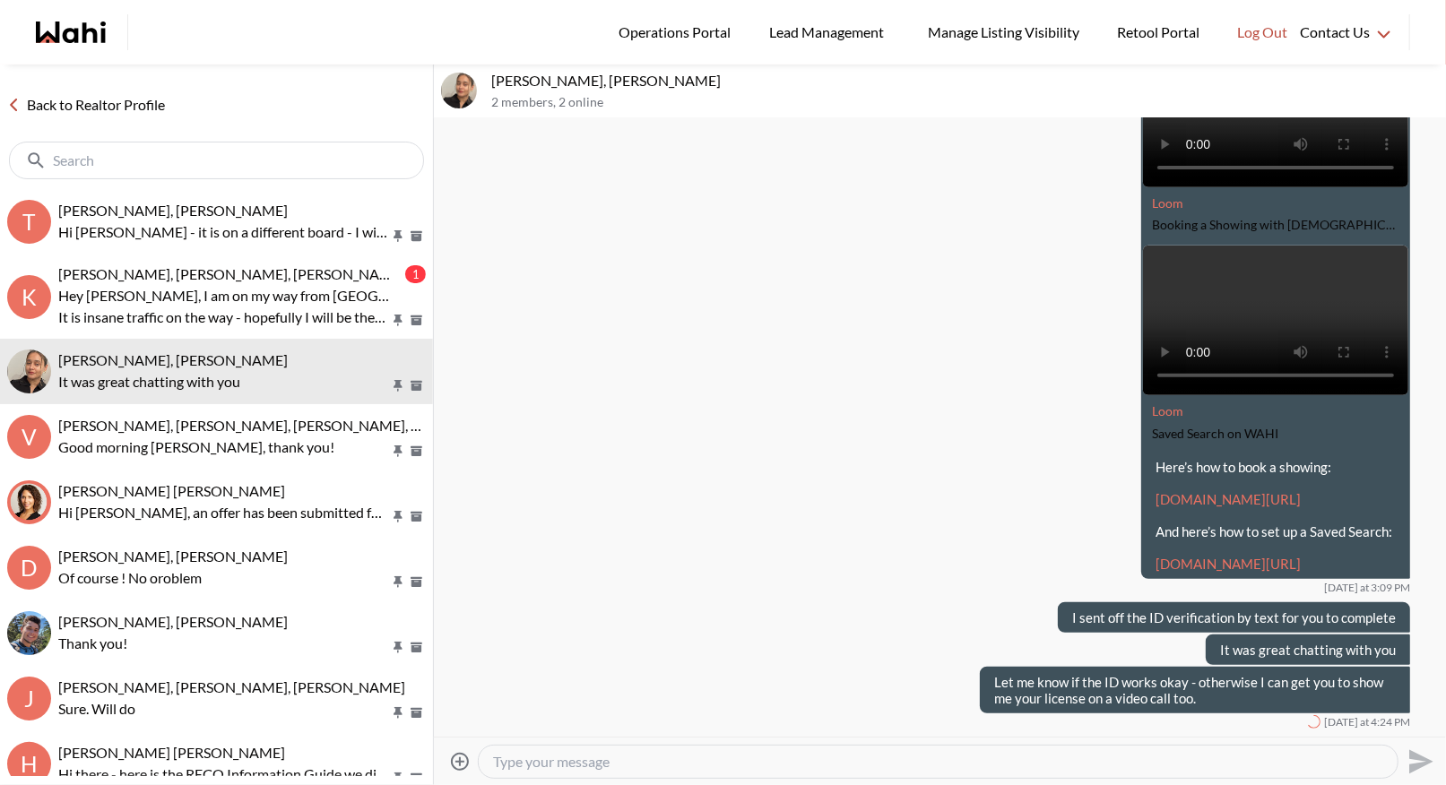
scroll to position [548, 0]
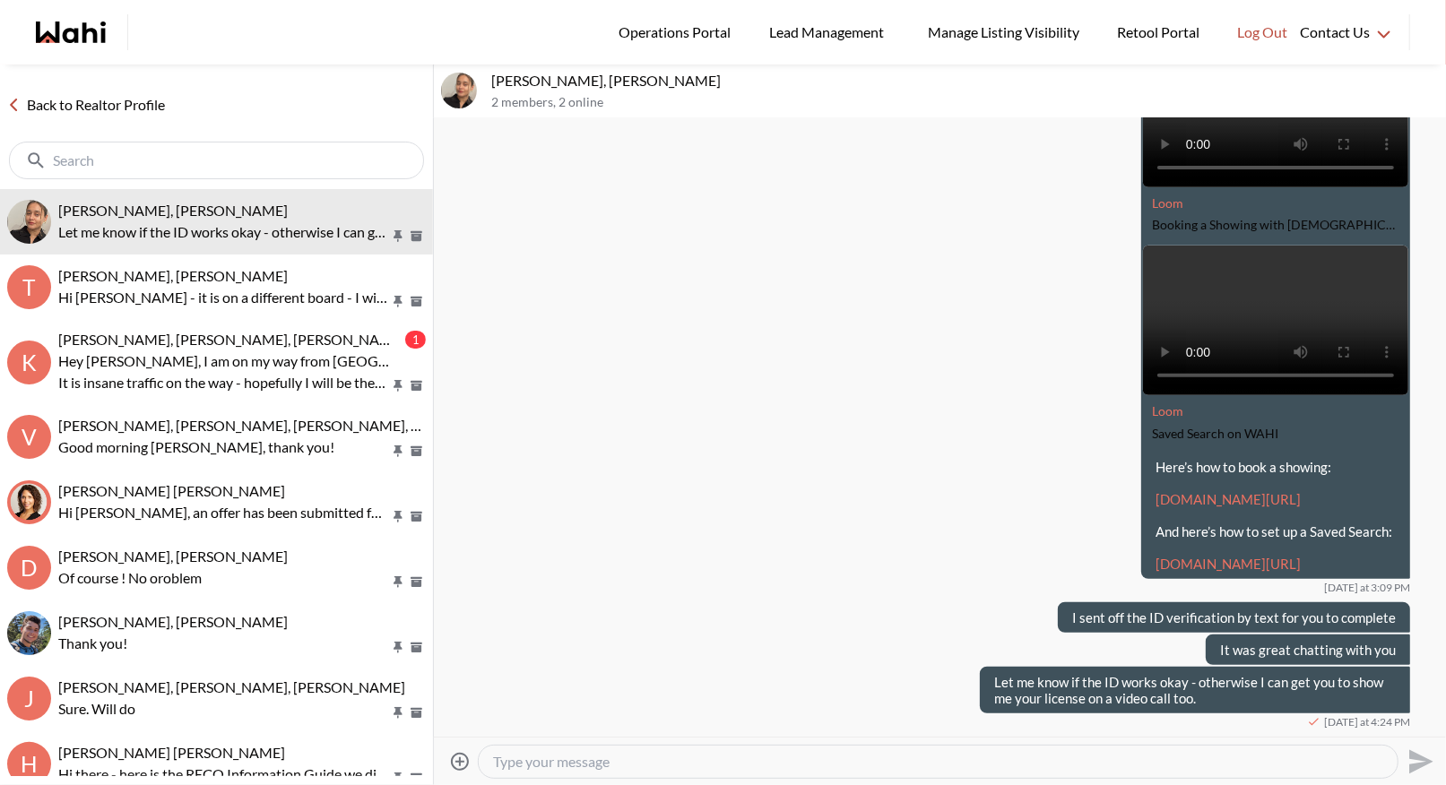
click at [44, 109] on link "Back to Realtor Profile" at bounding box center [86, 104] width 172 height 23
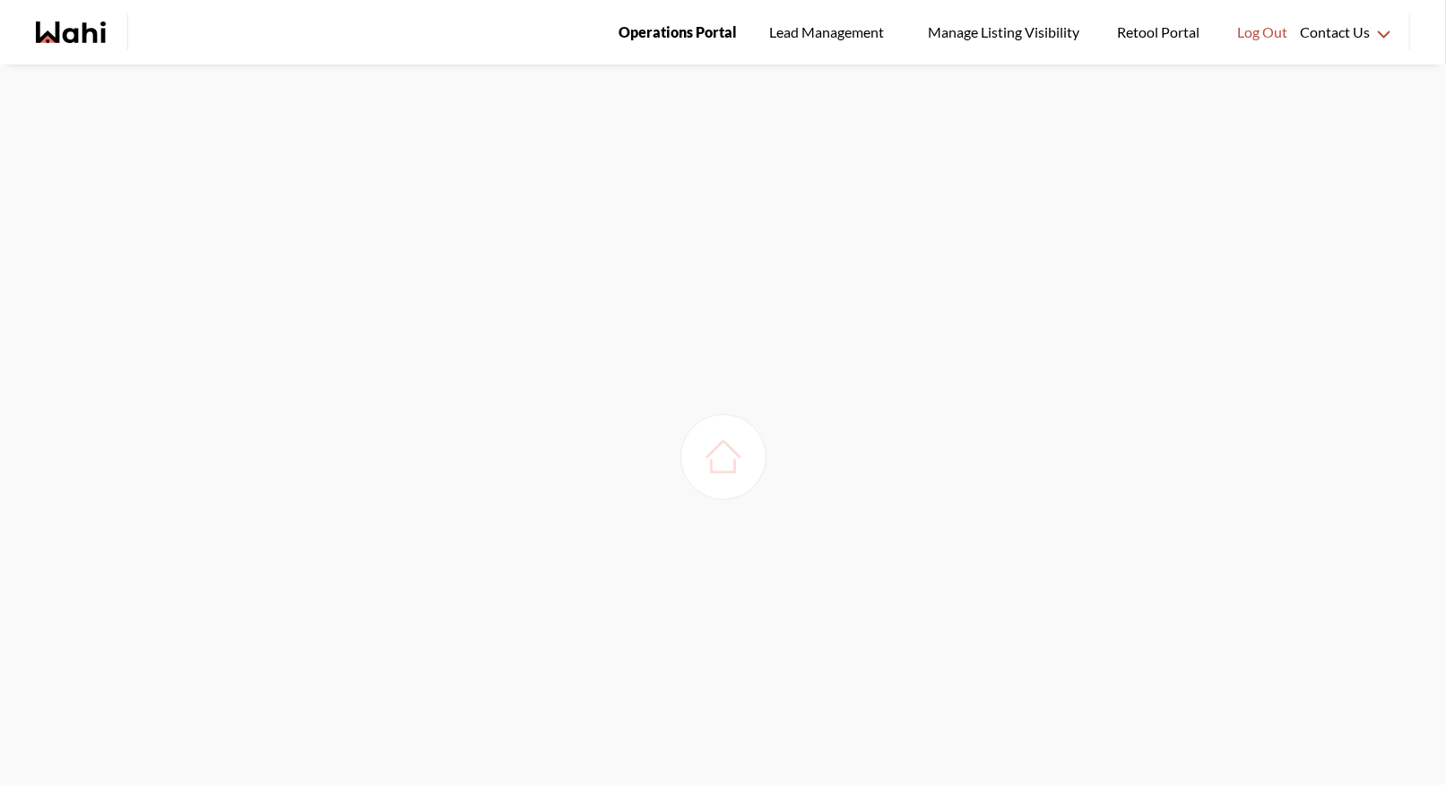
click at [676, 44] on link "Operations Portal" at bounding box center [677, 32] width 143 height 65
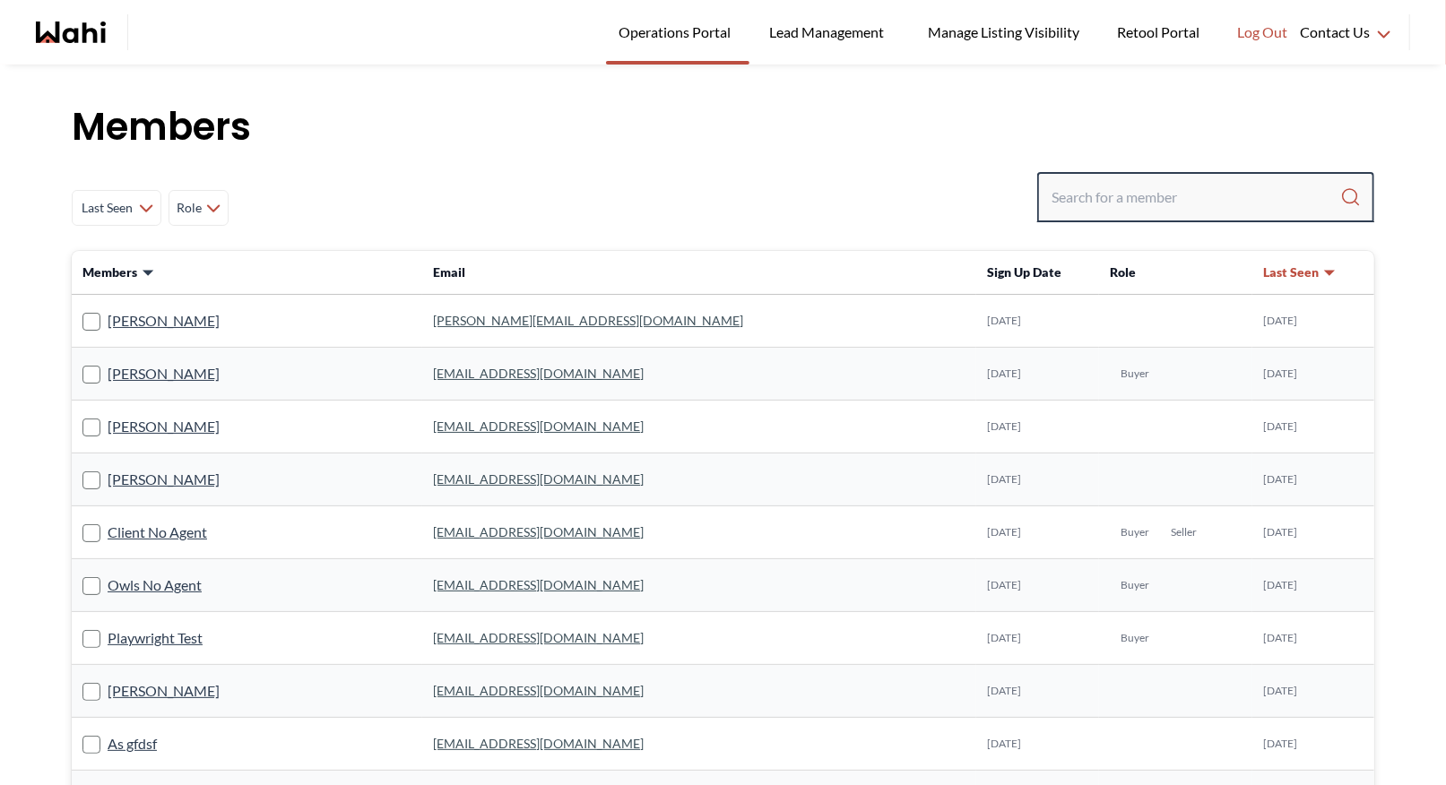
click at [1101, 202] on input "Search input" at bounding box center [1195, 197] width 289 height 32
type input "michelle ryck"
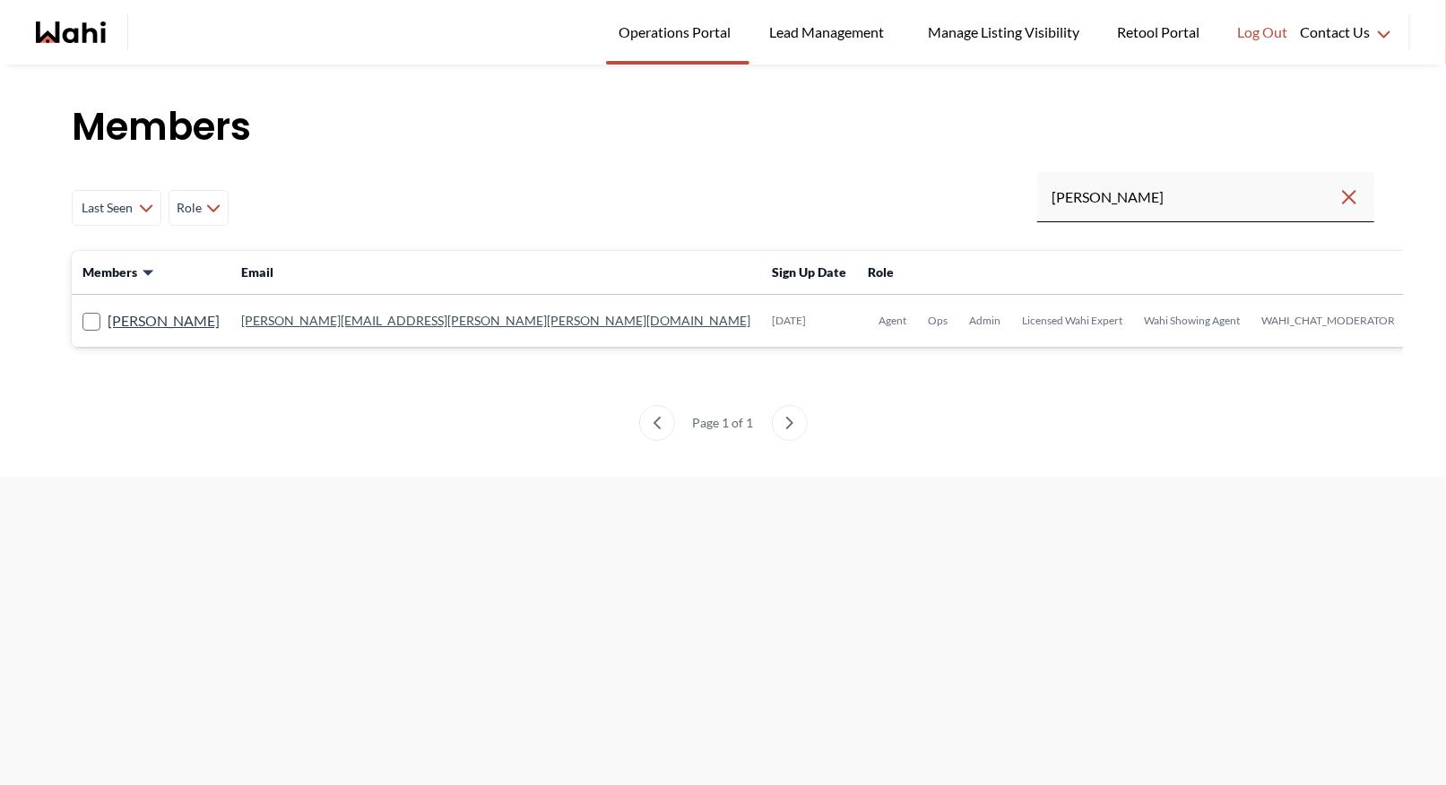
click at [384, 313] on link "michelle.williams@wahi.com" at bounding box center [495, 320] width 509 height 15
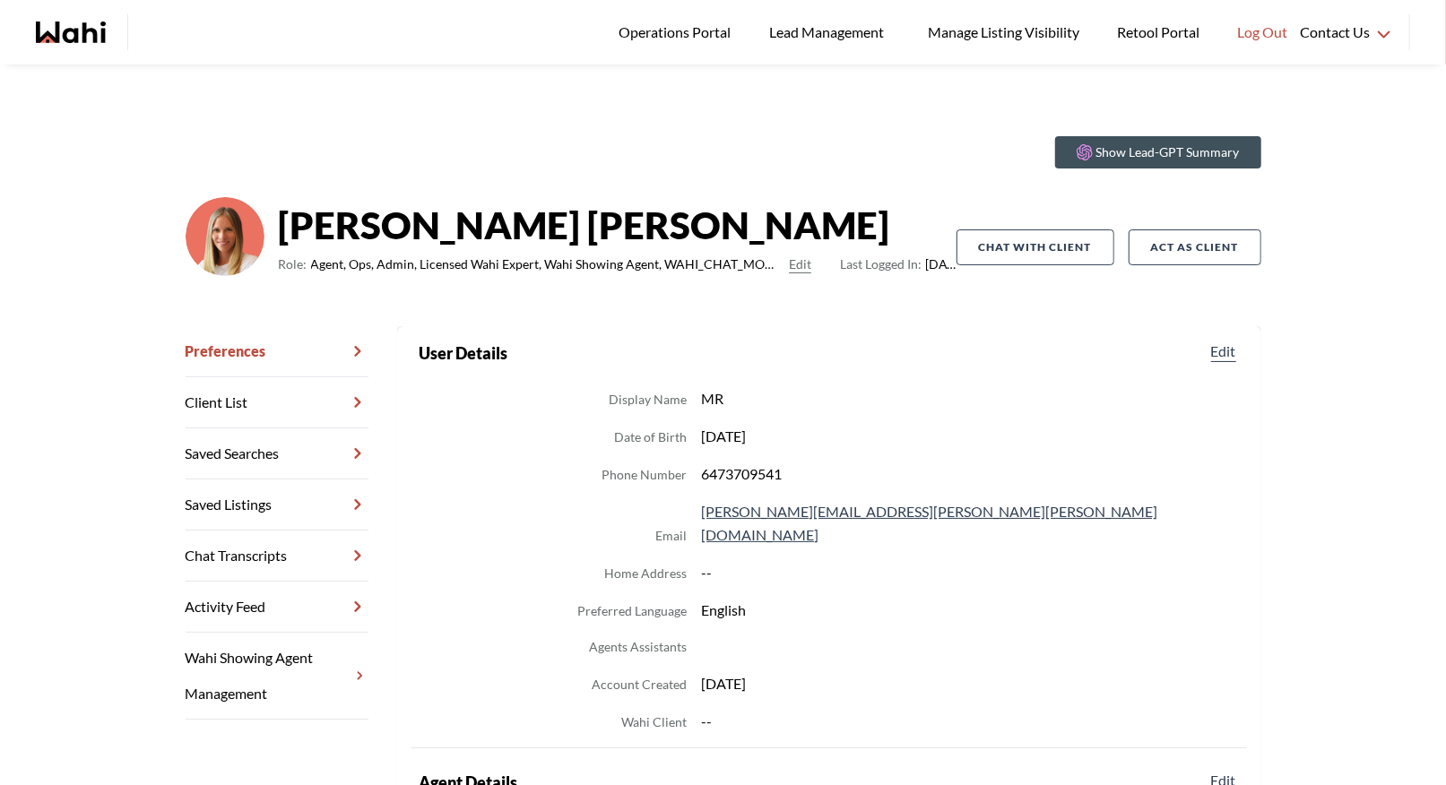
click at [222, 559] on link "Chat Transcripts" at bounding box center [277, 556] width 183 height 51
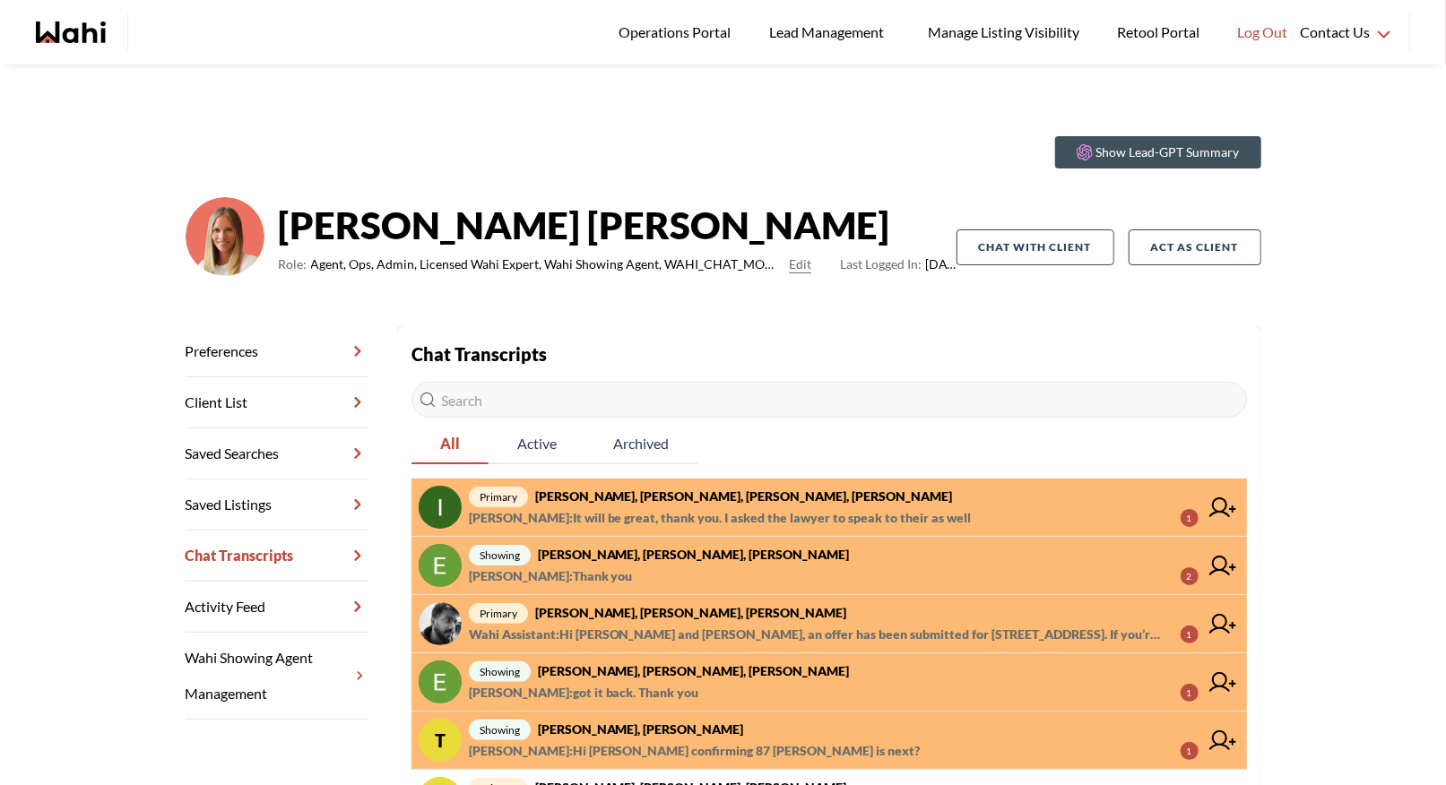
click at [746, 499] on strong "[PERSON_NAME], [PERSON_NAME], [PERSON_NAME], [PERSON_NAME]" at bounding box center [744, 495] width 418 height 15
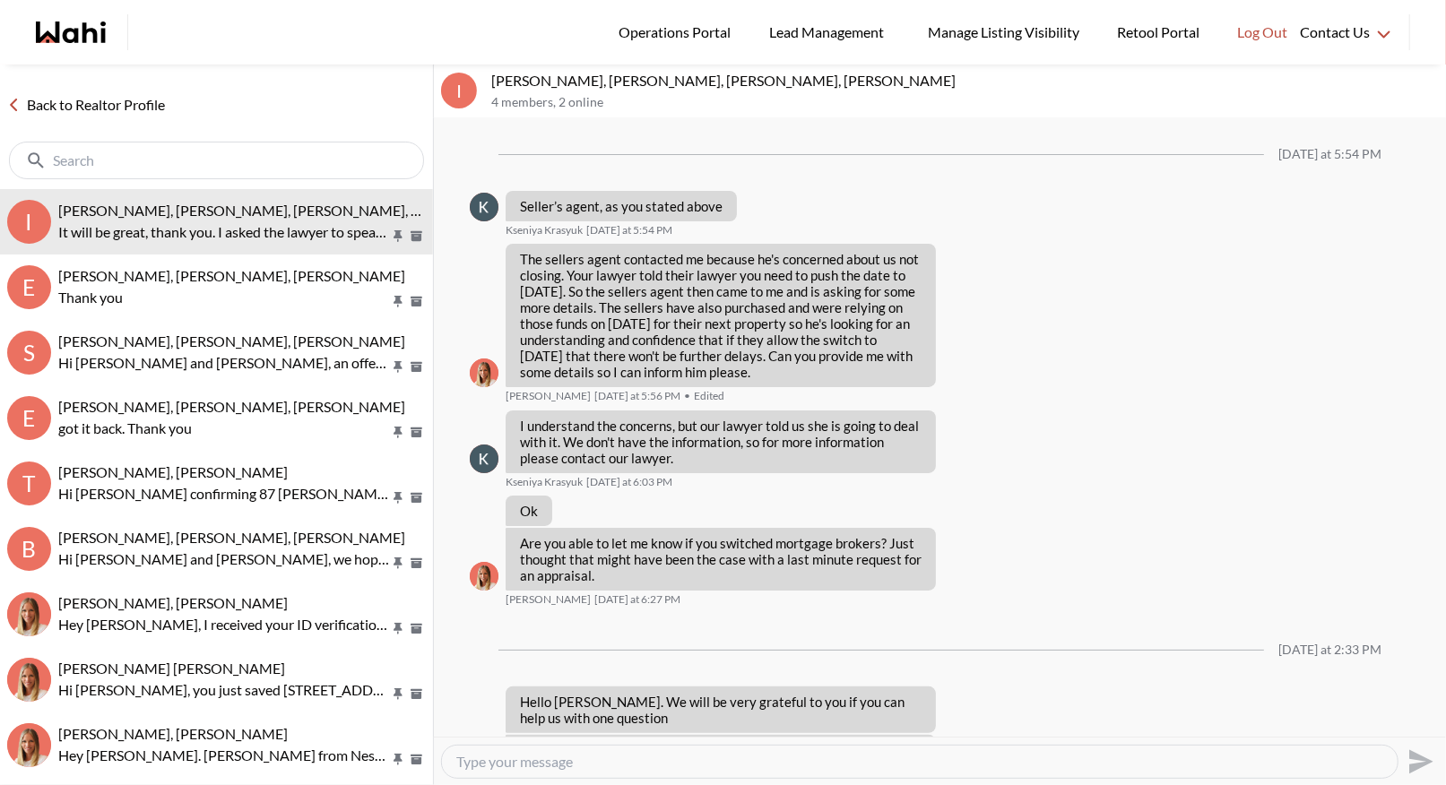
scroll to position [1052, 0]
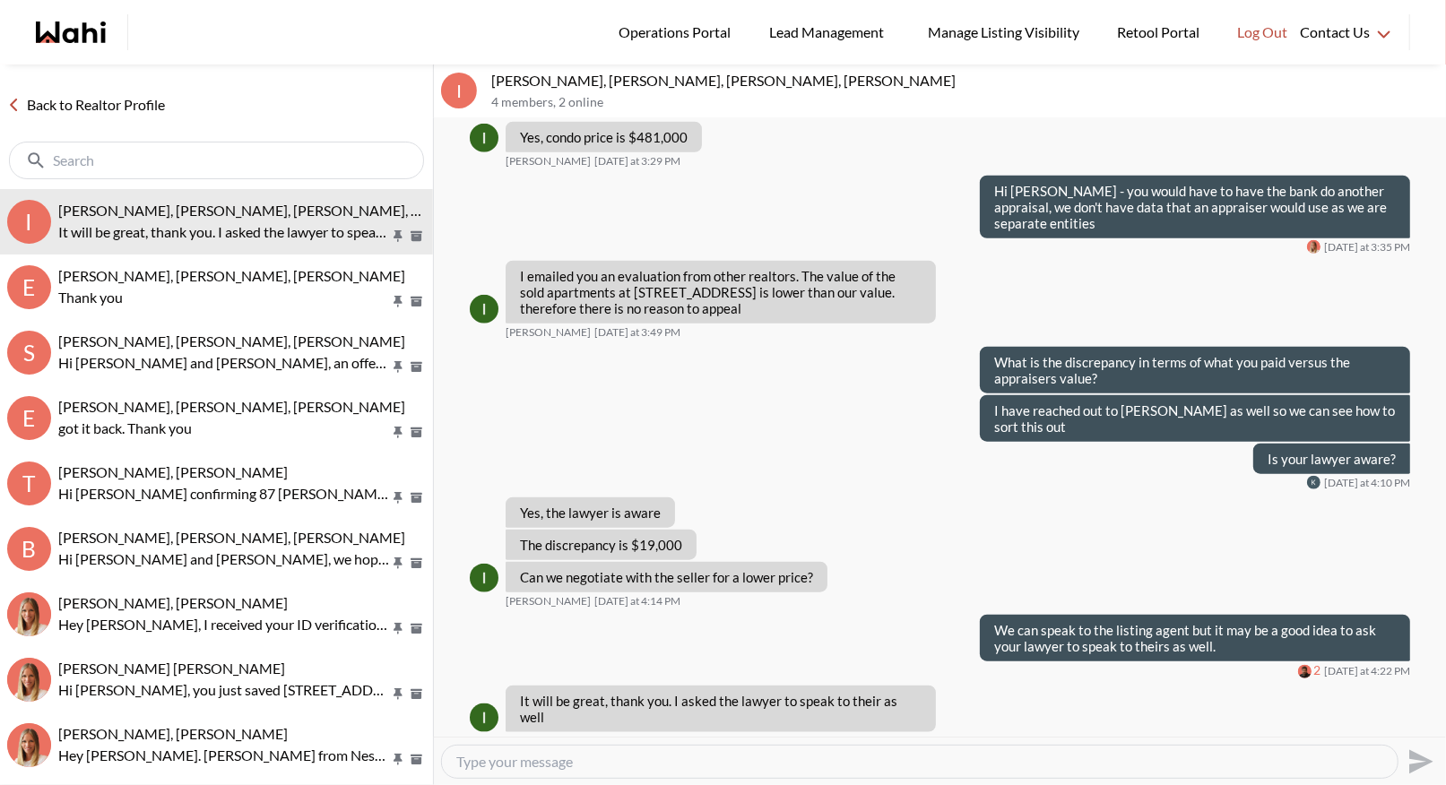
click at [489, 757] on textarea "Type your message" at bounding box center [919, 762] width 927 height 18
click at [94, 103] on link "Back to Realtor Profile" at bounding box center [86, 104] width 172 height 23
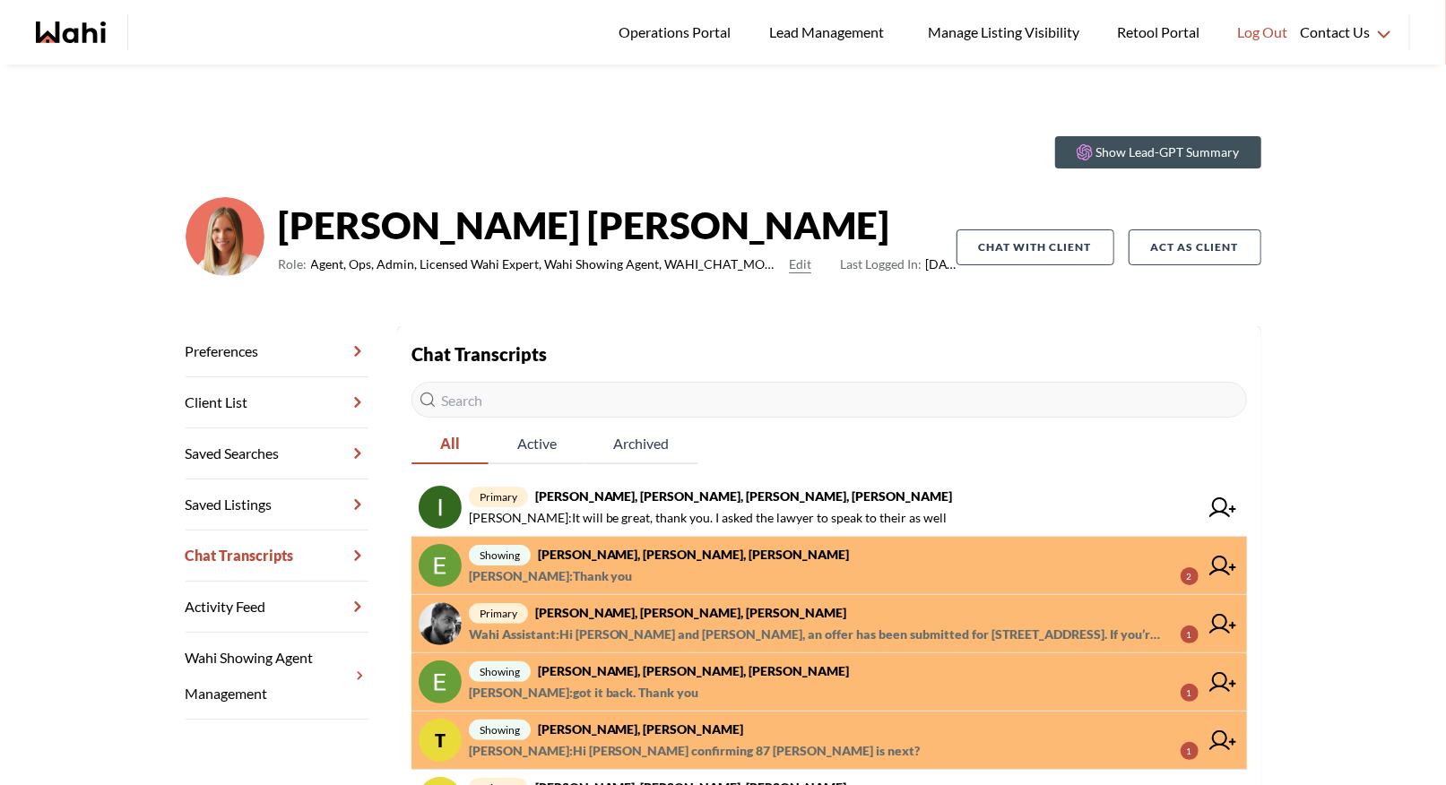
click at [687, 571] on span "Erik Odegaard : Thank you 2" at bounding box center [834, 577] width 730 height 22
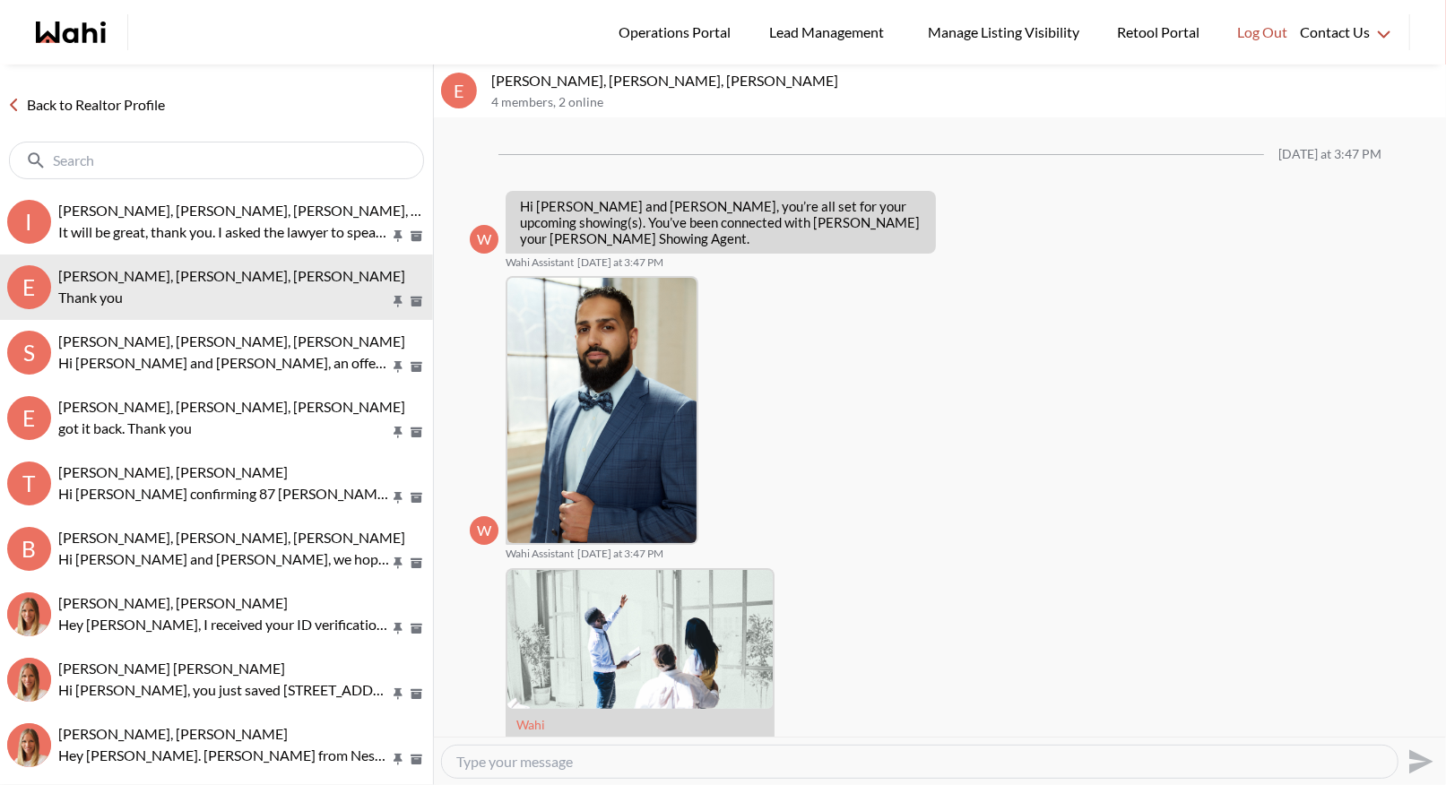
scroll to position [457, 0]
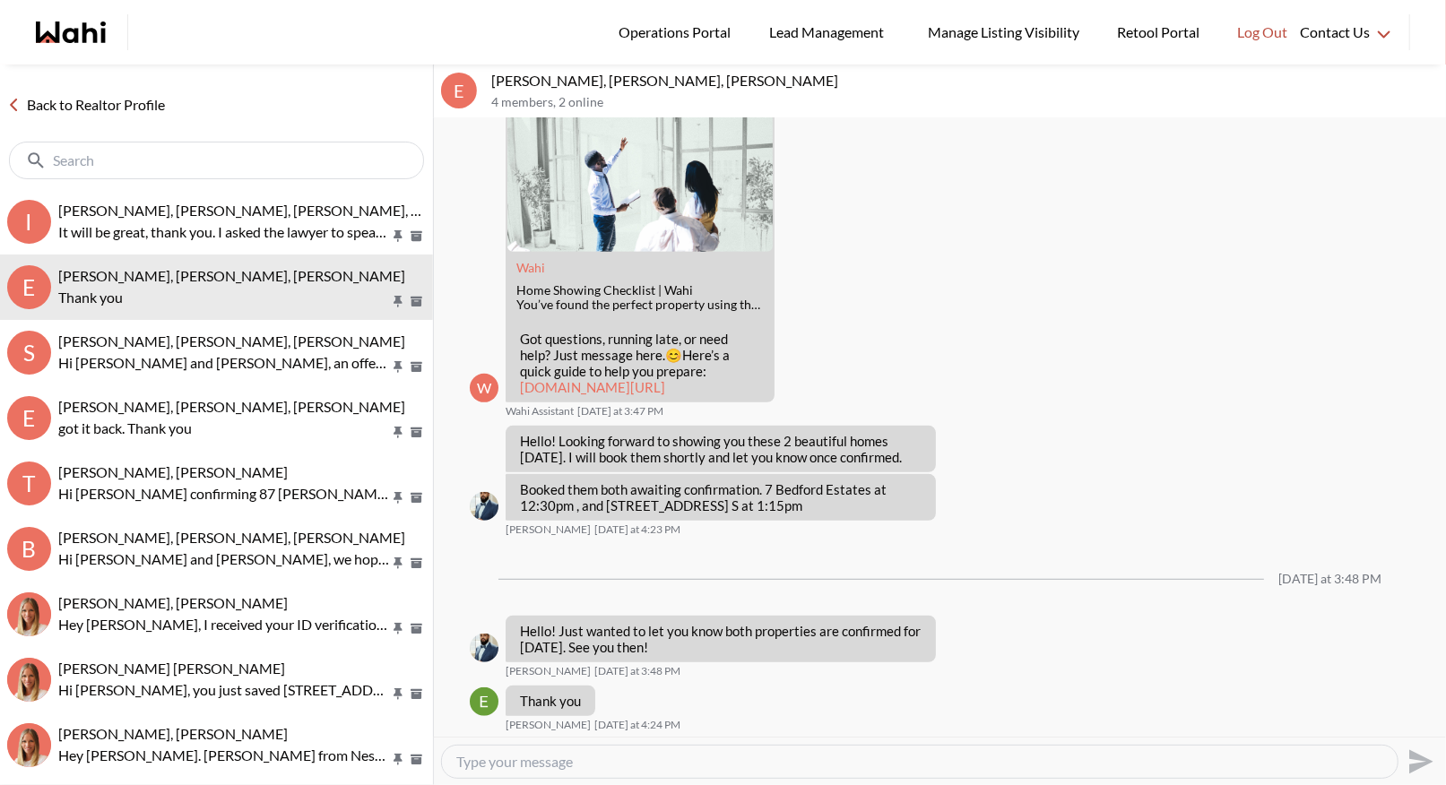
click at [90, 97] on link "Back to Realtor Profile" at bounding box center [86, 104] width 172 height 23
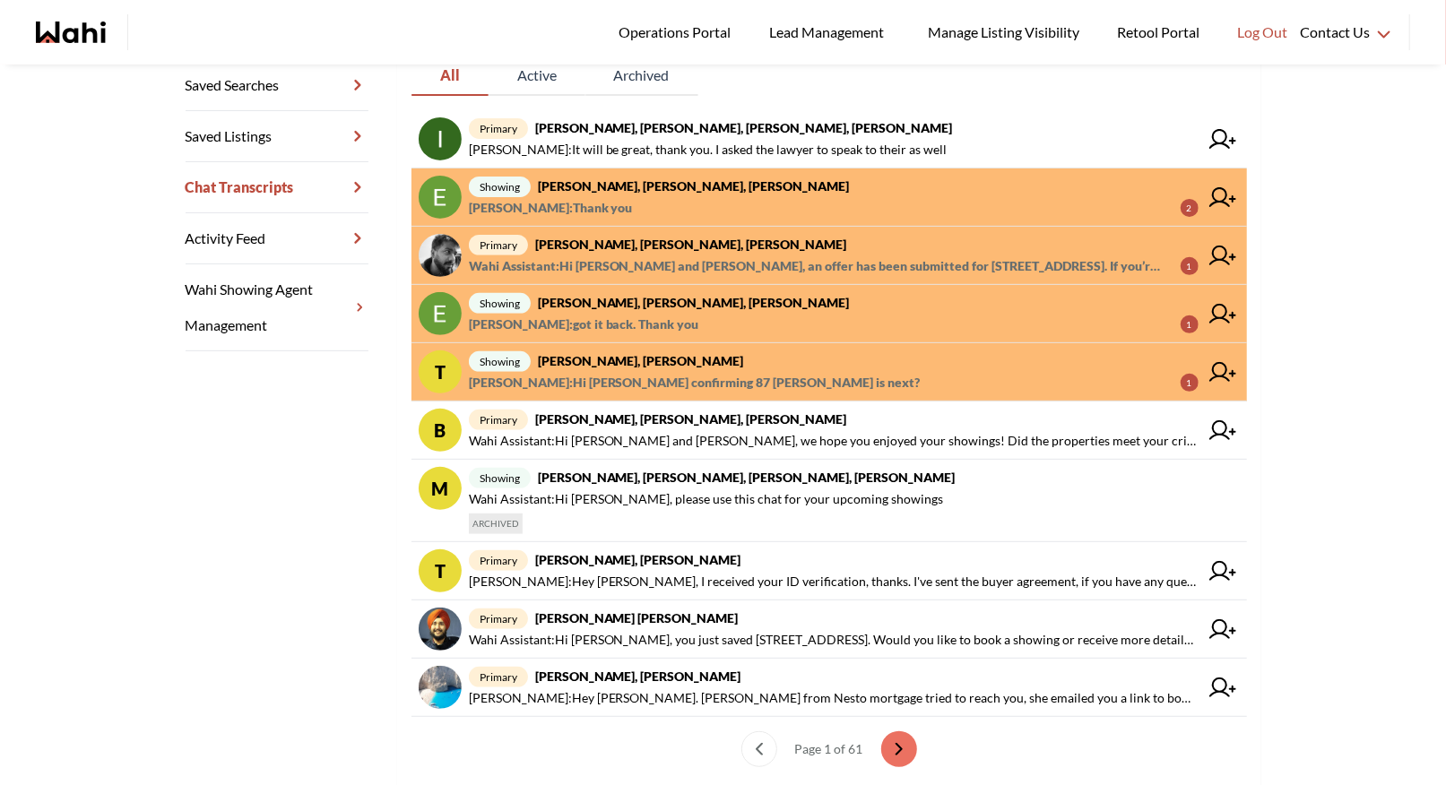
scroll to position [431, 0]
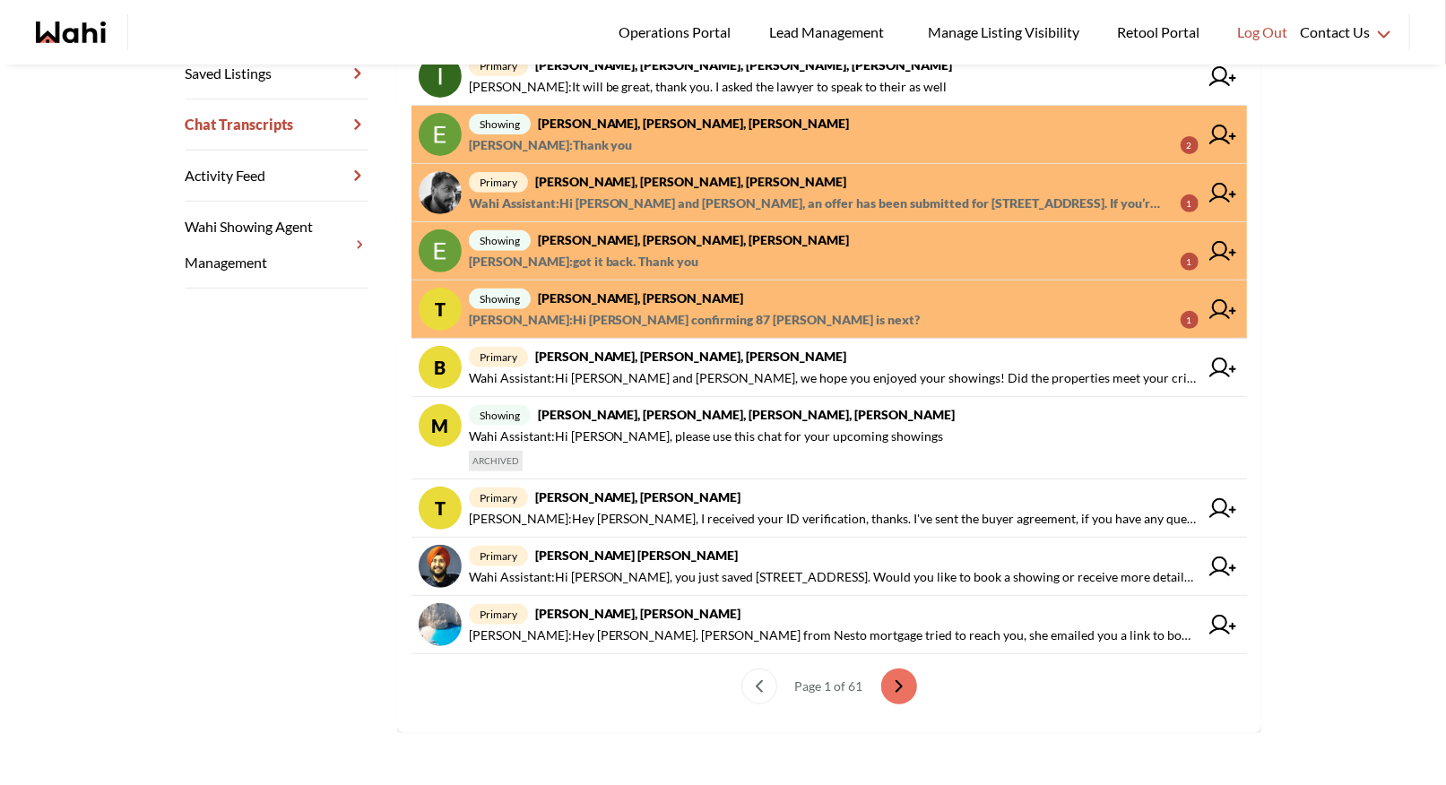
click at [217, 514] on div "Preferences Client List Saved Searches Saved Listings Chat Transcripts Activity…" at bounding box center [292, 314] width 212 height 838
click at [319, 111] on link "Chat Transcripts" at bounding box center [277, 124] width 183 height 51
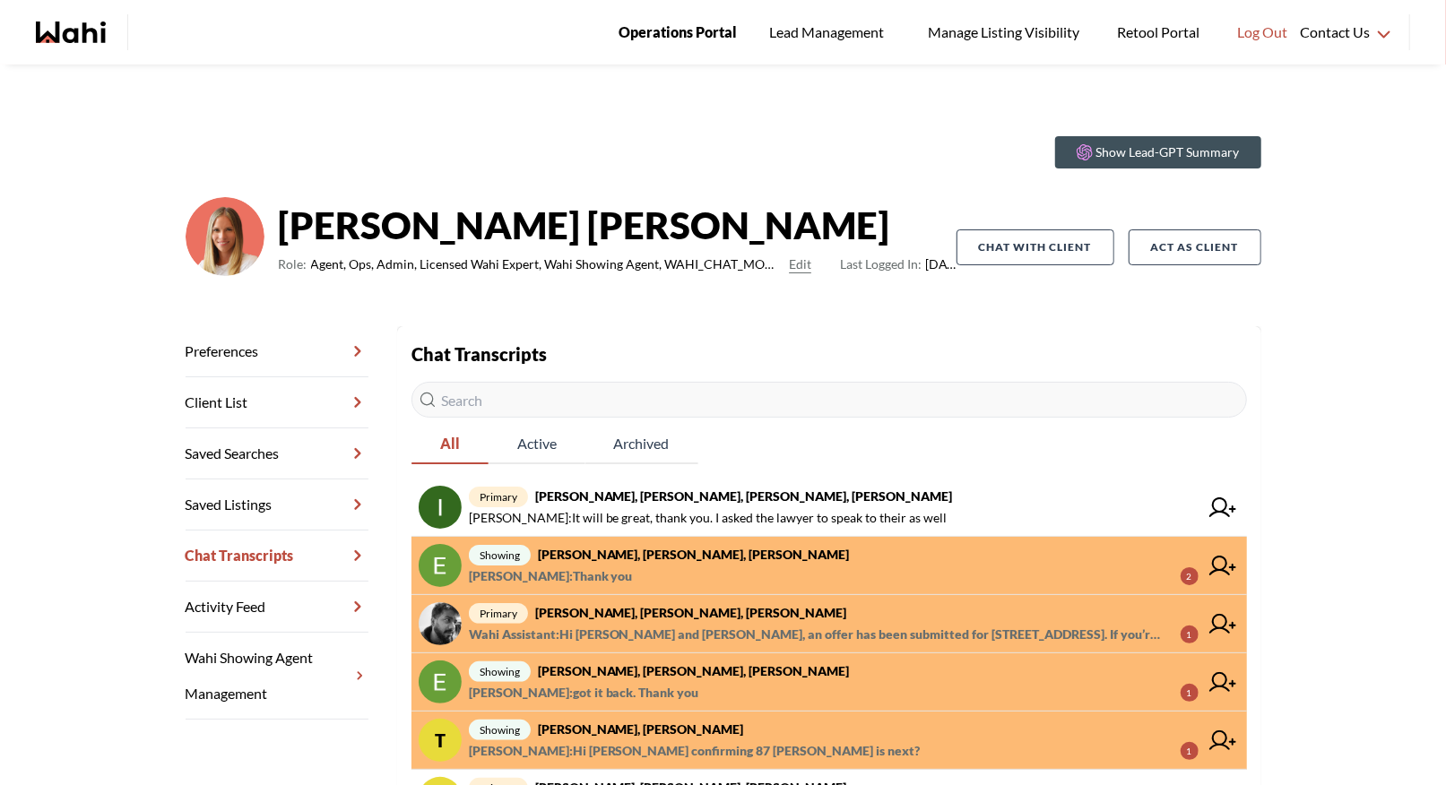
click at [721, 45] on link "Operations Portal" at bounding box center [677, 32] width 143 height 65
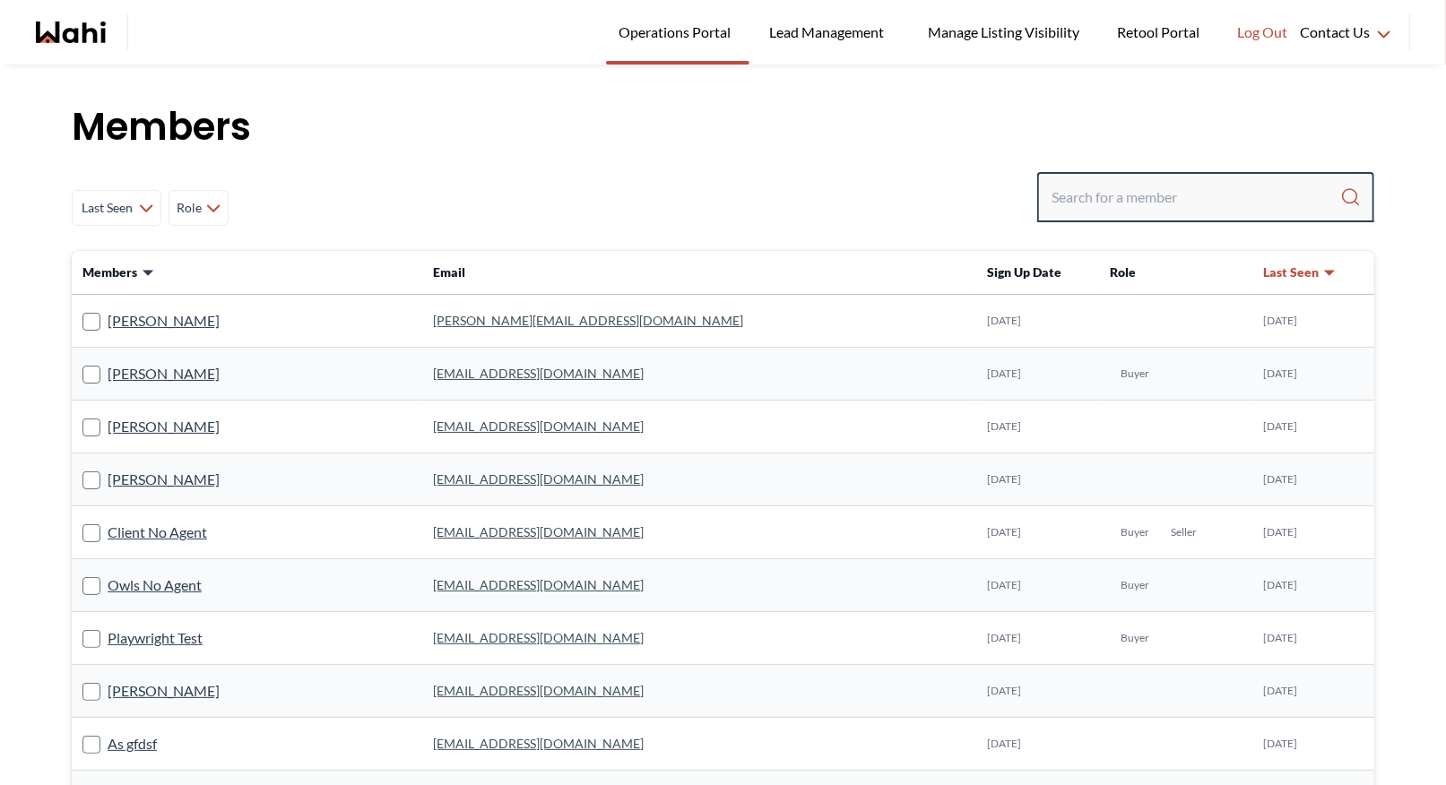
click at [1112, 197] on input "Search input" at bounding box center [1195, 197] width 289 height 32
type input "krasyuk"
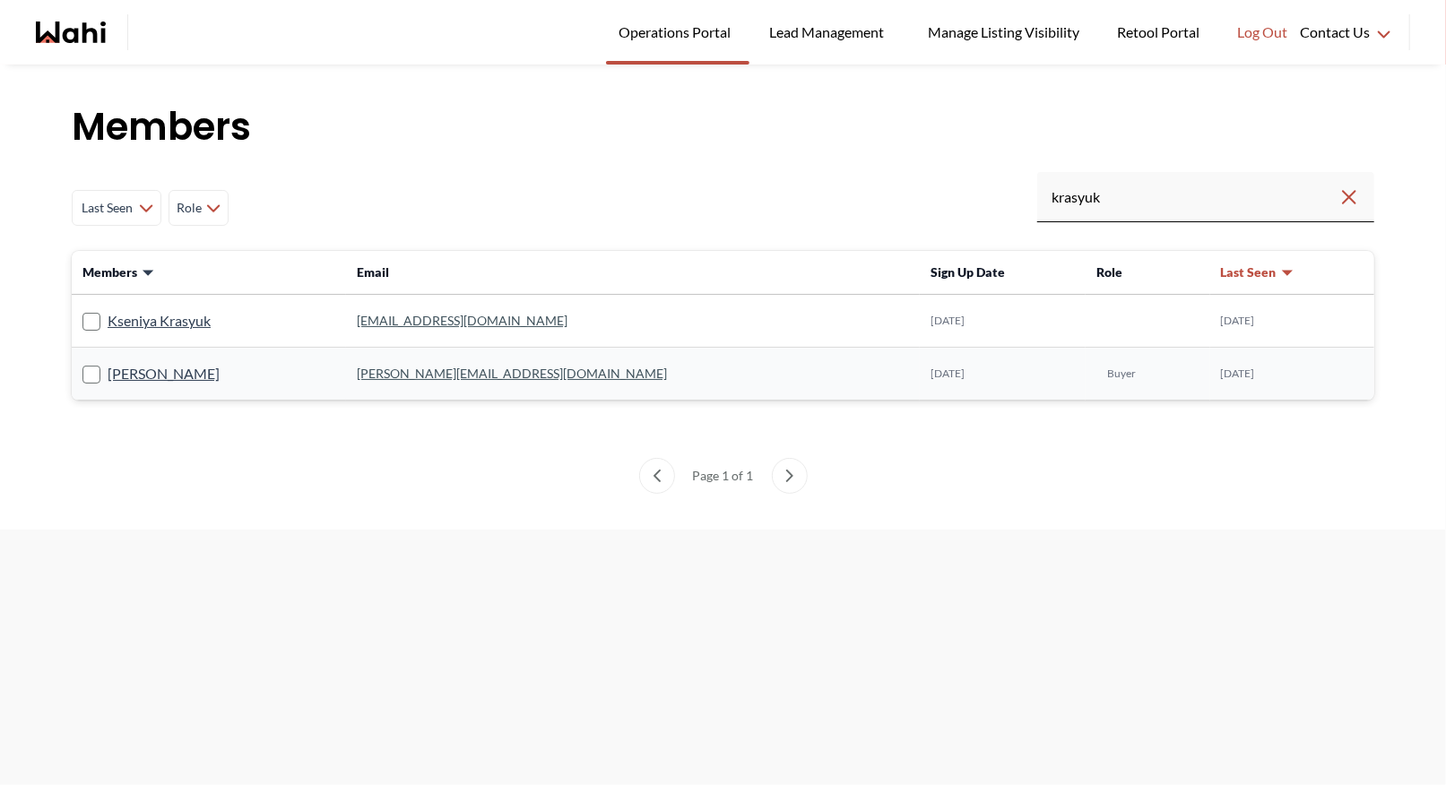
click at [497, 370] on link "[PERSON_NAME][EMAIL_ADDRESS][DOMAIN_NAME]" at bounding box center [512, 373] width 310 height 15
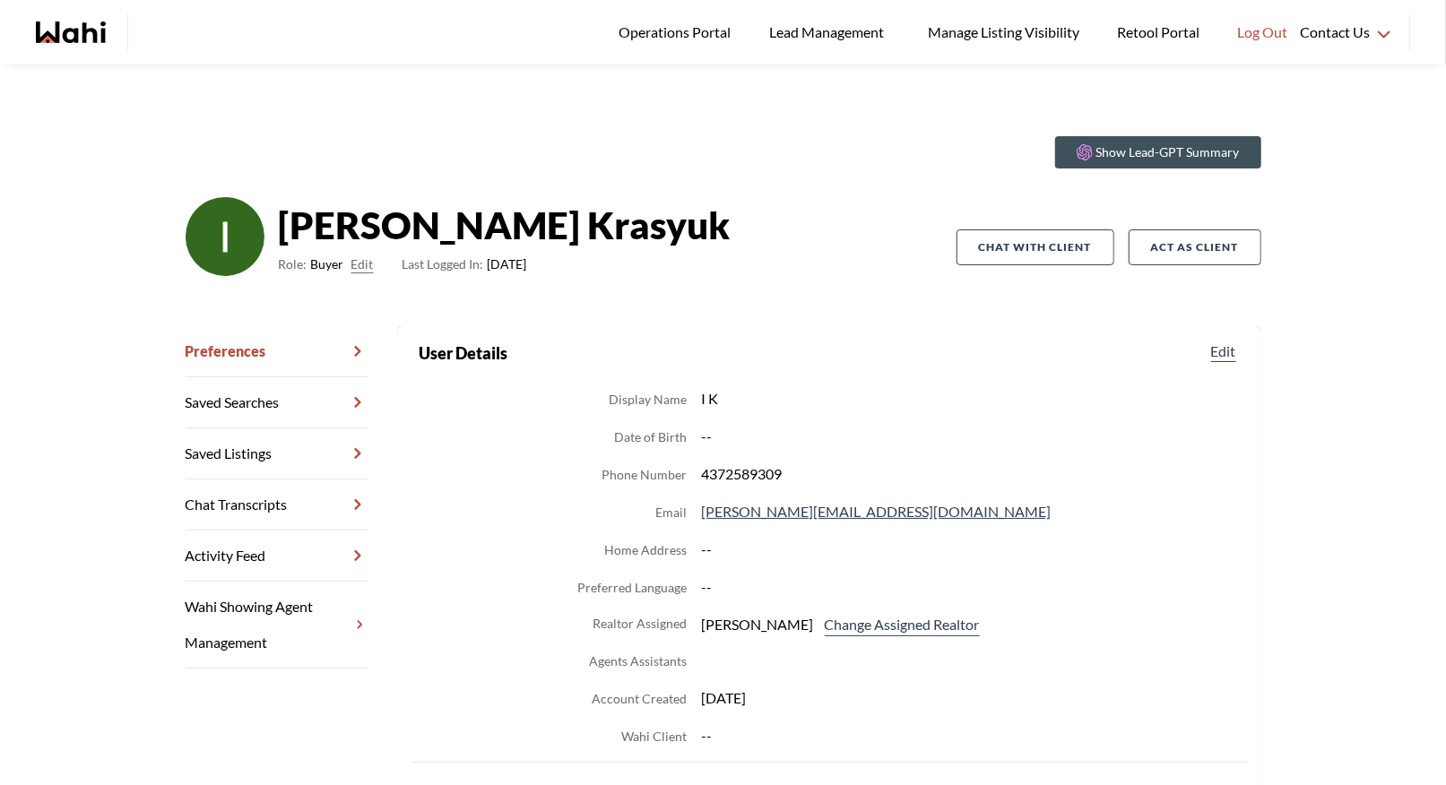
click at [280, 500] on link "Chat Transcripts" at bounding box center [277, 504] width 183 height 51
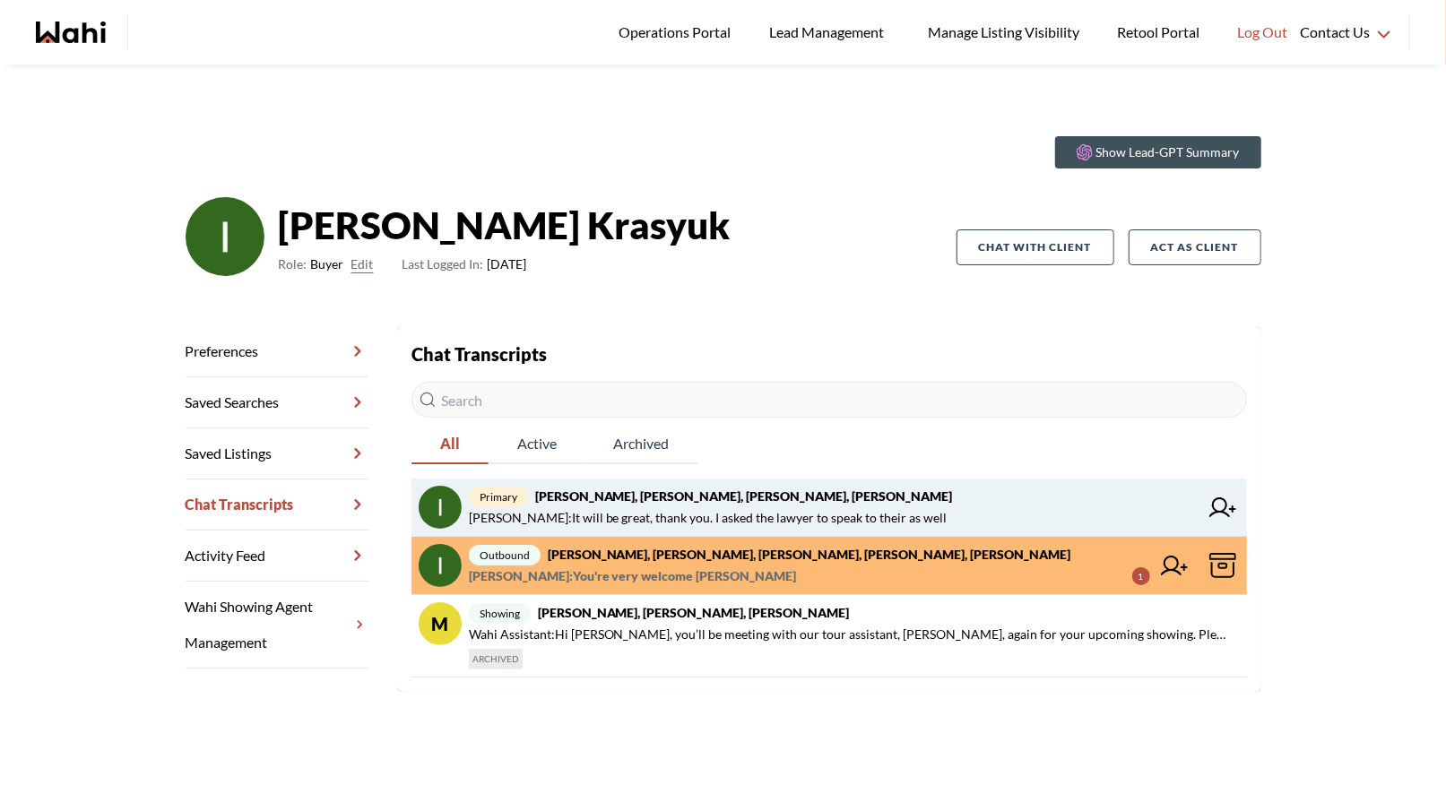
click at [622, 495] on strong "[PERSON_NAME], [PERSON_NAME], [PERSON_NAME], [PERSON_NAME]" at bounding box center [744, 495] width 418 height 15
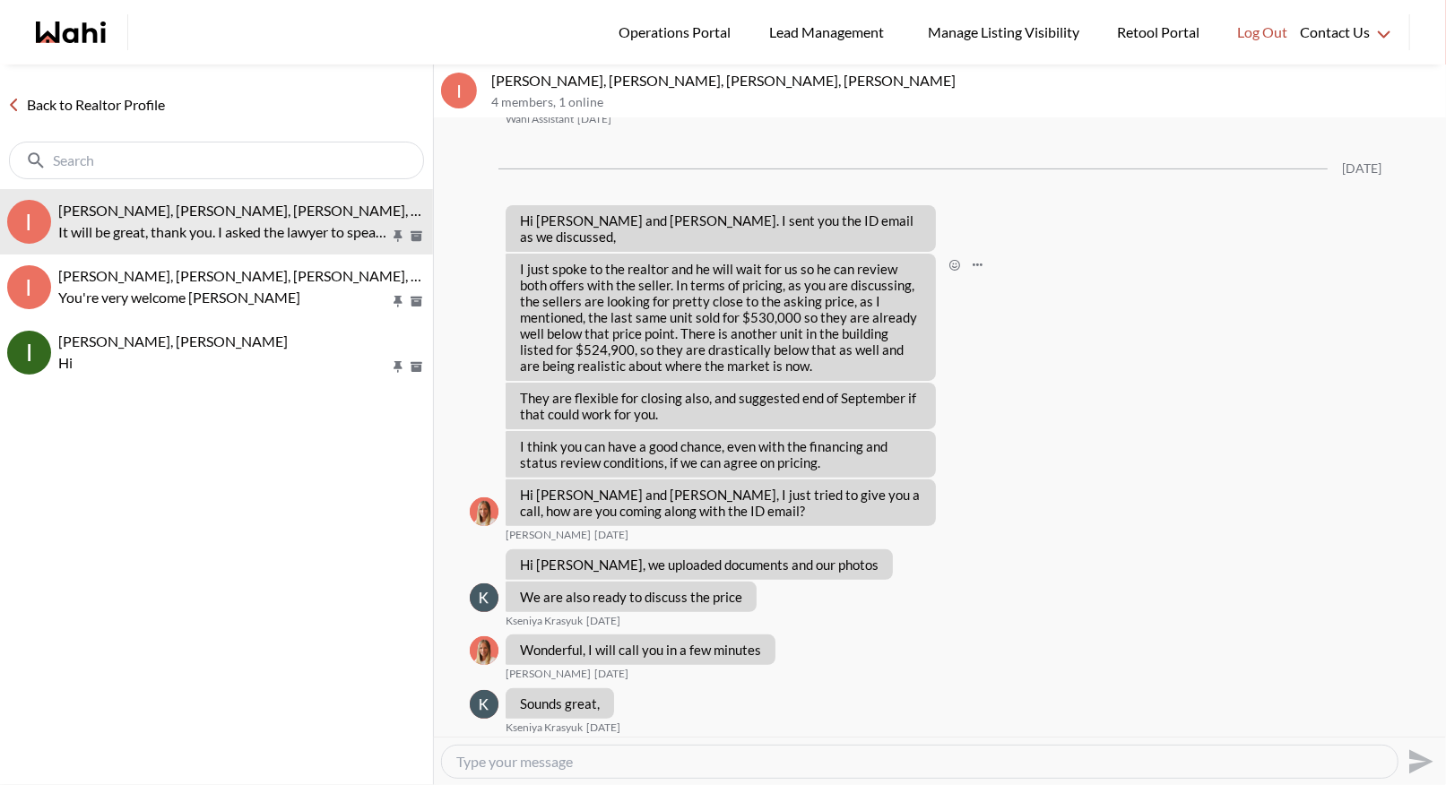
scroll to position [210, 0]
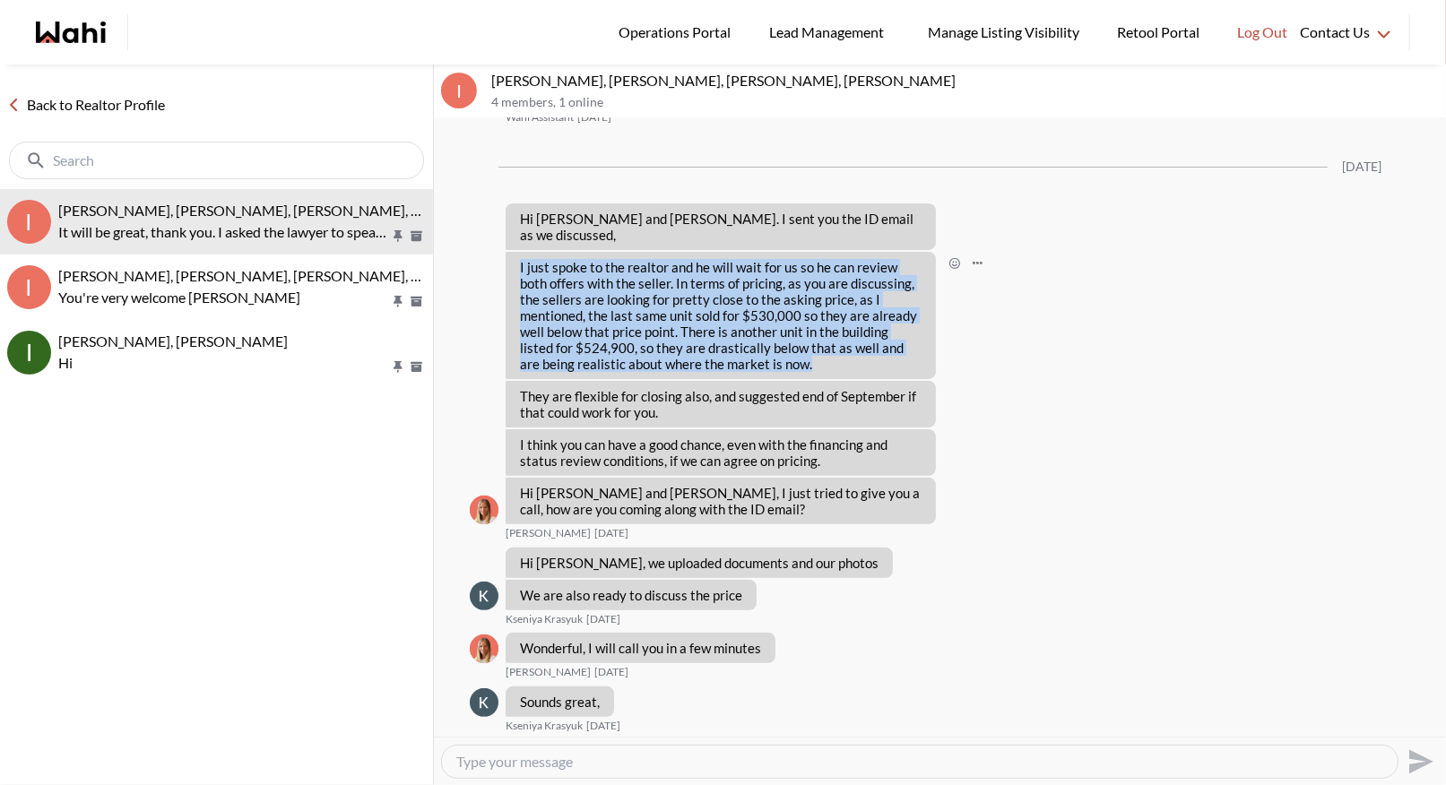
drag, startPoint x: 747, startPoint y: 329, endPoint x: 517, endPoint y: 232, distance: 249.0
click at [517, 252] on div "I just spoke to the realtor and he will wait for us so he can review both offer…" at bounding box center [720, 315] width 430 height 127
copy p "I just spoke to the realtor and he will wait for us so he can review both offer…"
click at [114, 107] on link "Back to Realtor Profile" at bounding box center [86, 104] width 172 height 23
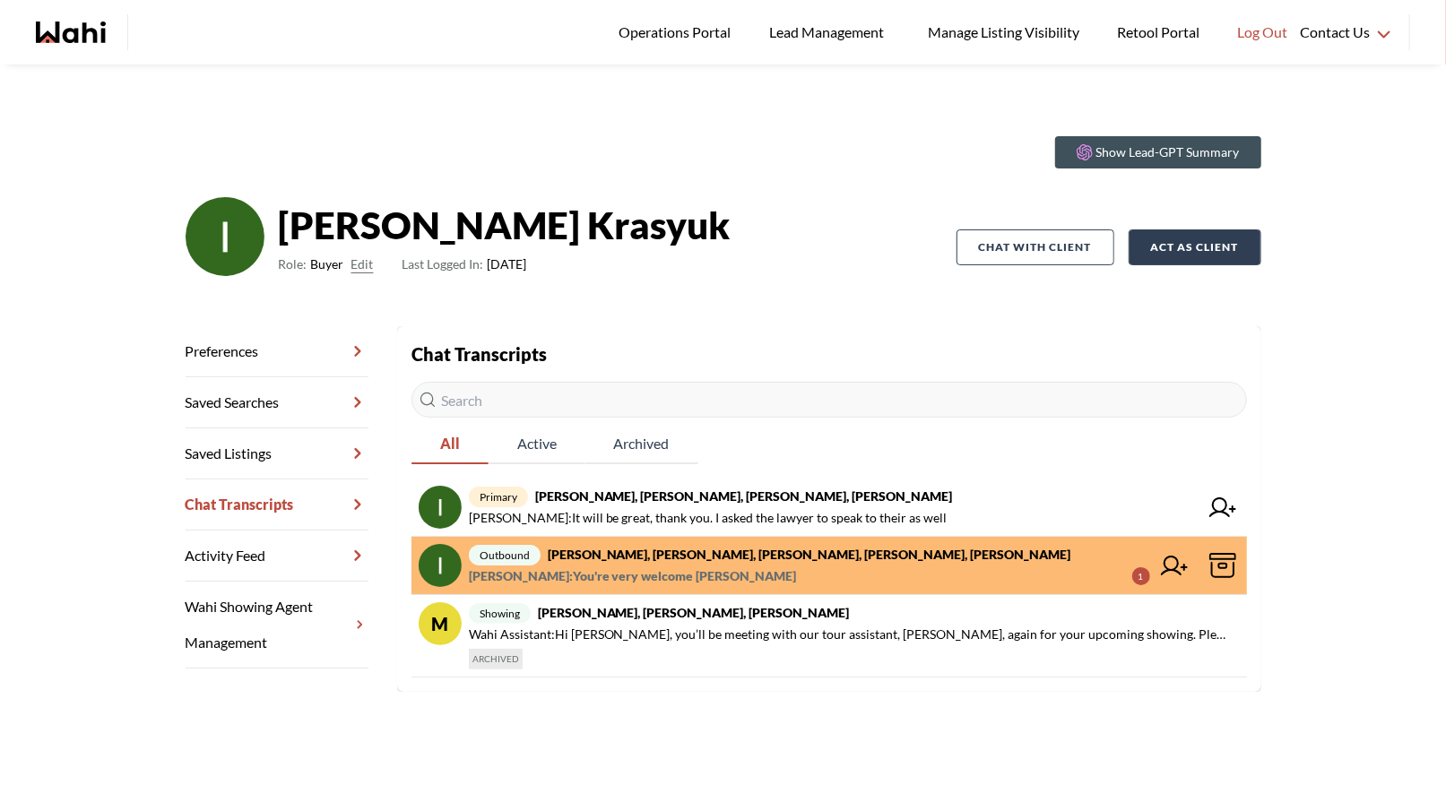
click at [1199, 248] on button "Act as Client" at bounding box center [1194, 247] width 133 height 36
